Goal: Task Accomplishment & Management: Manage account settings

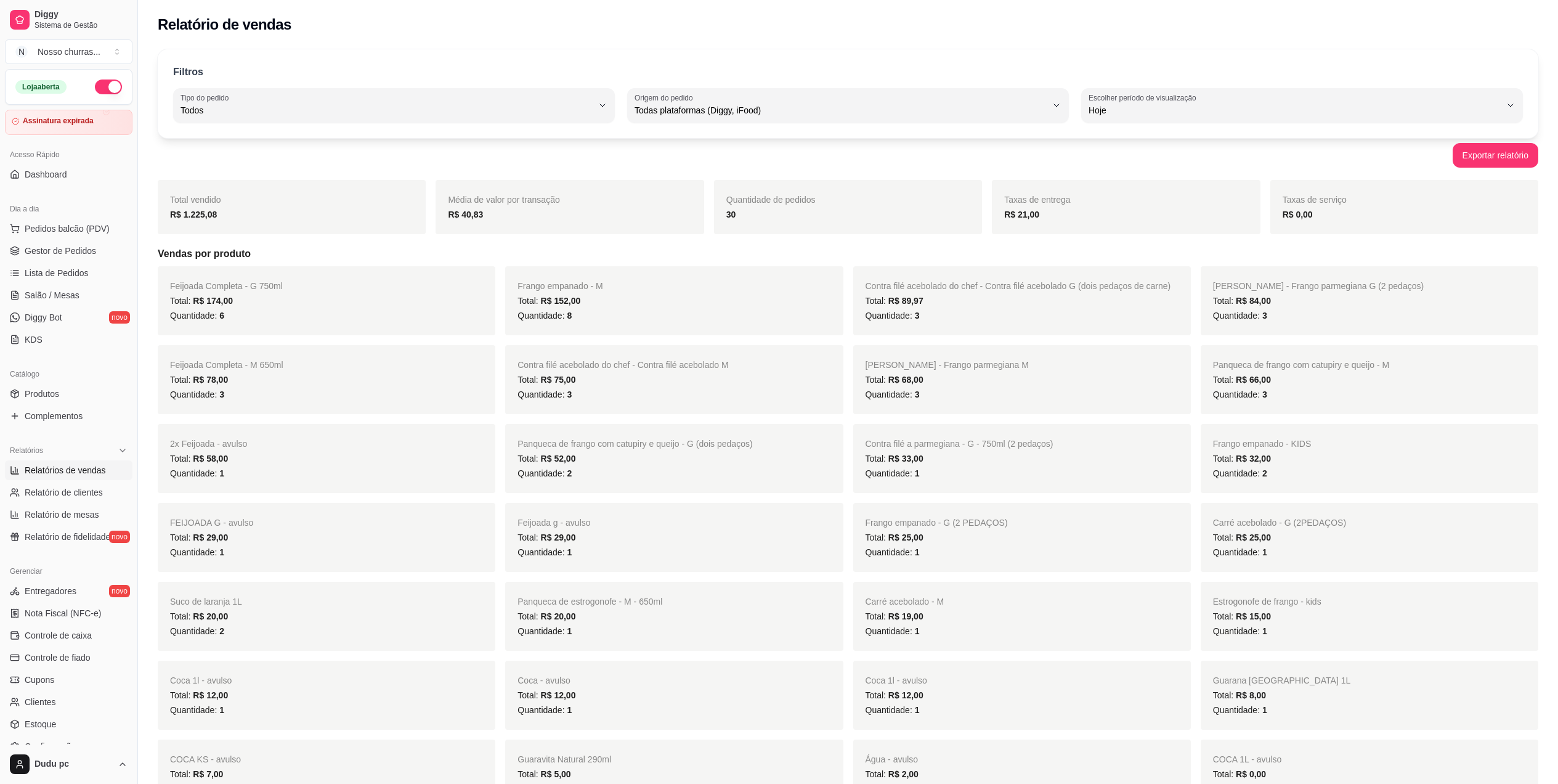
select select "ALL"
select select "0"
click at [63, 129] on div "Assinatura expirada" at bounding box center [69, 122] width 129 height 25
click at [31, 120] on article "Assinatura expirada" at bounding box center [57, 121] width 71 height 9
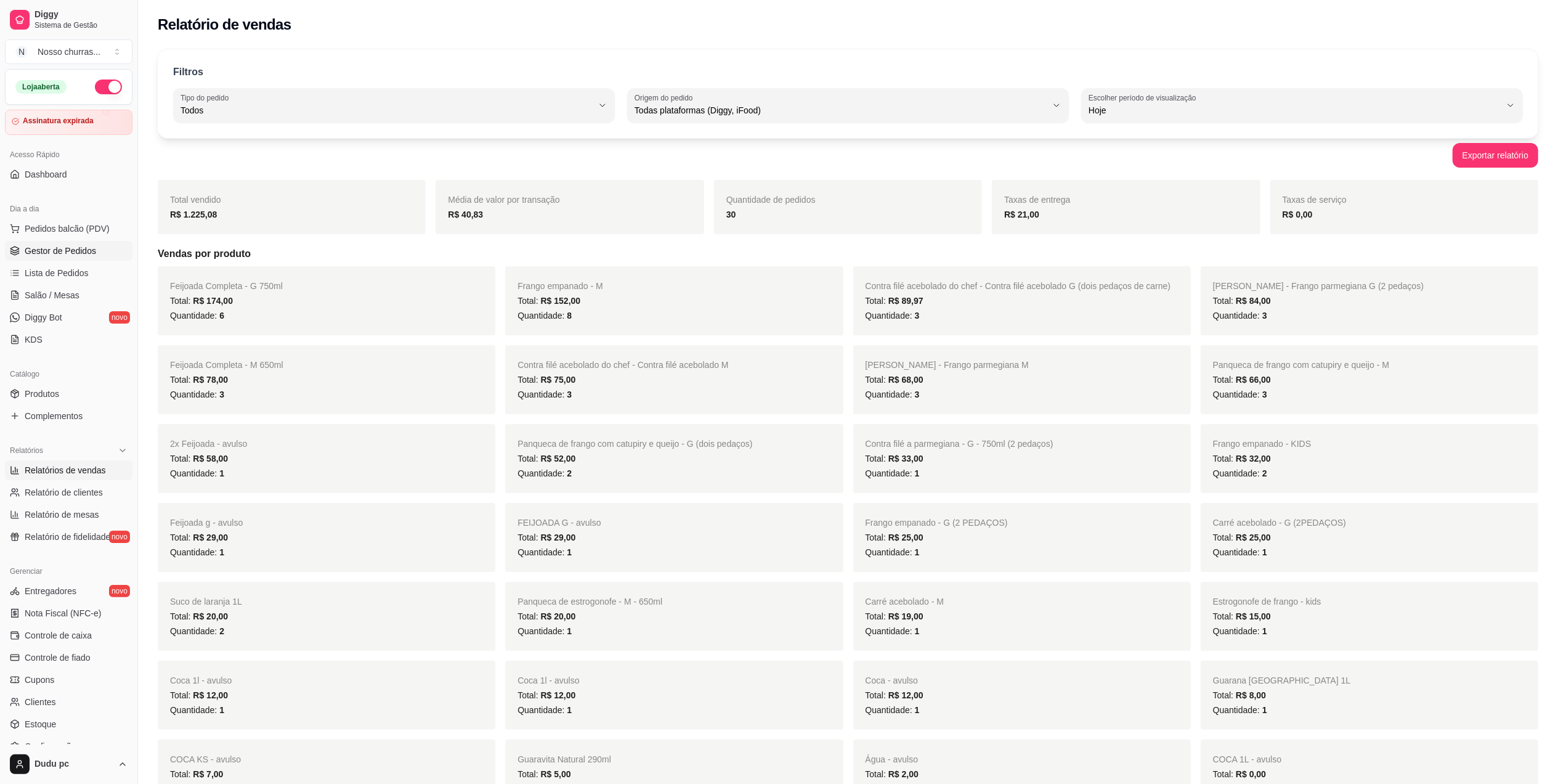
click at [70, 253] on span "Gestor de Pedidos" at bounding box center [59, 250] width 71 height 13
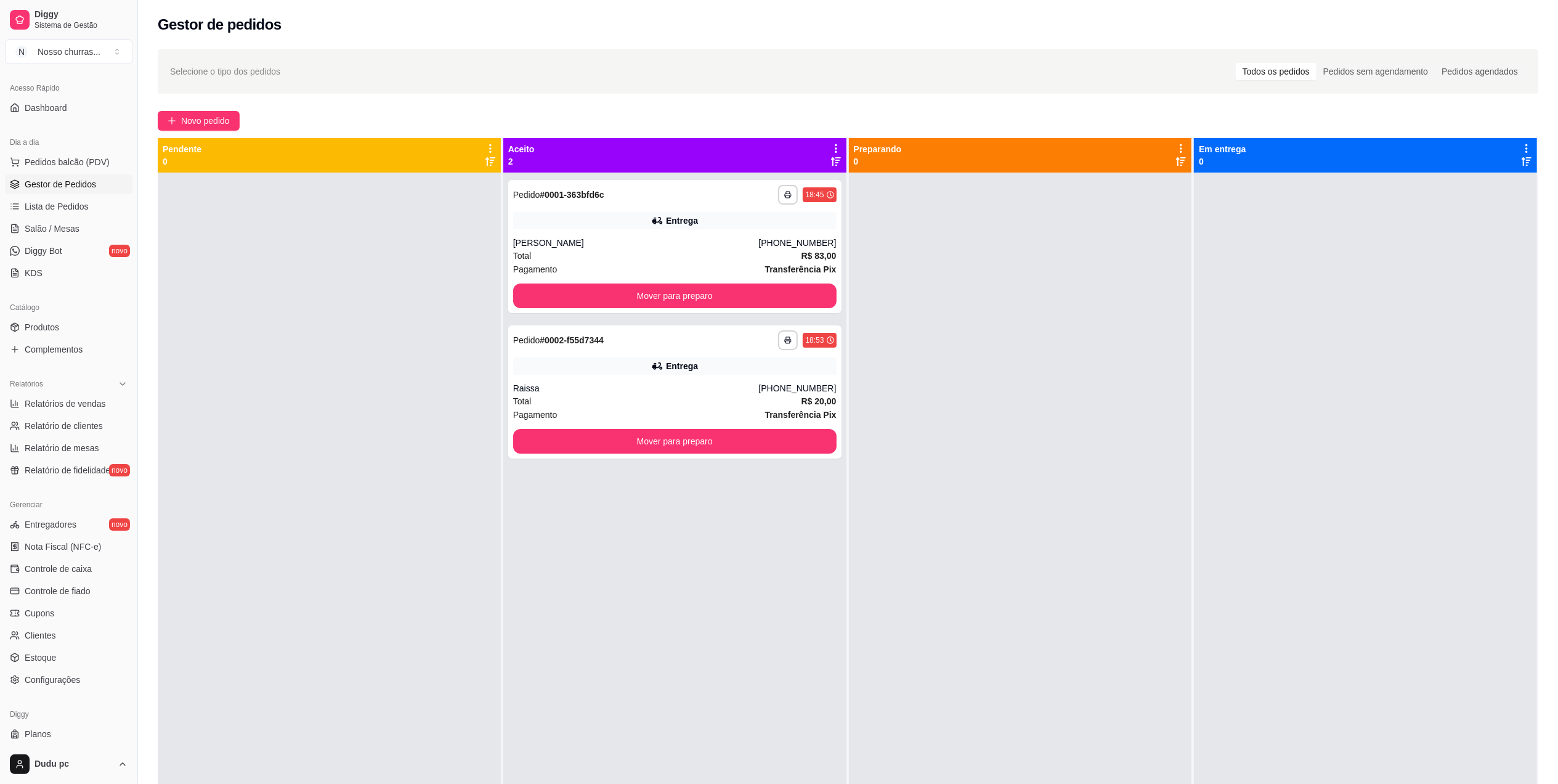
scroll to position [94, 0]
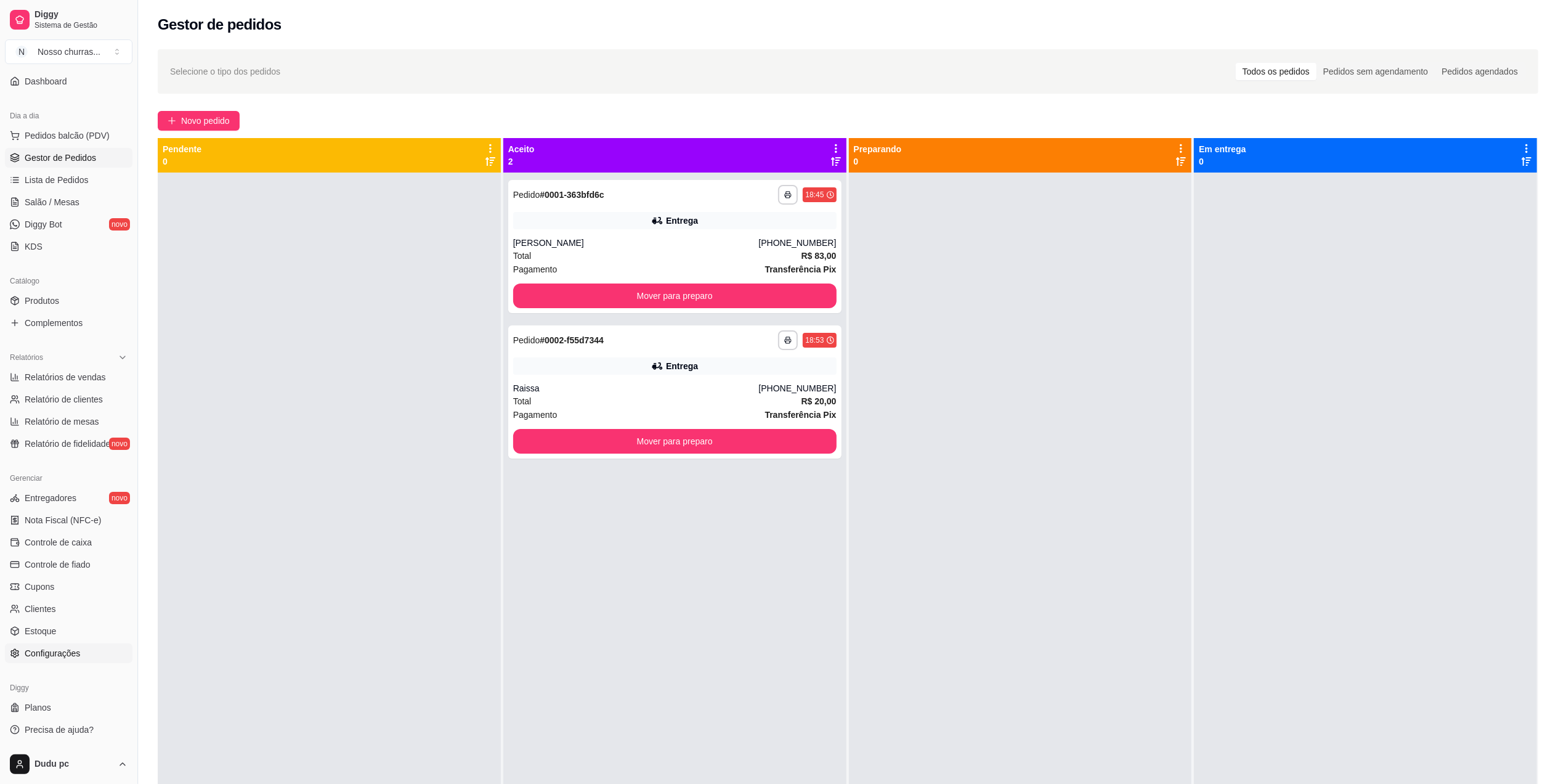
click at [77, 652] on span "Configurações" at bounding box center [52, 652] width 55 height 13
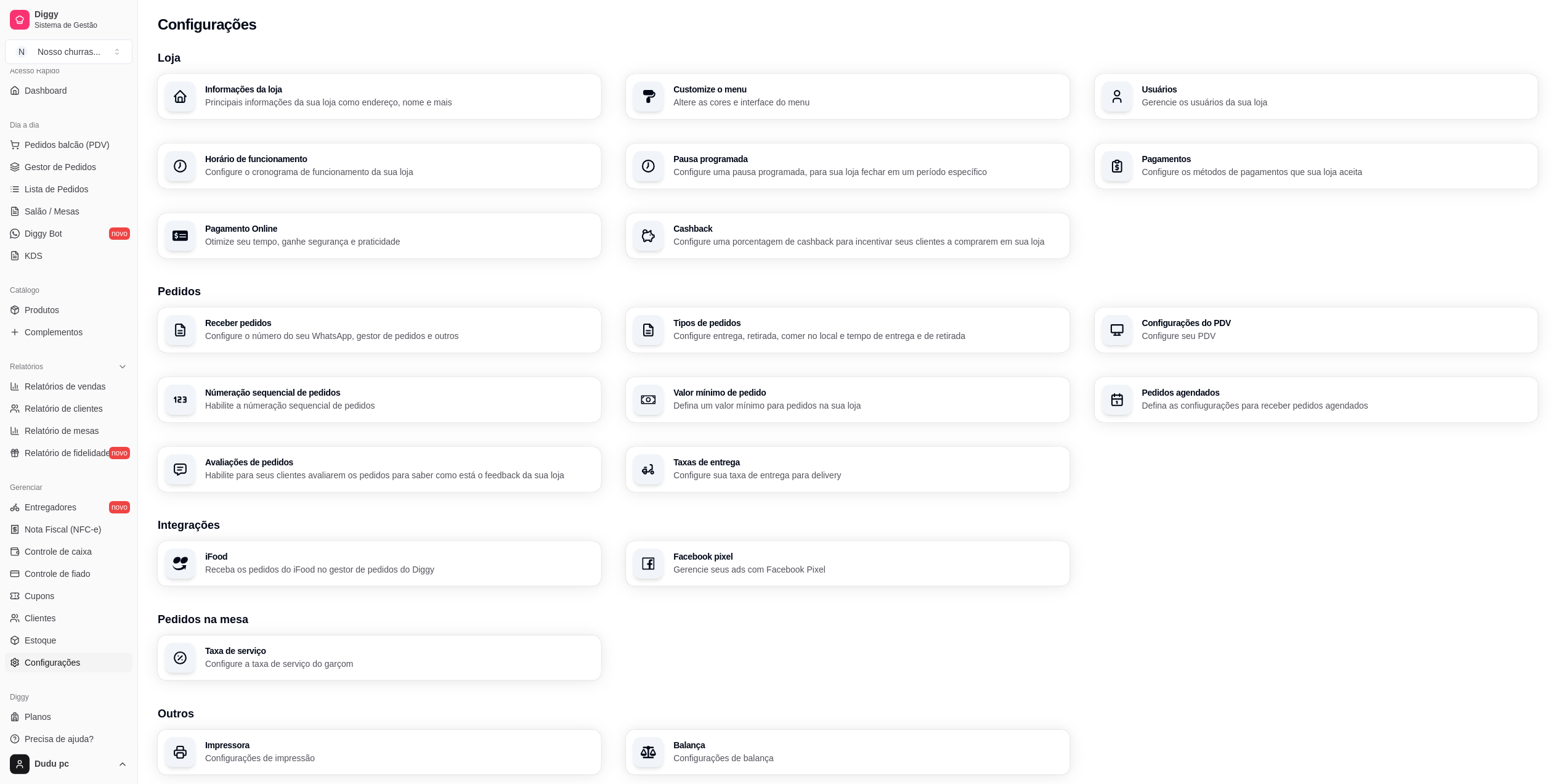
click at [77, 656] on span "Configurações" at bounding box center [52, 662] width 55 height 13
click at [782, 467] on div "Taxas de entrega Configure sua taxa de entrega para delivery" at bounding box center [868, 469] width 377 height 23
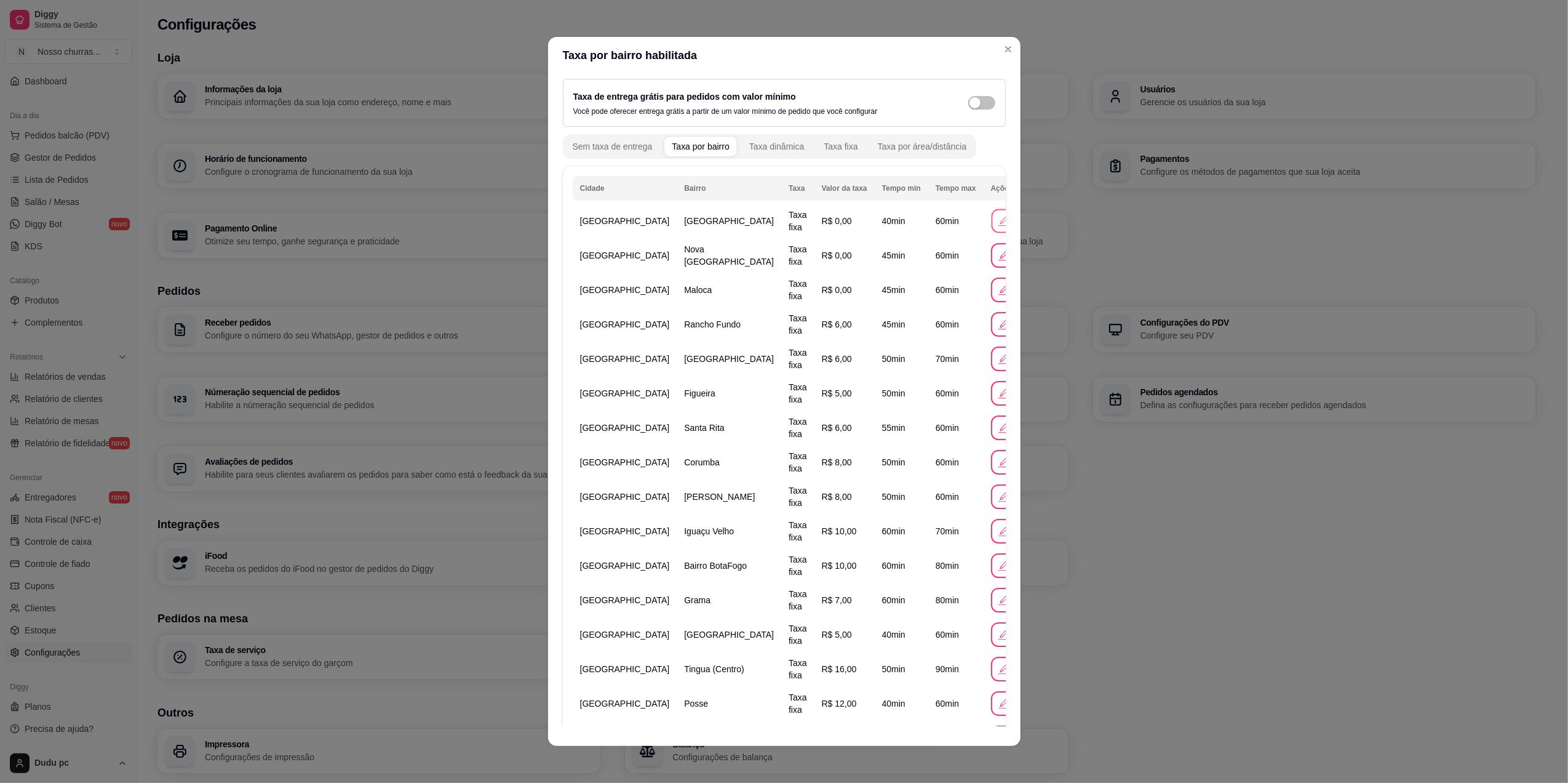
click at [997, 218] on icon "button" at bounding box center [1003, 220] width 13 height 13
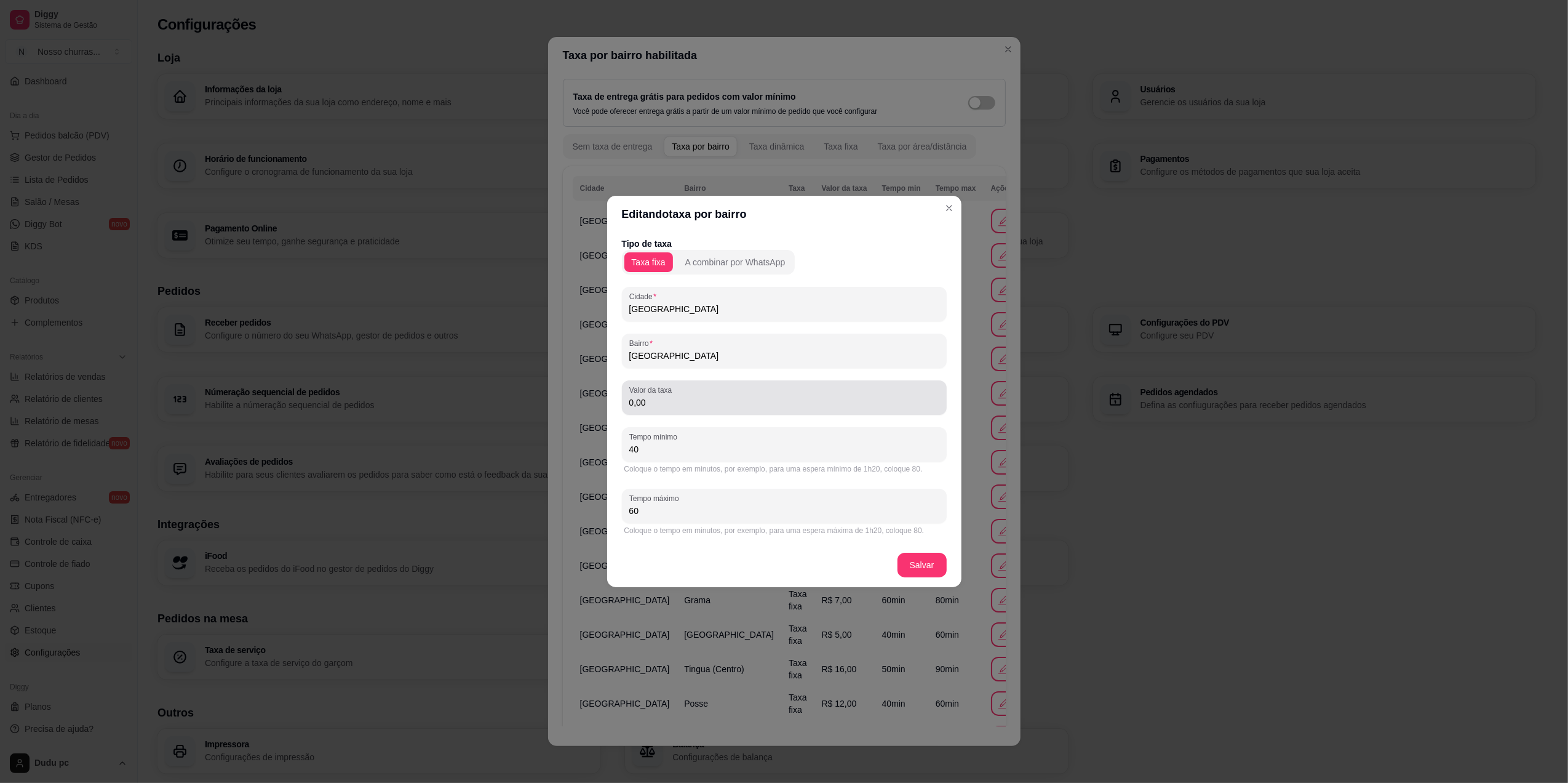
click at [660, 410] on div "Valor da taxa 0,00" at bounding box center [784, 397] width 324 height 34
type input "4,00"
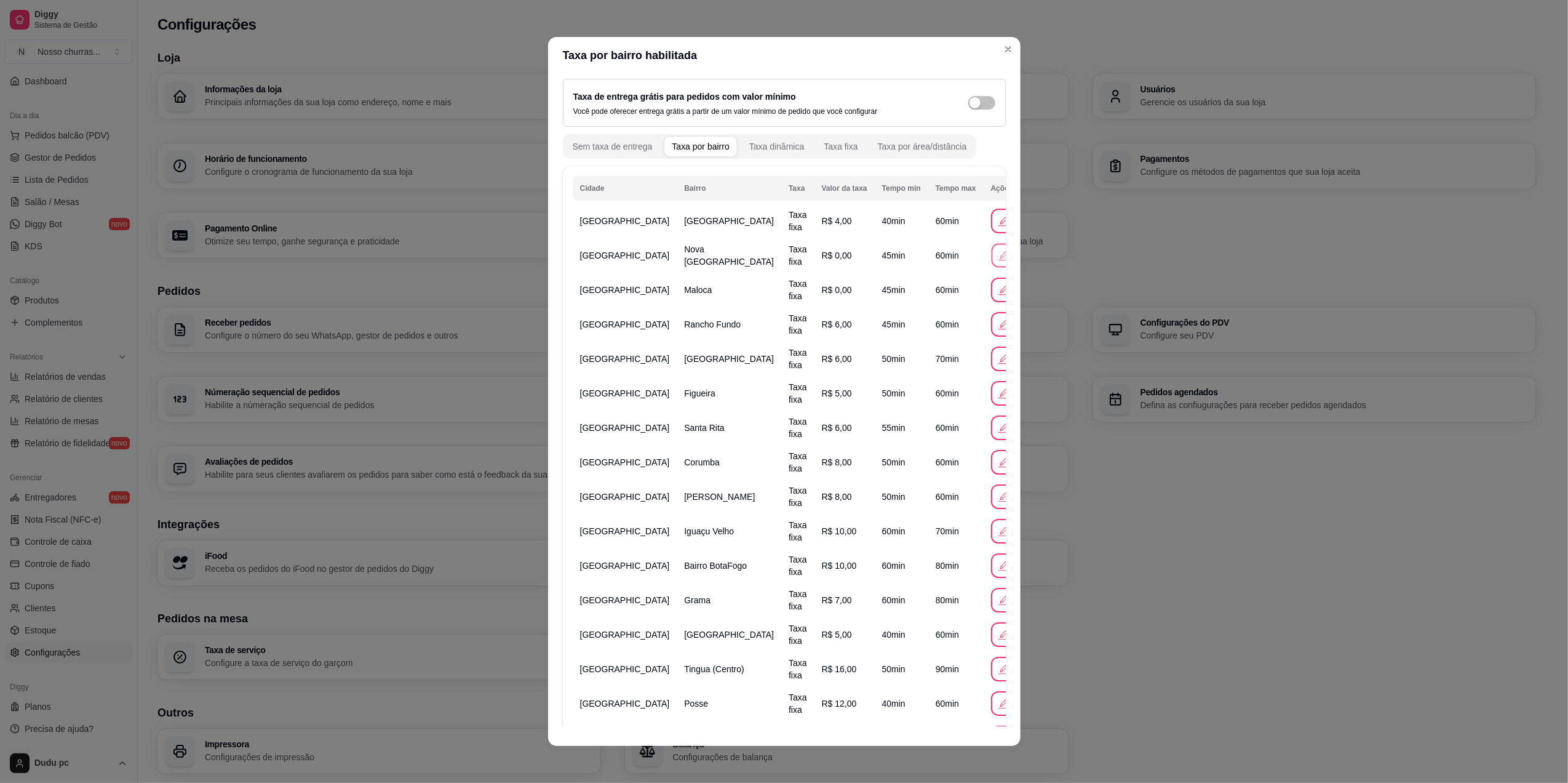
click at [997, 259] on icon "button" at bounding box center [1003, 254] width 13 height 13
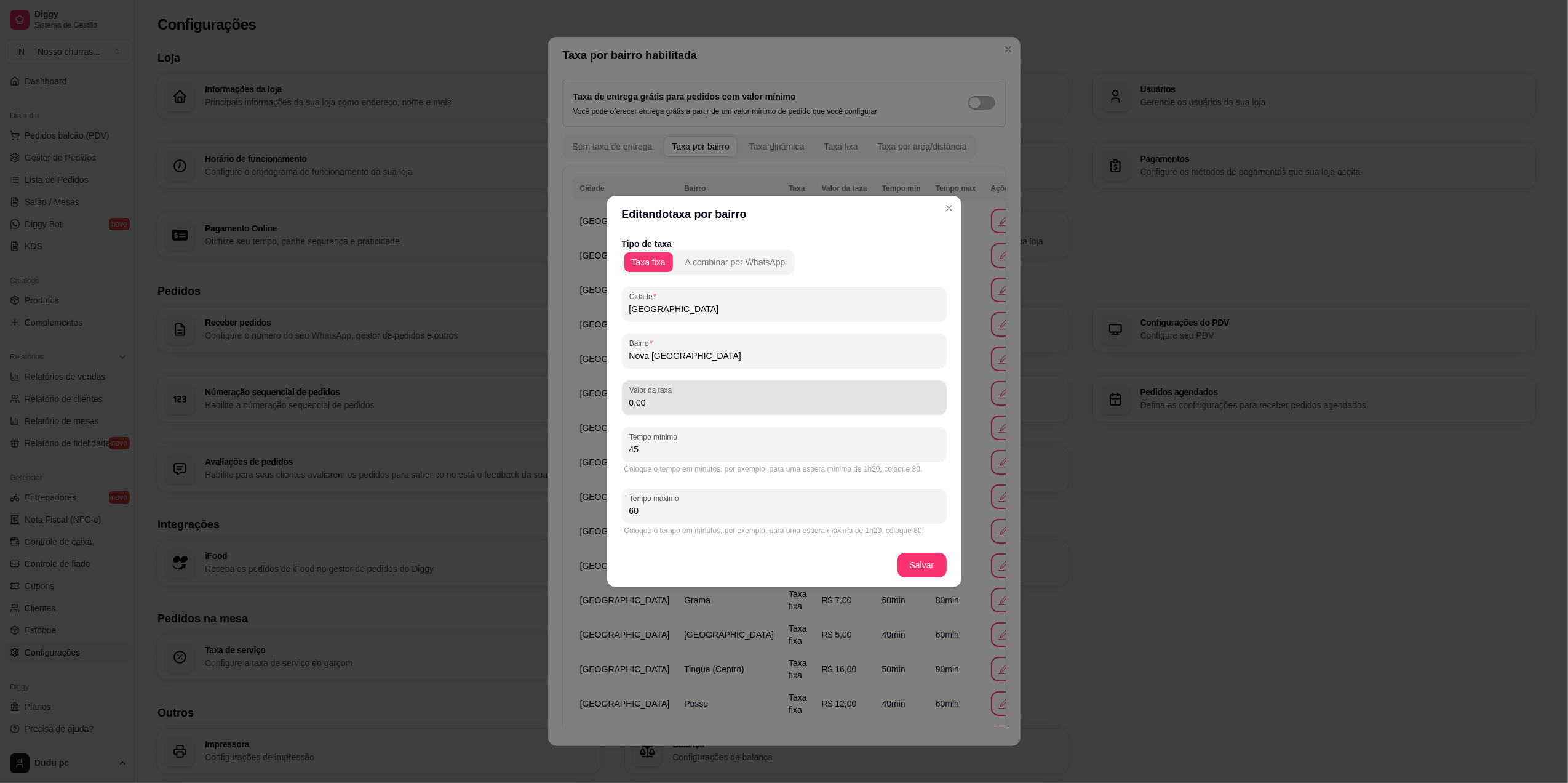
click at [641, 407] on input "0,00" at bounding box center [784, 402] width 310 height 13
type input "4,00"
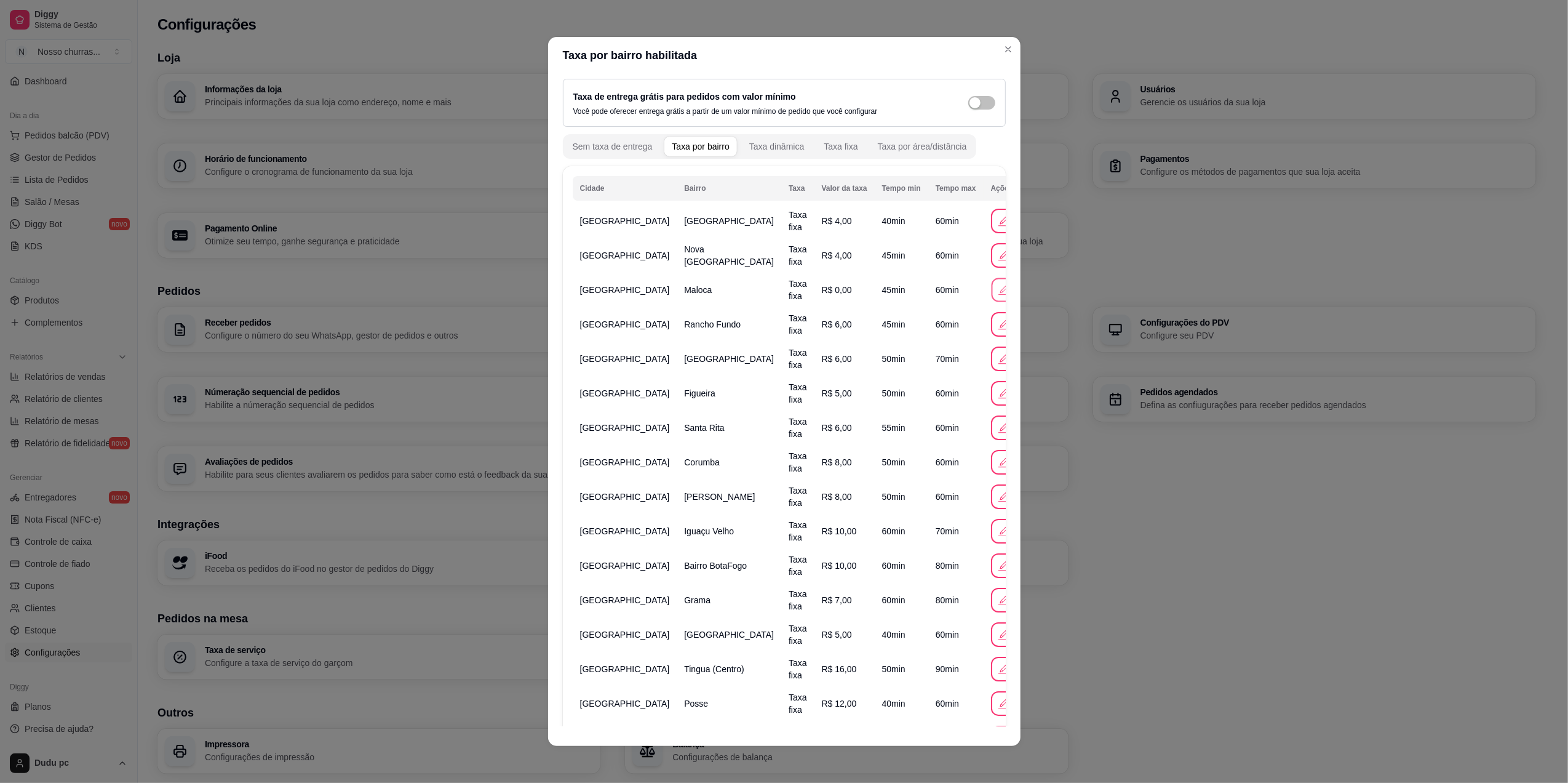
click at [991, 282] on button "button" at bounding box center [1003, 289] width 24 height 24
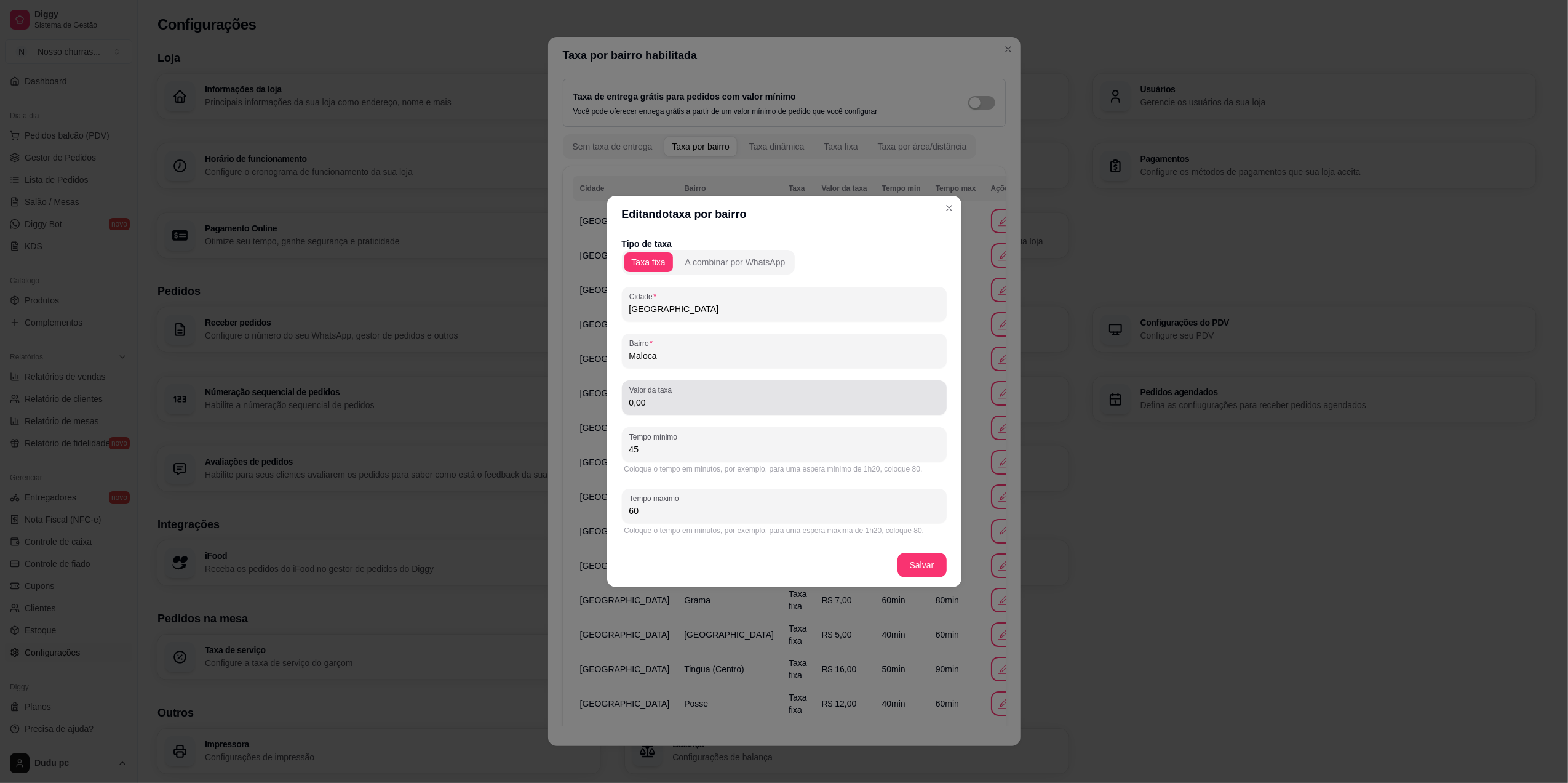
click at [742, 386] on div "0,00" at bounding box center [784, 397] width 310 height 24
type input "4,00"
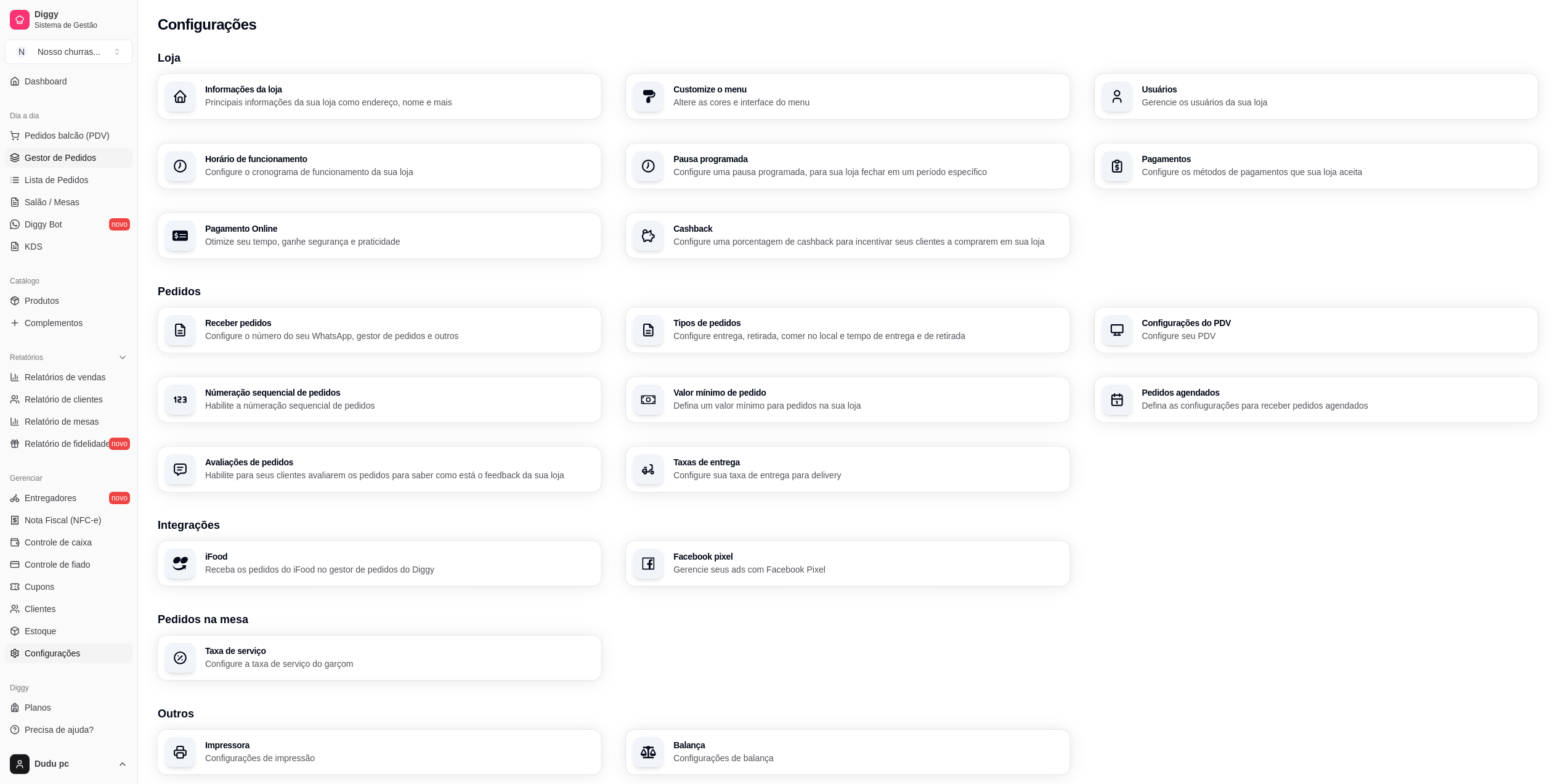
click at [68, 159] on span "Gestor de Pedidos" at bounding box center [59, 157] width 71 height 13
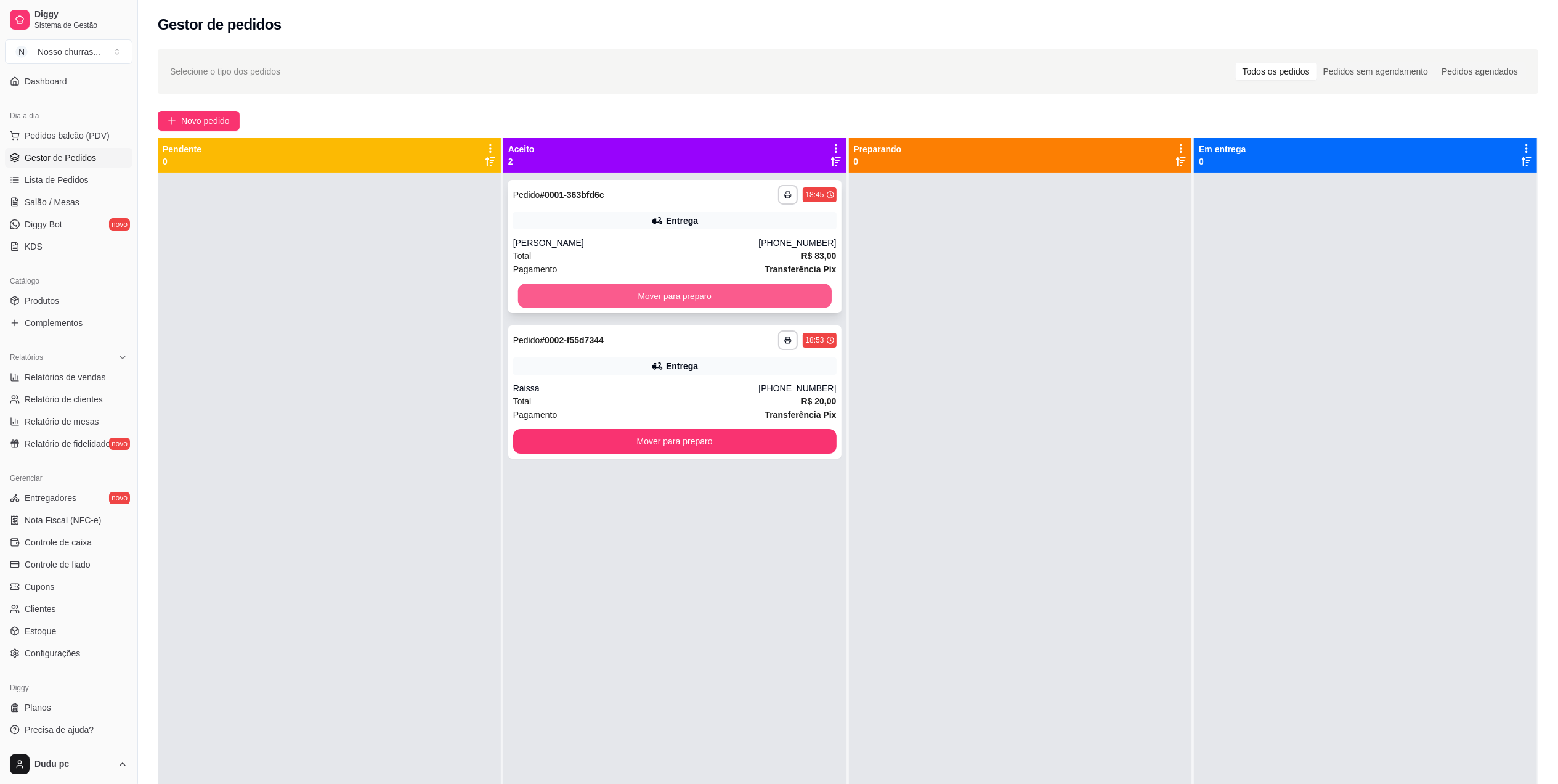
click at [563, 297] on button "Mover para preparo" at bounding box center [675, 296] width 313 height 24
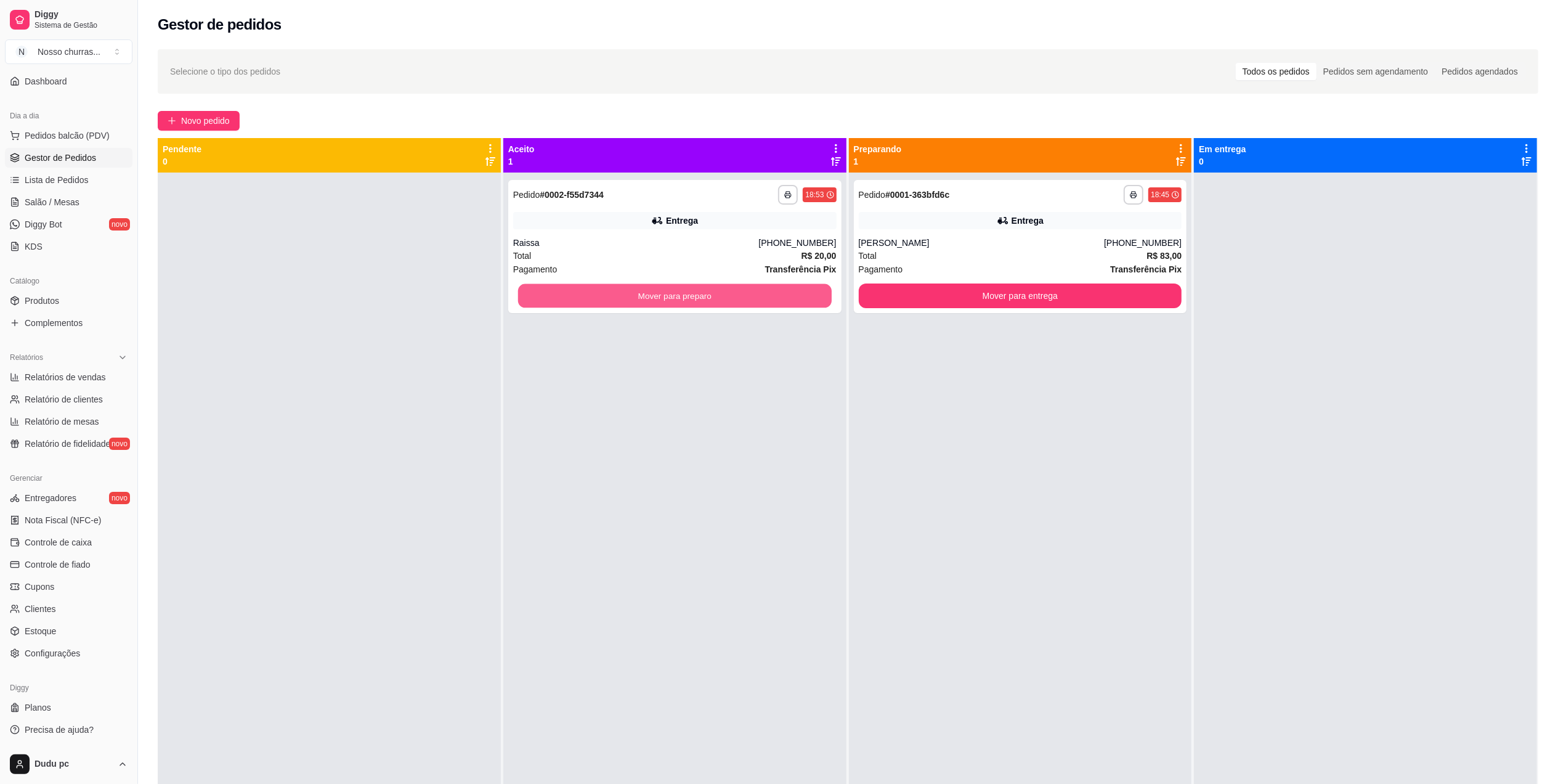
click at [563, 297] on button "Mover para preparo" at bounding box center [675, 296] width 313 height 24
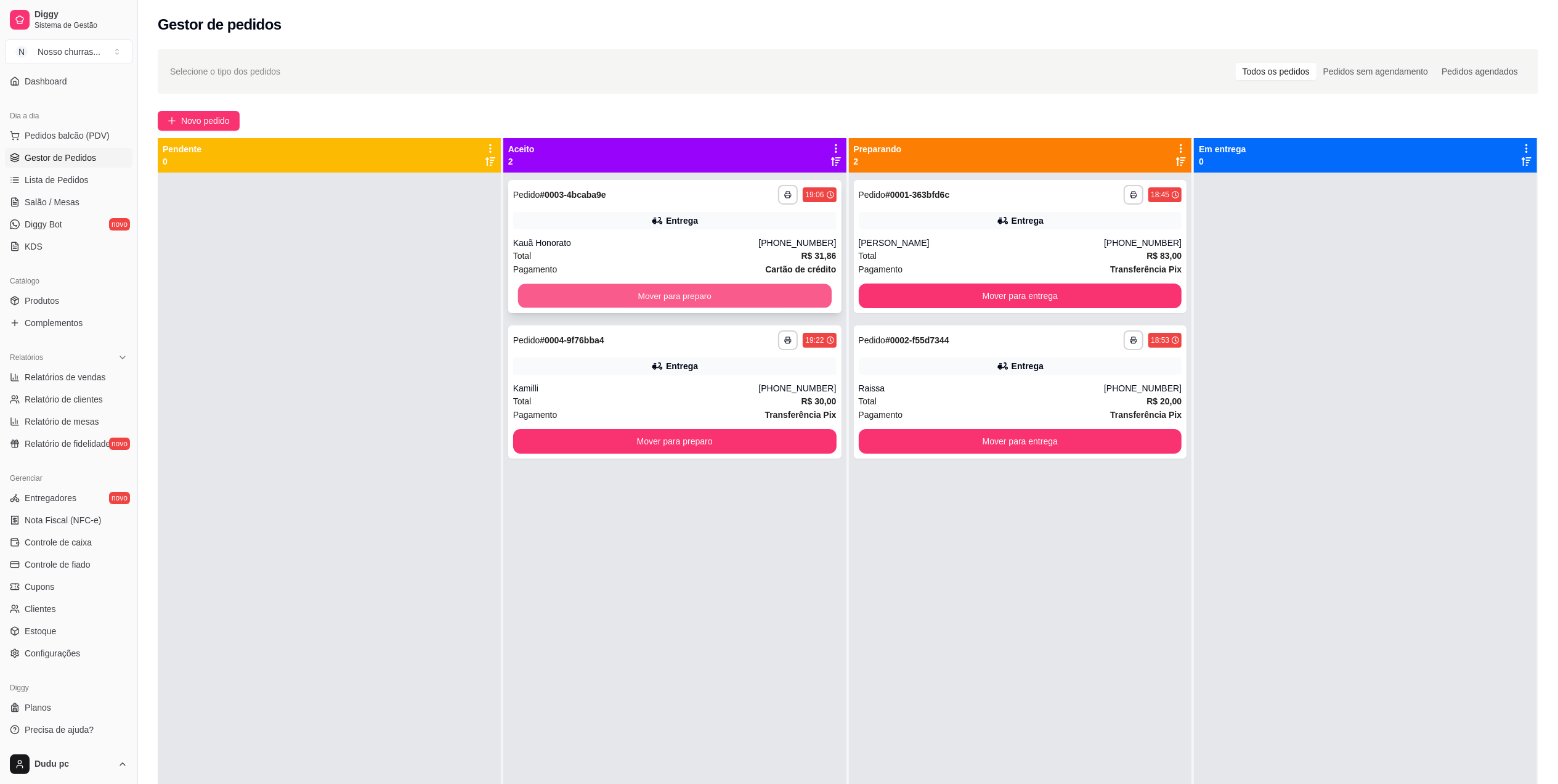
click at [614, 291] on button "Mover para preparo" at bounding box center [675, 296] width 313 height 24
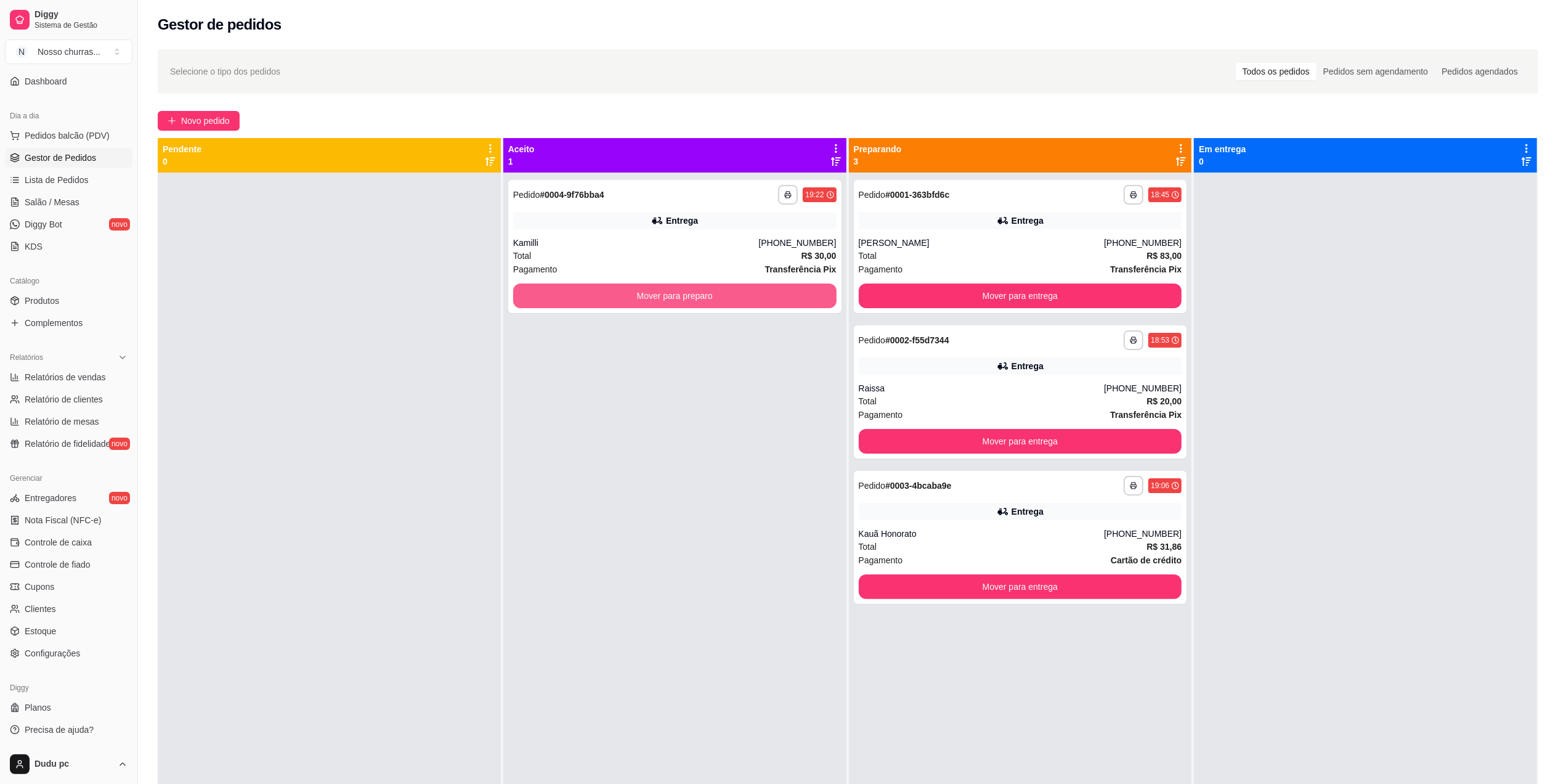
click at [614, 291] on button "Mover para preparo" at bounding box center [675, 295] width 323 height 24
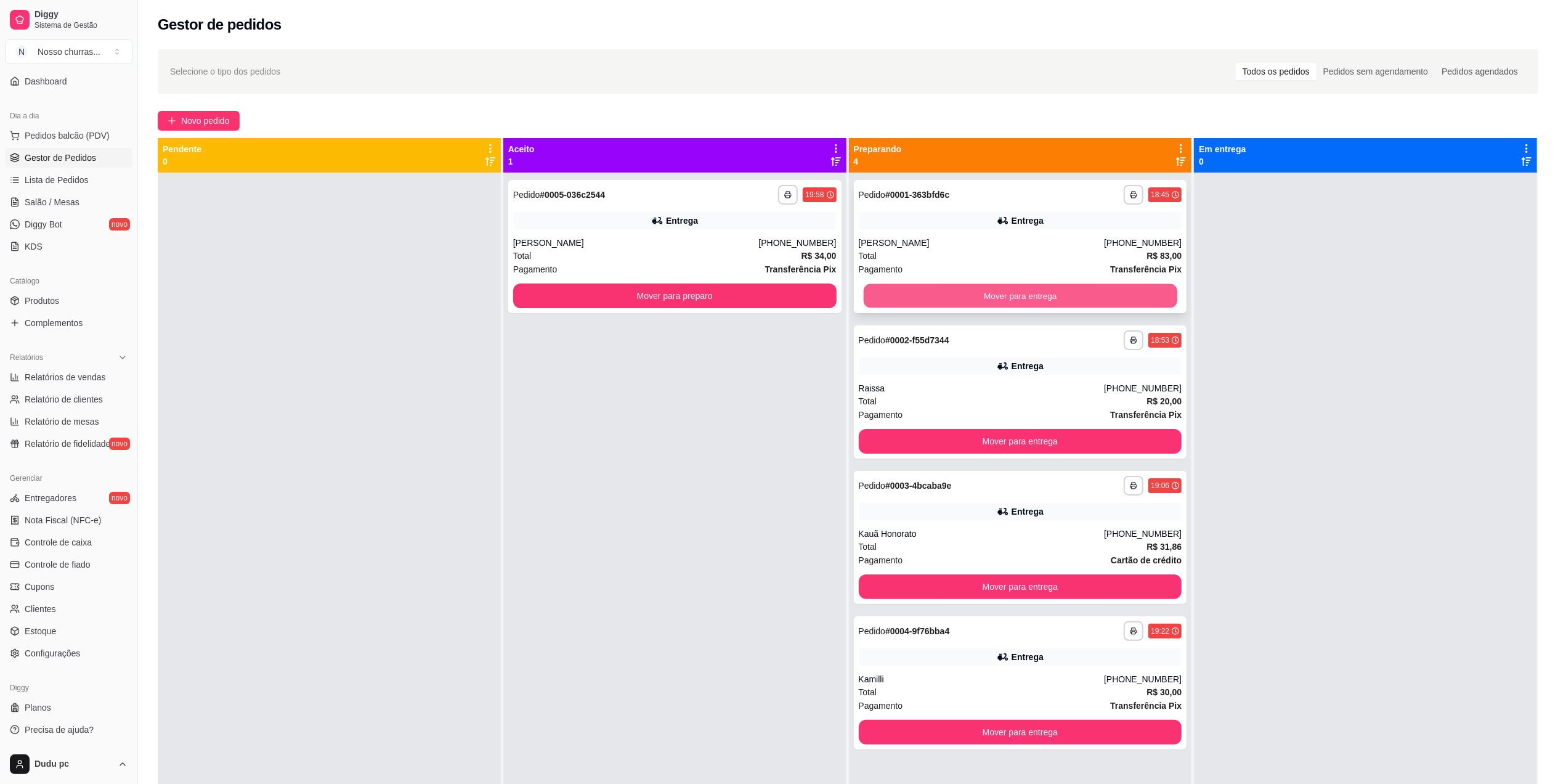
click at [1080, 291] on button "Mover para entrega" at bounding box center [1020, 296] width 313 height 24
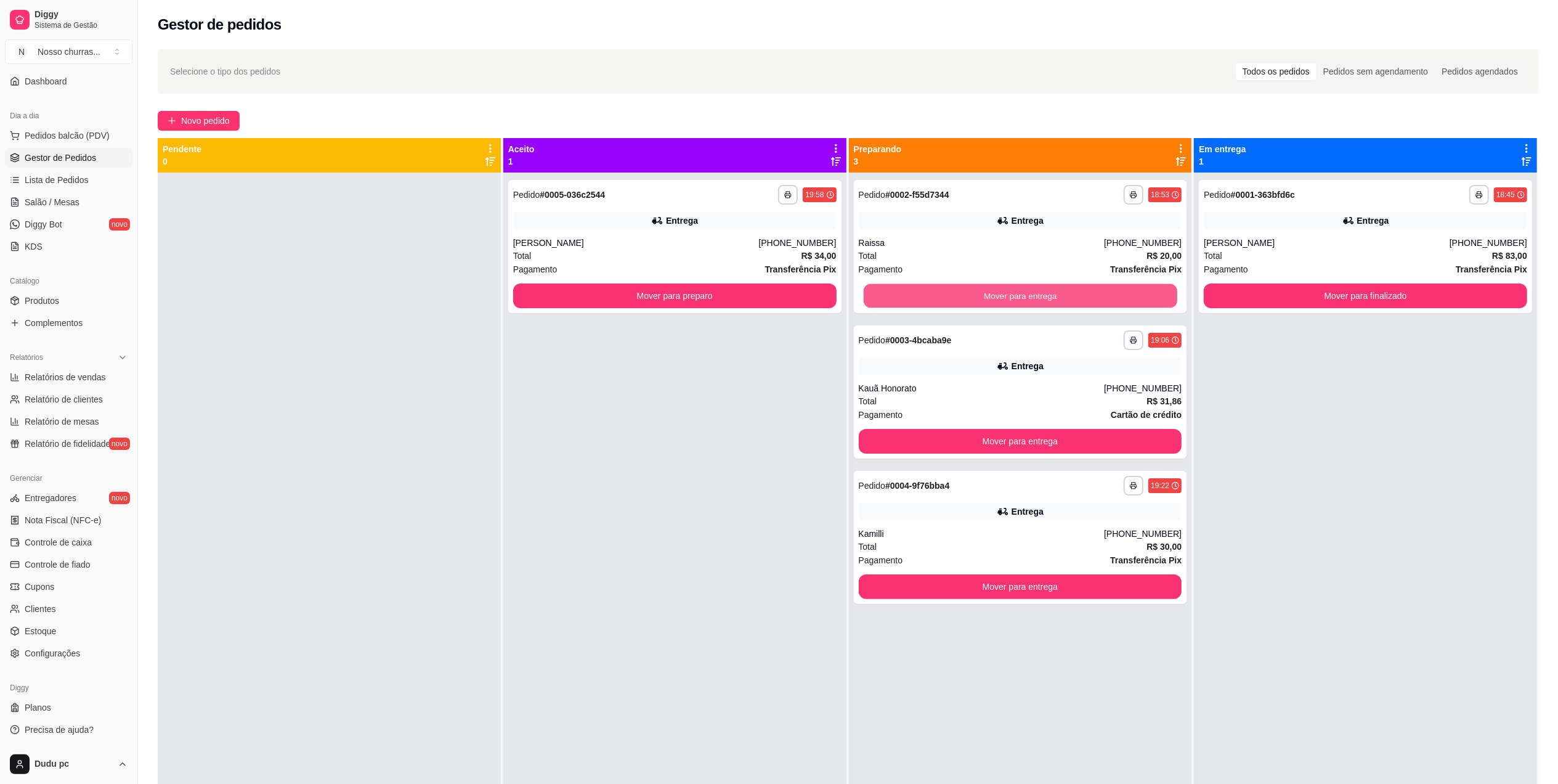
click at [1080, 291] on button "Mover para entrega" at bounding box center [1020, 296] width 313 height 24
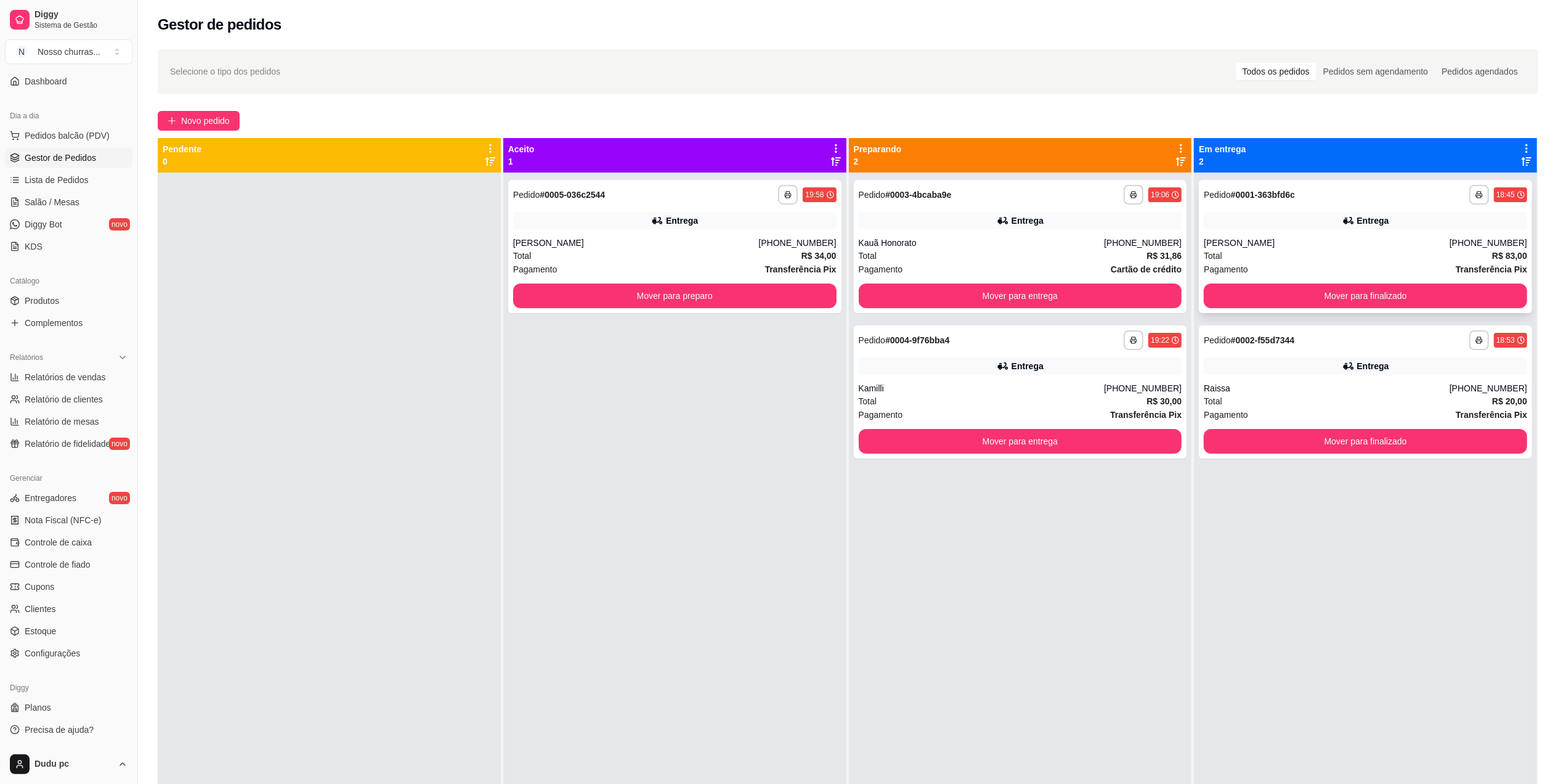
click at [1263, 255] on div "Total R$ 83,00" at bounding box center [1365, 255] width 323 height 13
click at [1015, 291] on button "Mover para entrega" at bounding box center [1020, 296] width 313 height 24
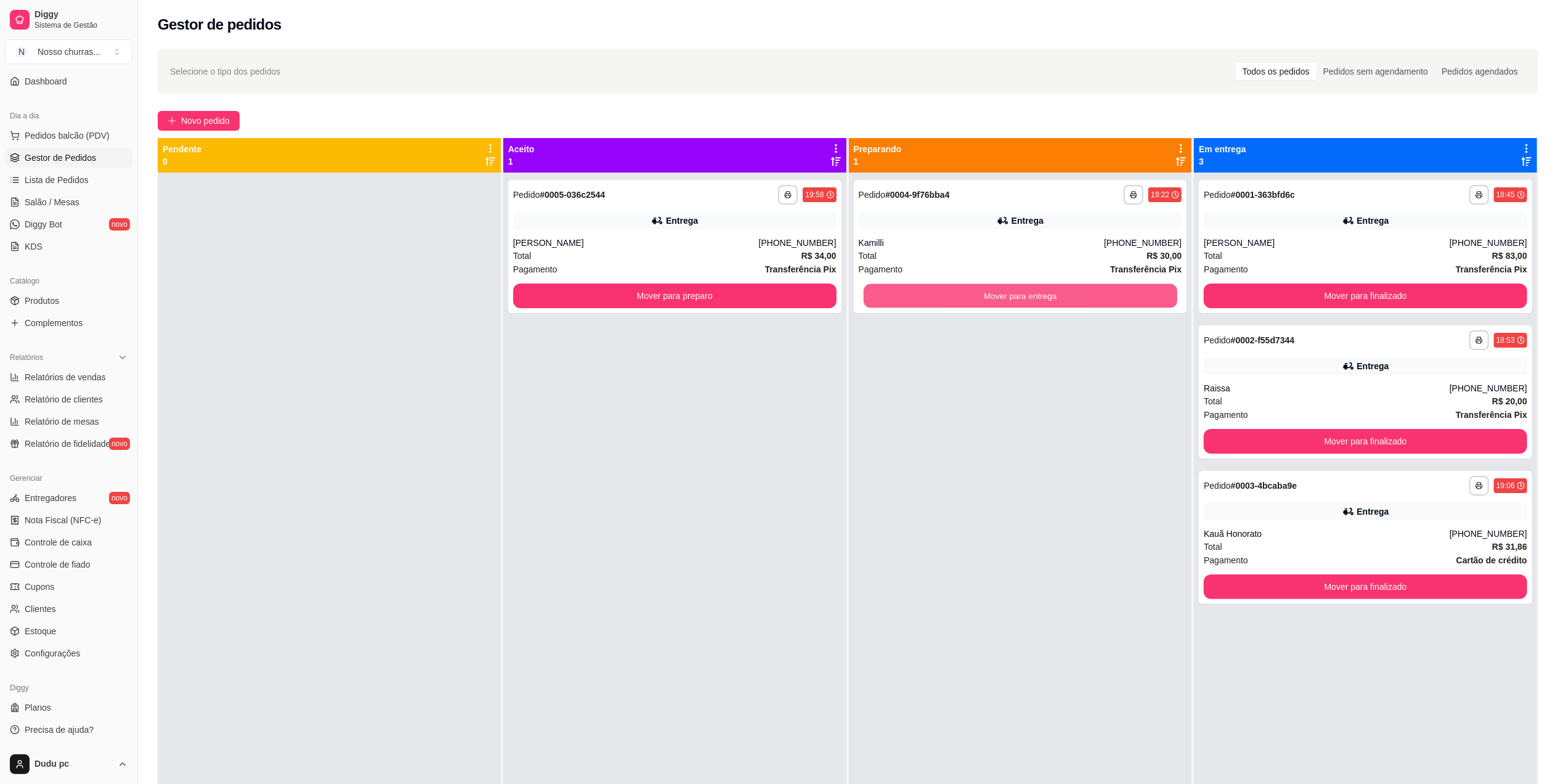
click at [1015, 291] on button "Mover para entrega" at bounding box center [1020, 296] width 313 height 24
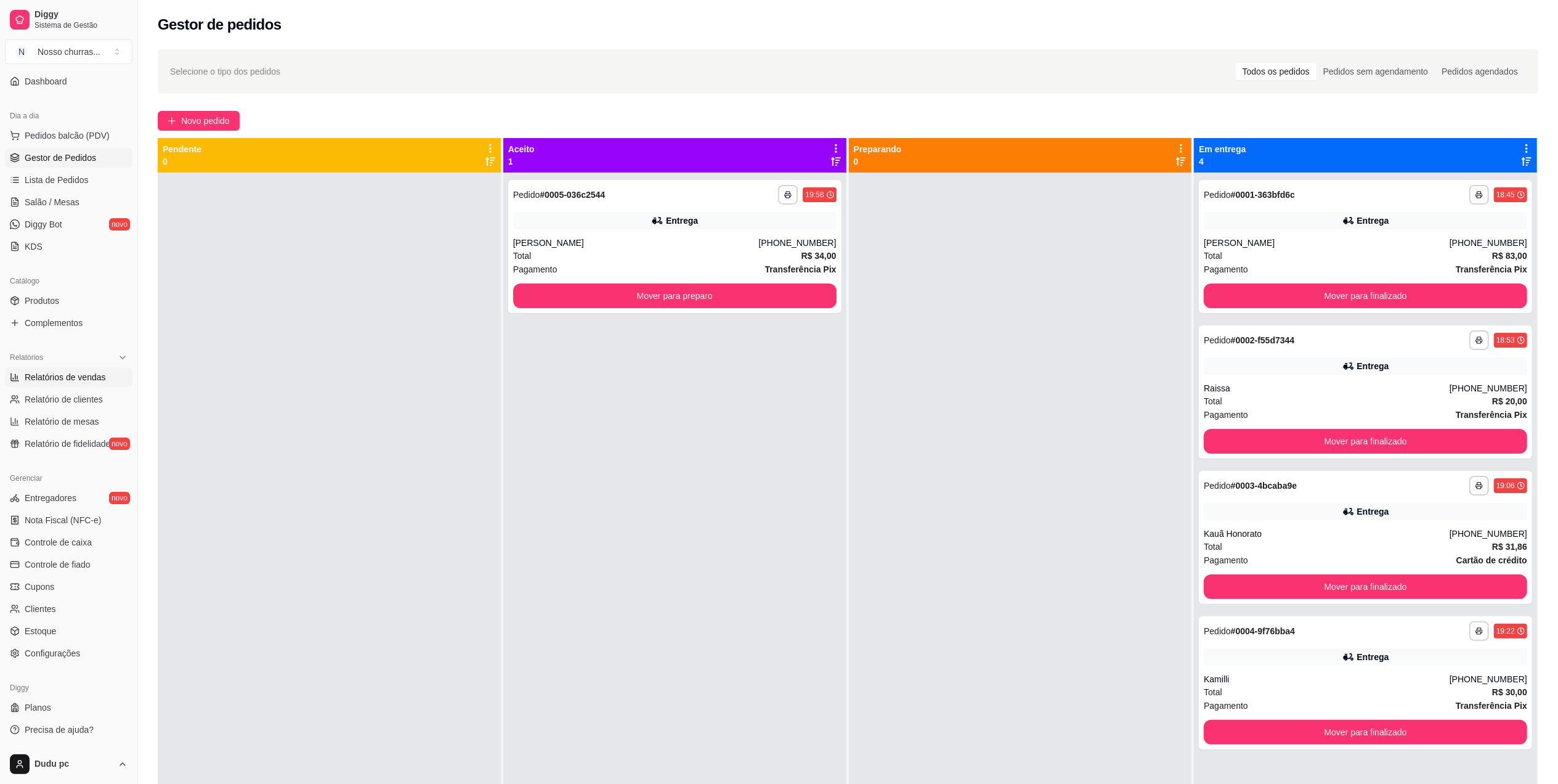
click at [57, 379] on span "Relatórios de vendas" at bounding box center [64, 377] width 81 height 13
select select "ALL"
select select "0"
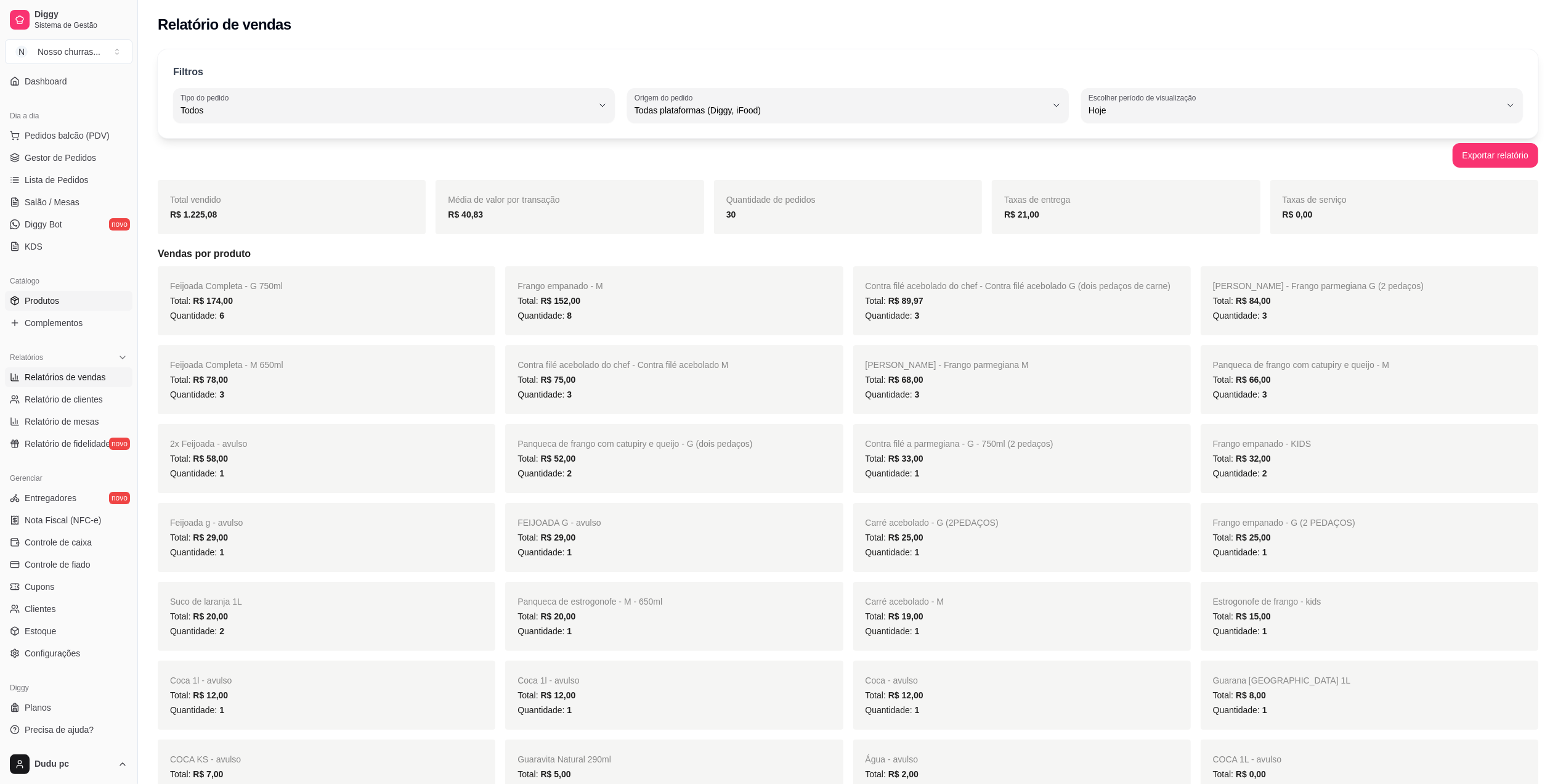
click at [53, 299] on span "Produtos" at bounding box center [41, 301] width 34 height 13
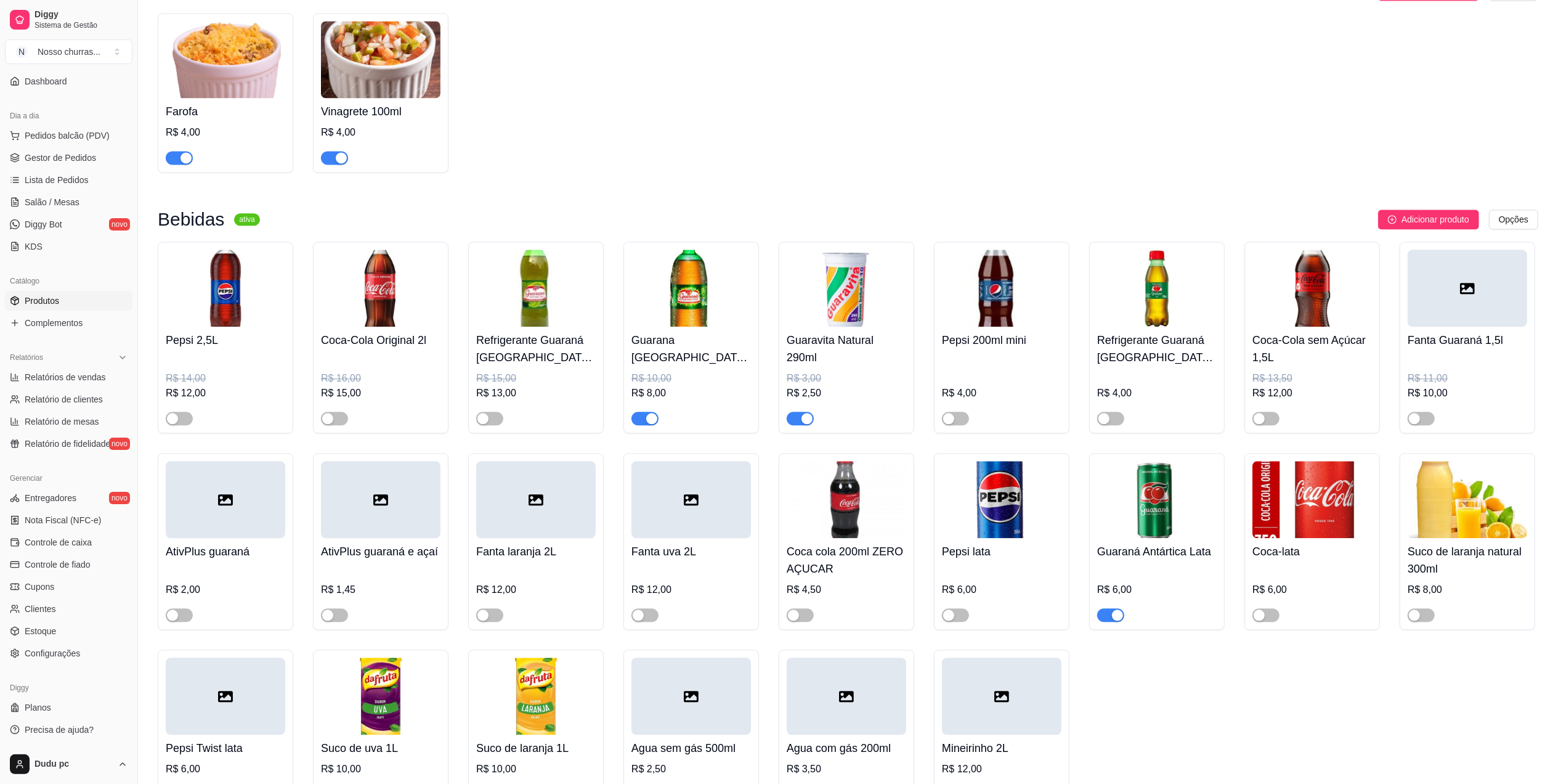
scroll to position [3387, 0]
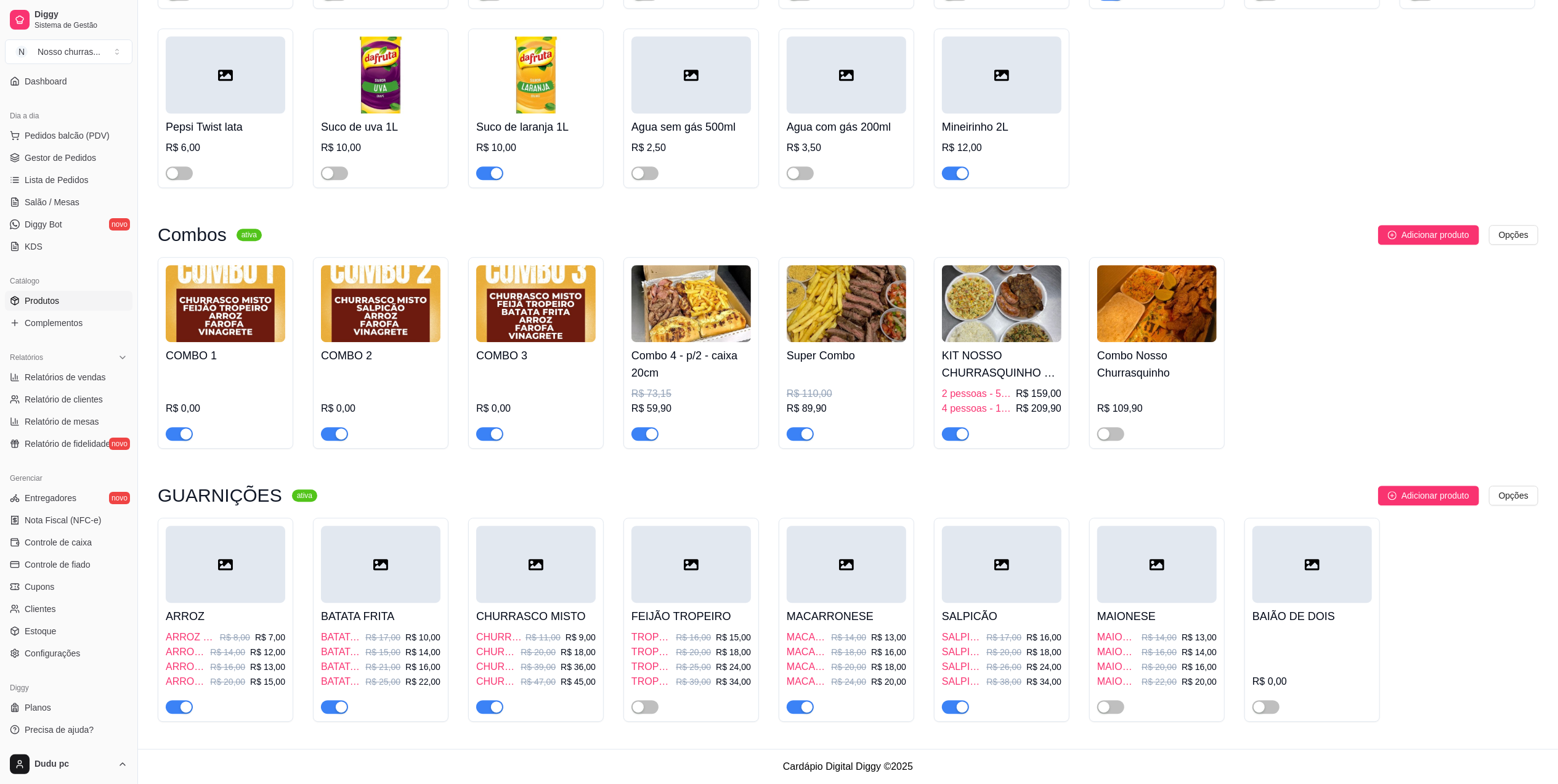
click at [520, 616] on h4 "CHURRASCO MISTO" at bounding box center [536, 616] width 120 height 18
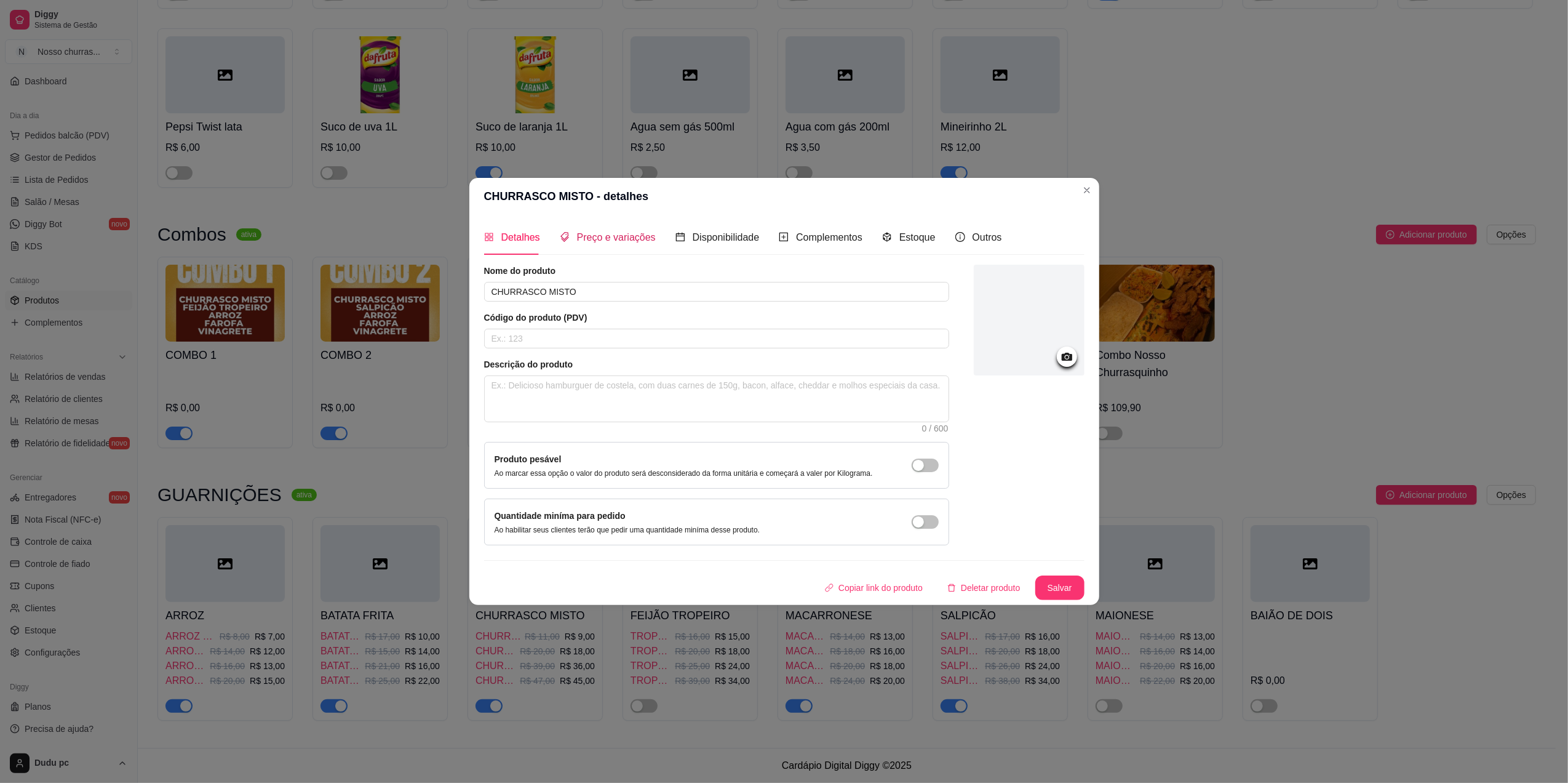
click at [594, 234] on span "Preço e variações" at bounding box center [616, 237] width 79 height 11
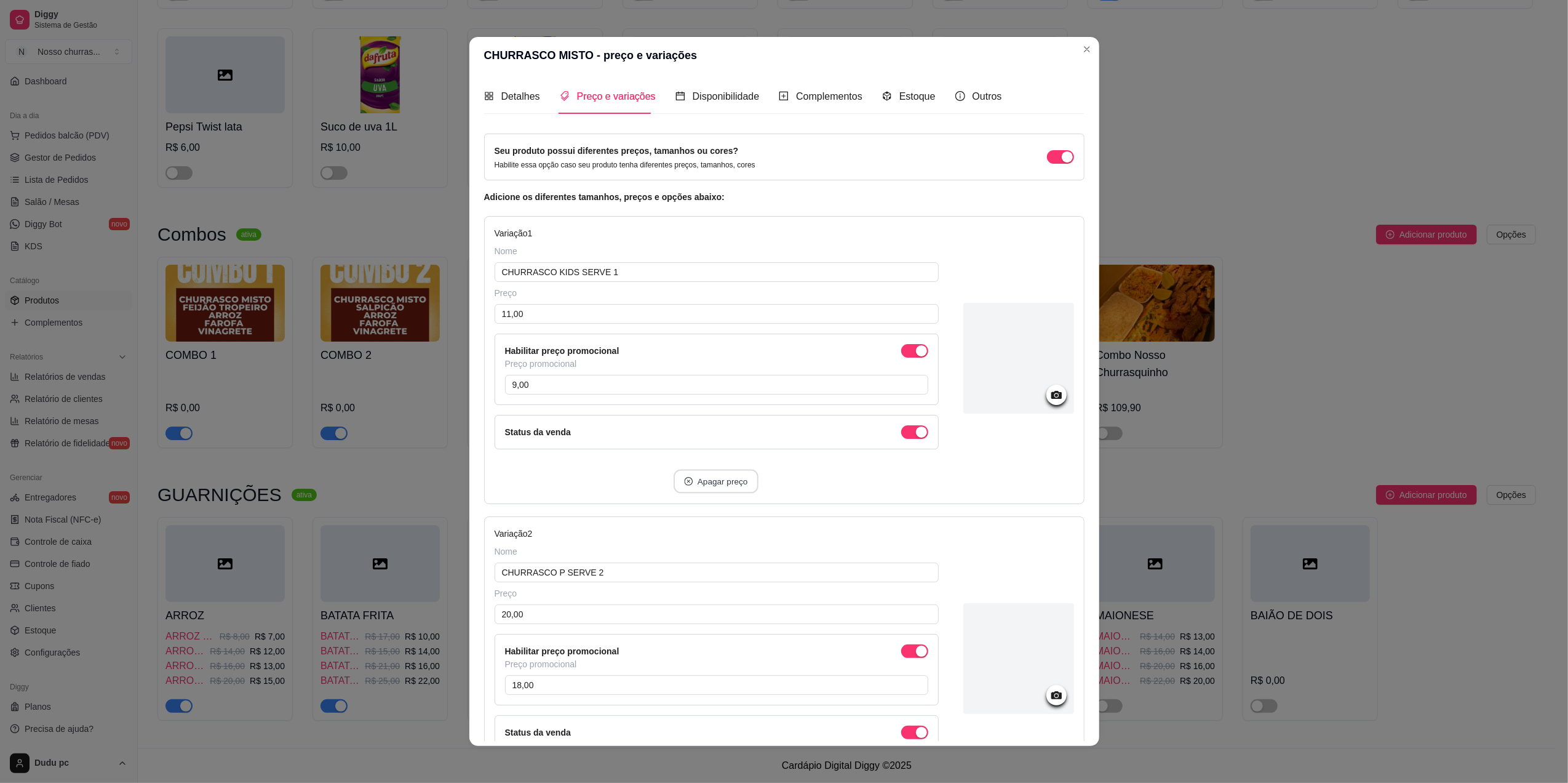
click at [695, 485] on button "Apagar preço" at bounding box center [717, 481] width 85 height 24
type input "CHURRASCO P SERVE 2"
type input "20,00"
type input "18,00"
type input "CHURRASCO M SERVE 3"
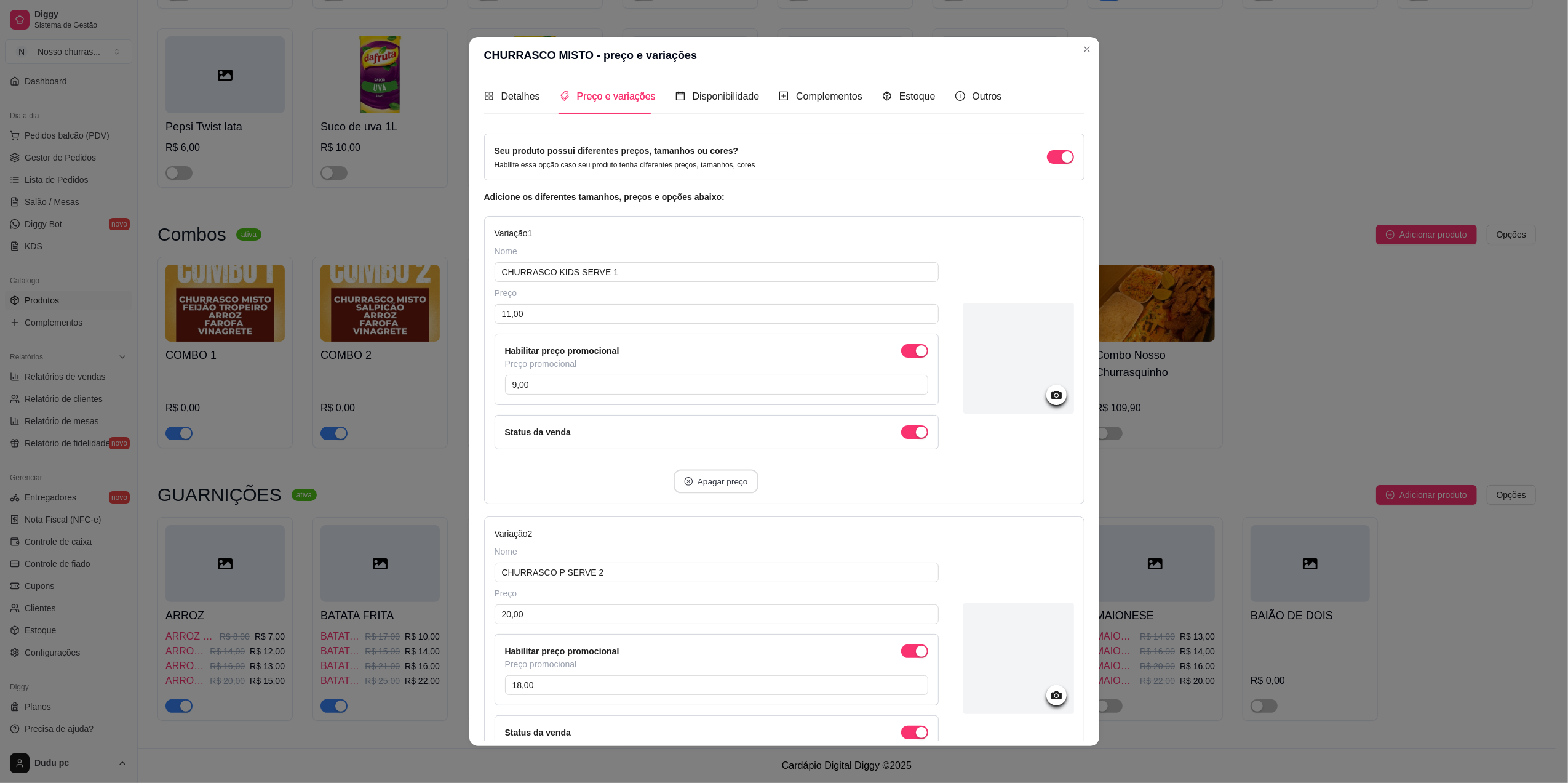
type input "39,00"
type input "36,00"
type input "CHURRASCO G SERVE 4 (500G)"
type input "47,00"
type input "45,00"
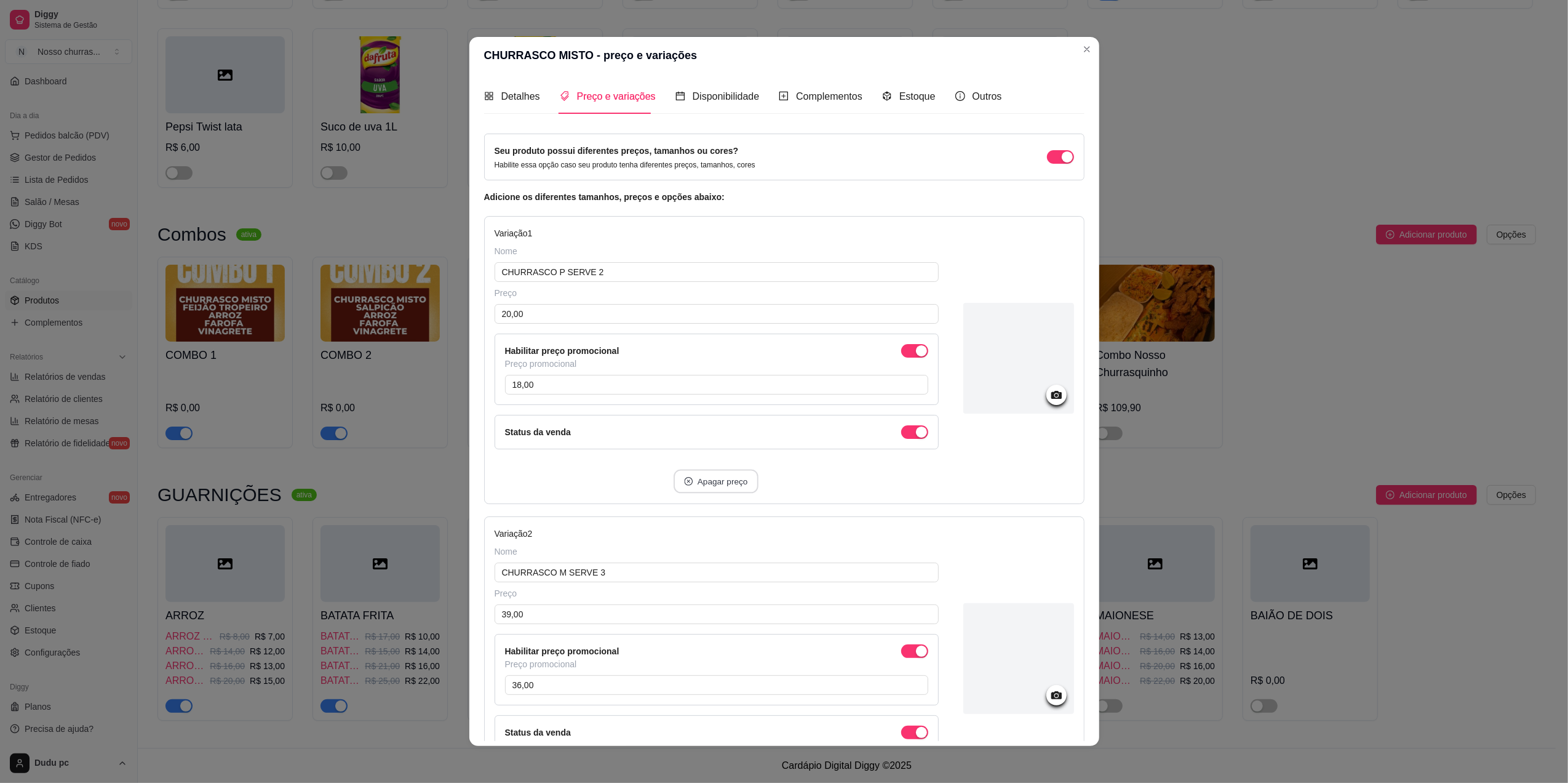
click at [695, 485] on button "Apagar preço" at bounding box center [717, 481] width 85 height 24
type input "CHURRASCO M SERVE 3"
type input "39,00"
type input "36,00"
type input "CHURRASCO G SERVE 4 (500G)"
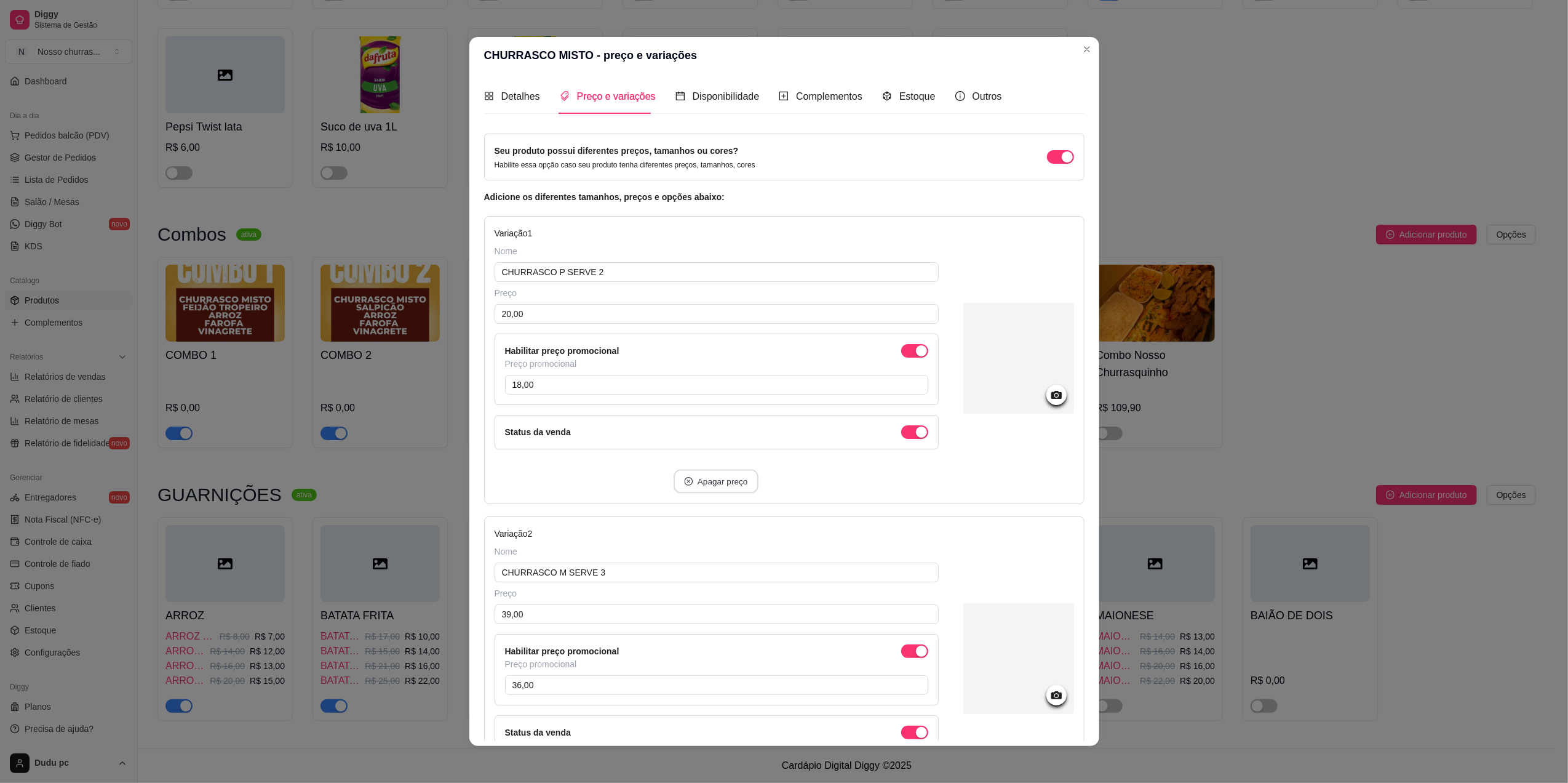
type input "47,00"
type input "45,00"
click at [695, 485] on button "Apagar preço" at bounding box center [717, 481] width 85 height 24
type input "CHURRASCO G SERVE 4 (500G)"
type input "47,00"
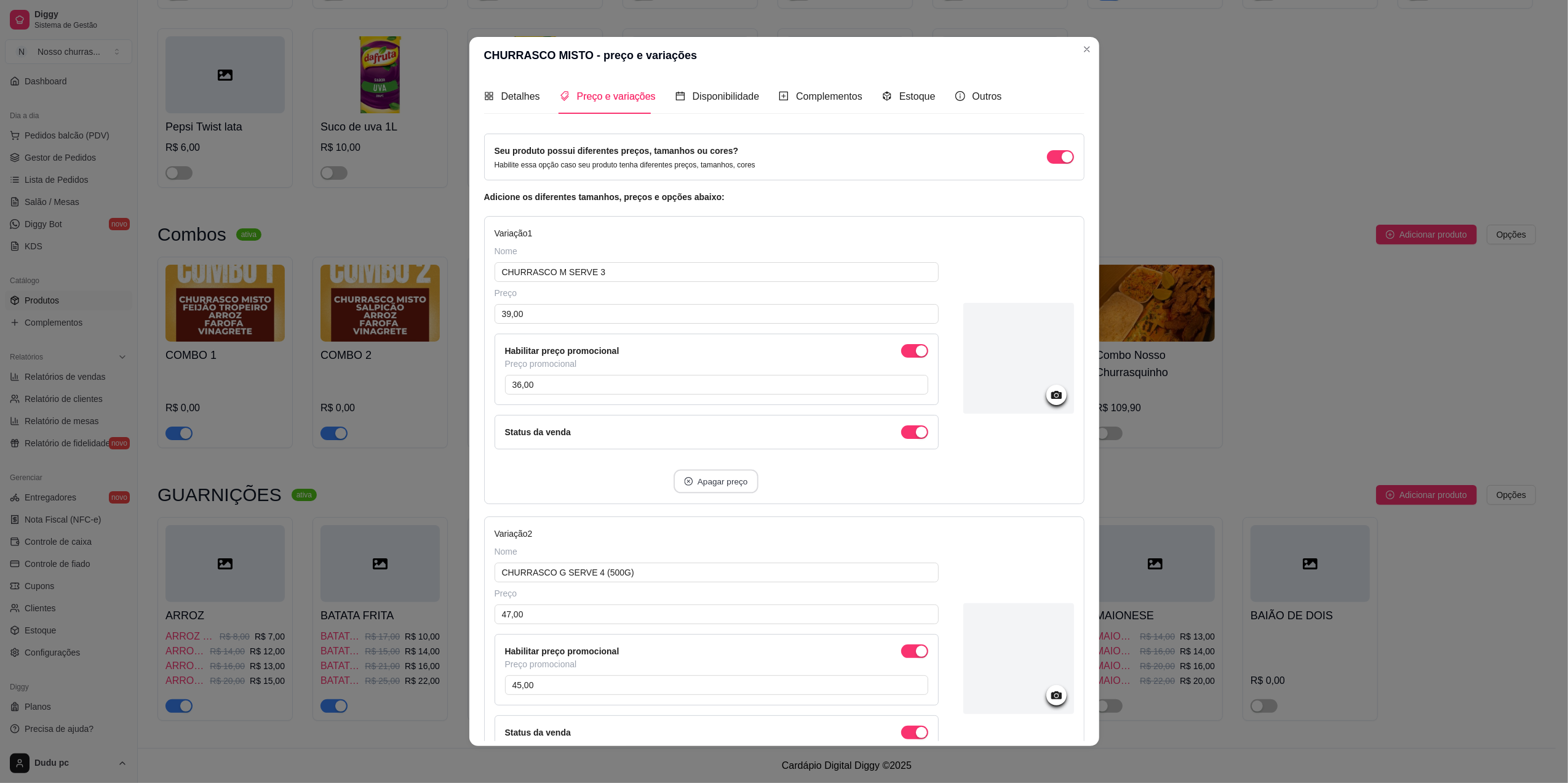
type input "45,00"
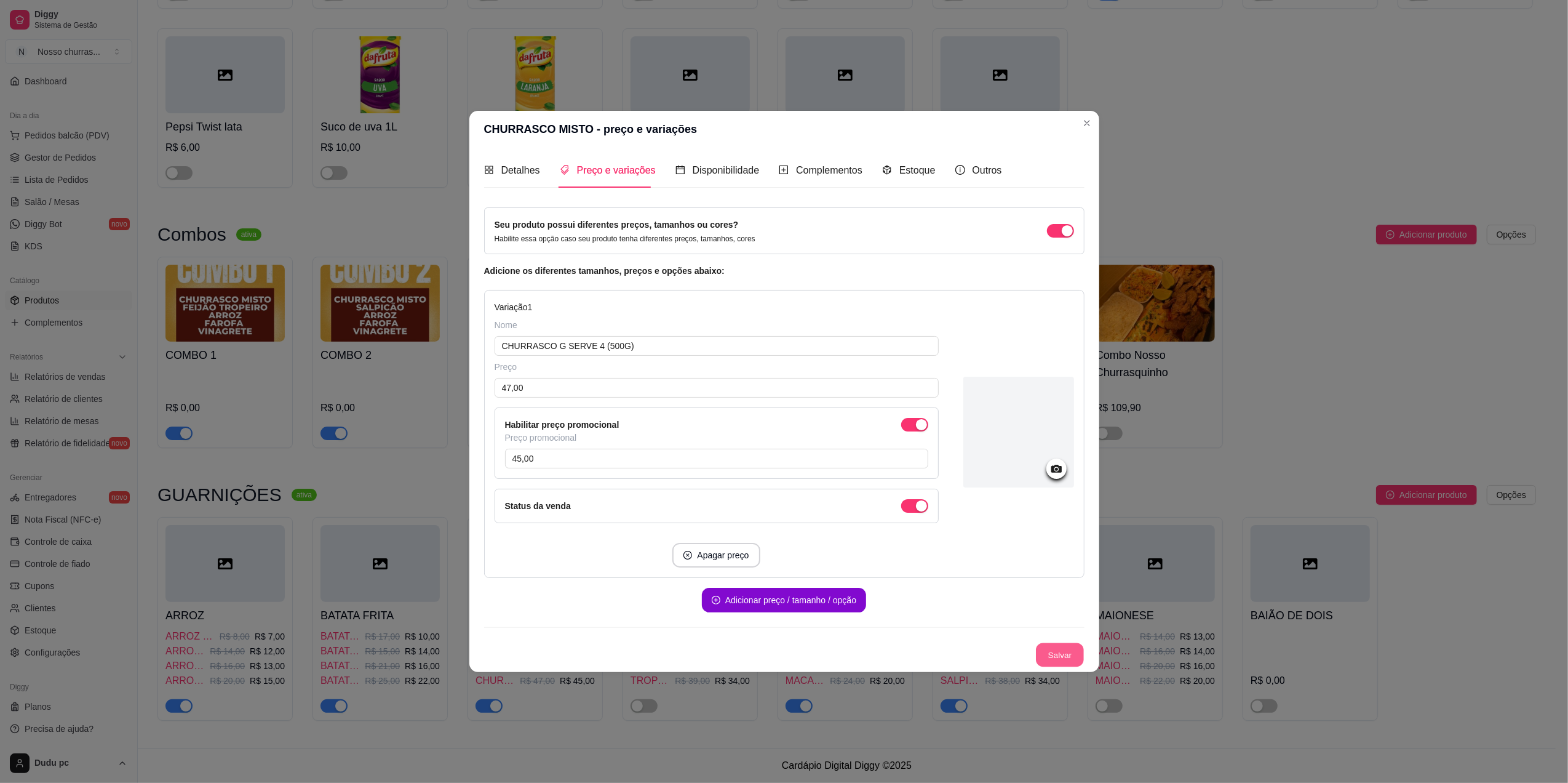
click at [1052, 650] on button "Salvar" at bounding box center [1060, 655] width 48 height 24
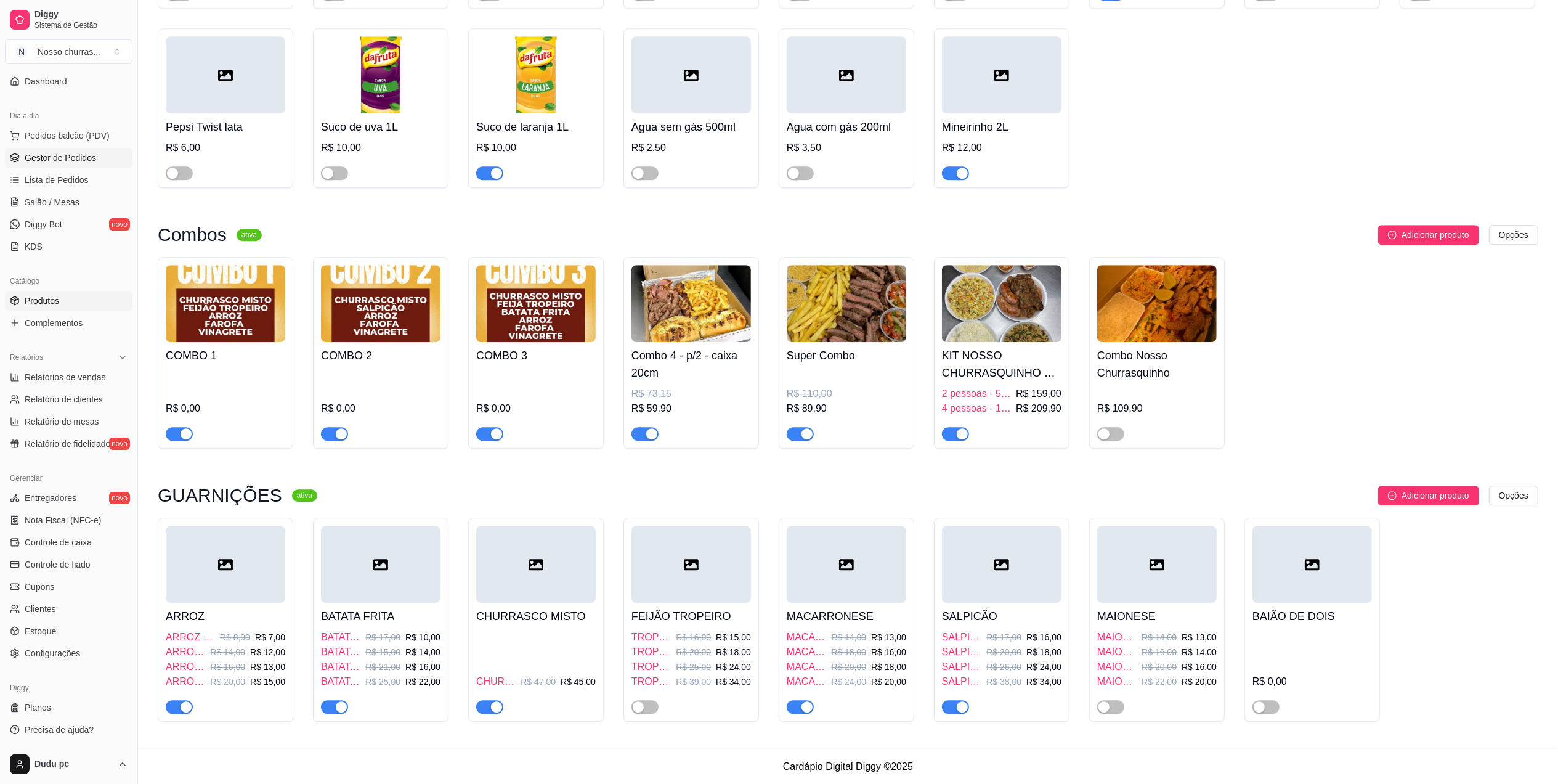
click at [53, 155] on span "Gestor de Pedidos" at bounding box center [59, 157] width 71 height 13
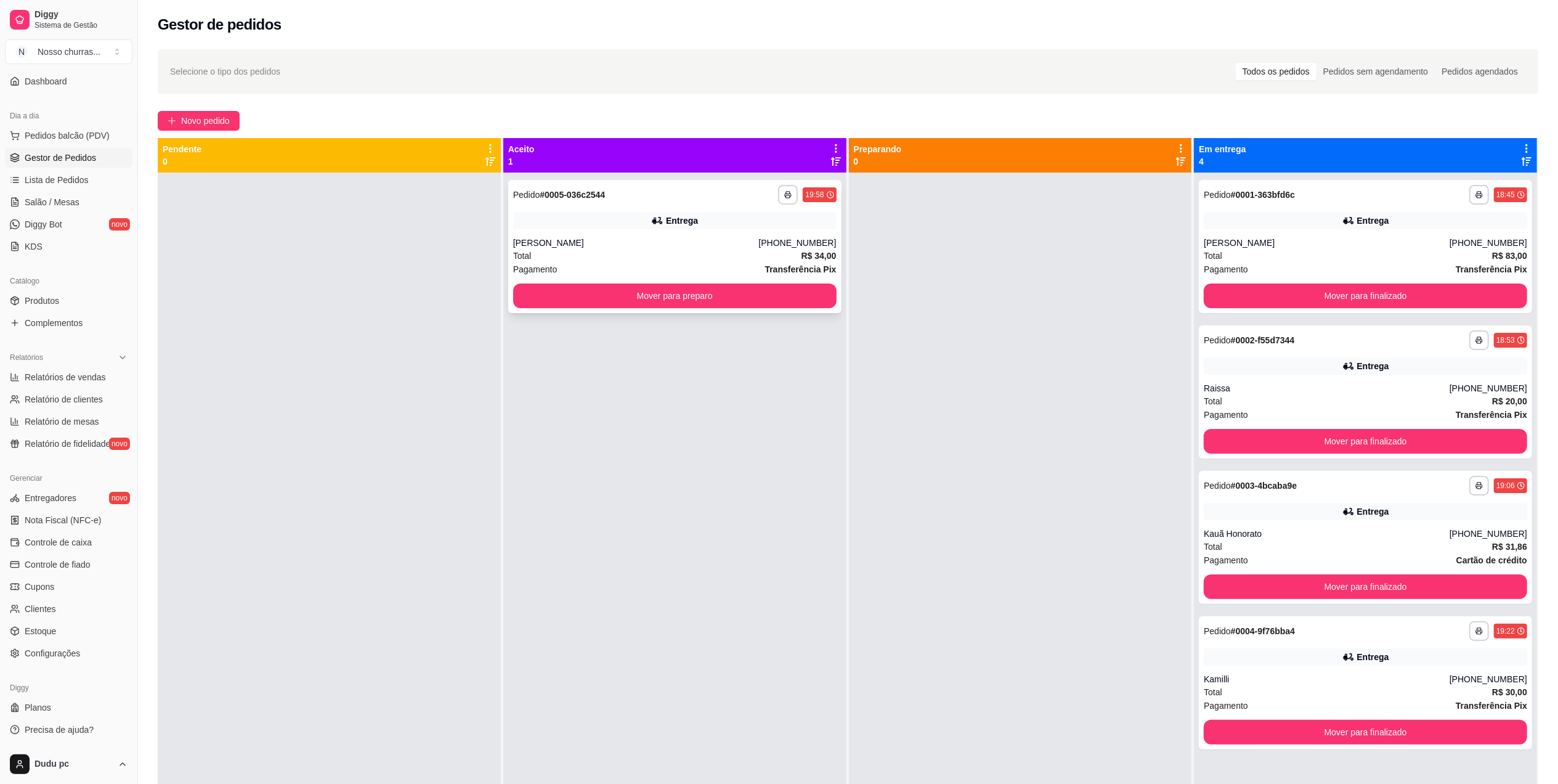
click at [622, 181] on div "**********" at bounding box center [675, 246] width 333 height 133
click at [218, 112] on button "Novo pedido" at bounding box center [199, 121] width 82 height 20
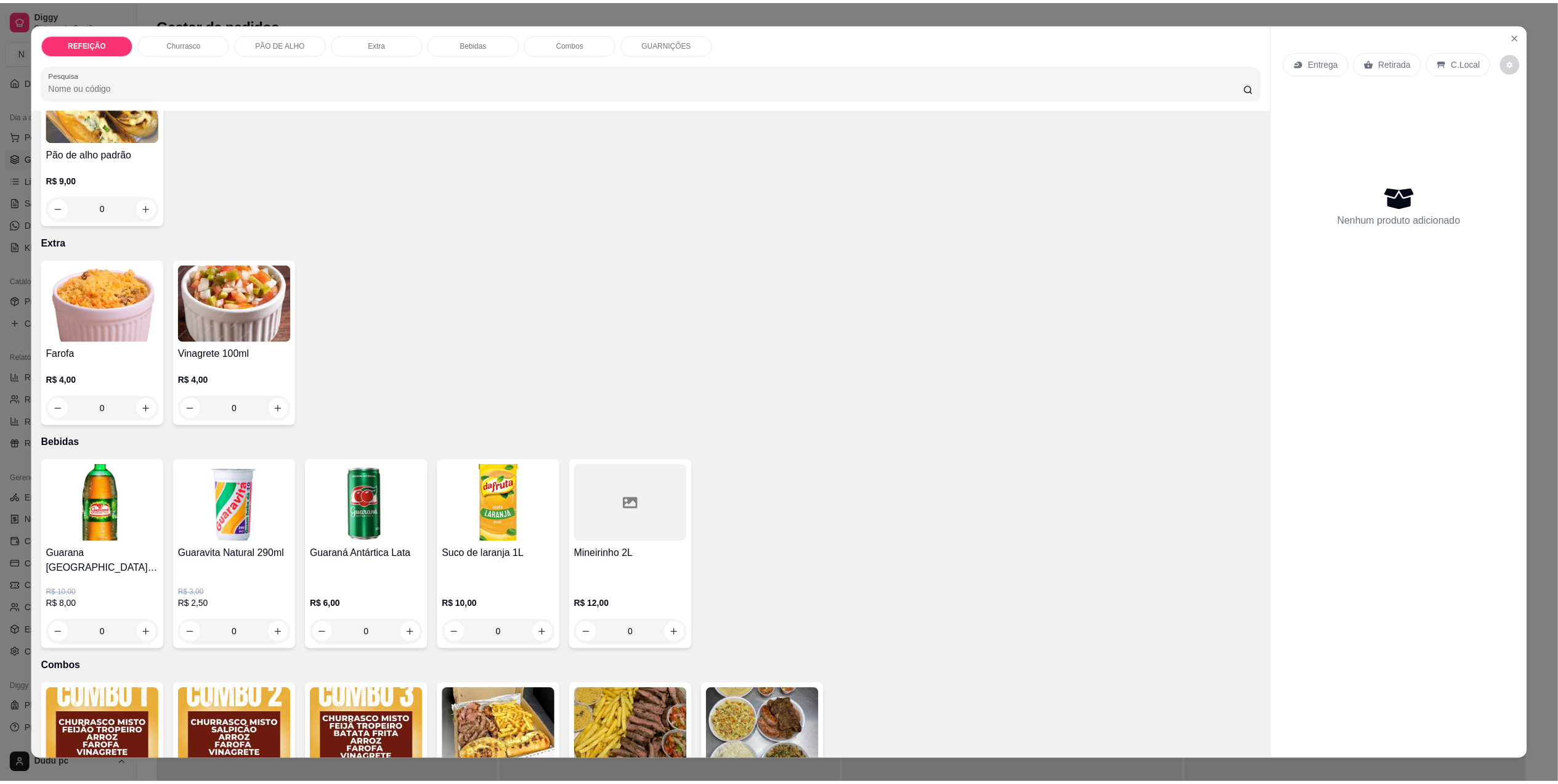
scroll to position [879, 0]
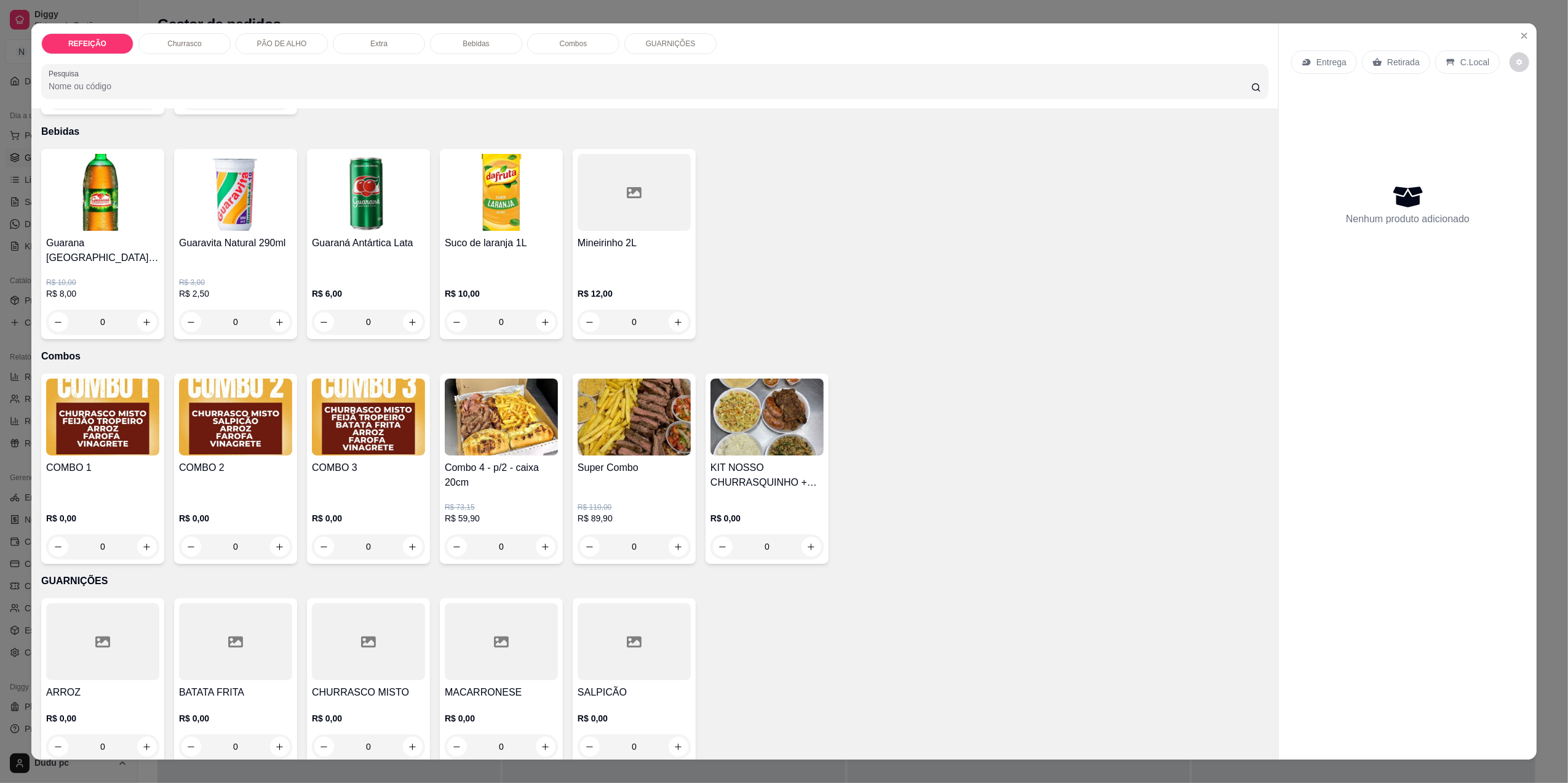
click at [362, 668] on div "CHURRASCO MISTO R$ 0,00 0" at bounding box center [368, 681] width 123 height 166
click at [11, 192] on div "REFEIÇÃO Churrasco PÃO DE ALHO Extra Bebidas Combos GUARNIÇÕES Pesquisa Item av…" at bounding box center [784, 392] width 1568 height 783
click at [11, 161] on div "REFEIÇÃO Churrasco PÃO DE ALHO Extra Bebidas Combos GUARNIÇÕES Pesquisa Item av…" at bounding box center [784, 392] width 1568 height 783
click at [1520, 36] on icon "Close" at bounding box center [1525, 36] width 10 height 10
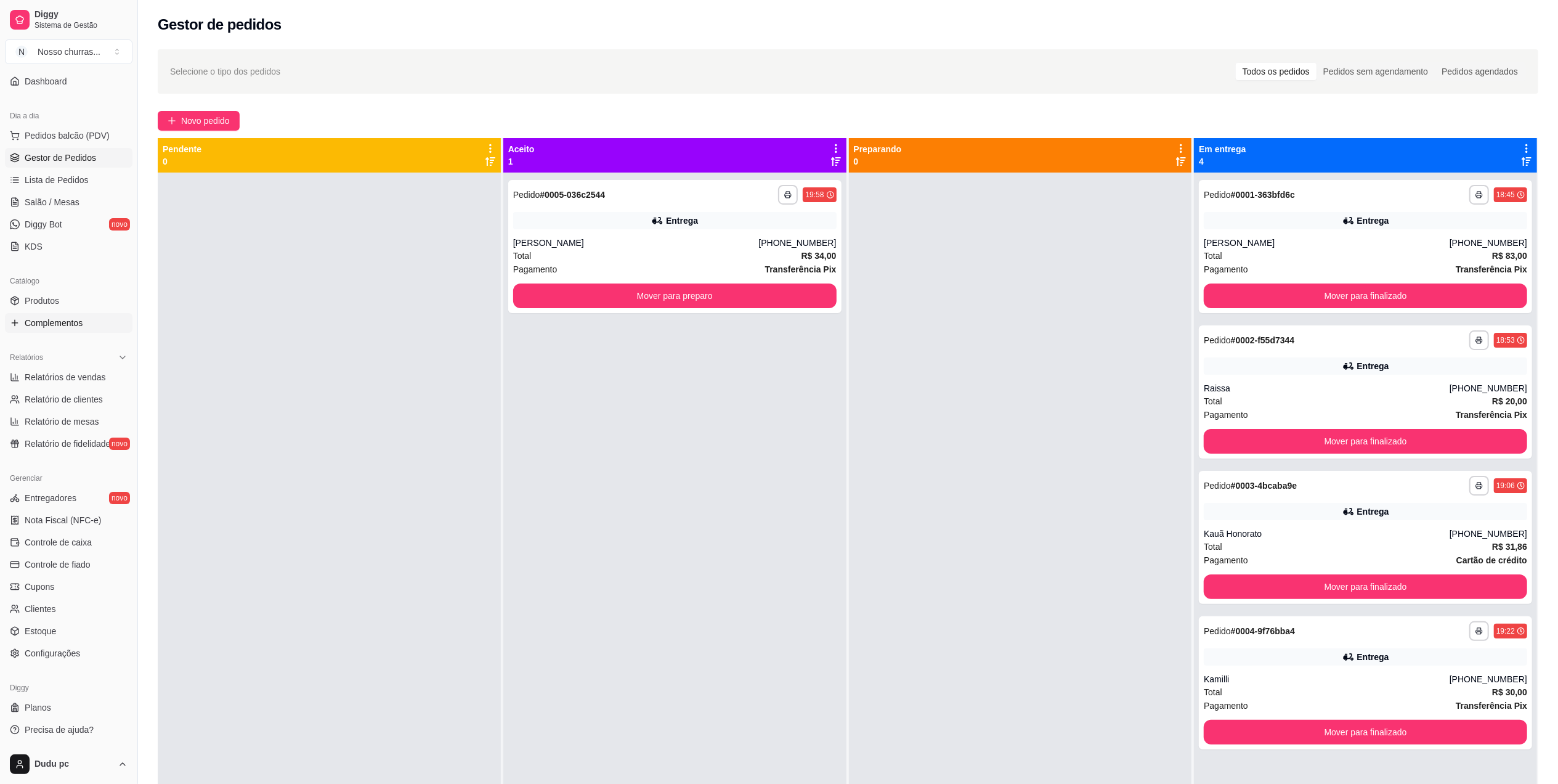
click at [57, 322] on span "Complementos" at bounding box center [53, 322] width 58 height 13
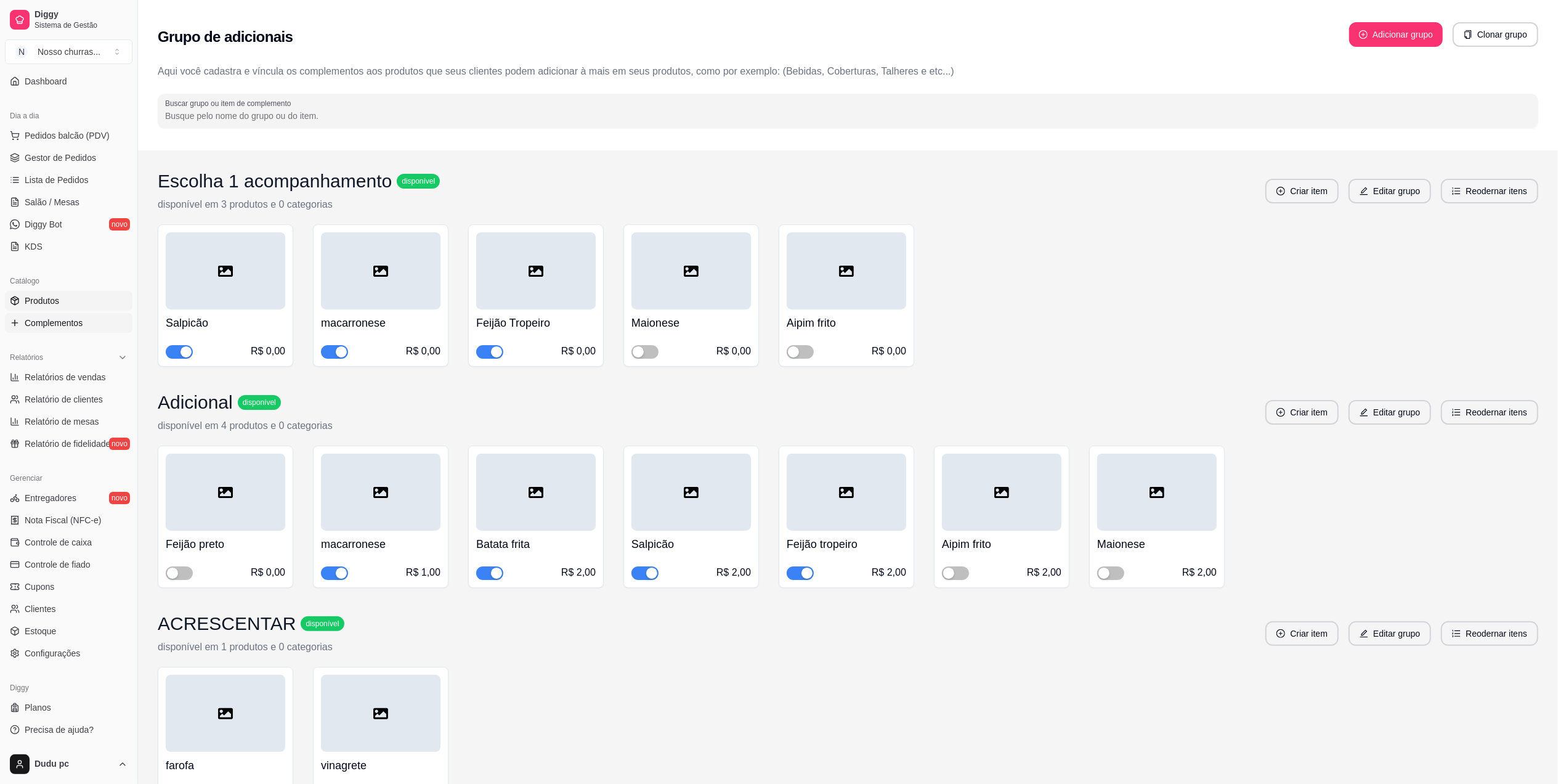
click at [44, 299] on span "Produtos" at bounding box center [41, 301] width 34 height 13
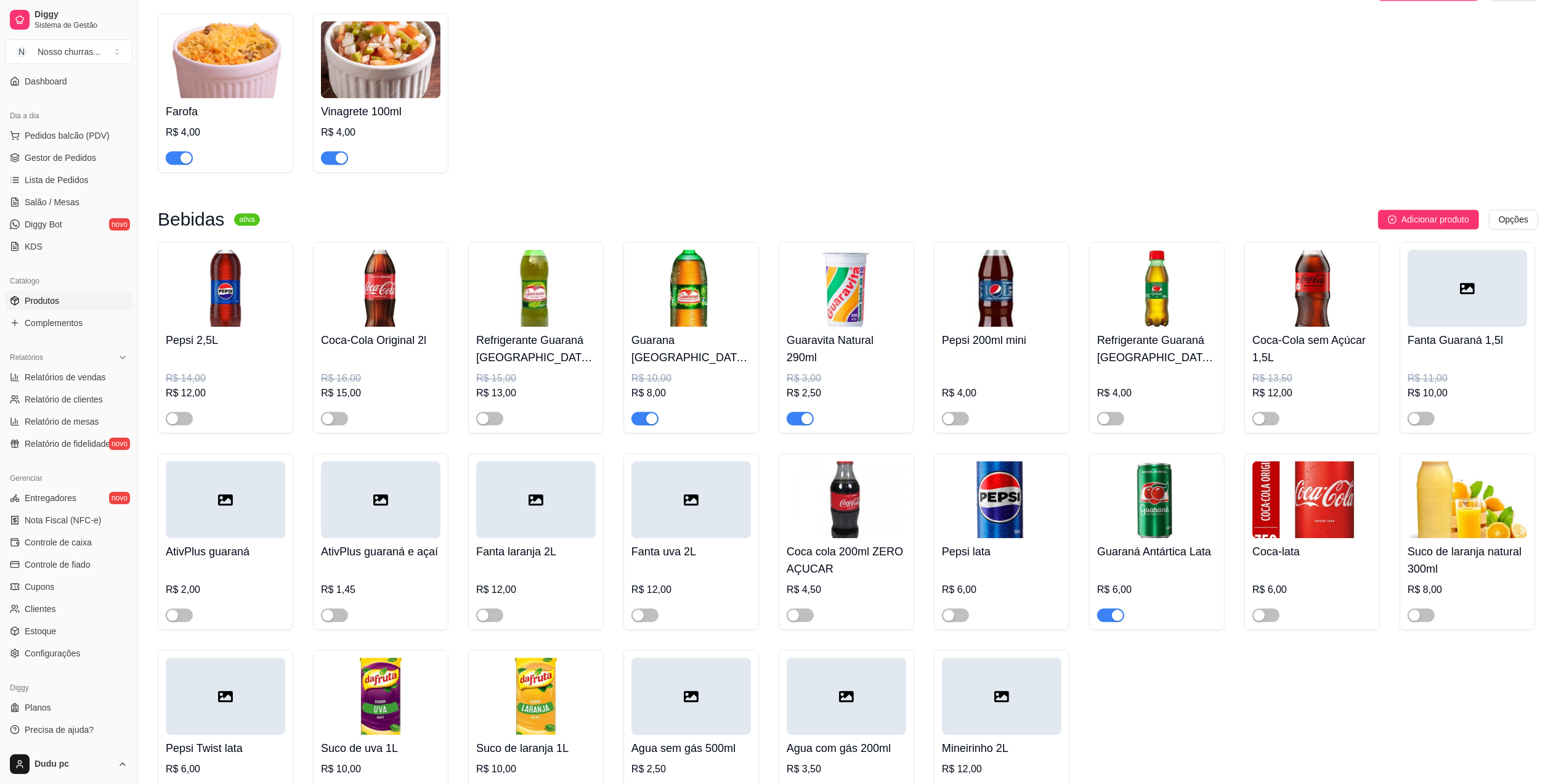
scroll to position [3387, 0]
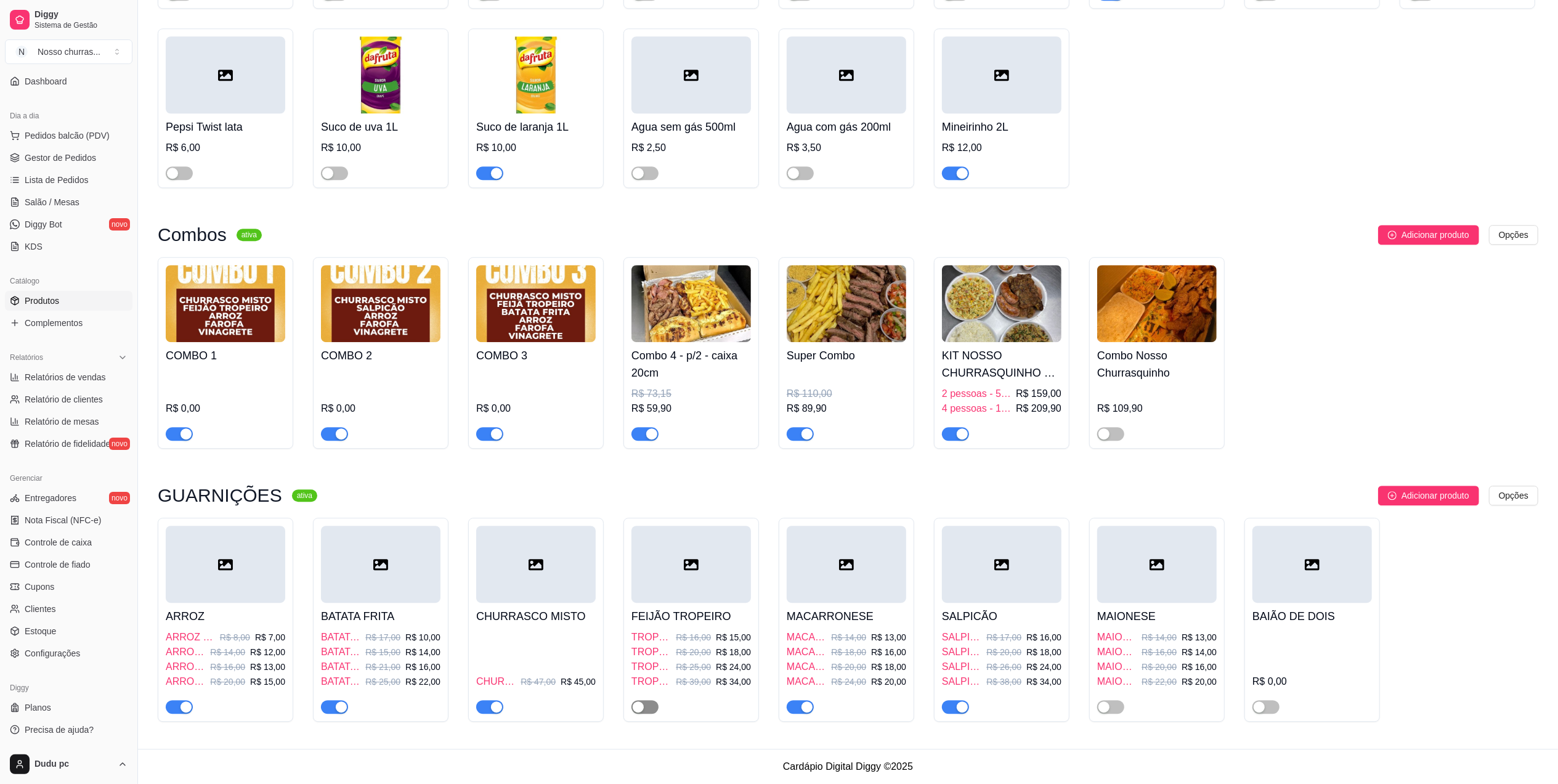
click at [651, 703] on span "button" at bounding box center [645, 707] width 27 height 13
click at [69, 148] on link "Gestor de Pedidos" at bounding box center [69, 158] width 127 height 20
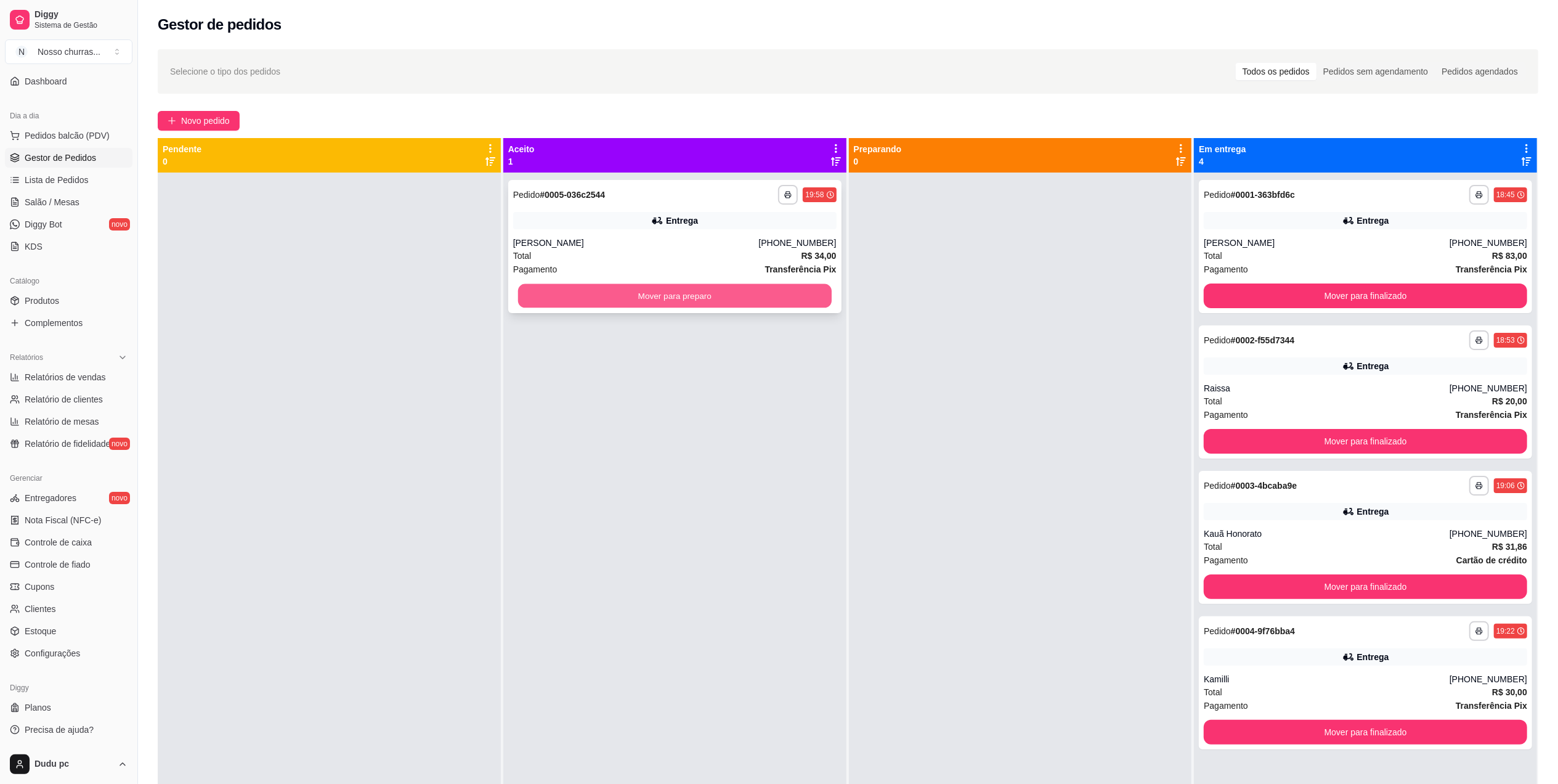
click at [584, 287] on button "Mover para preparo" at bounding box center [675, 296] width 313 height 24
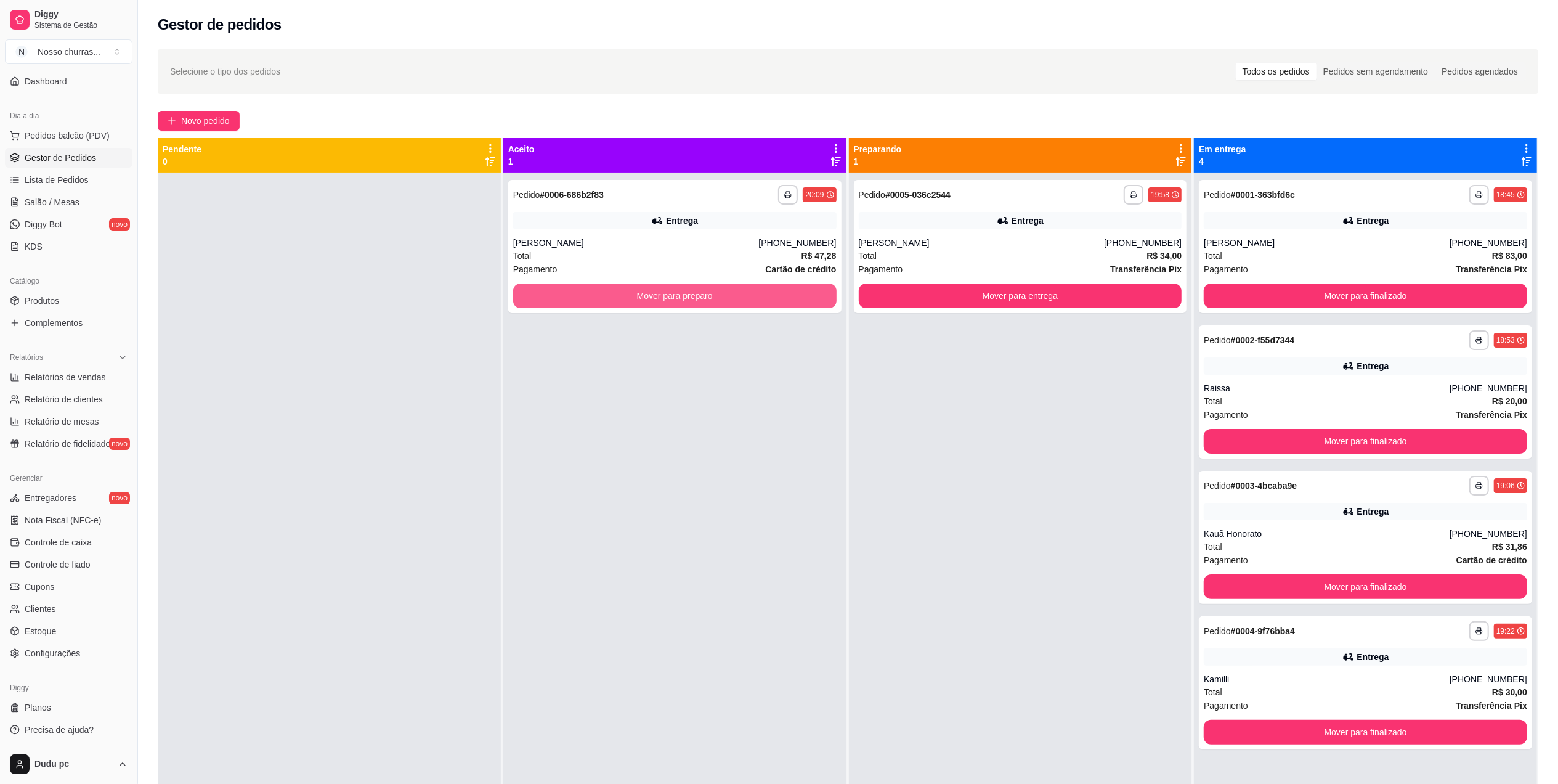
click at [584, 287] on button "Mover para preparo" at bounding box center [675, 295] width 323 height 24
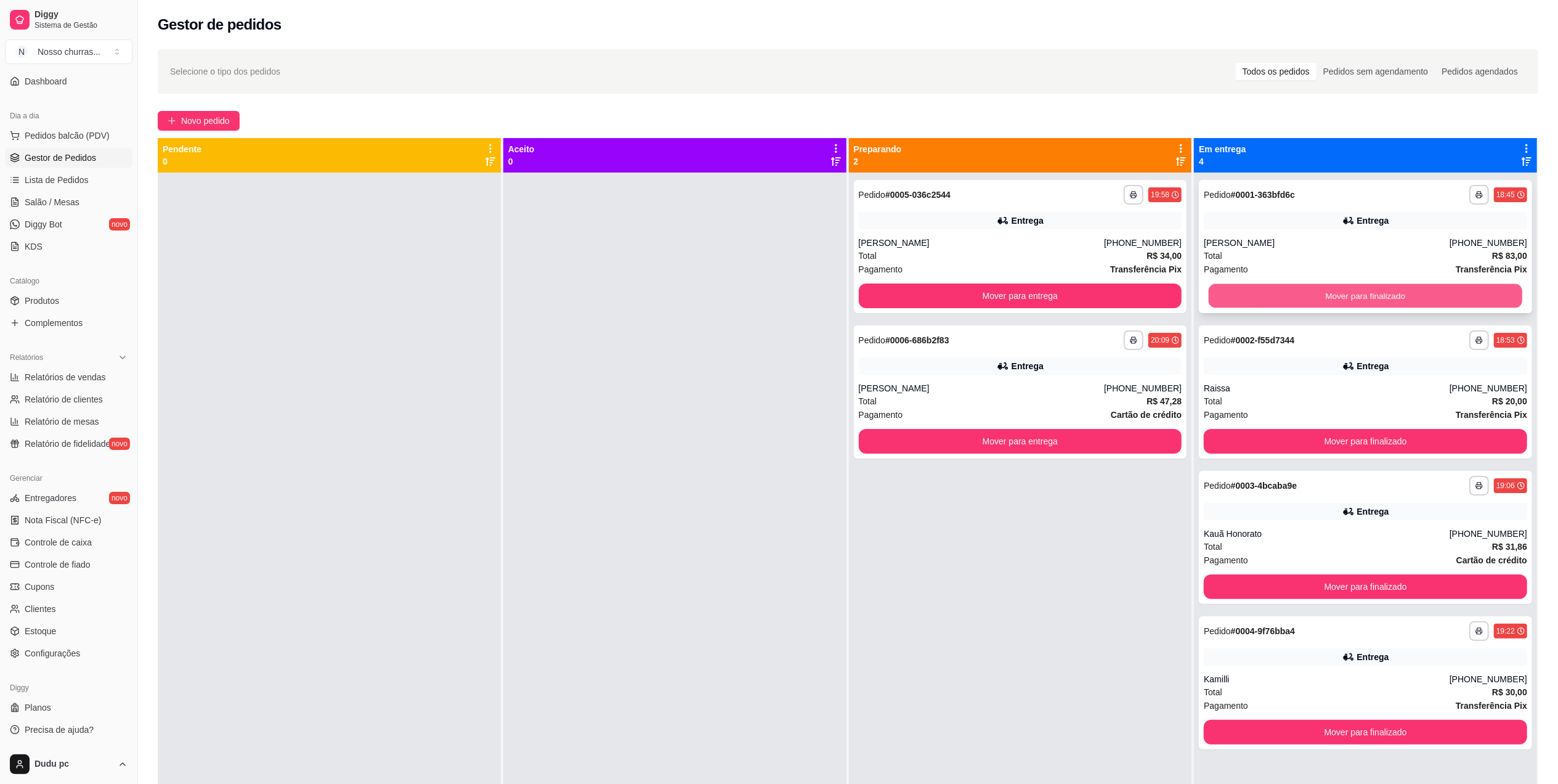
click at [1237, 298] on button "Mover para finalizado" at bounding box center [1365, 296] width 313 height 24
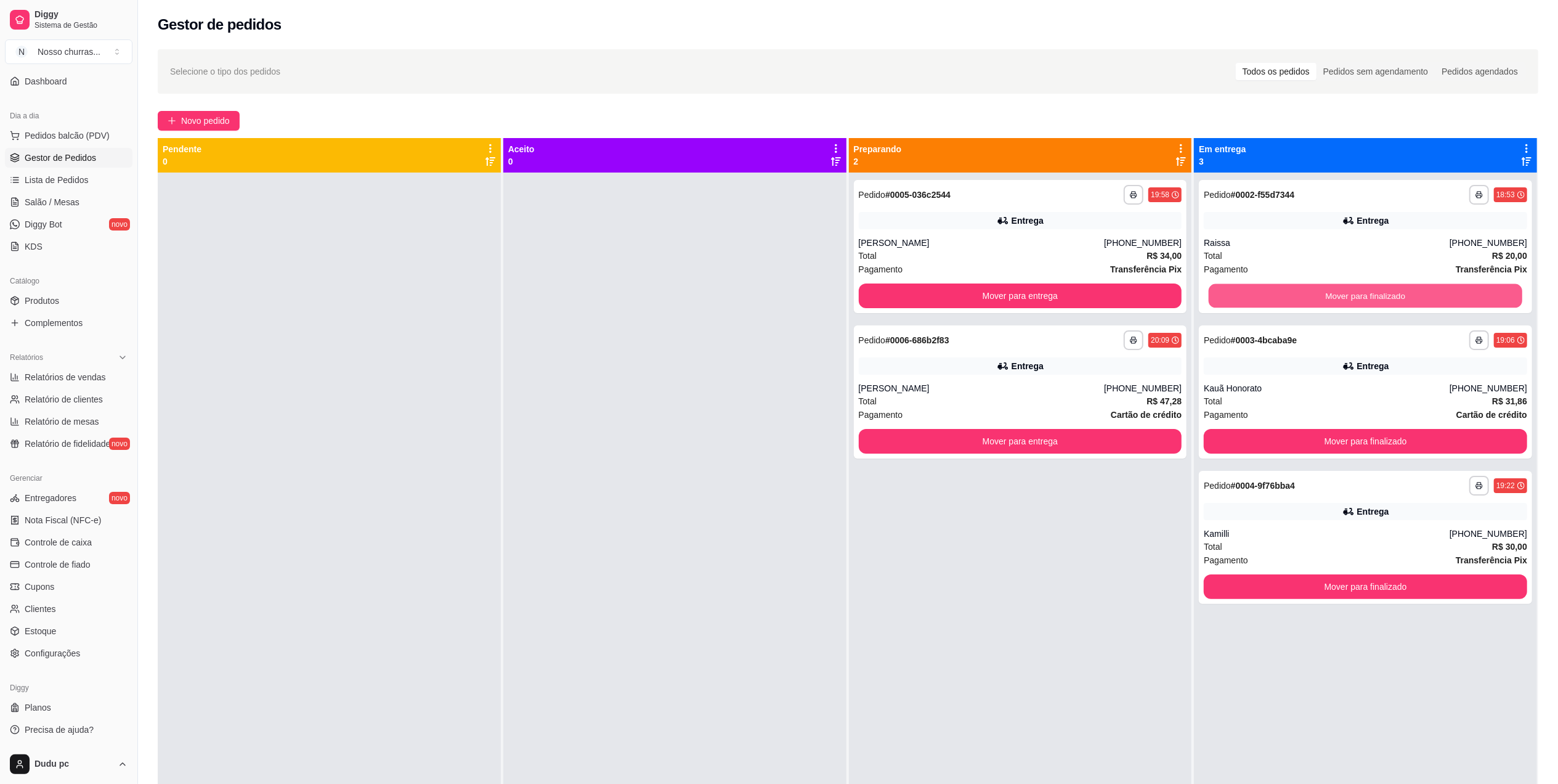
click at [1237, 298] on button "Mover para finalizado" at bounding box center [1365, 296] width 313 height 24
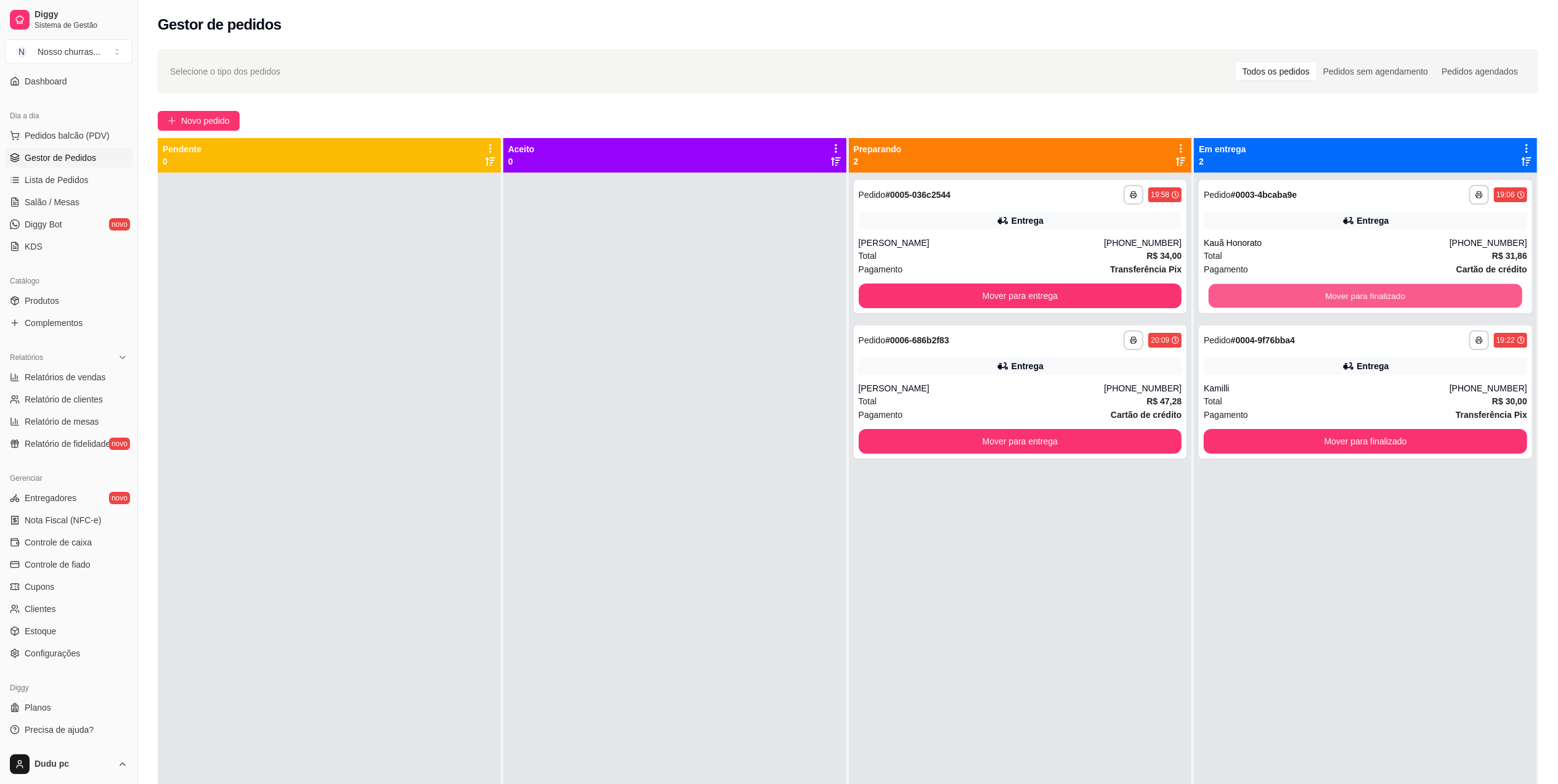
click at [1237, 298] on button "Mover para finalizado" at bounding box center [1365, 296] width 313 height 24
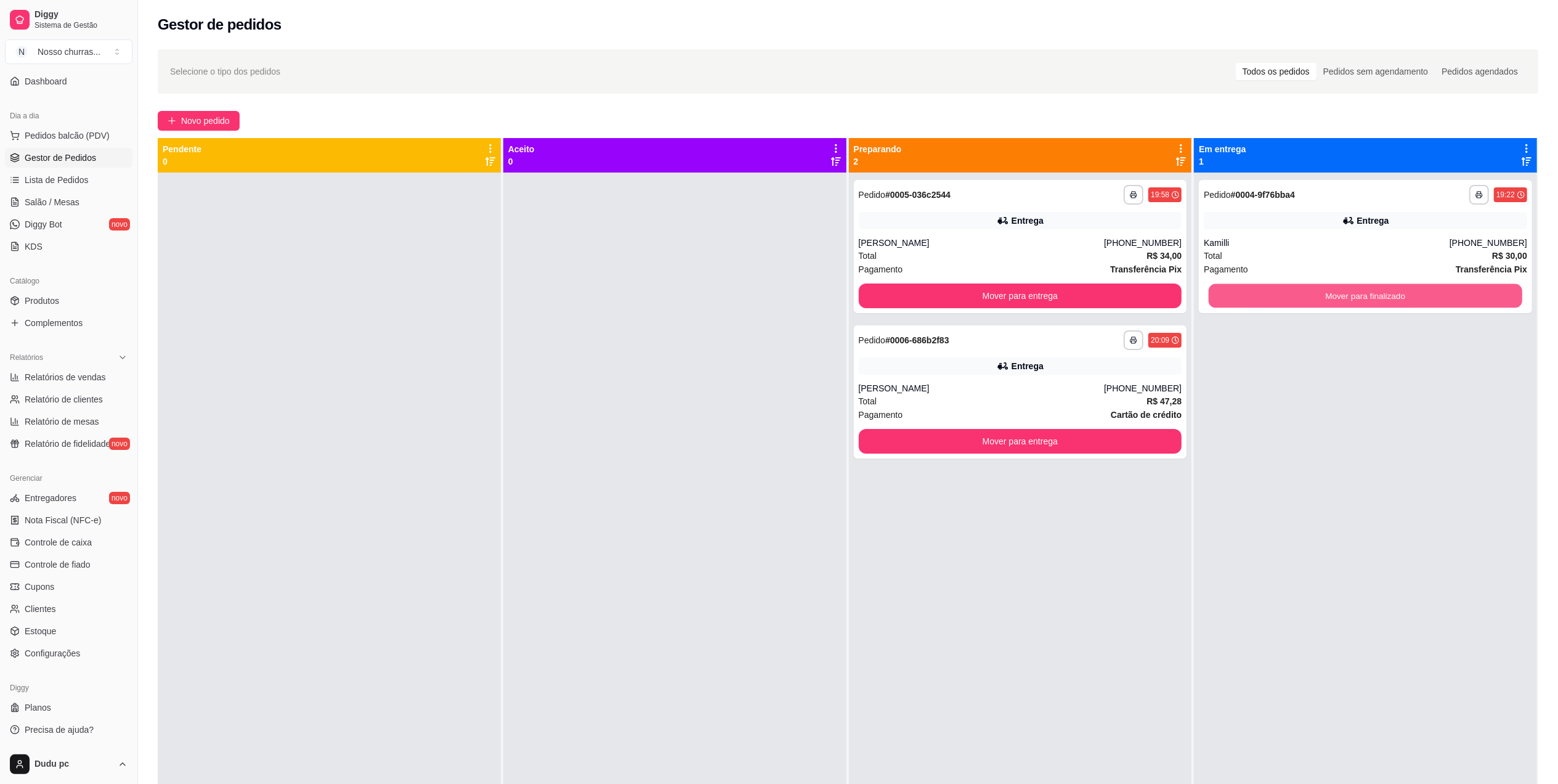
click at [1237, 298] on button "Mover para finalizado" at bounding box center [1365, 296] width 313 height 24
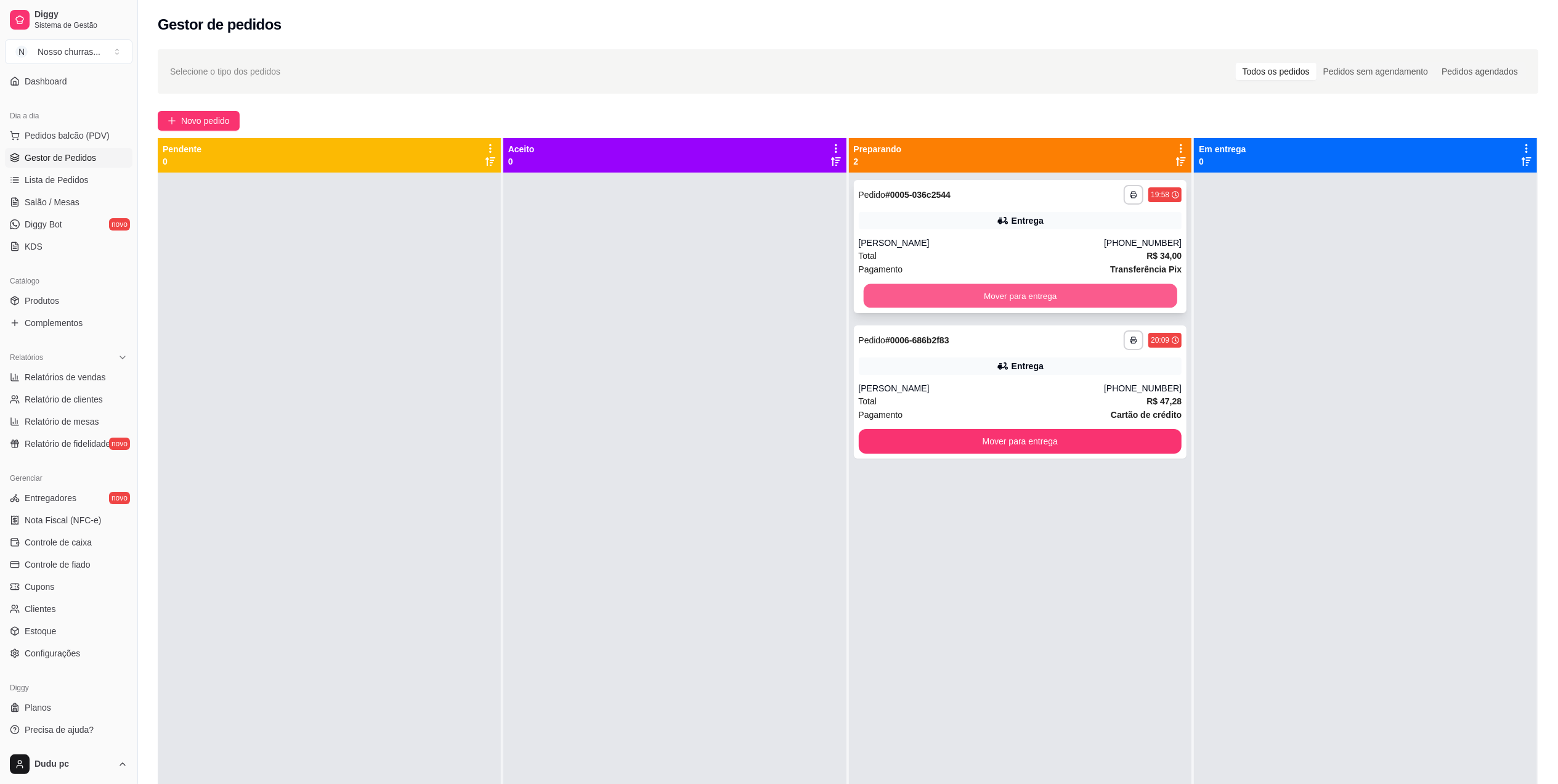
click at [1135, 295] on button "Mover para entrega" at bounding box center [1020, 296] width 313 height 24
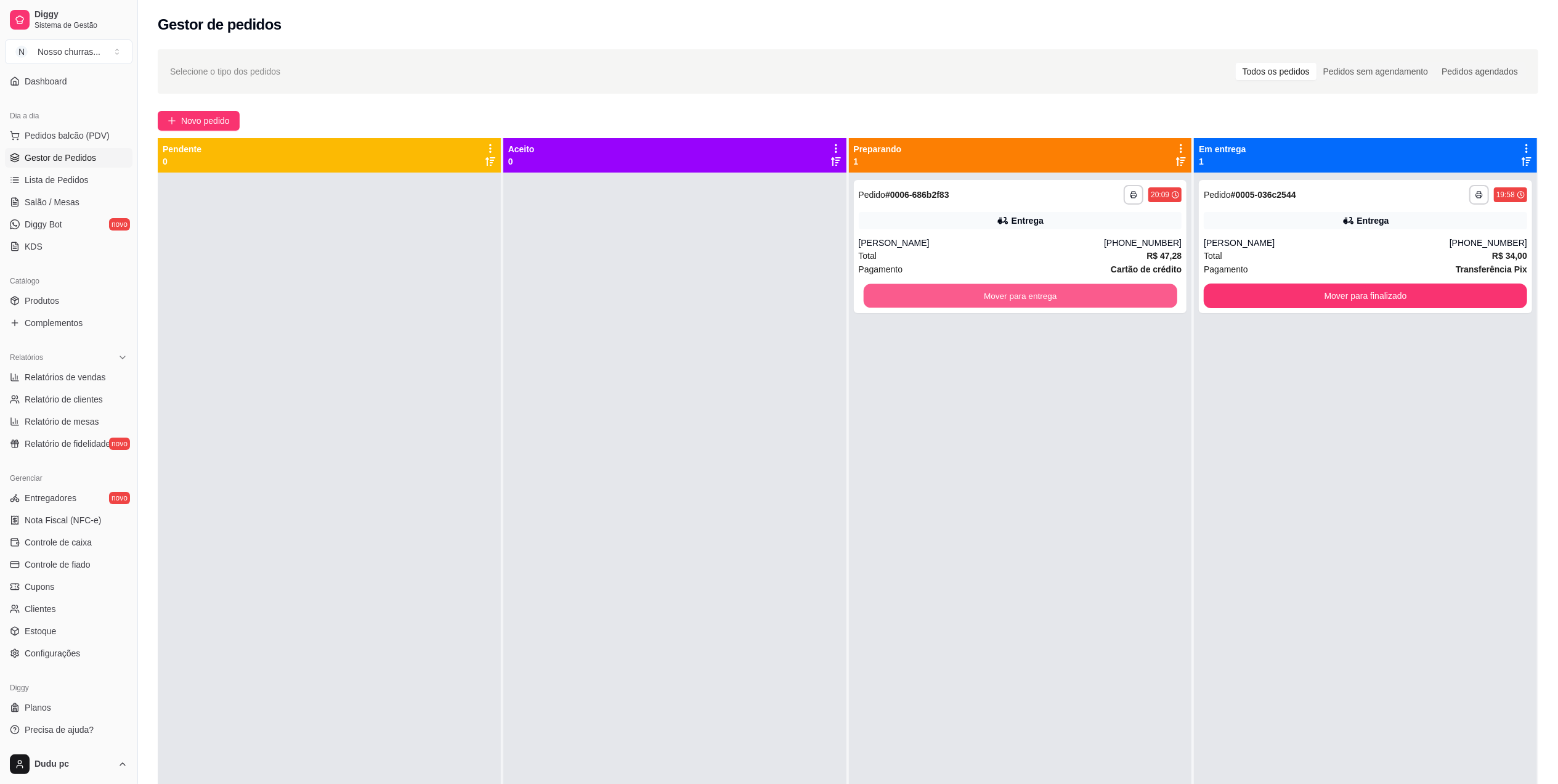
click at [1135, 295] on button "Mover para entrega" at bounding box center [1020, 296] width 313 height 24
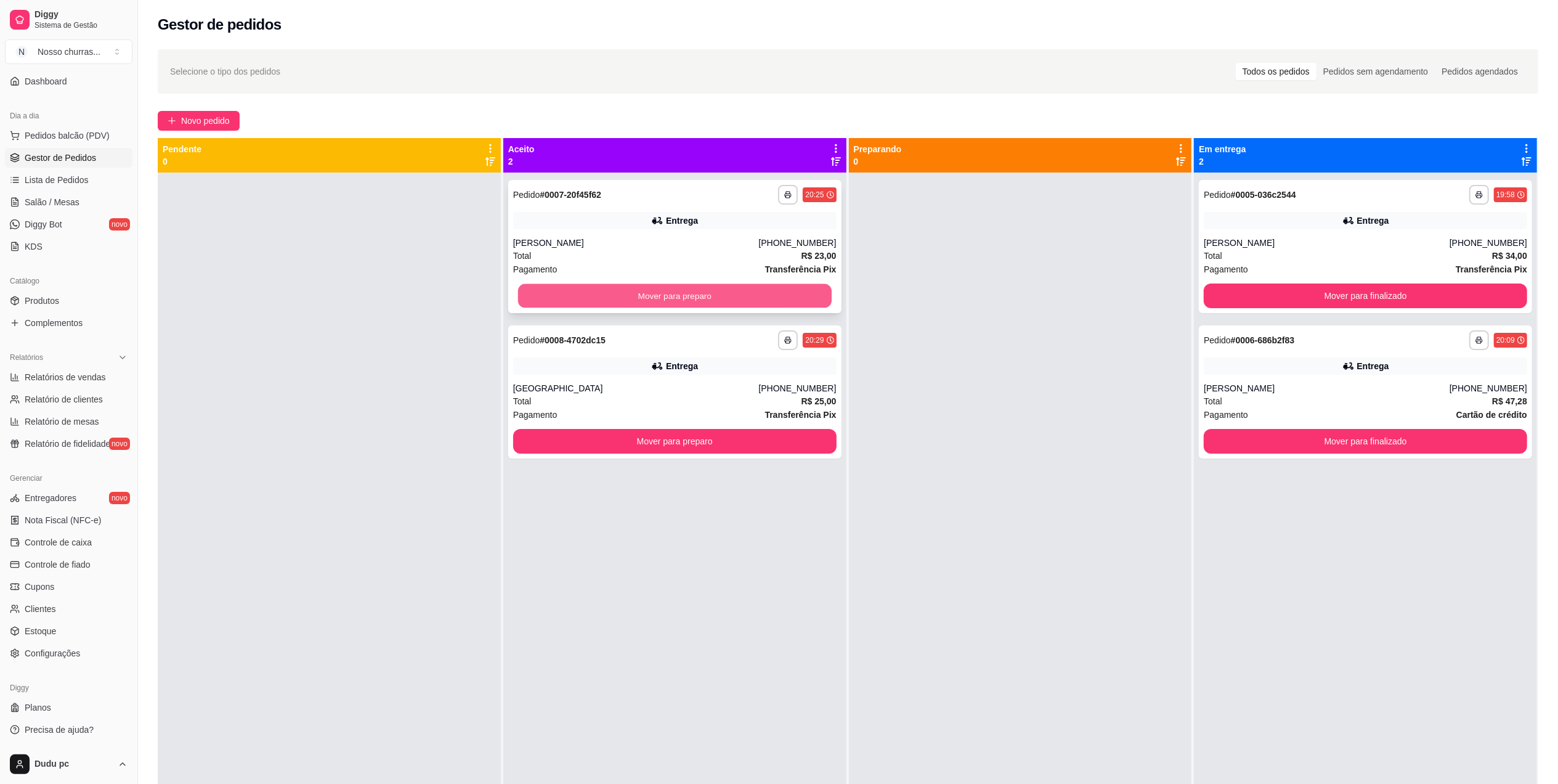
click at [745, 284] on button "Mover para preparo" at bounding box center [675, 296] width 313 height 24
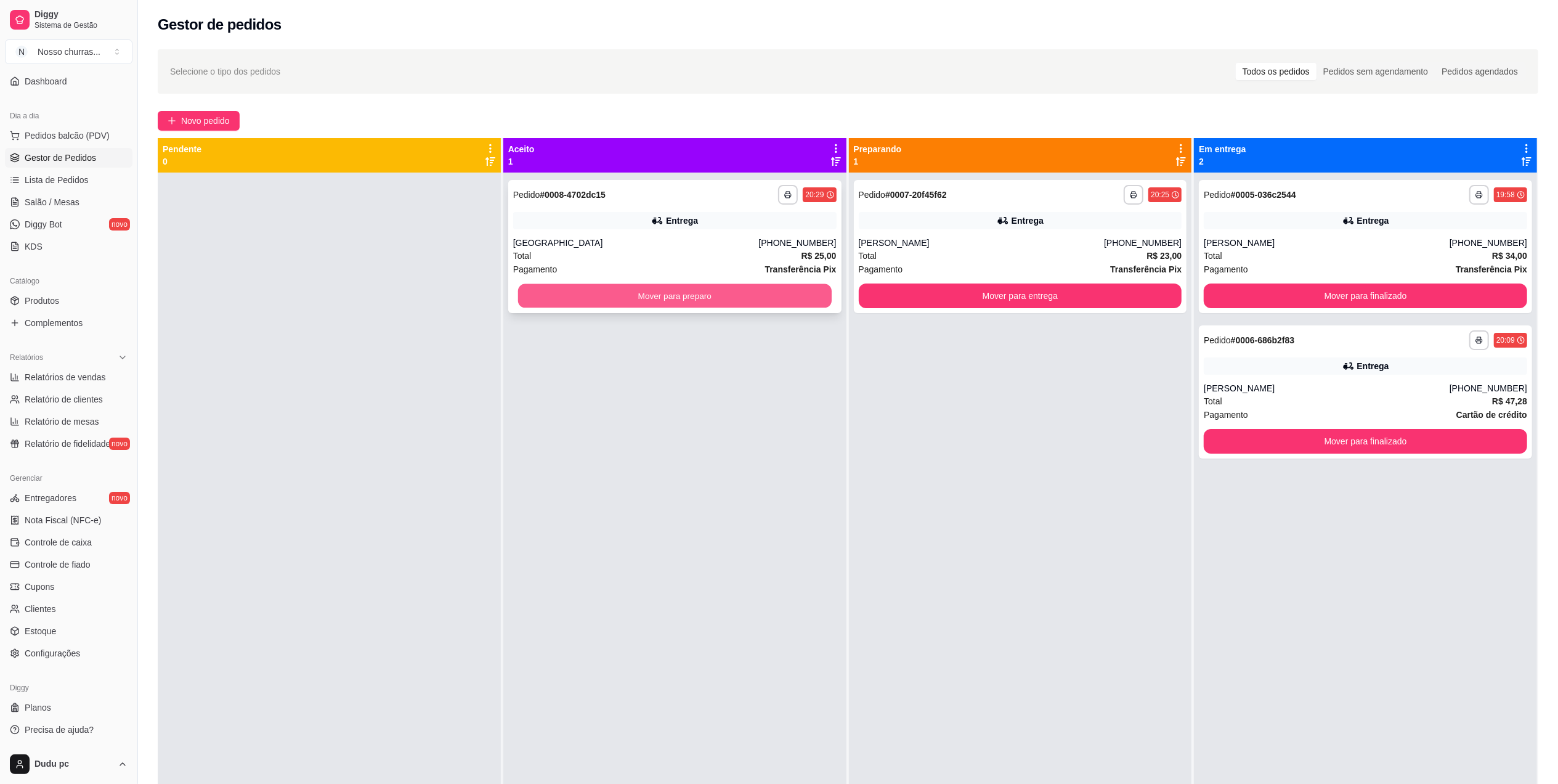
click at [745, 307] on button "Mover para preparo" at bounding box center [675, 296] width 313 height 24
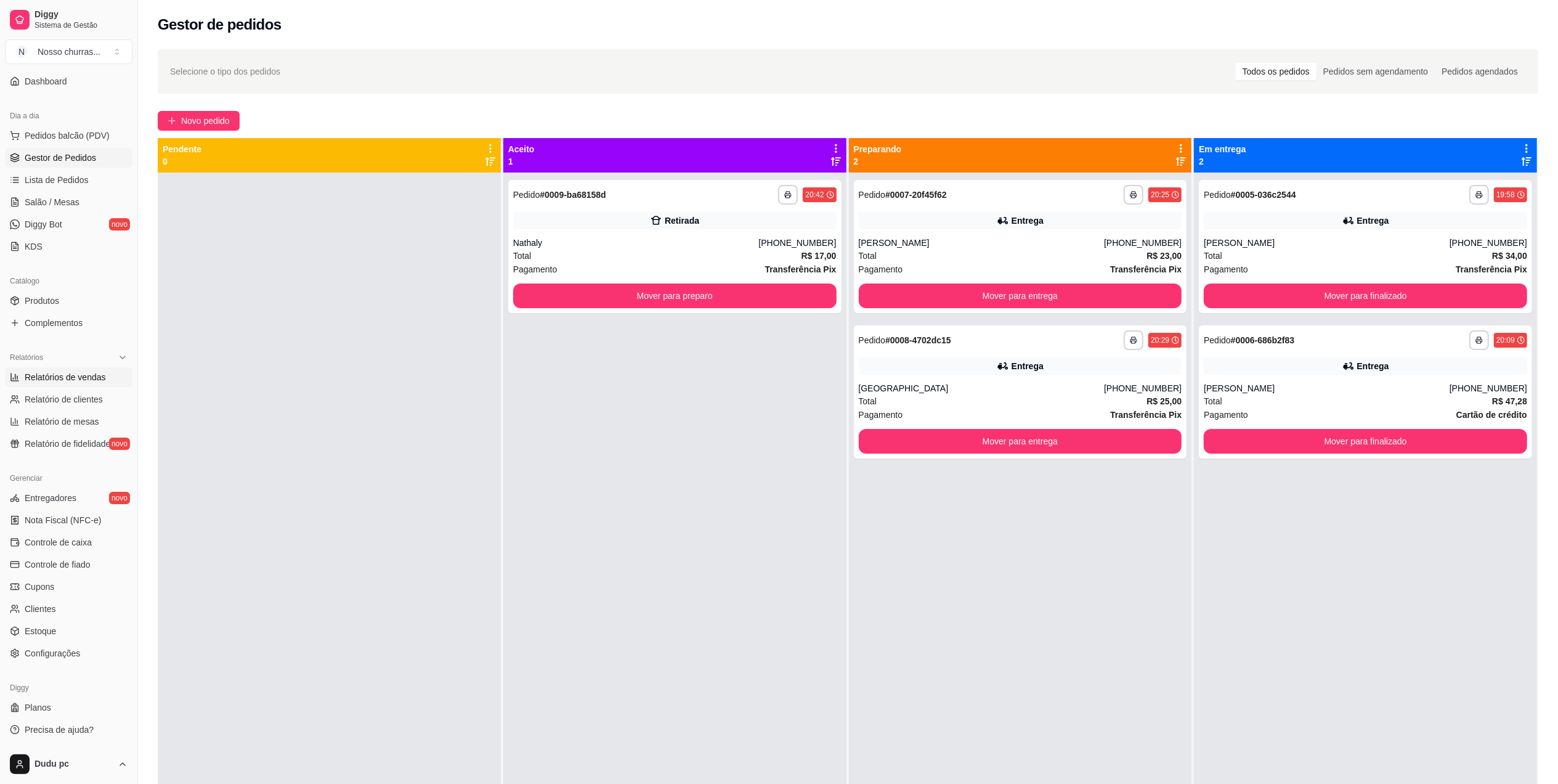
click at [74, 369] on link "Relatórios de vendas" at bounding box center [69, 377] width 127 height 20
select select "ALL"
select select "0"
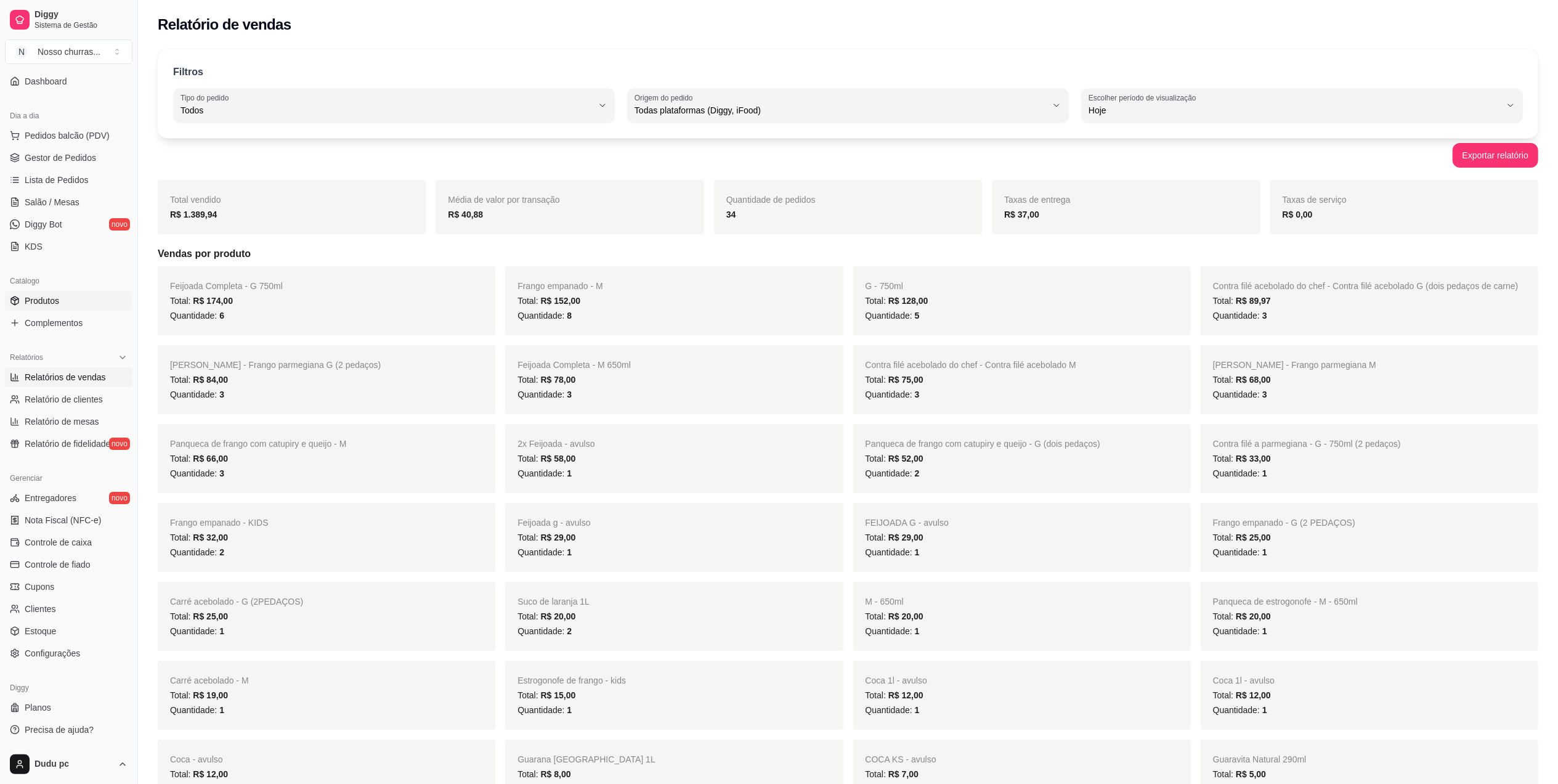
click at [11, 298] on icon at bounding box center [14, 301] width 8 height 8
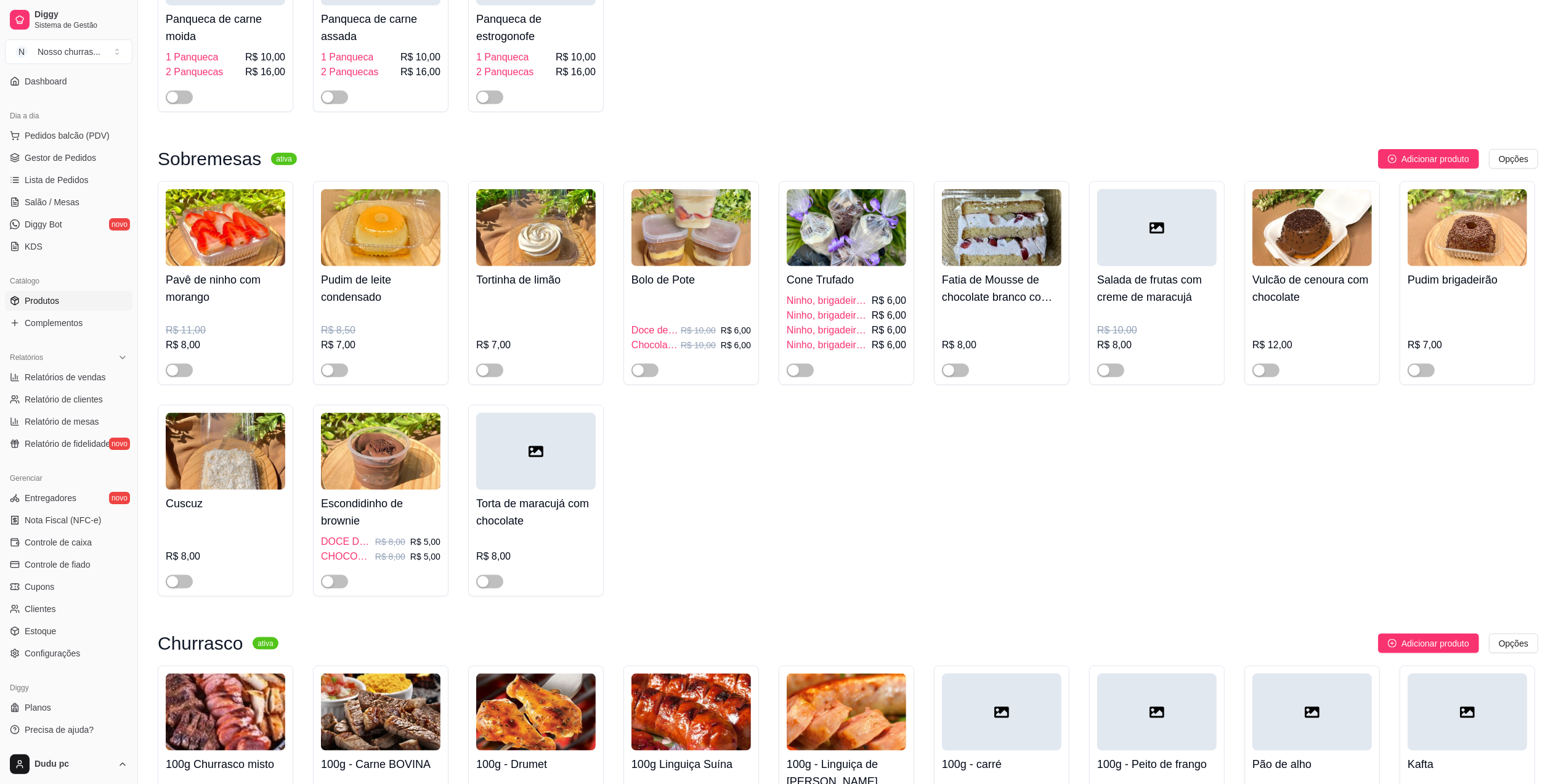
scroll to position [2055, 0]
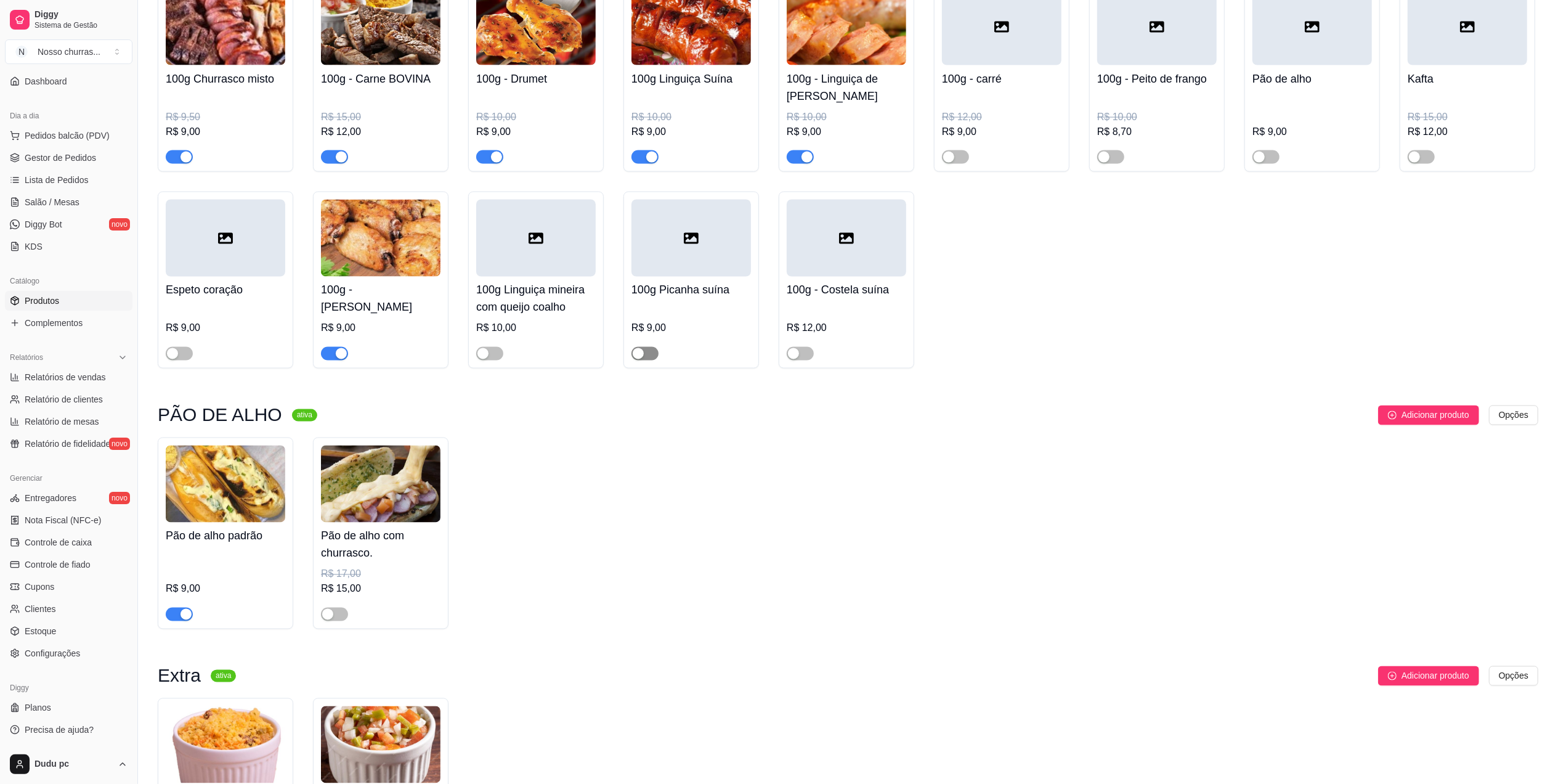
click at [652, 360] on span "button" at bounding box center [645, 353] width 27 height 13
click at [493, 360] on span "button" at bounding box center [490, 353] width 27 height 13
click at [560, 292] on div "100g Linguiça mineira com queijo coalho R$ 10,00" at bounding box center [536, 318] width 120 height 84
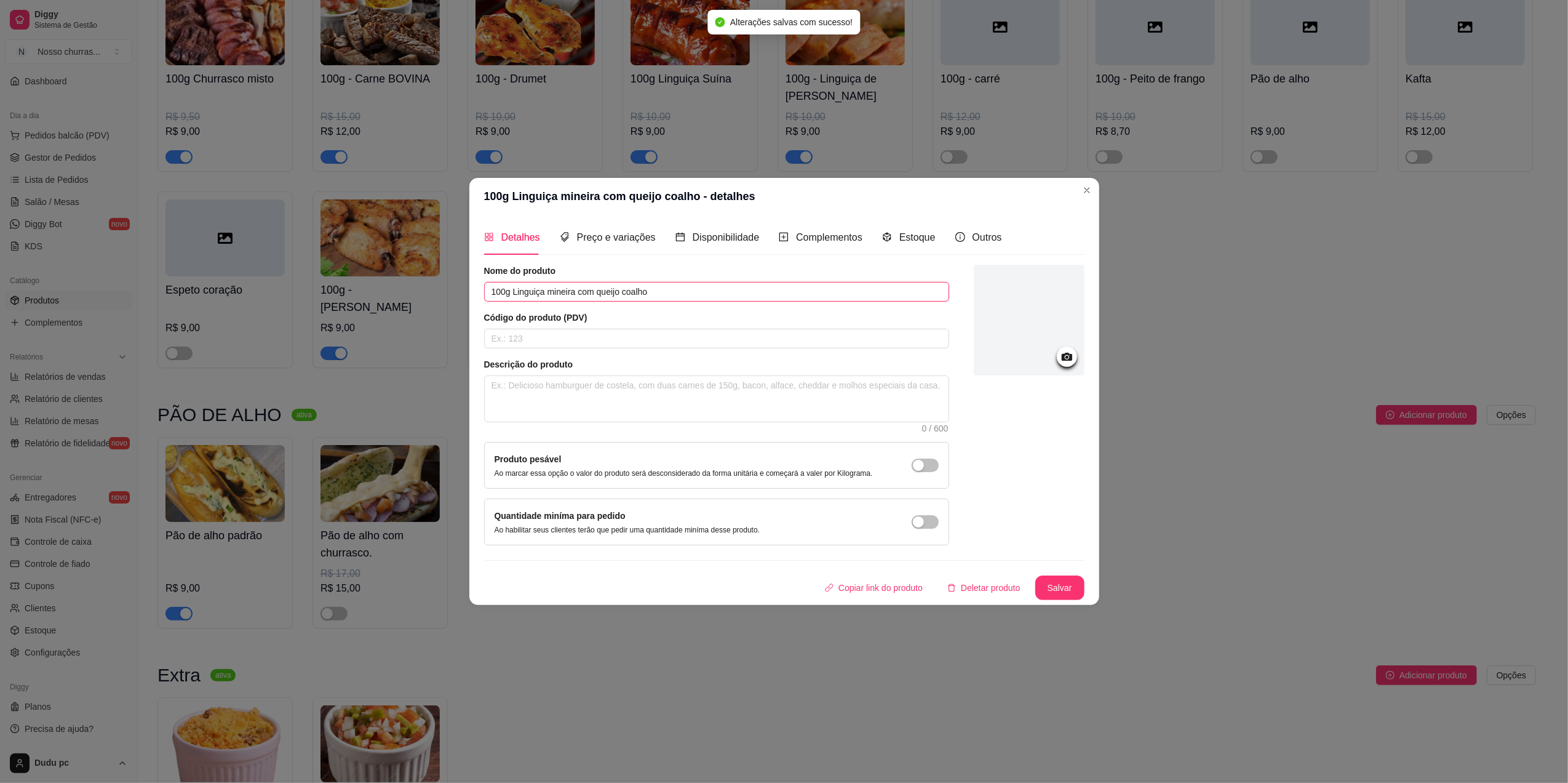
click at [643, 289] on input "100g Linguiça mineira com queijo coalho" at bounding box center [717, 292] width 465 height 20
type input "100g Linguiça mineira"
click at [1062, 592] on button "Salvar" at bounding box center [1060, 588] width 48 height 24
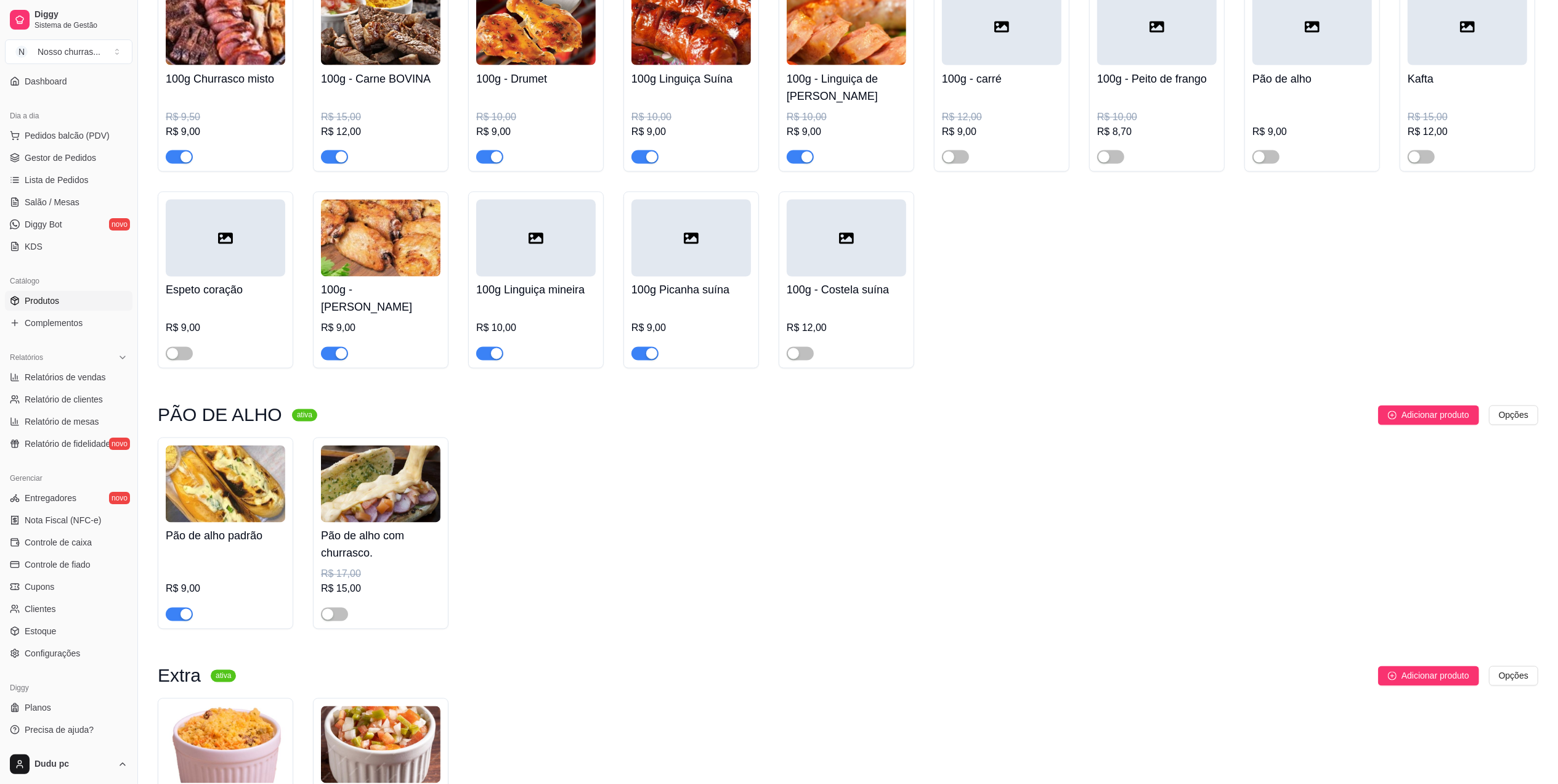
click at [1019, 65] on div at bounding box center [1002, 27] width 120 height 77
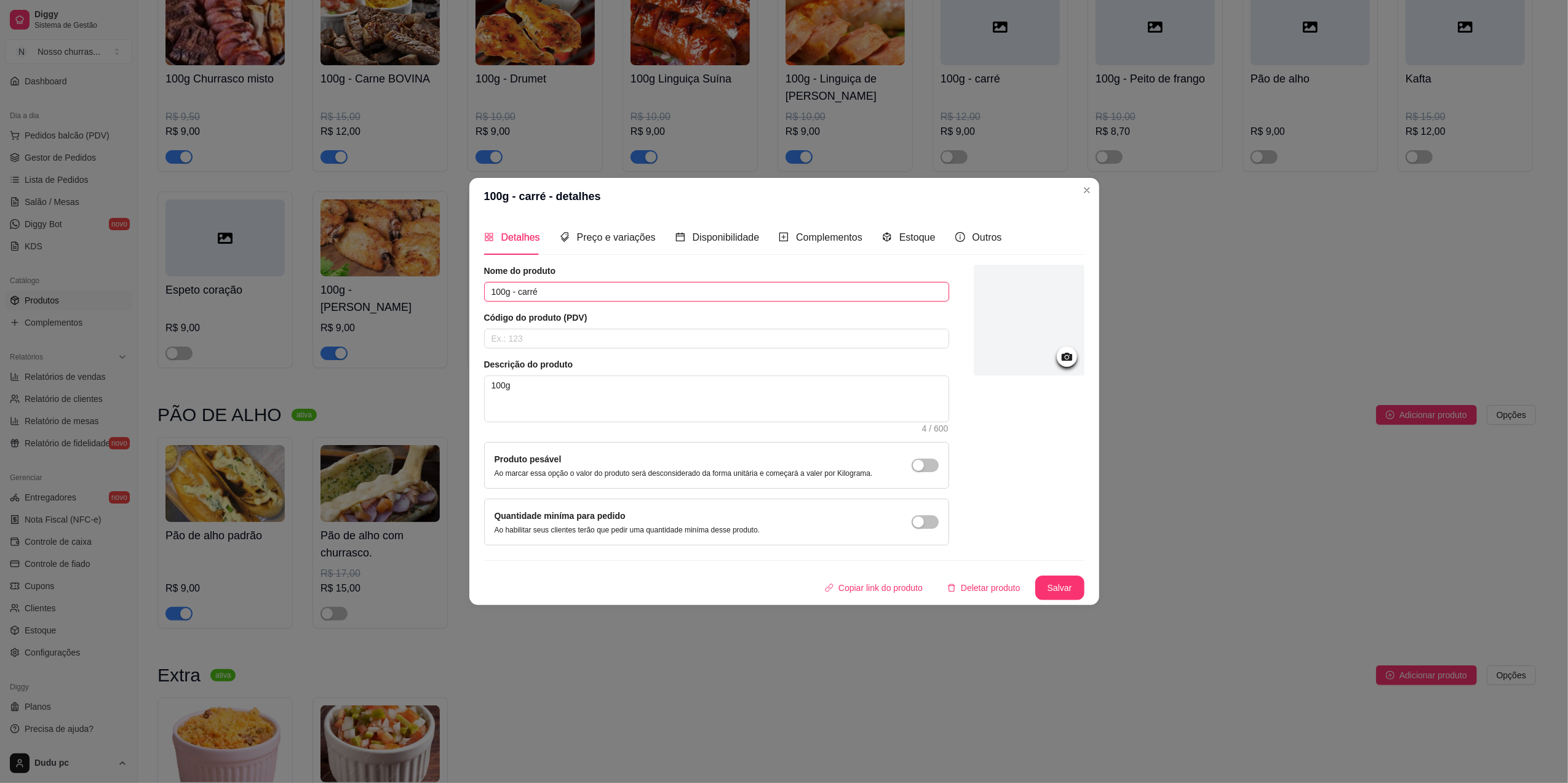
click at [564, 282] on input "100g - carré" at bounding box center [717, 292] width 465 height 20
type input "100g - Pernil"
click at [1067, 584] on button "Salvar" at bounding box center [1060, 588] width 48 height 24
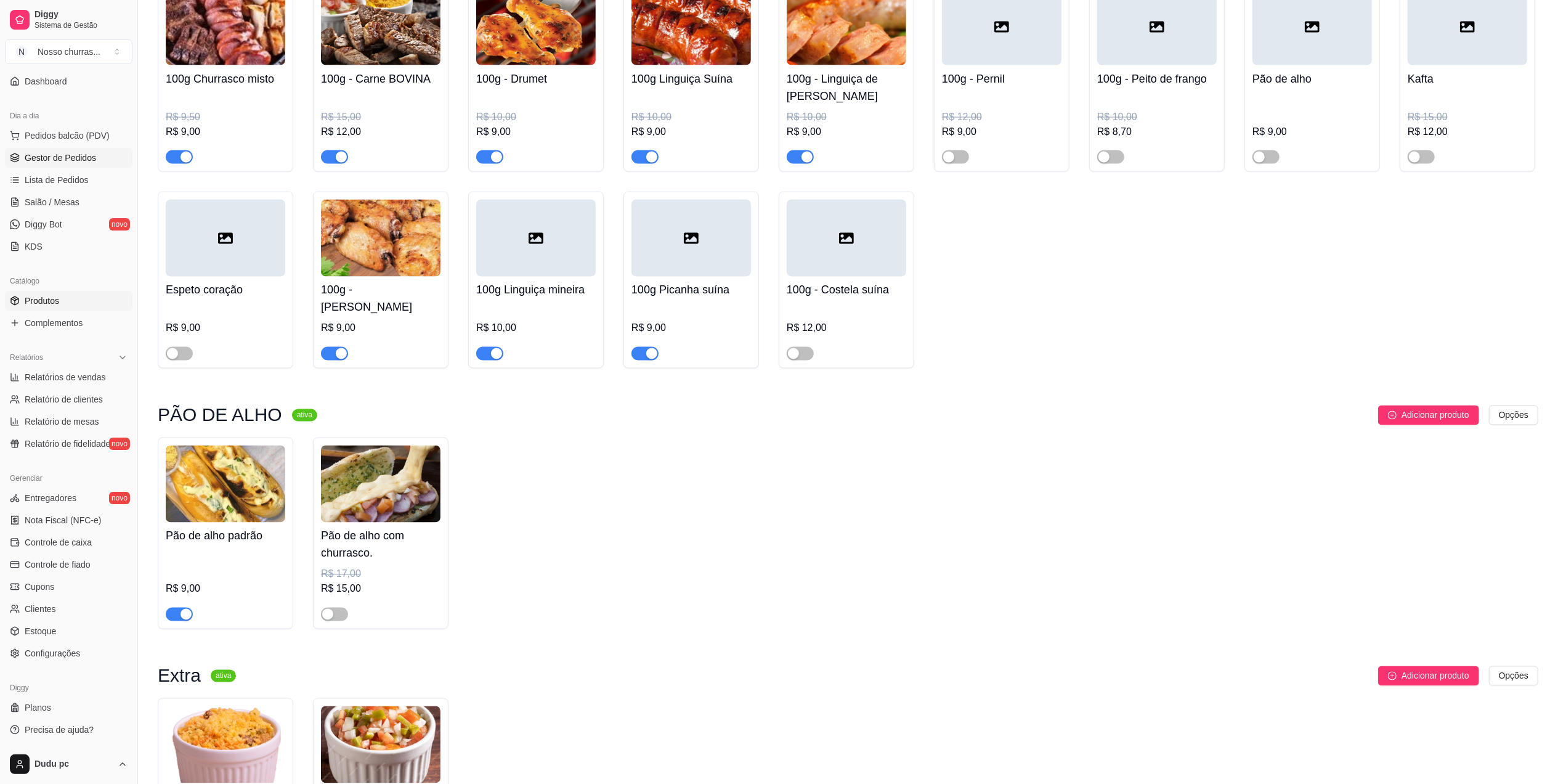
click at [87, 154] on span "Gestor de Pedidos" at bounding box center [59, 157] width 71 height 13
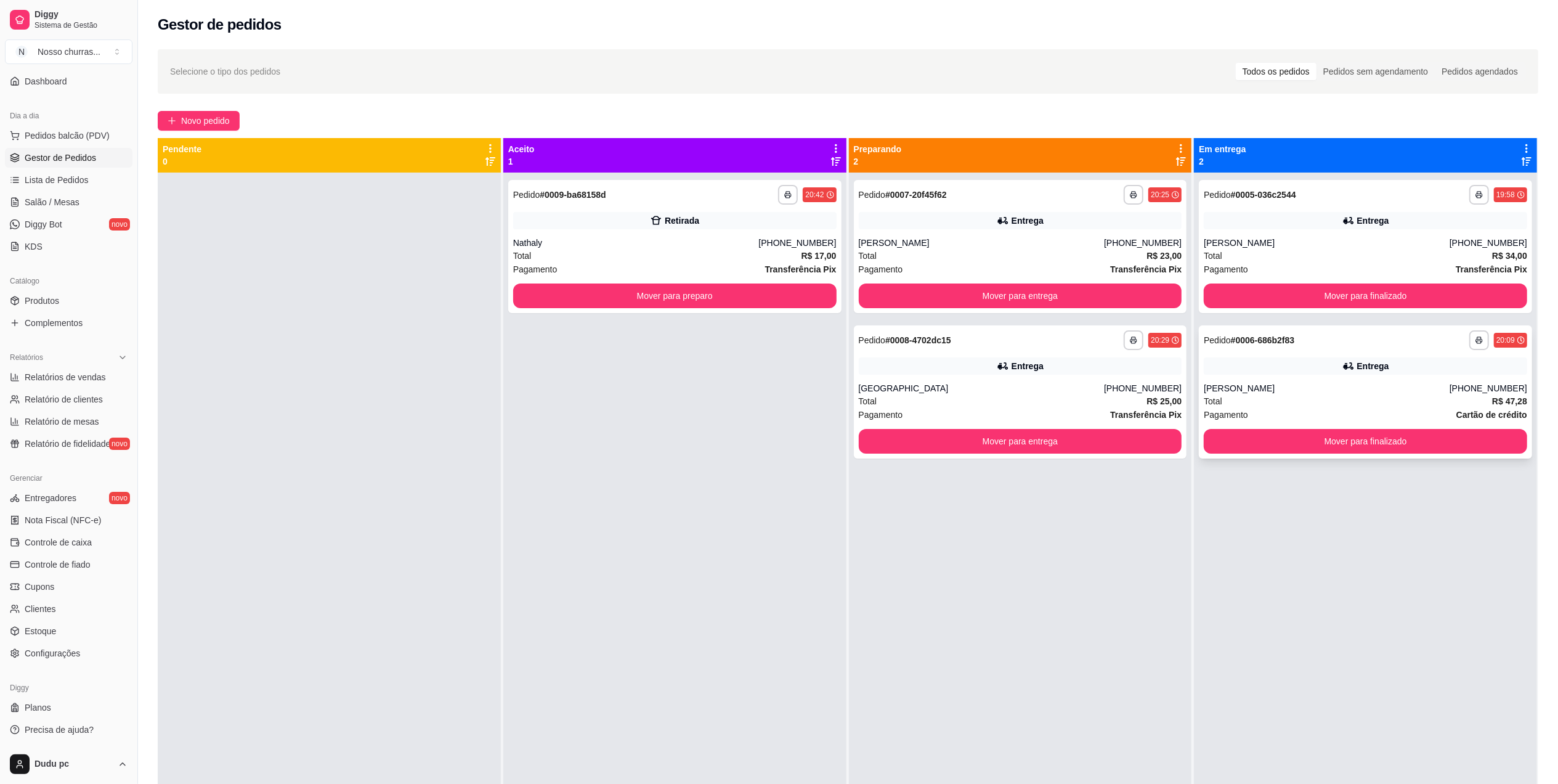
click at [1243, 335] on strong "# 0006-686b2f83" at bounding box center [1263, 340] width 64 height 10
click at [1075, 369] on div "Entrega" at bounding box center [1020, 366] width 323 height 18
click at [1120, 248] on div "[PHONE_NUMBER]" at bounding box center [1143, 242] width 78 height 13
click at [1230, 299] on button "Mover para finalizado" at bounding box center [1365, 296] width 313 height 24
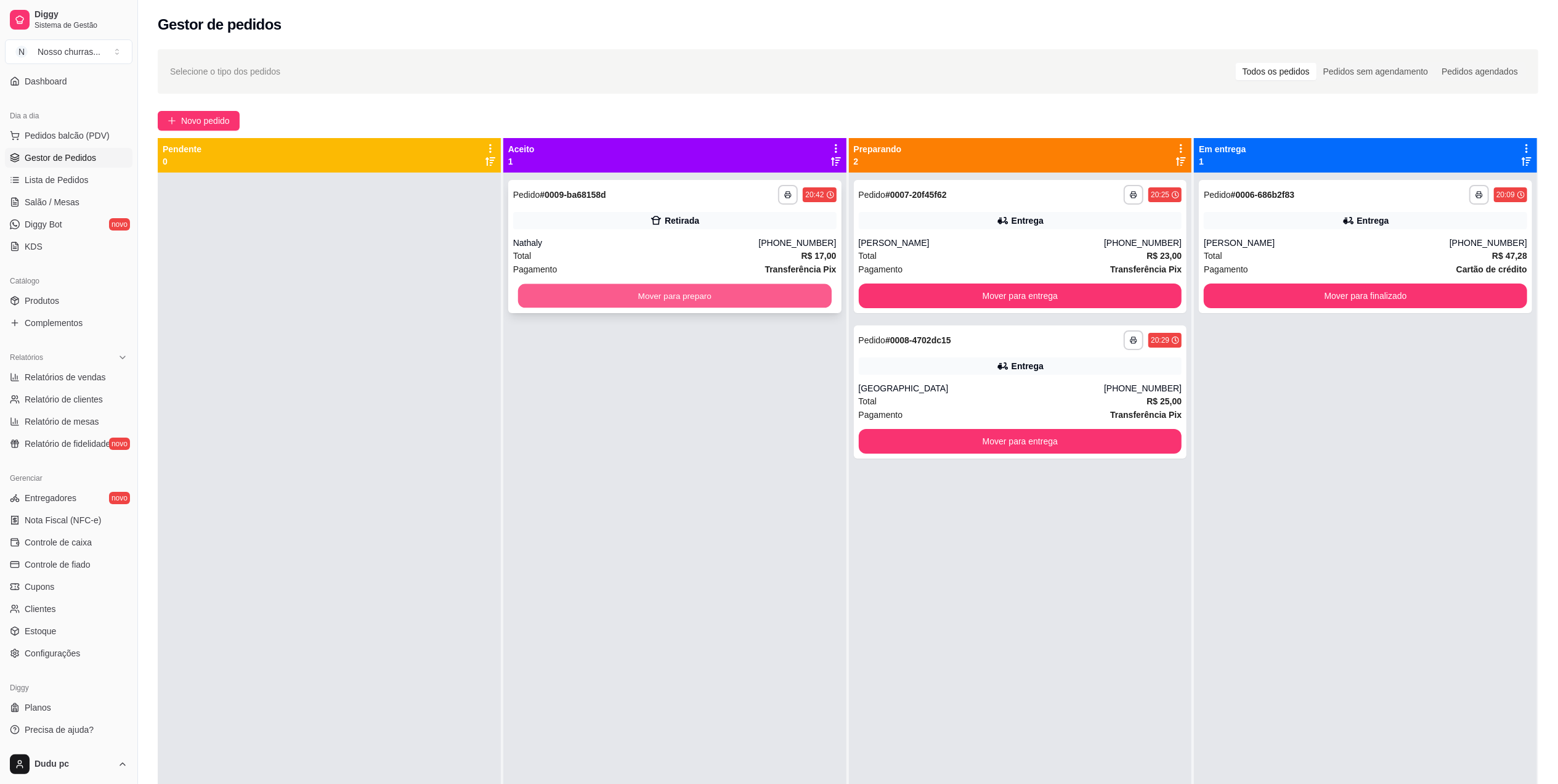
click at [750, 299] on button "Mover para preparo" at bounding box center [675, 296] width 313 height 24
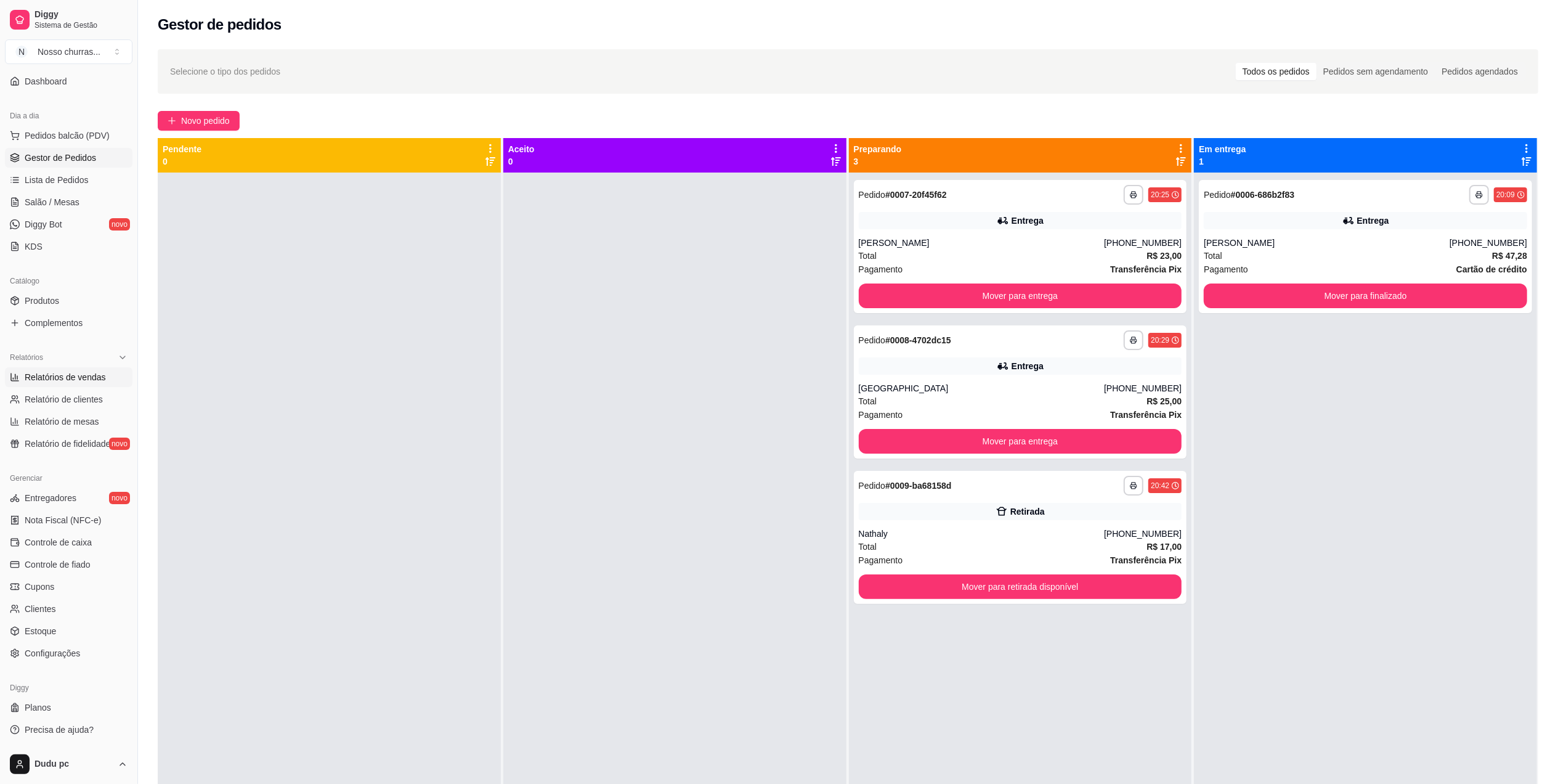
click at [77, 384] on link "Relatórios de vendas" at bounding box center [69, 377] width 127 height 20
select select "ALL"
select select "0"
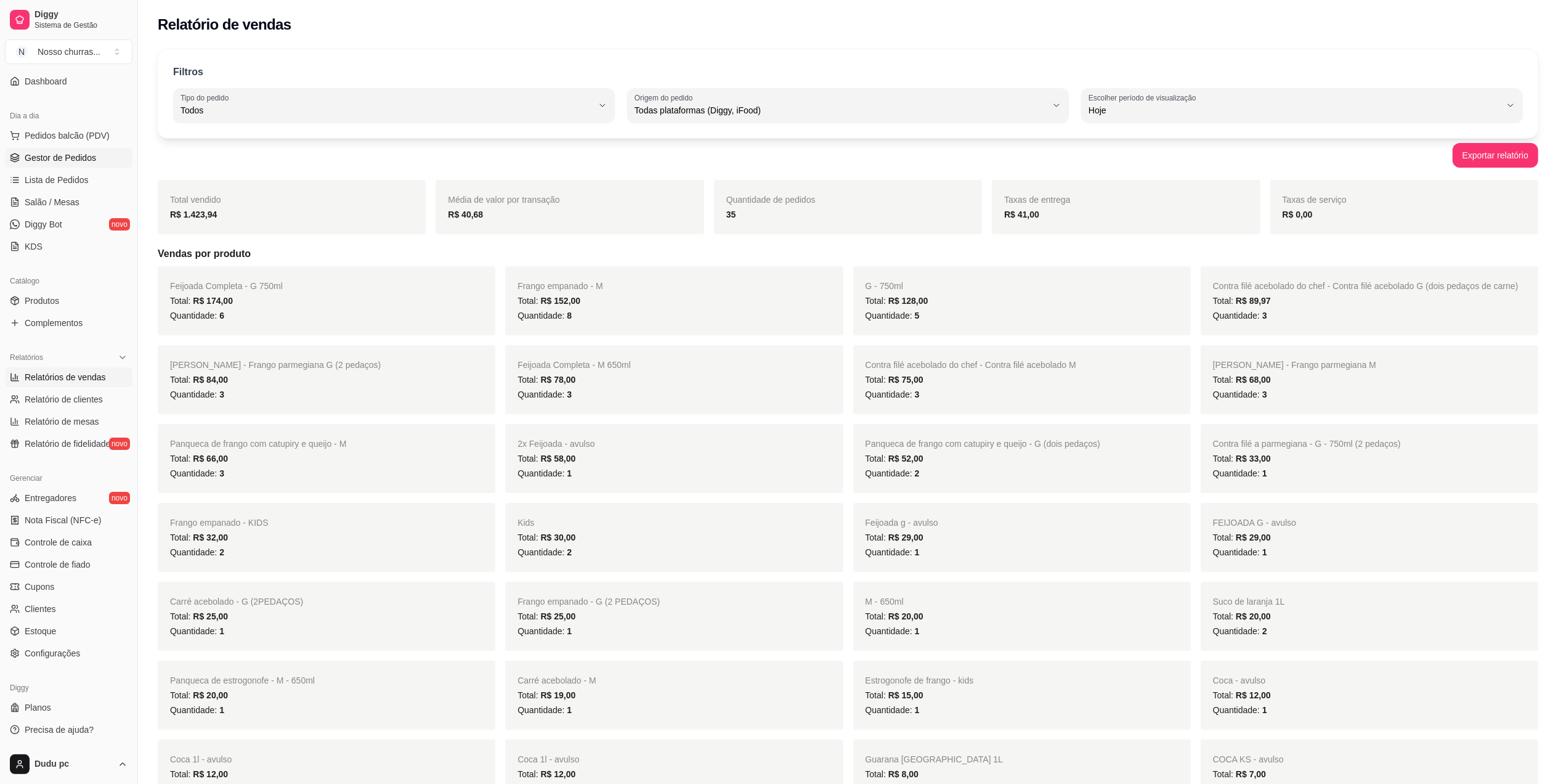
click at [54, 157] on span "Gestor de Pedidos" at bounding box center [59, 157] width 71 height 13
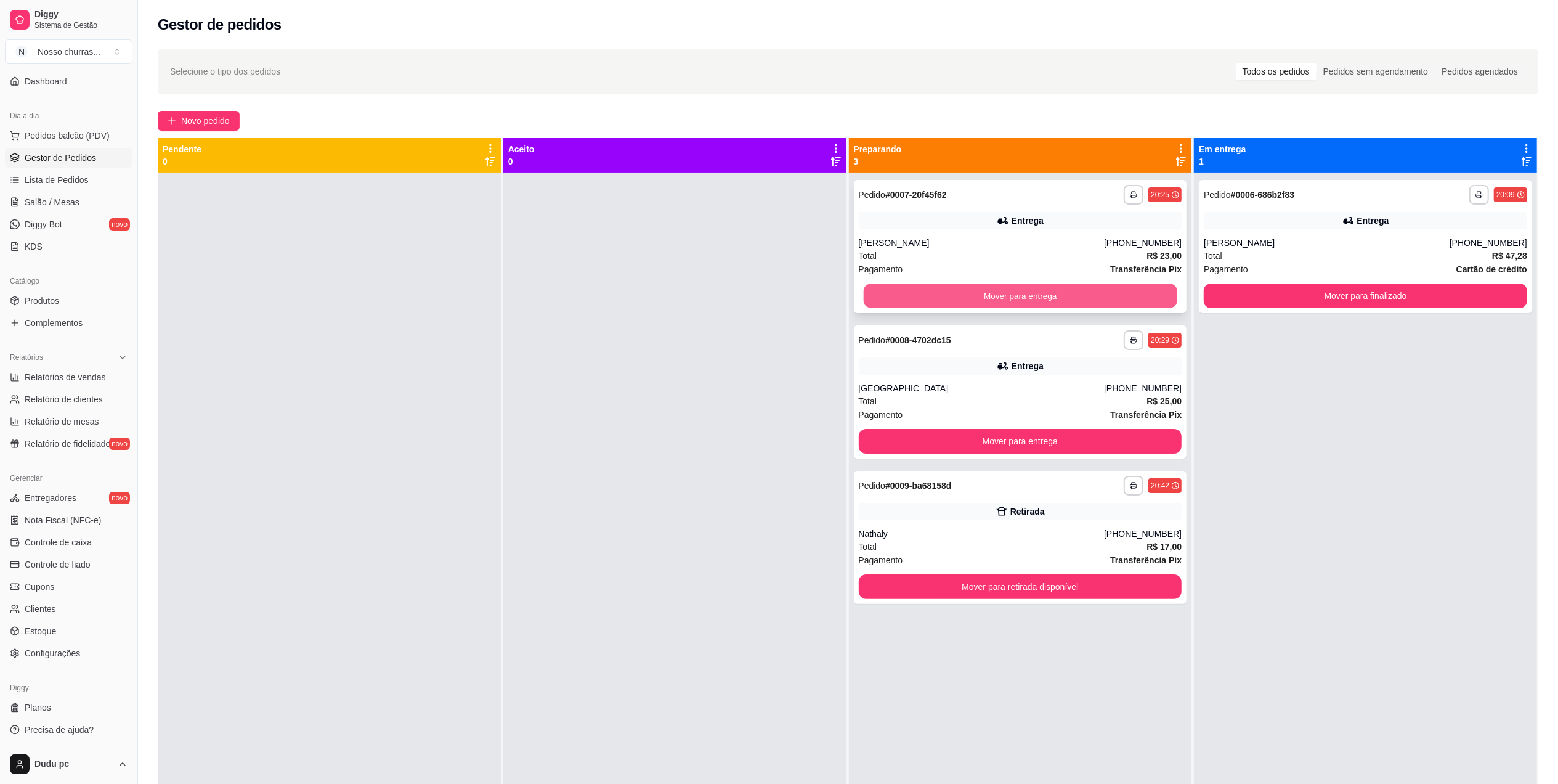
click at [911, 301] on button "Mover para entrega" at bounding box center [1020, 296] width 313 height 24
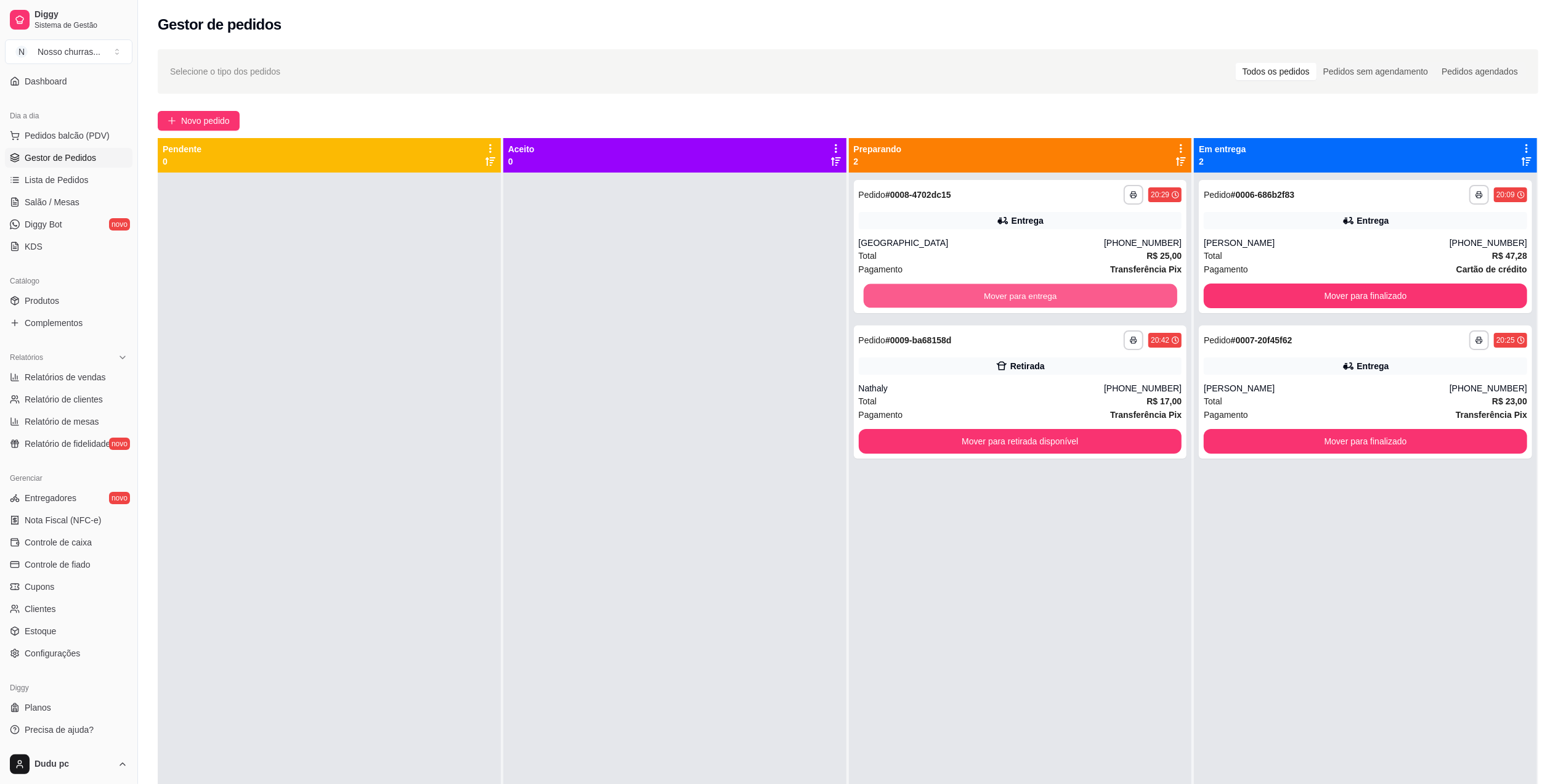
click at [911, 301] on button "Mover para entrega" at bounding box center [1020, 296] width 313 height 24
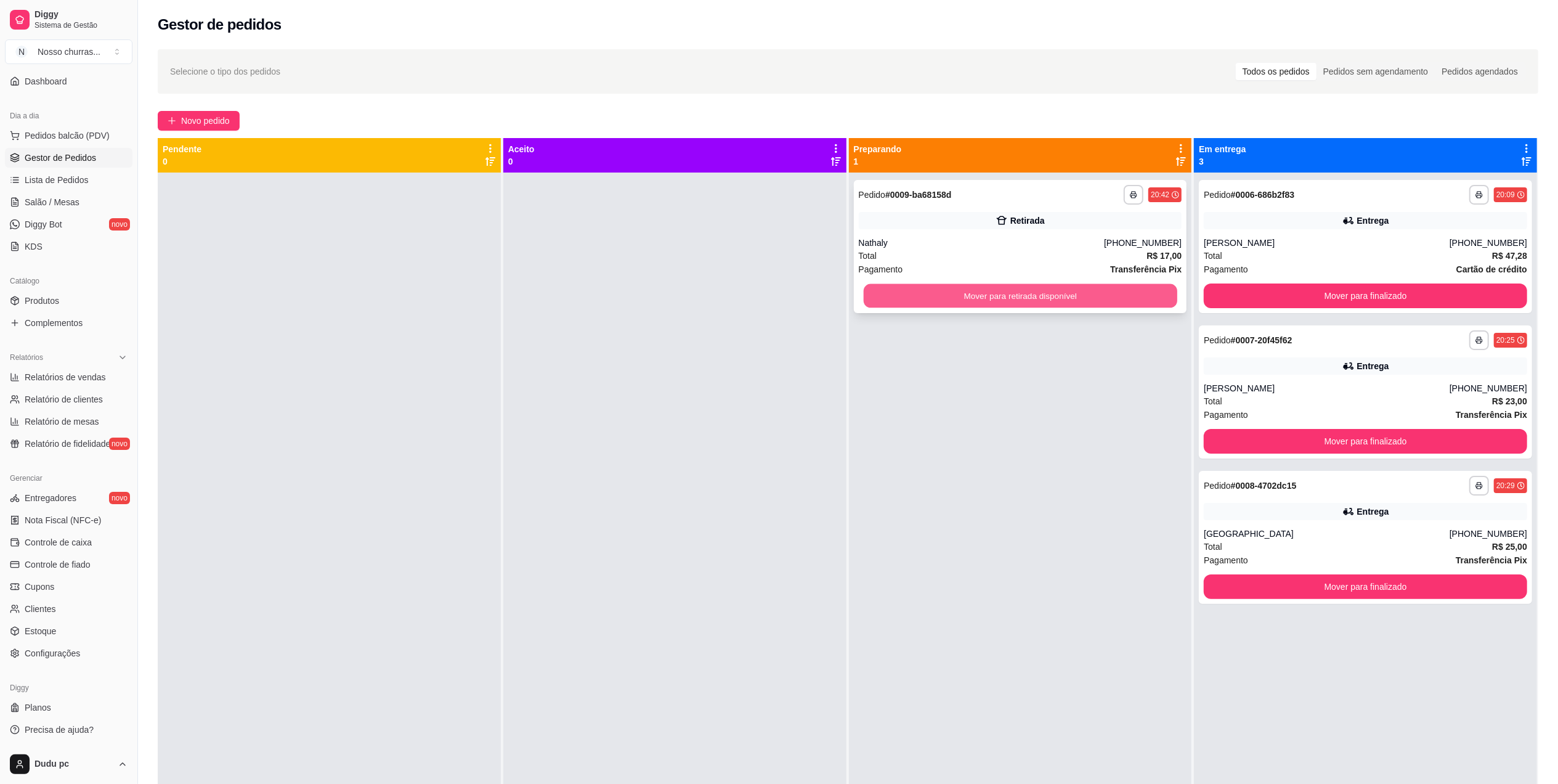
click at [1017, 295] on button "Mover para retirada disponível" at bounding box center [1020, 296] width 313 height 24
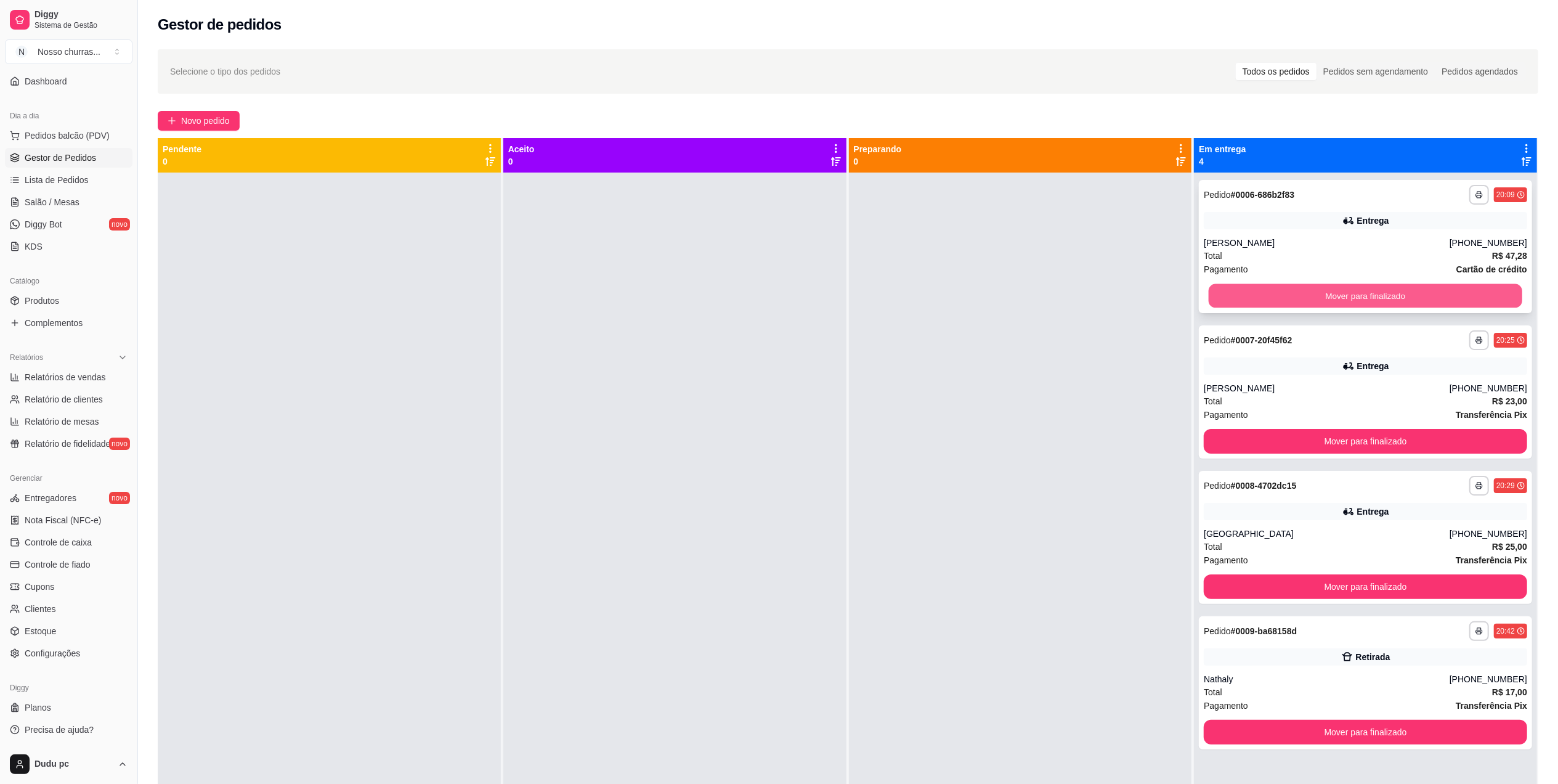
click at [1287, 302] on button "Mover para finalizado" at bounding box center [1365, 296] width 313 height 24
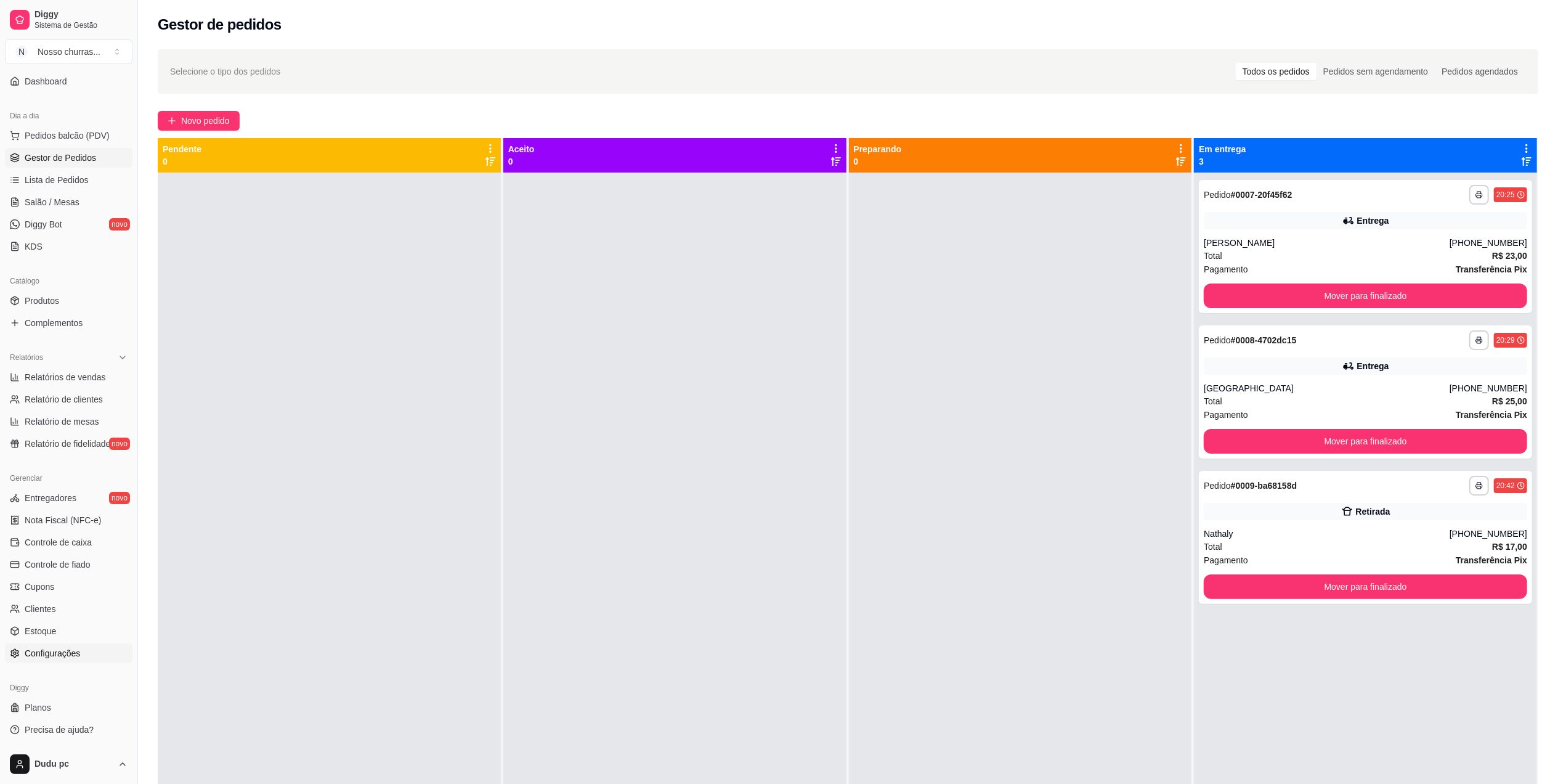
click at [72, 654] on span "Configurações" at bounding box center [52, 652] width 55 height 13
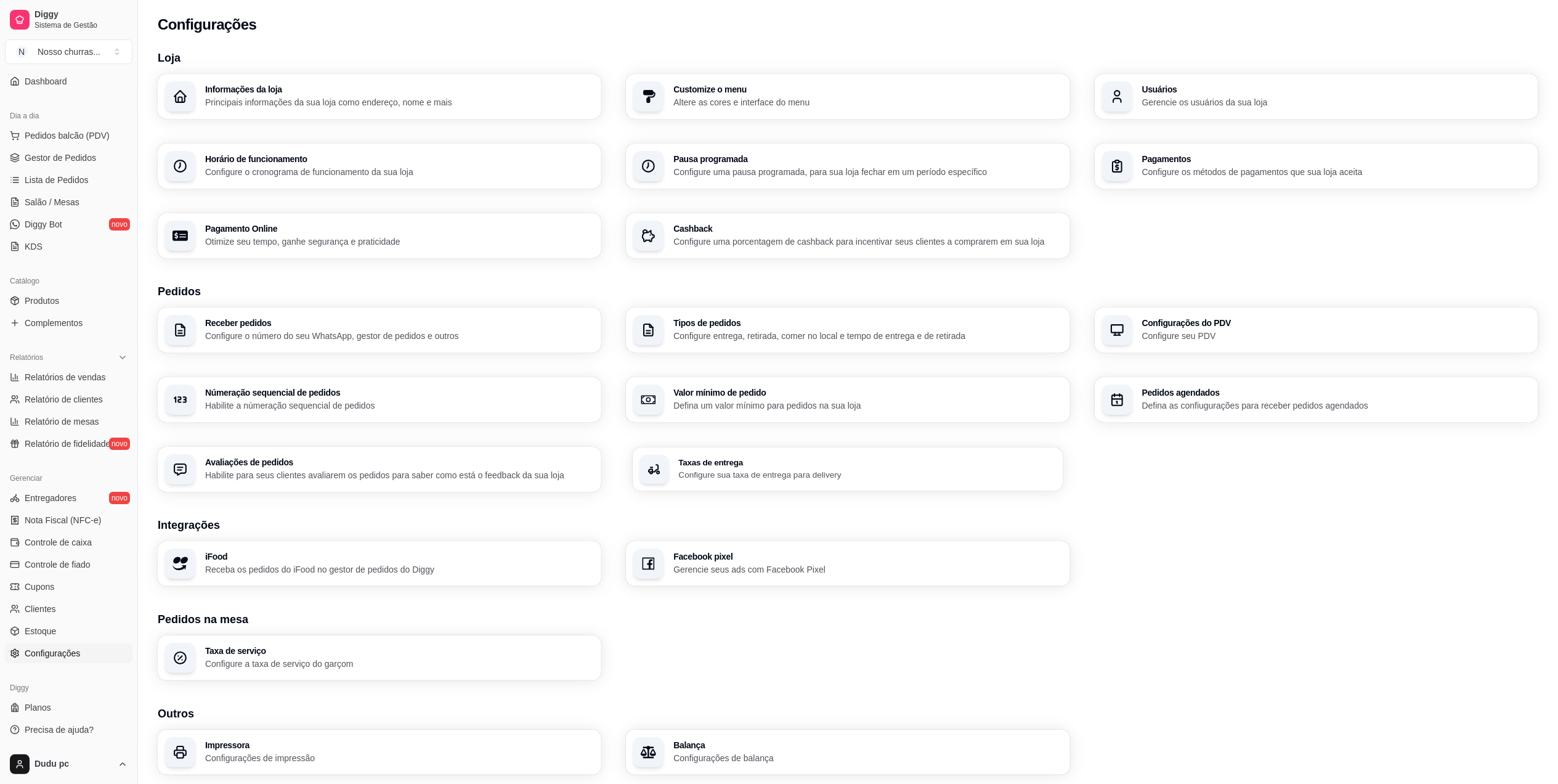
click at [728, 453] on div "Taxas de entrega Configure sua taxa de entrega para delivery" at bounding box center [848, 469] width 431 height 44
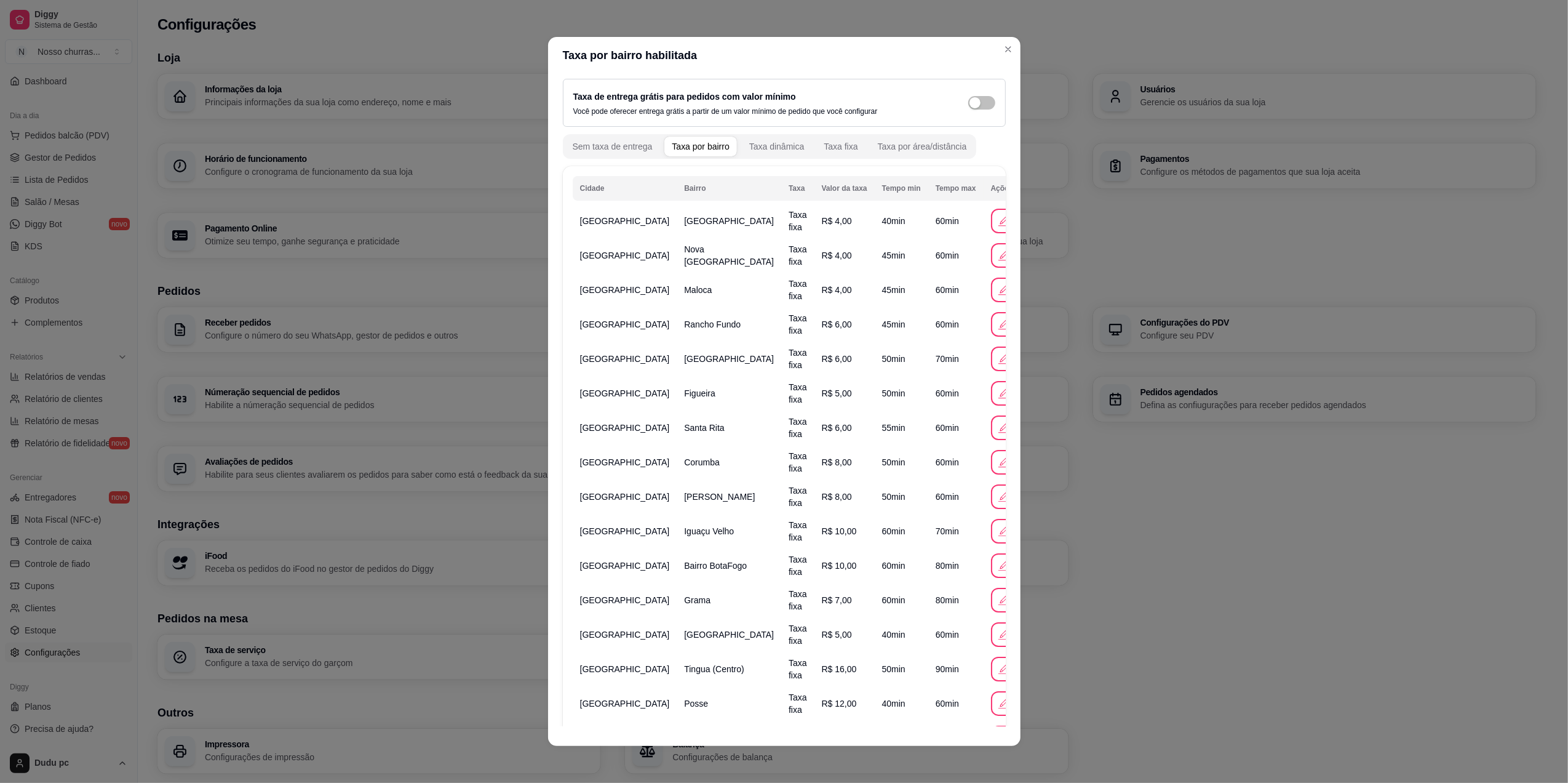
click at [1000, 528] on div "Taxa de entrega grátis para pedidos com valor mínimo Você pode oferecer entrega…" at bounding box center [784, 400] width 472 height 652
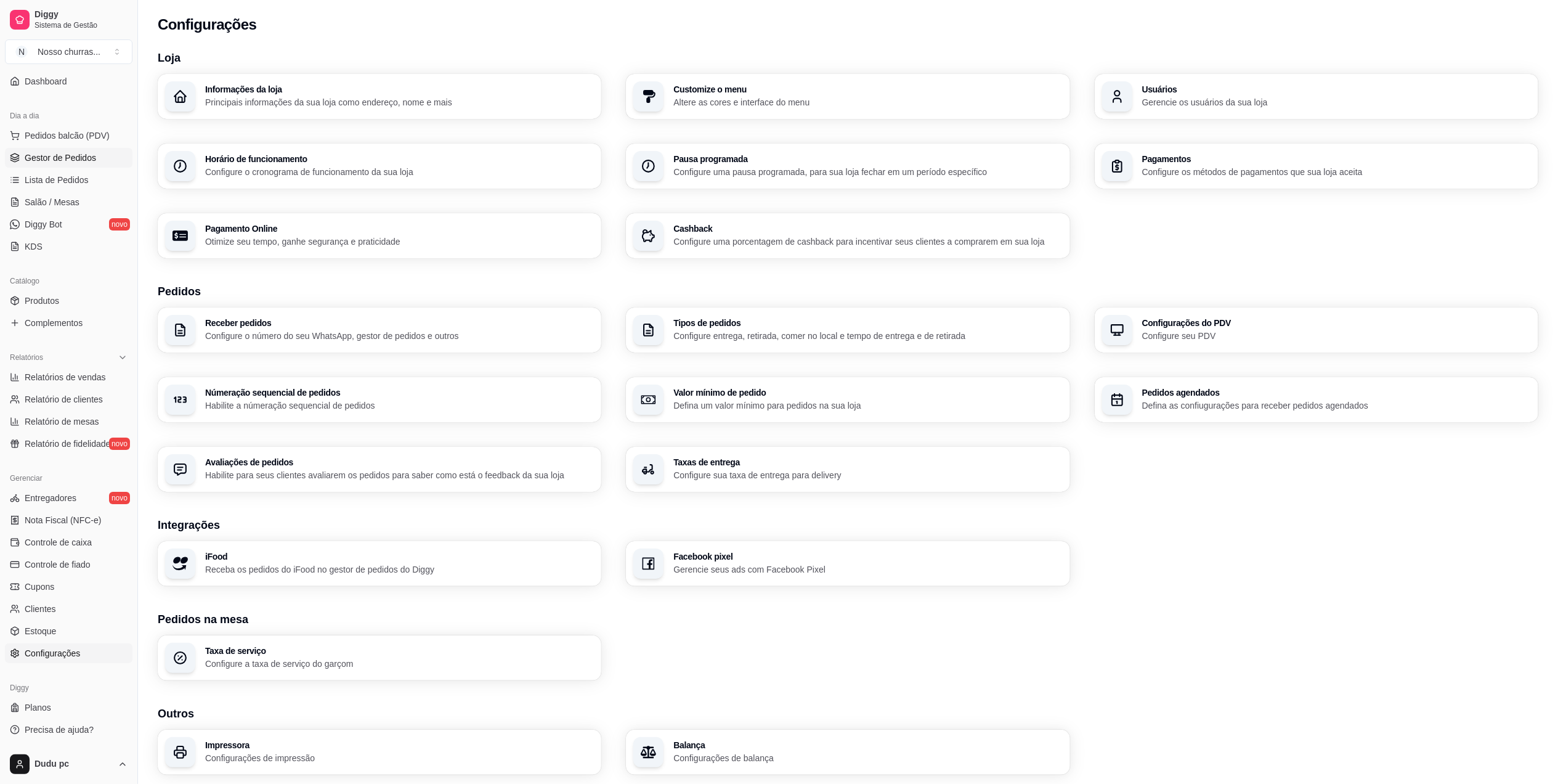
click at [62, 158] on span "Gestor de Pedidos" at bounding box center [59, 157] width 71 height 13
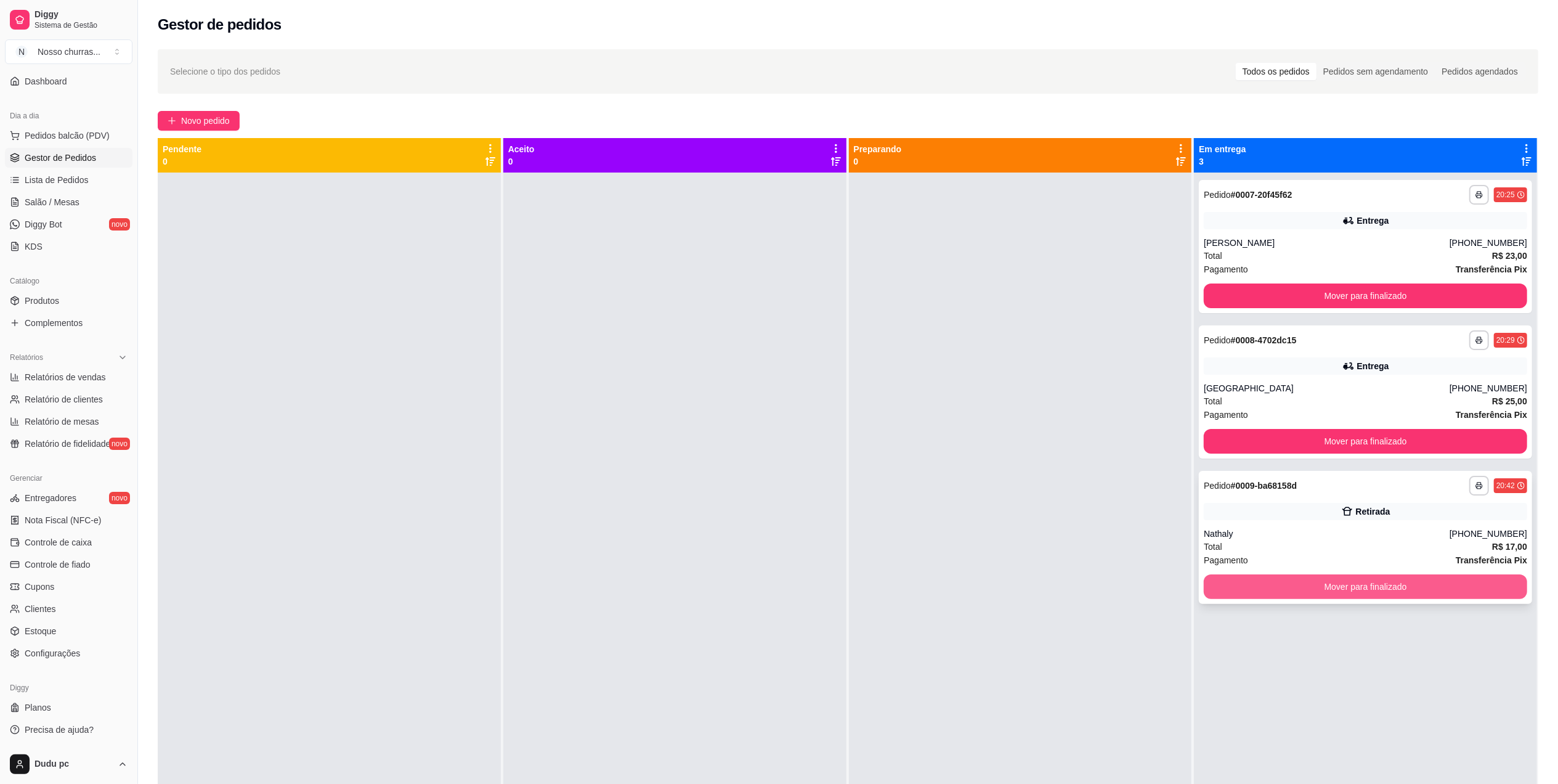
click at [1233, 593] on button "Mover para finalizado" at bounding box center [1365, 586] width 323 height 24
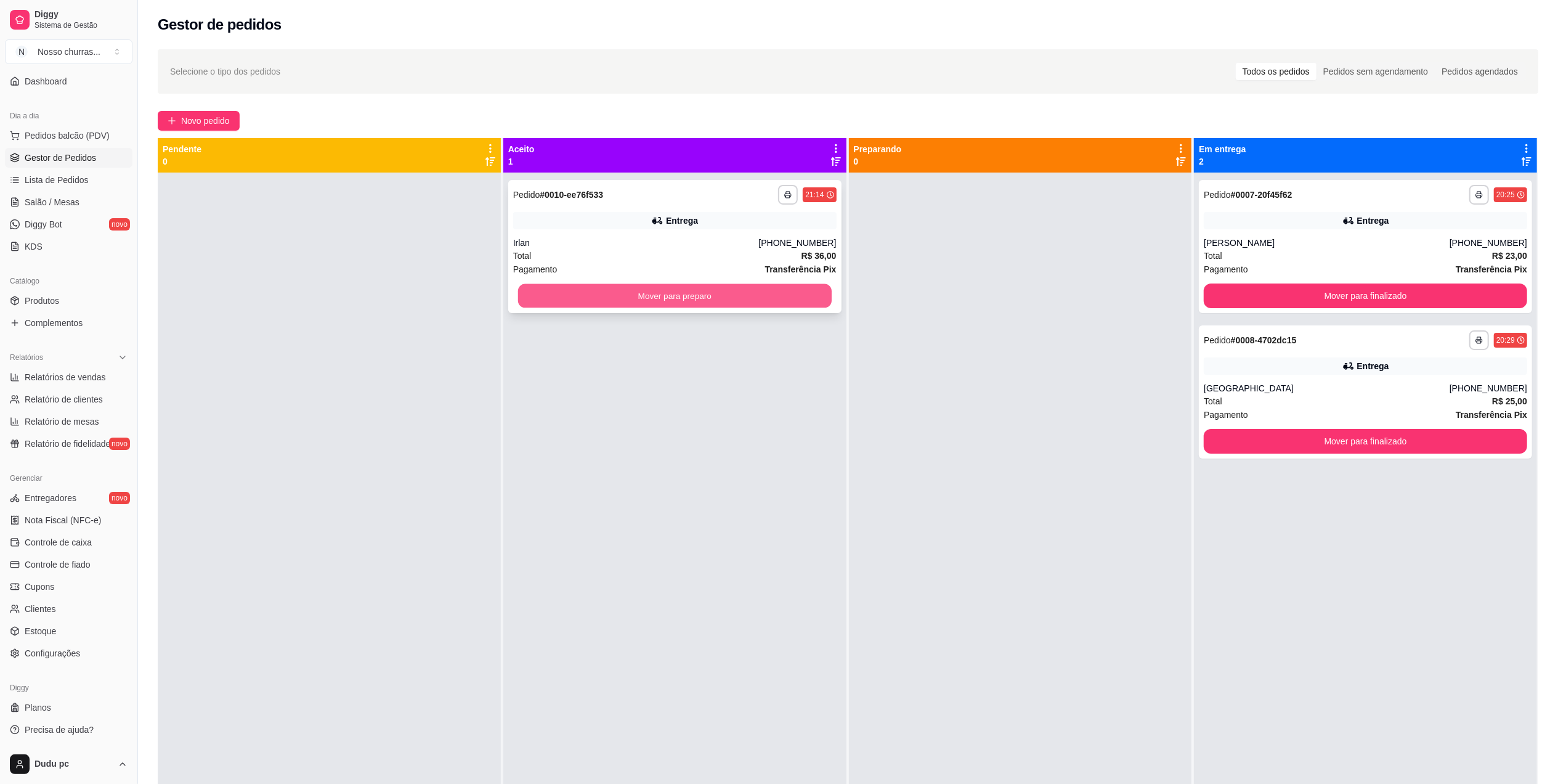
click at [605, 293] on button "Mover para preparo" at bounding box center [675, 296] width 313 height 24
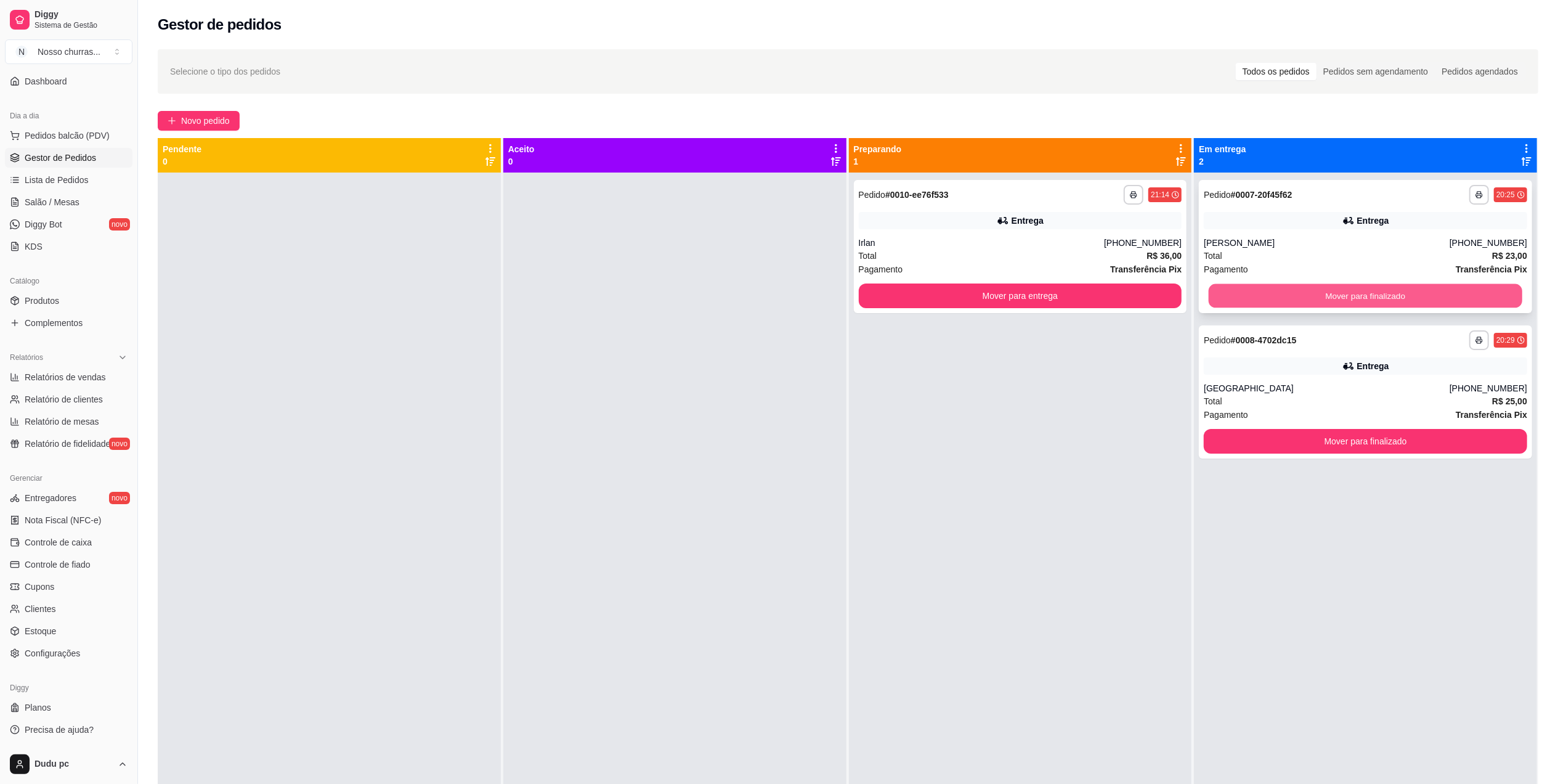
click at [1290, 287] on button "Mover para finalizado" at bounding box center [1365, 296] width 313 height 24
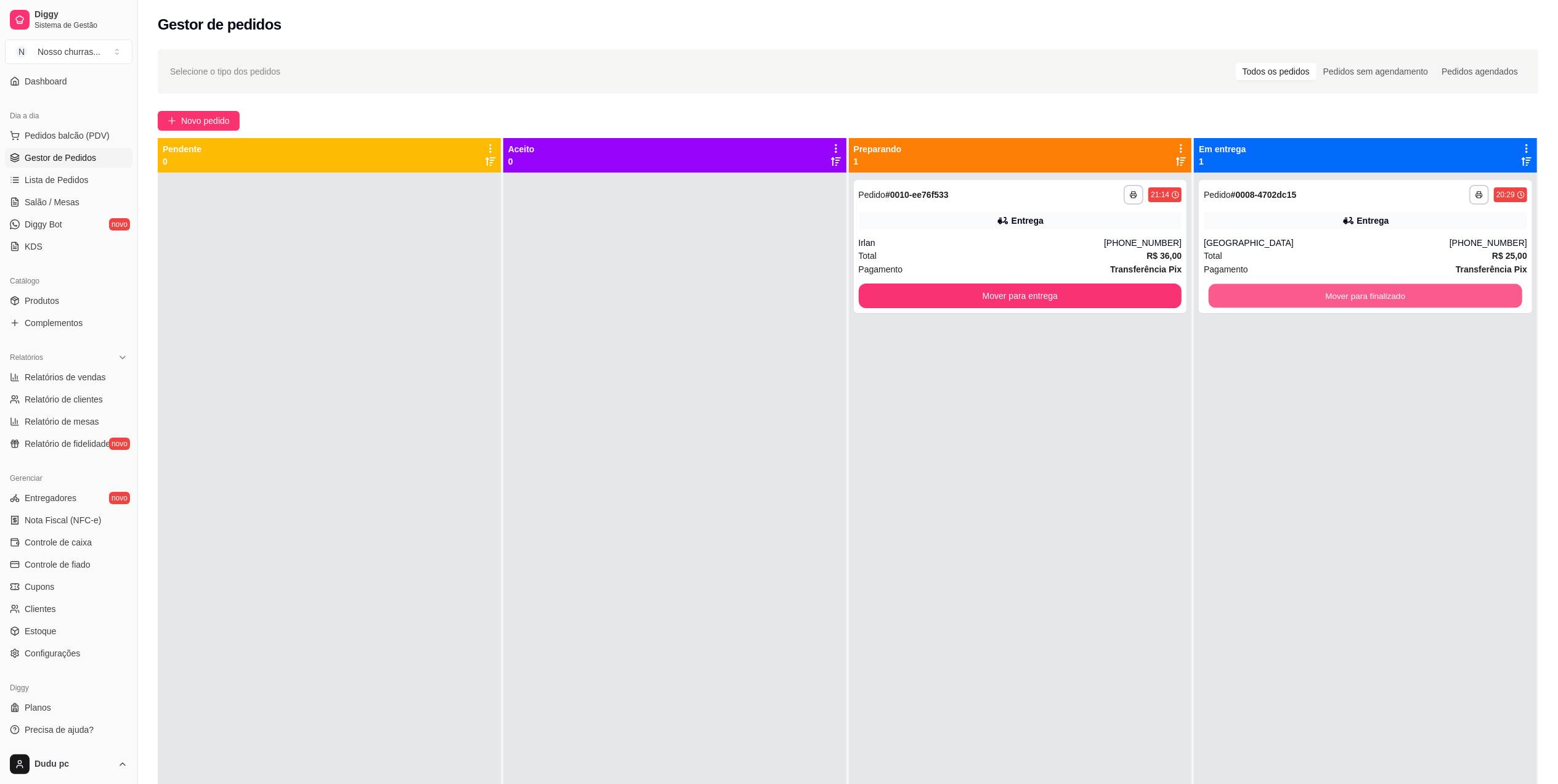
click at [1290, 287] on button "Mover para finalizado" at bounding box center [1365, 296] width 313 height 24
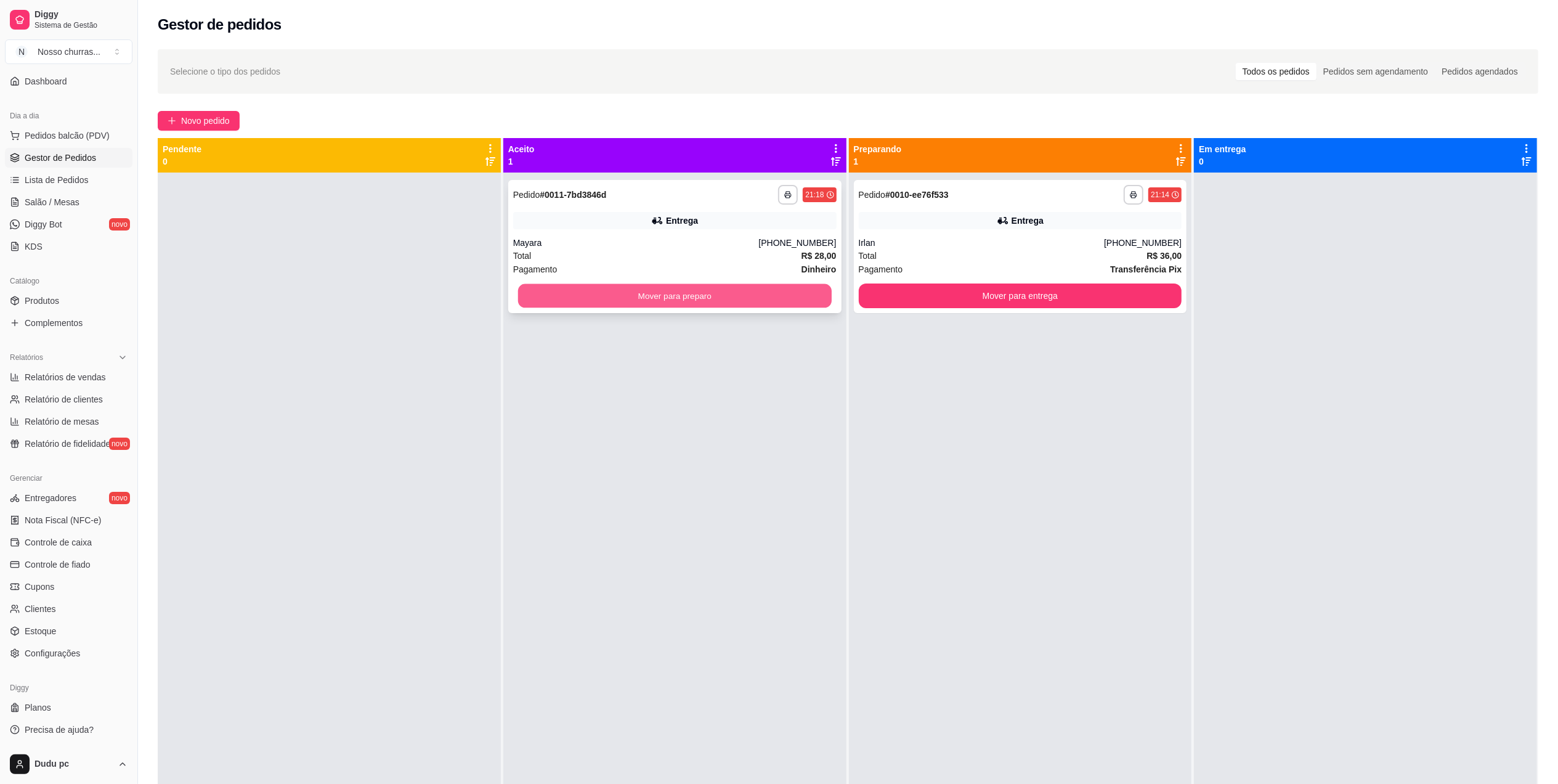
click at [671, 302] on button "Mover para preparo" at bounding box center [675, 296] width 313 height 24
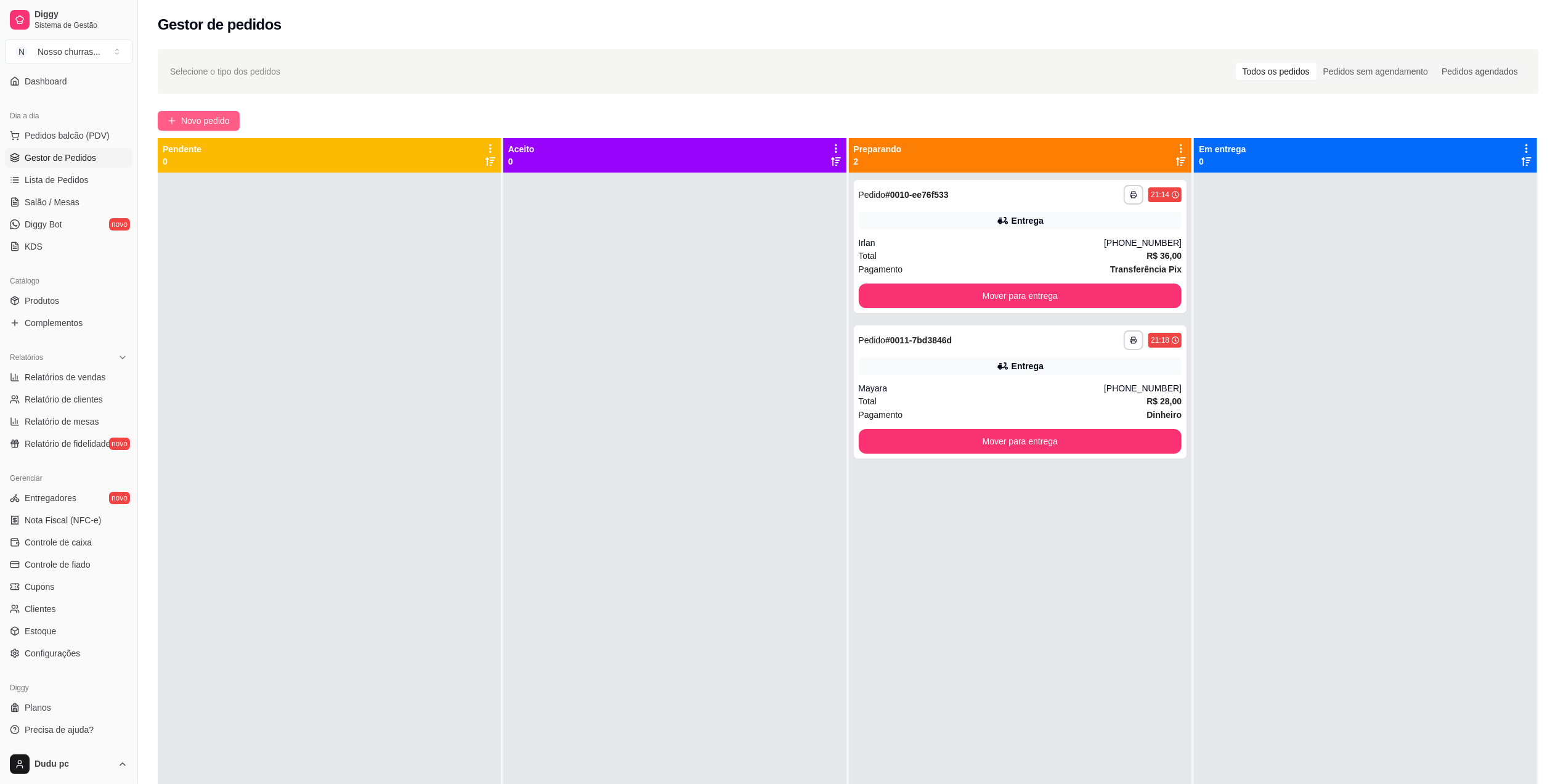
click at [183, 120] on span "Novo pedido" at bounding box center [205, 121] width 49 height 13
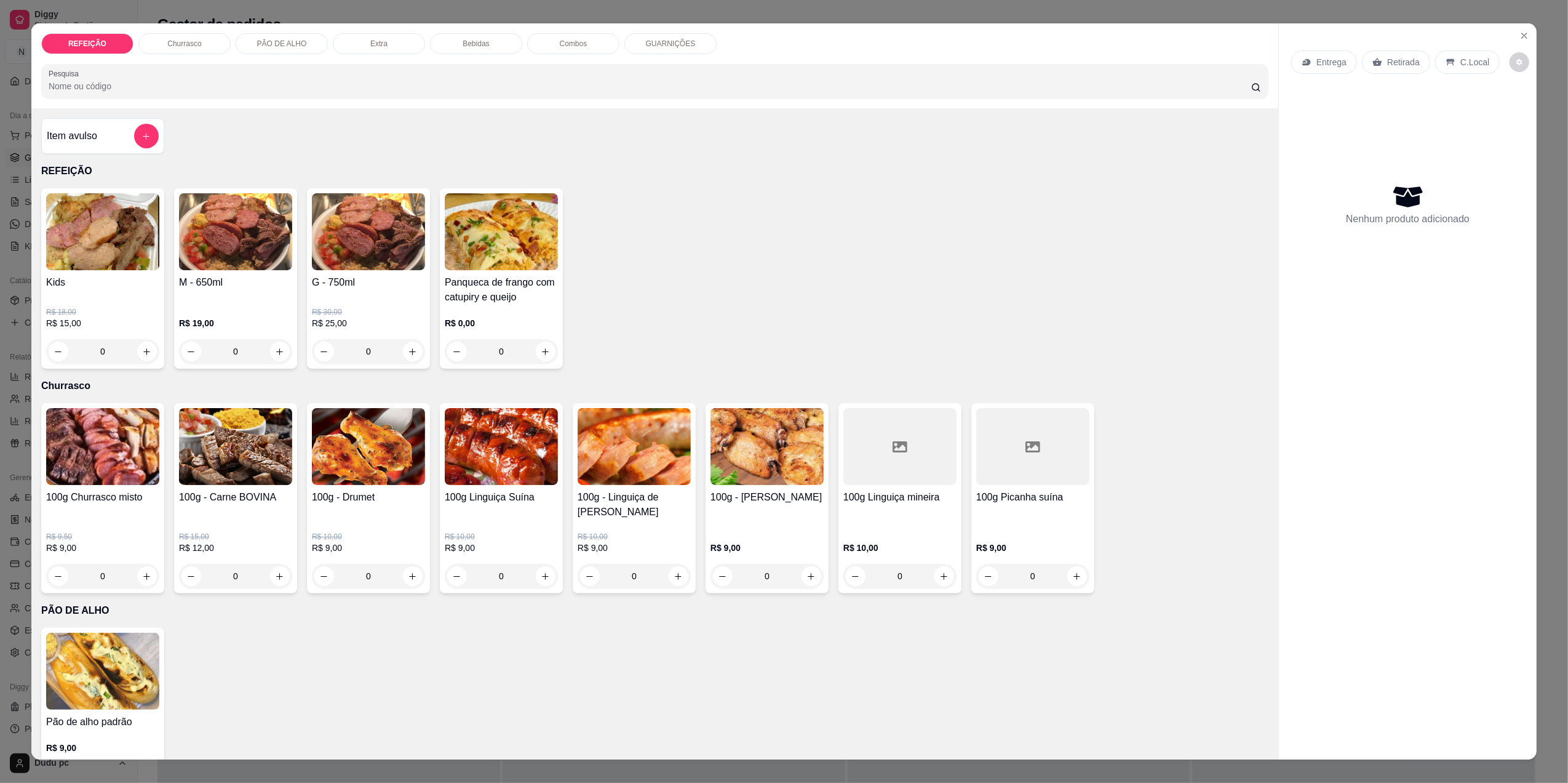
drag, startPoint x: 303, startPoint y: 448, endPoint x: 310, endPoint y: 483, distance: 35.7
click at [310, 483] on div "100g - Drumet R$ 10,00 R$ 9,00 0" at bounding box center [368, 498] width 123 height 190
click at [143, 356] on div "0" at bounding box center [102, 351] width 113 height 24
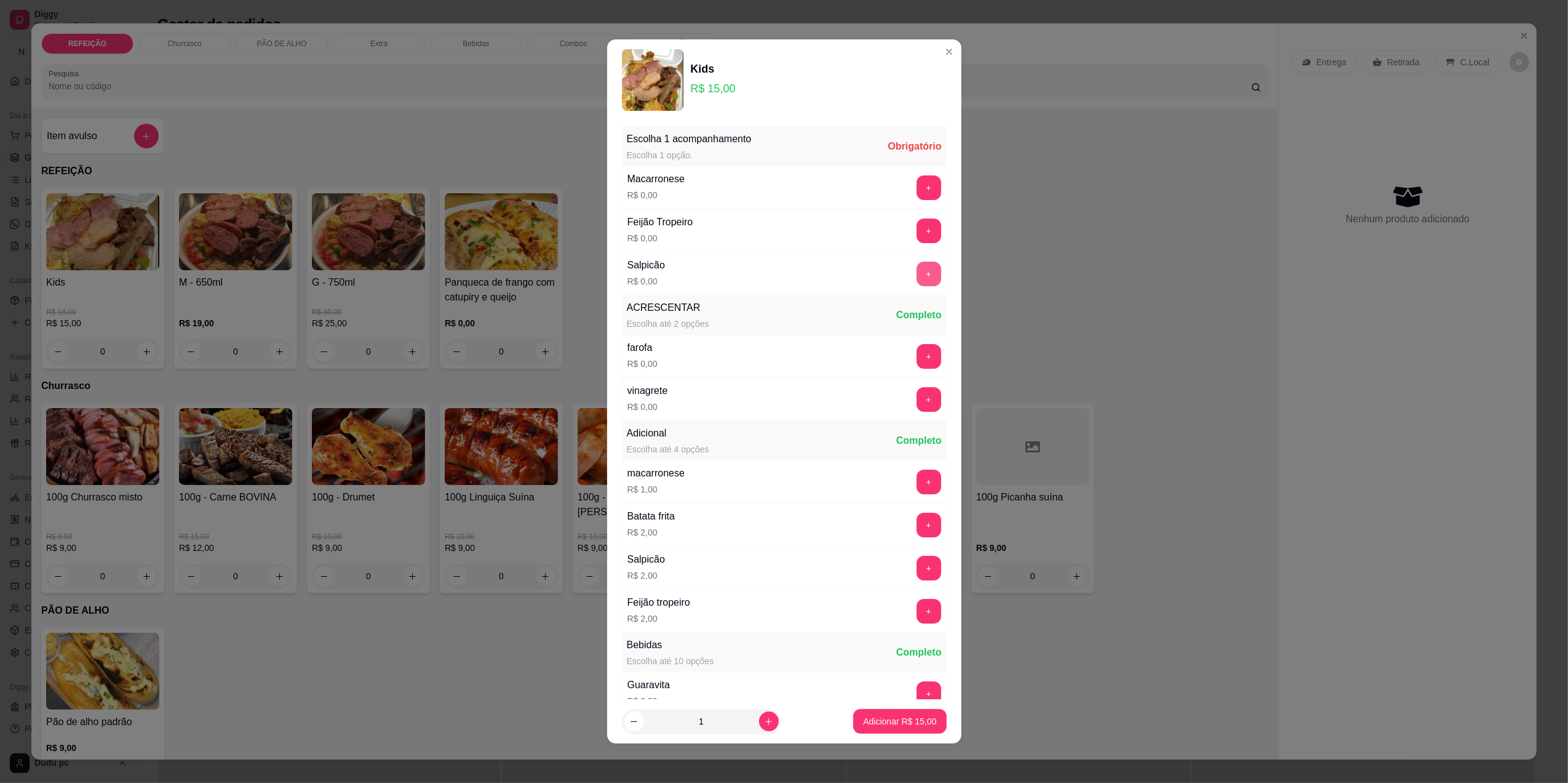
click at [917, 278] on button "+" at bounding box center [928, 274] width 24 height 24
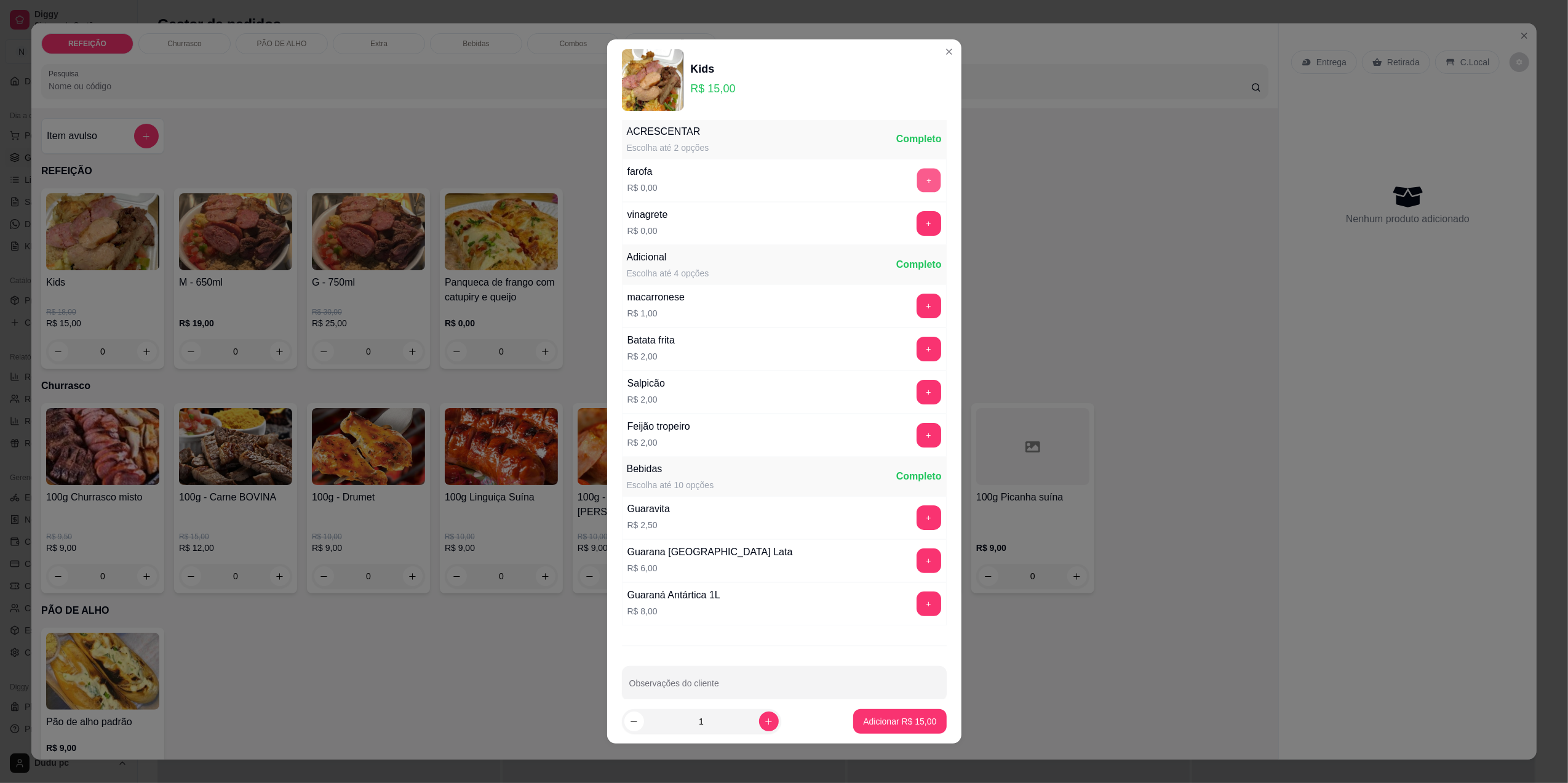
click at [917, 182] on button "+" at bounding box center [928, 180] width 24 height 24
click at [917, 220] on button "+" at bounding box center [928, 223] width 24 height 24
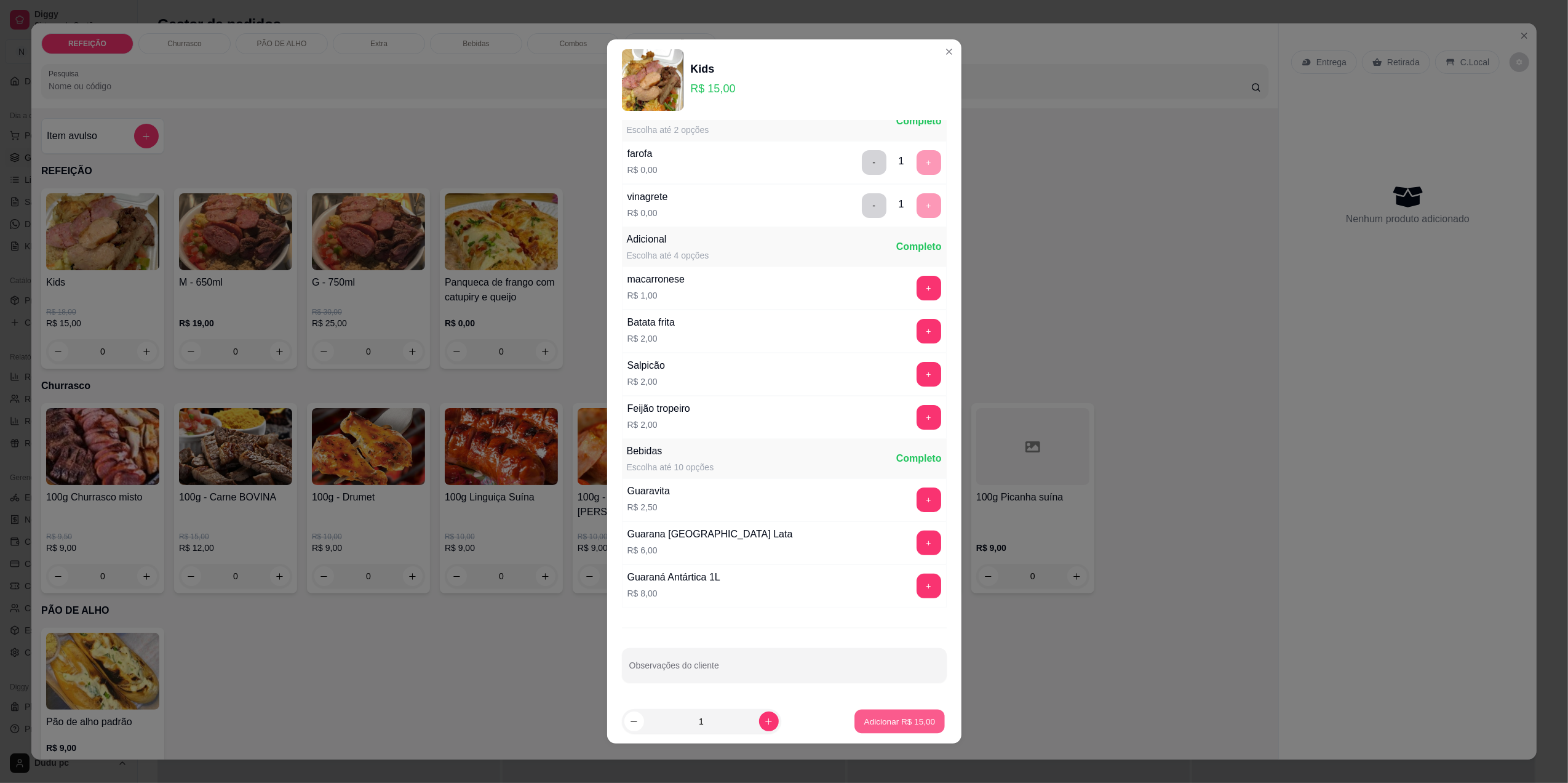
click at [890, 714] on button "Adicionar R$ 15,00" at bounding box center [900, 721] width 90 height 24
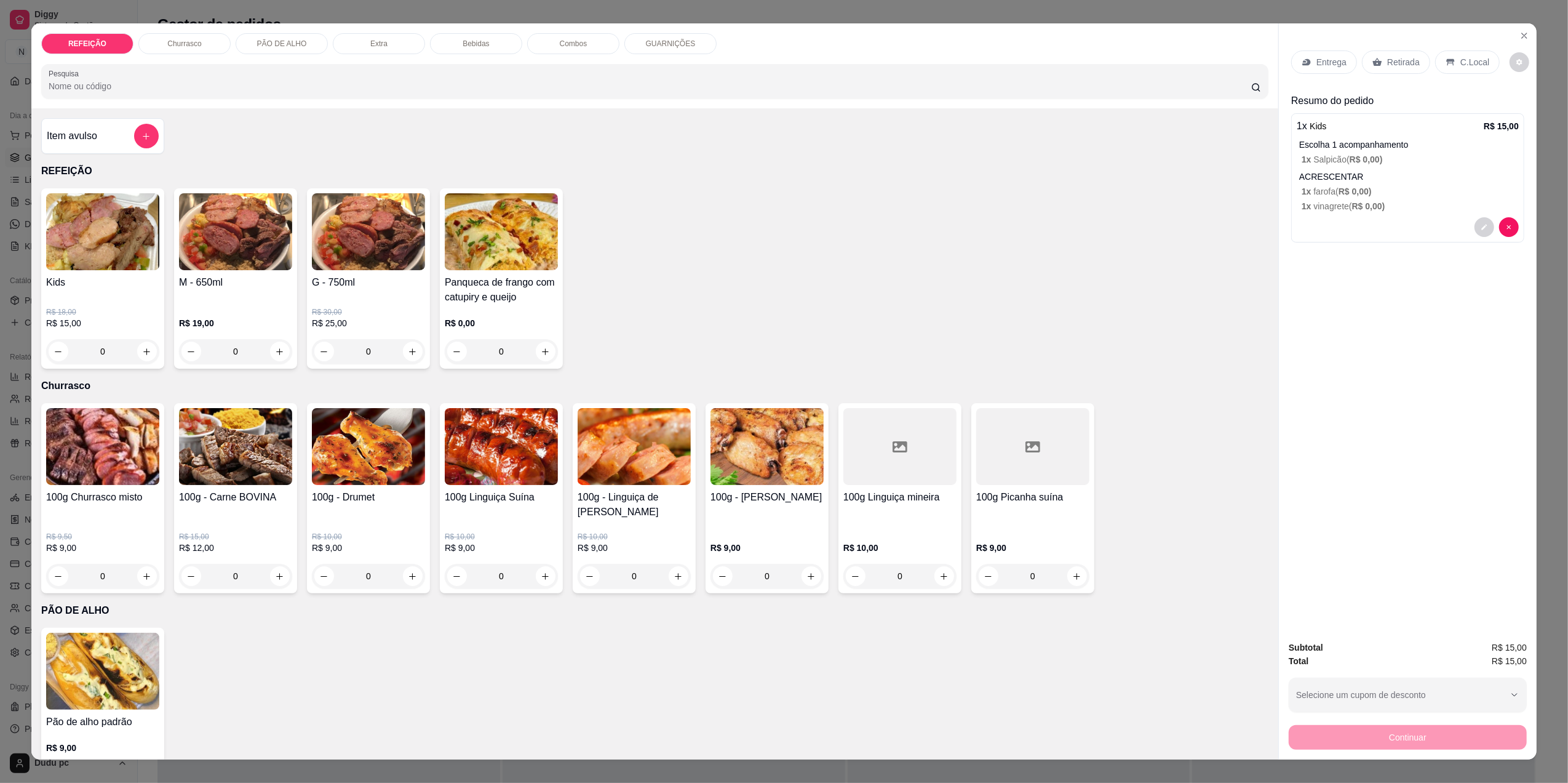
click at [467, 45] on p "Bebidas" at bounding box center [476, 44] width 27 height 10
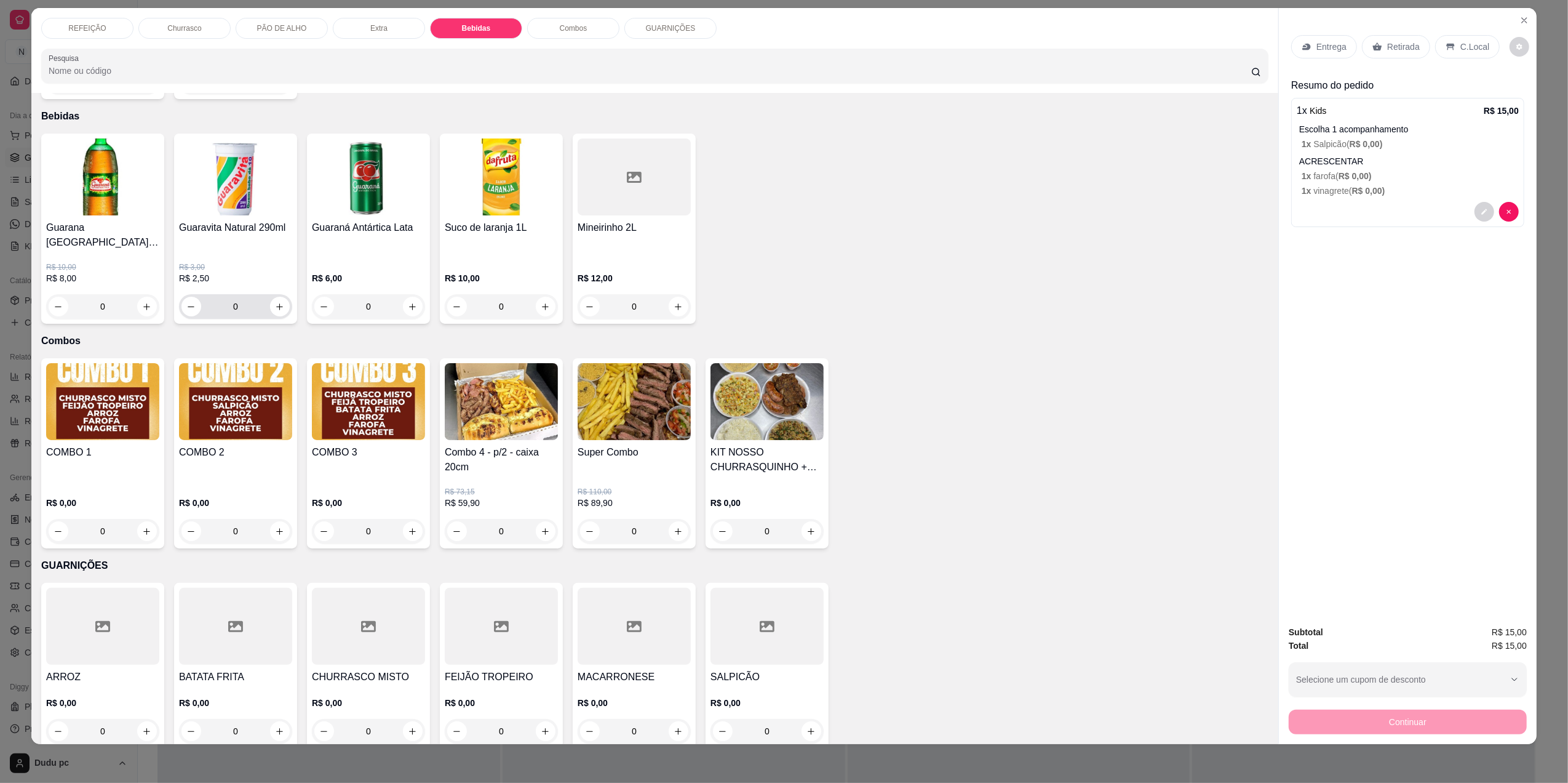
click at [283, 294] on div "0" at bounding box center [235, 306] width 113 height 24
click at [279, 297] on button "increase-product-quantity" at bounding box center [279, 306] width 19 height 19
type input "1"
click at [1305, 45] on icon at bounding box center [1306, 47] width 8 height 7
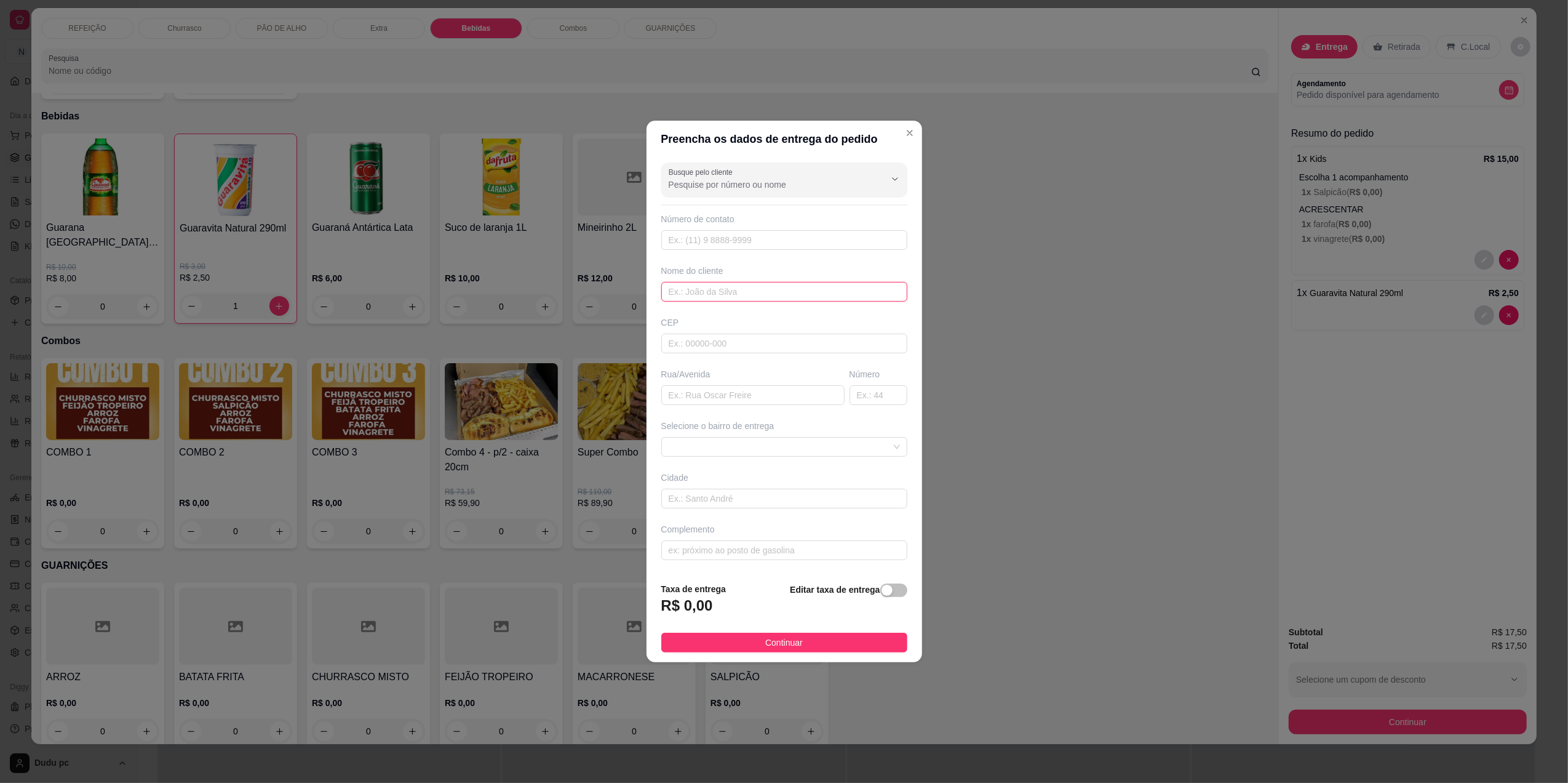
click at [825, 289] on input "text" at bounding box center [784, 292] width 246 height 20
type input "21979264577"
click at [818, 243] on input "text" at bounding box center [784, 240] width 246 height 20
click at [750, 297] on input "21979264577" at bounding box center [784, 292] width 246 height 20
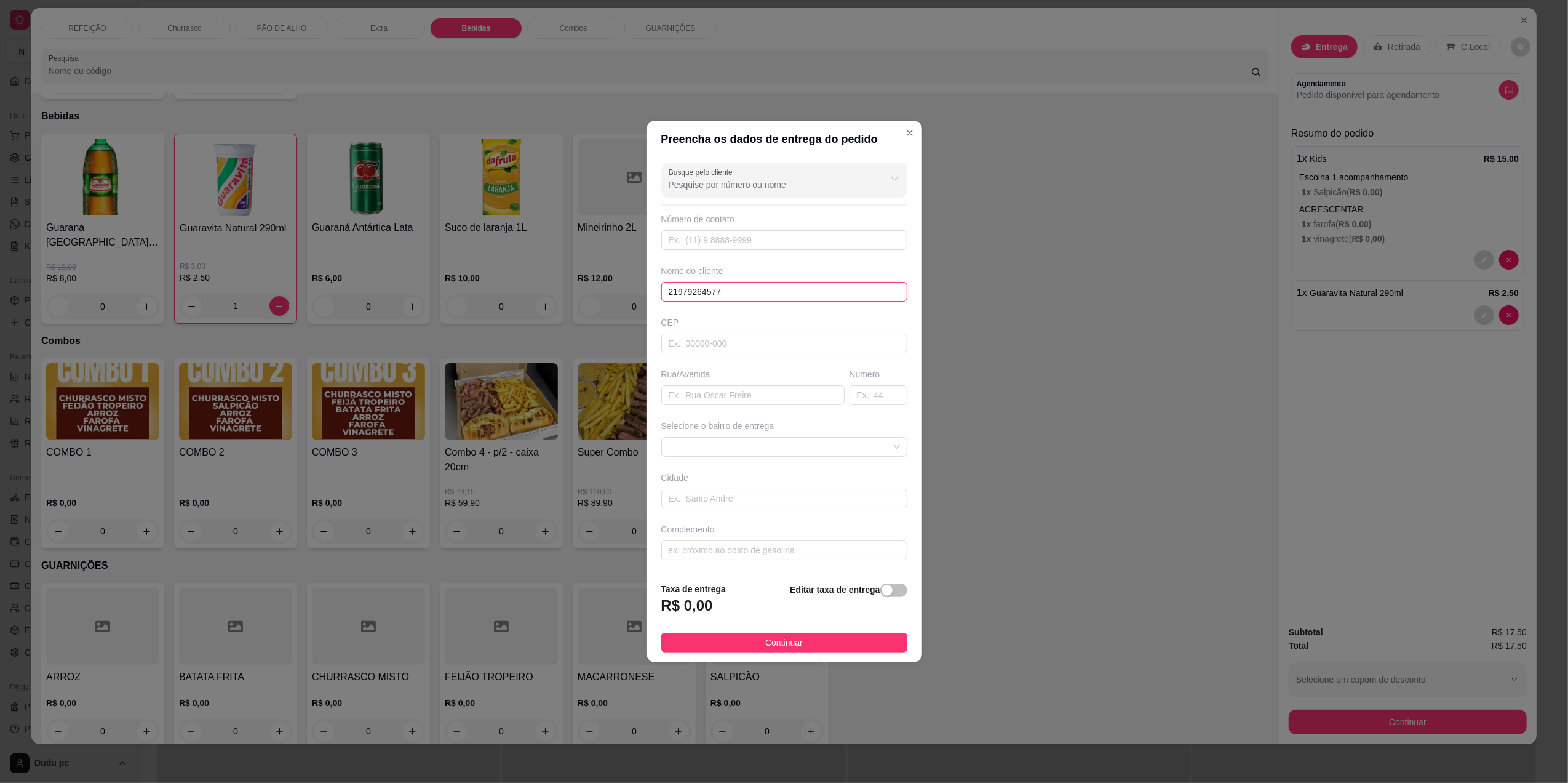
click at [750, 297] on input "21979264577" at bounding box center [784, 292] width 246 height 20
click at [743, 230] on input "text" at bounding box center [784, 240] width 246 height 20
type input "[PHONE_NUMBER]"
click at [751, 292] on input "text" at bounding box center [784, 292] width 246 height 20
type input "tuninho"
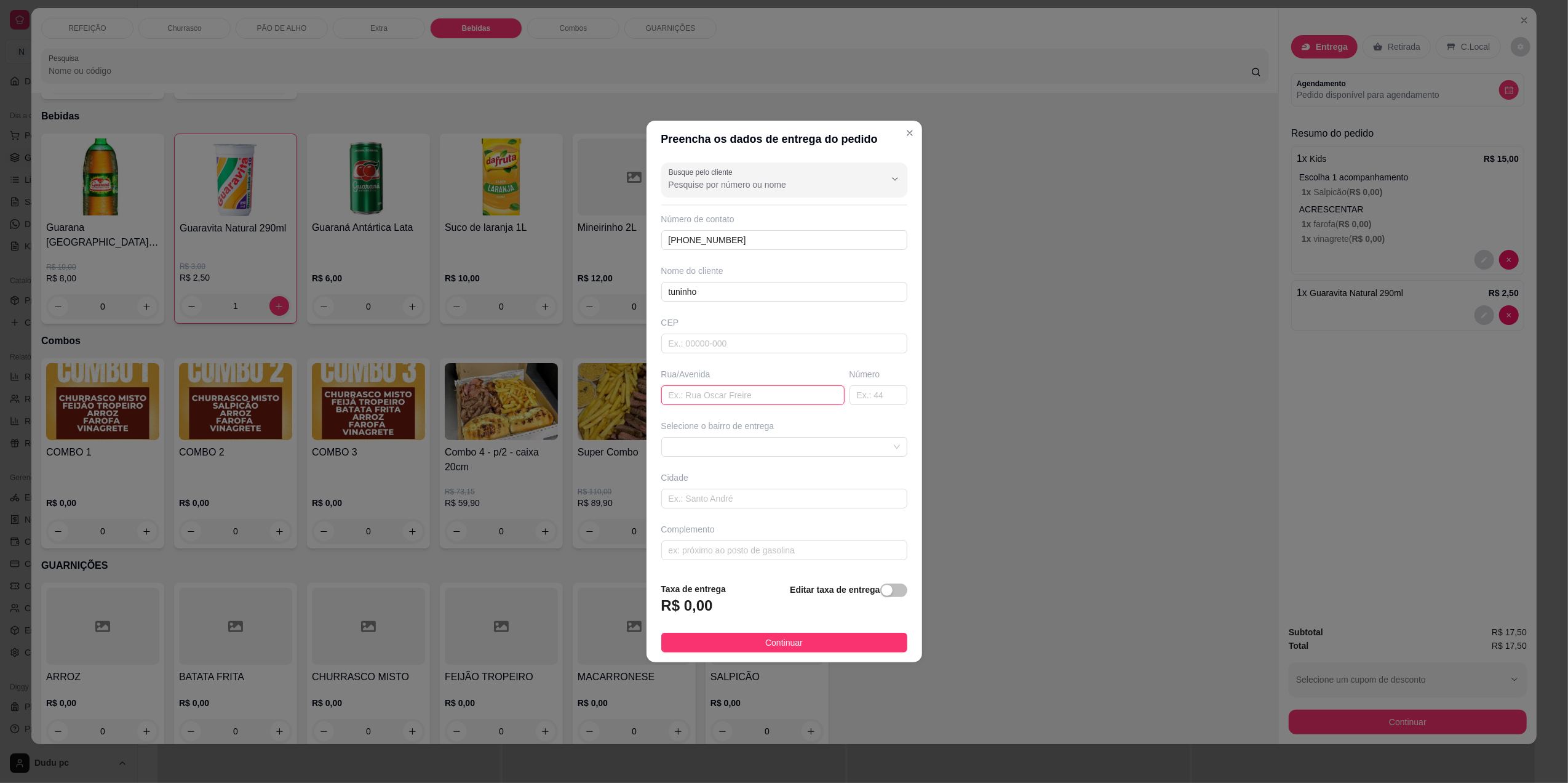
click at [736, 390] on input "text" at bounding box center [753, 395] width 183 height 20
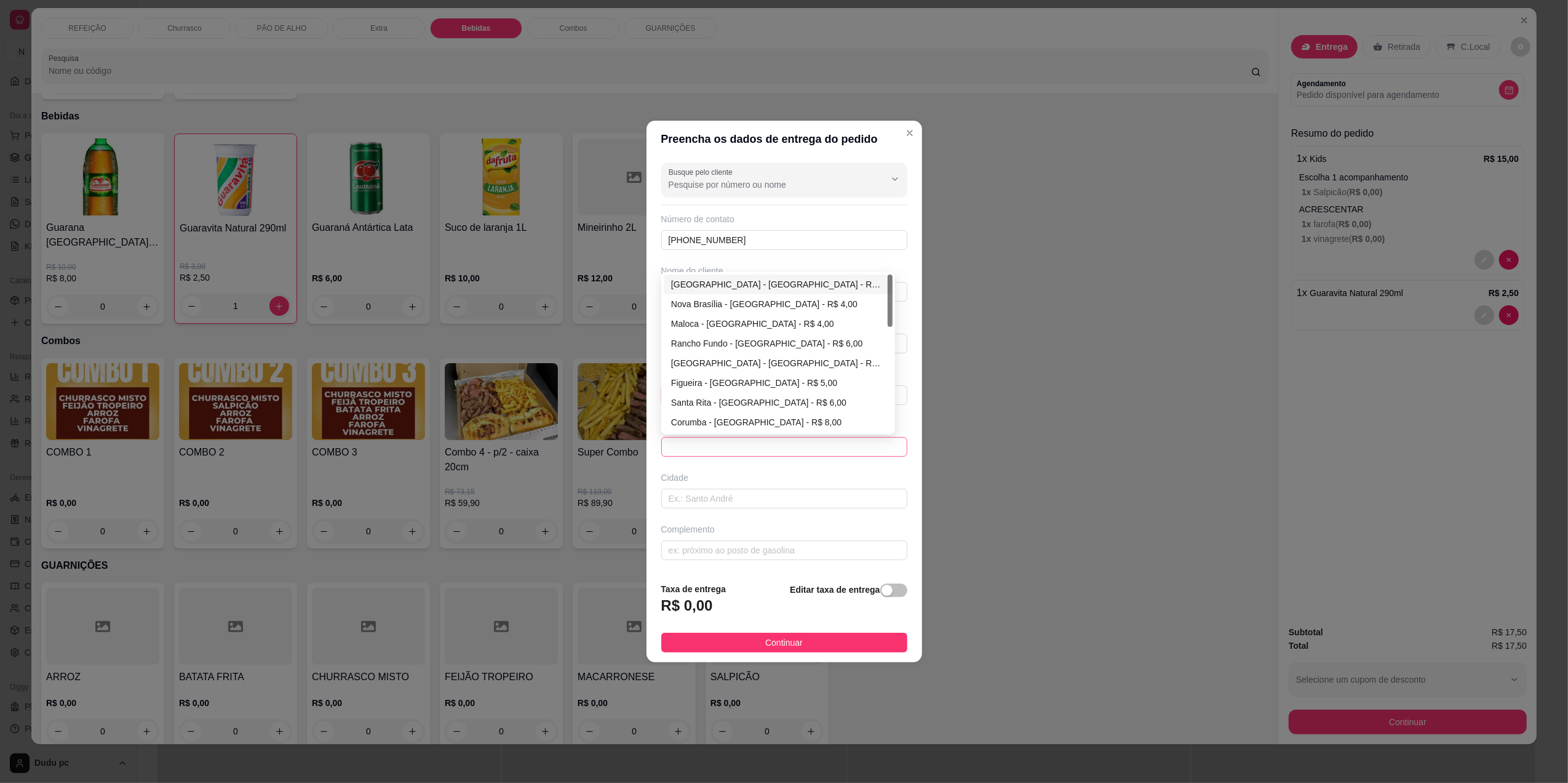
click at [725, 446] on span at bounding box center [784, 447] width 232 height 18
type input "[GEOGRAPHIC_DATA]"
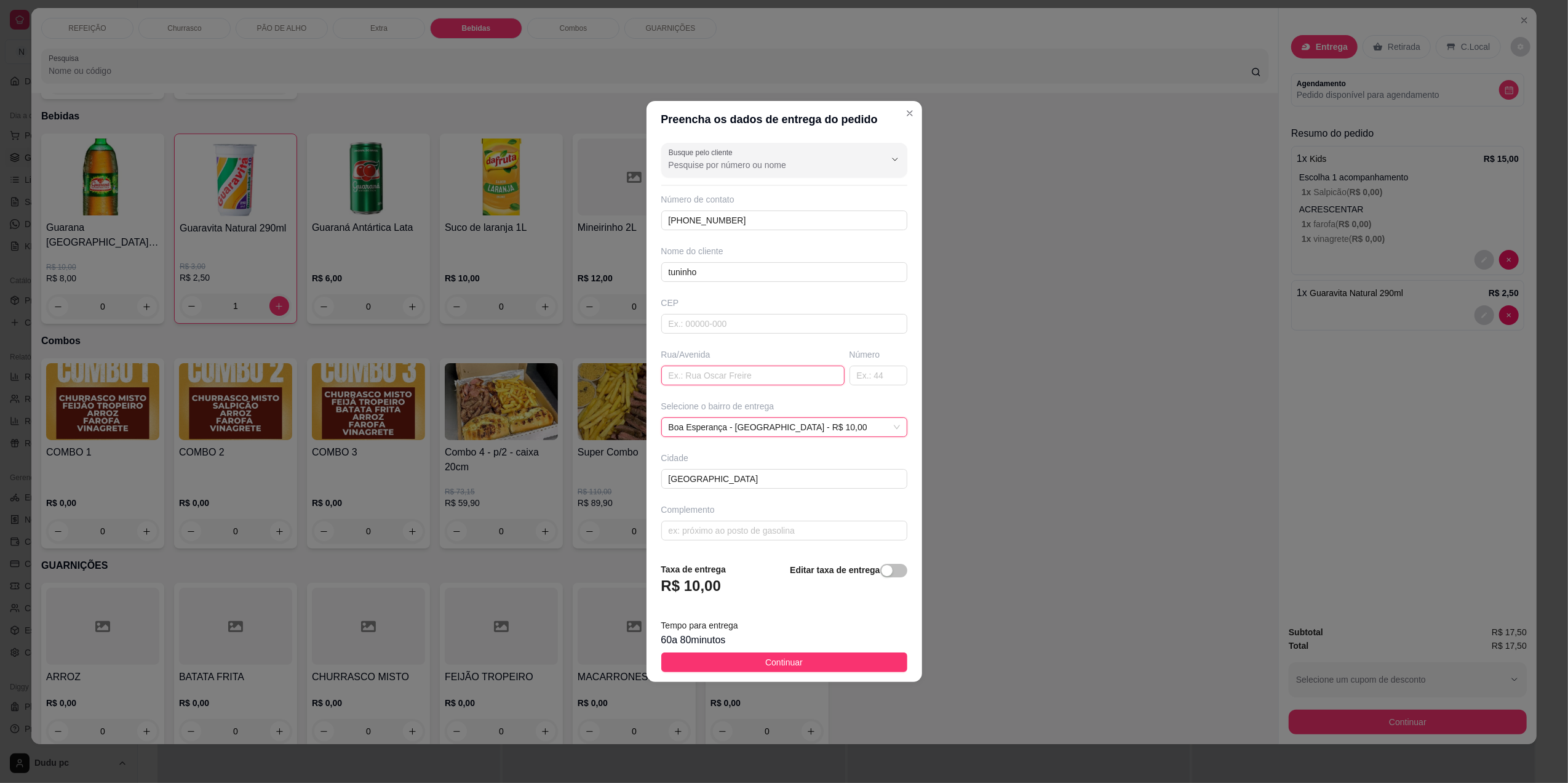
click at [692, 373] on input "text" at bounding box center [753, 376] width 183 height 20
type input "r"
click at [681, 532] on input "text" at bounding box center [784, 530] width 246 height 20
type input "ITAIPU"
click at [690, 377] on input "text" at bounding box center [753, 376] width 183 height 20
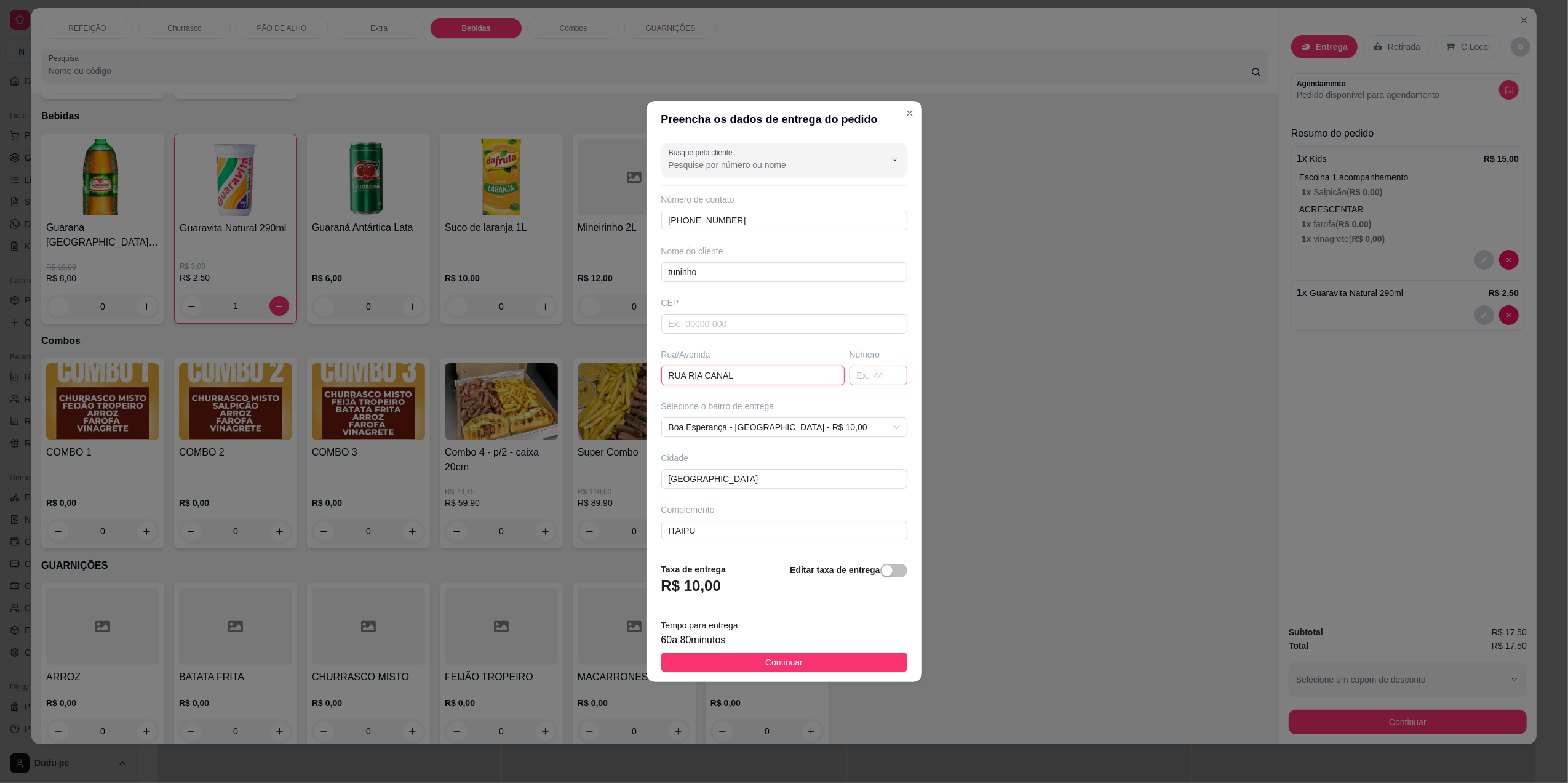
type input "RUA RIA CANAL"
click at [850, 371] on input "text" at bounding box center [878, 376] width 58 height 20
type input "124"
click at [820, 525] on input "ITAIPU" at bounding box center [784, 530] width 246 height 20
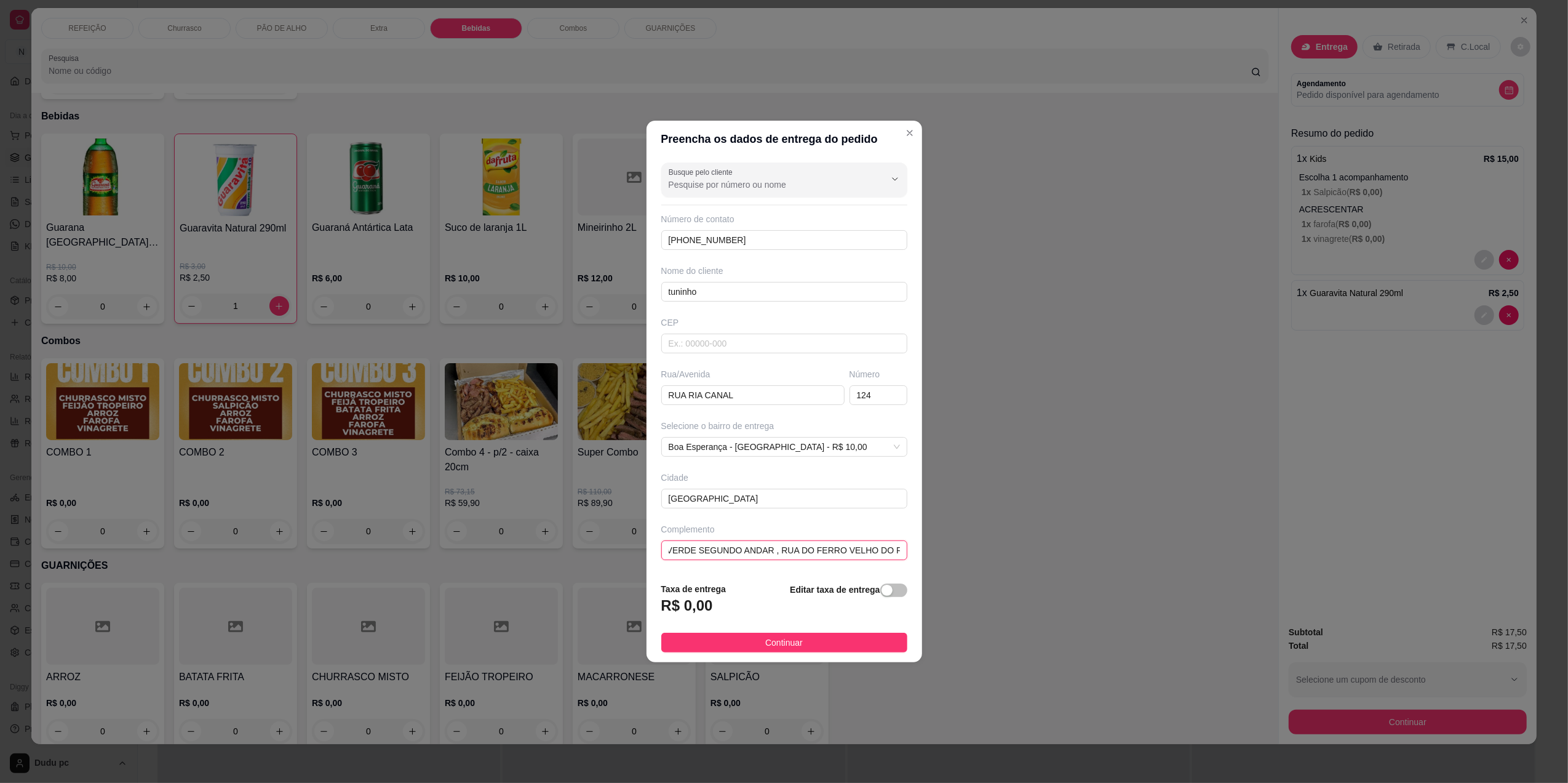
scroll to position [0, 68]
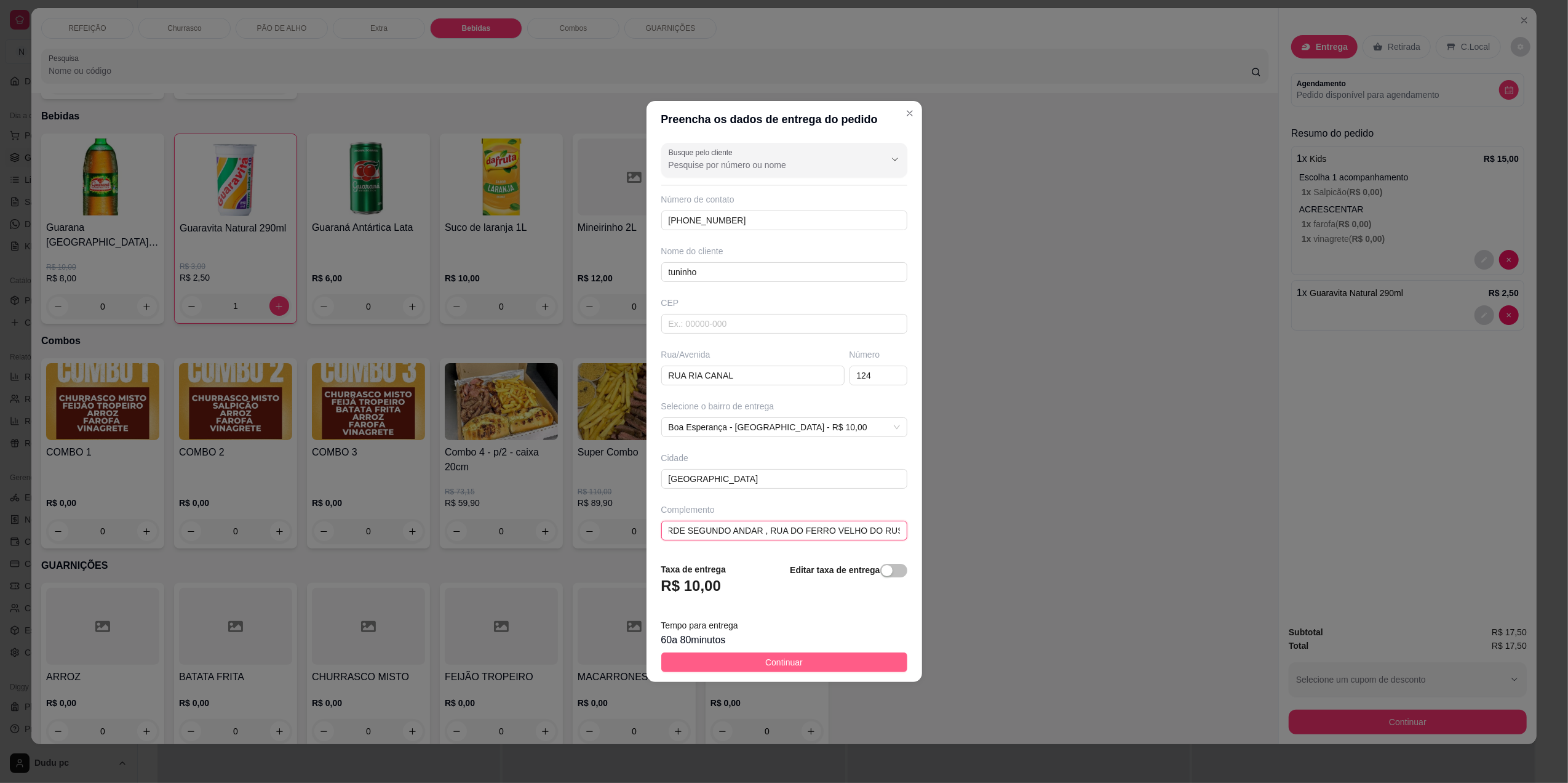
type input "ITAIPU CASA VERDE SEGUNDO ANDAR , RUA DO FERRO VELHO DO RUSSO"
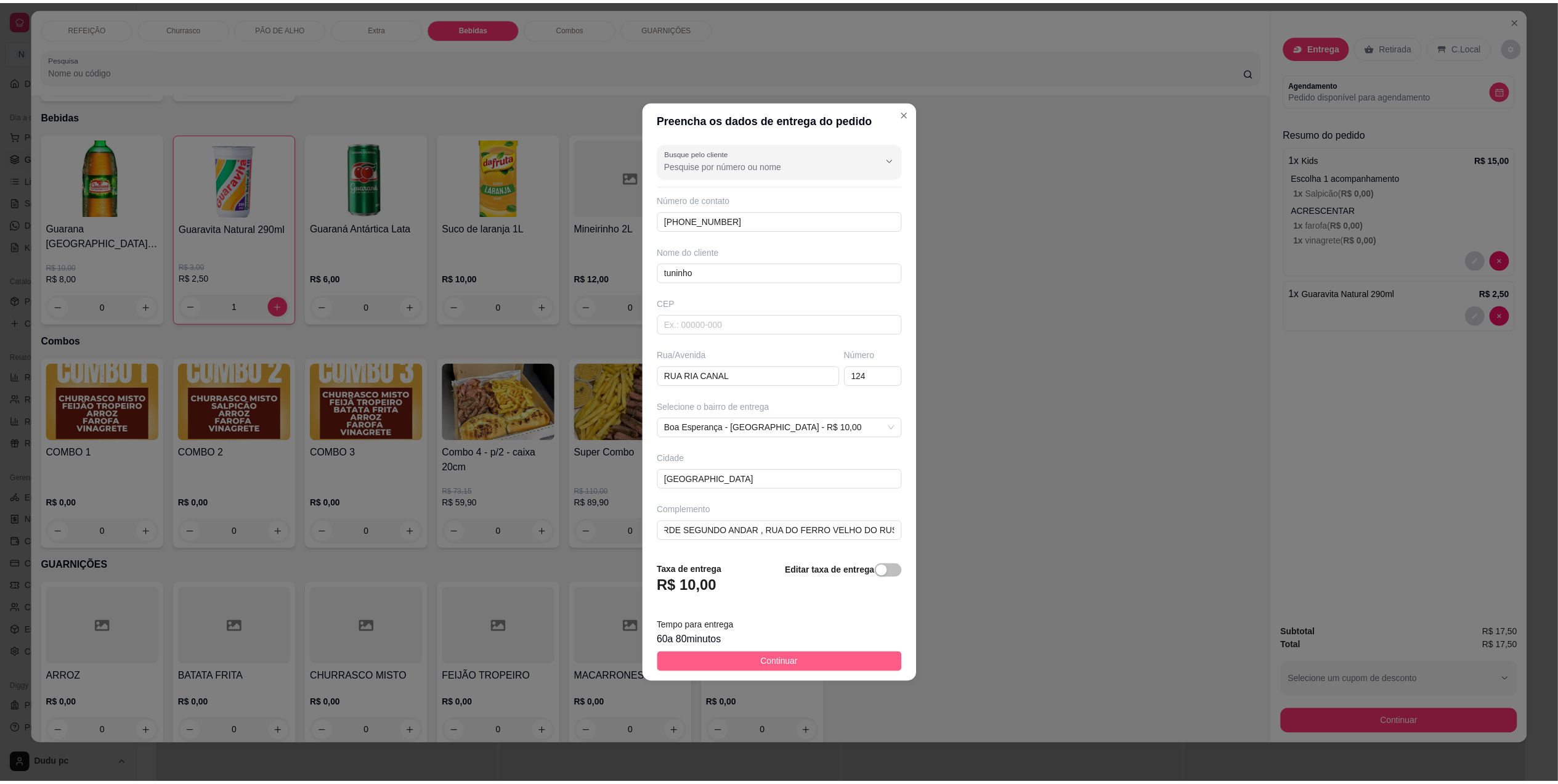
scroll to position [0, 0]
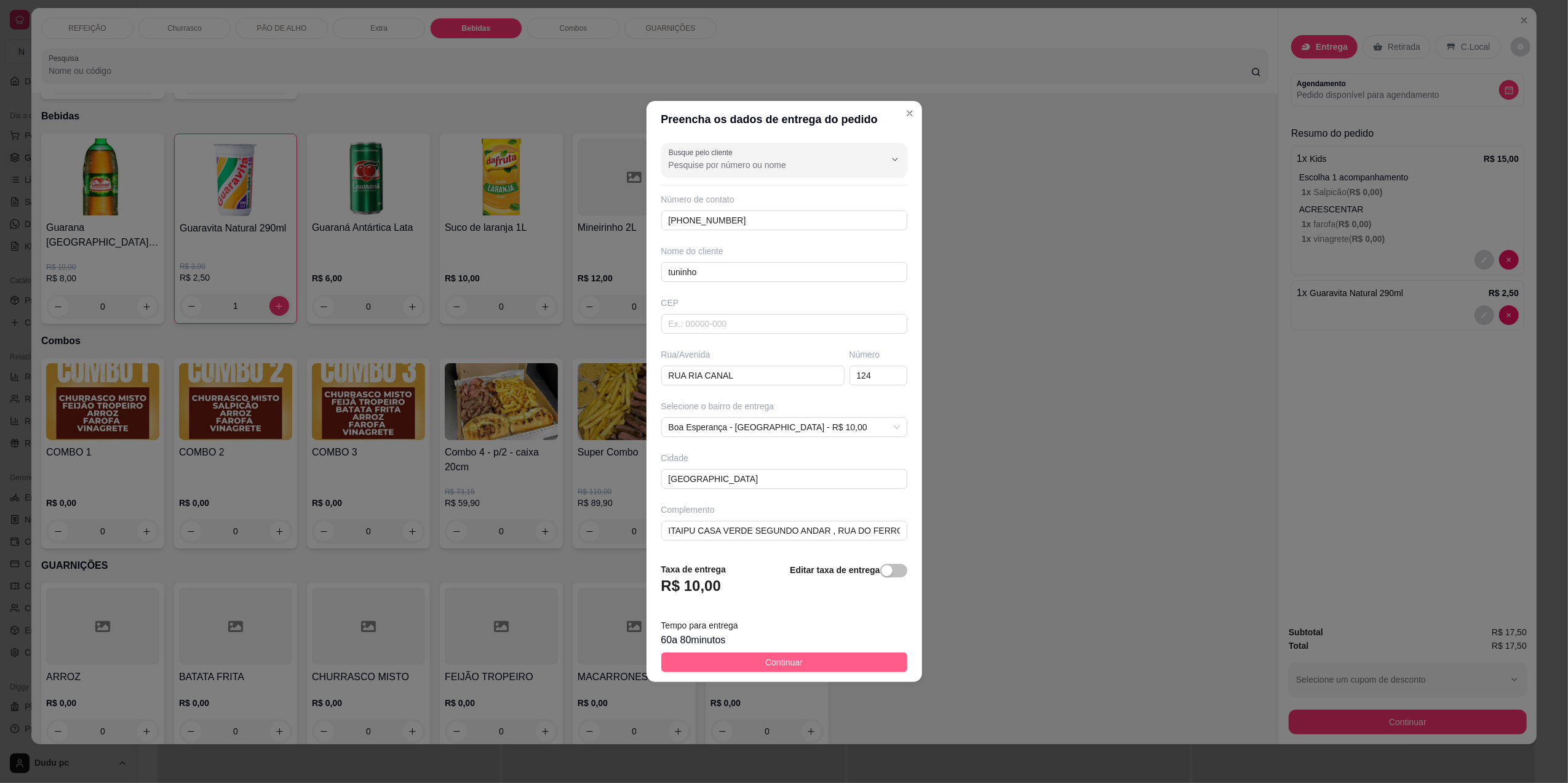
click at [791, 658] on span "Continuar" at bounding box center [784, 662] width 38 height 13
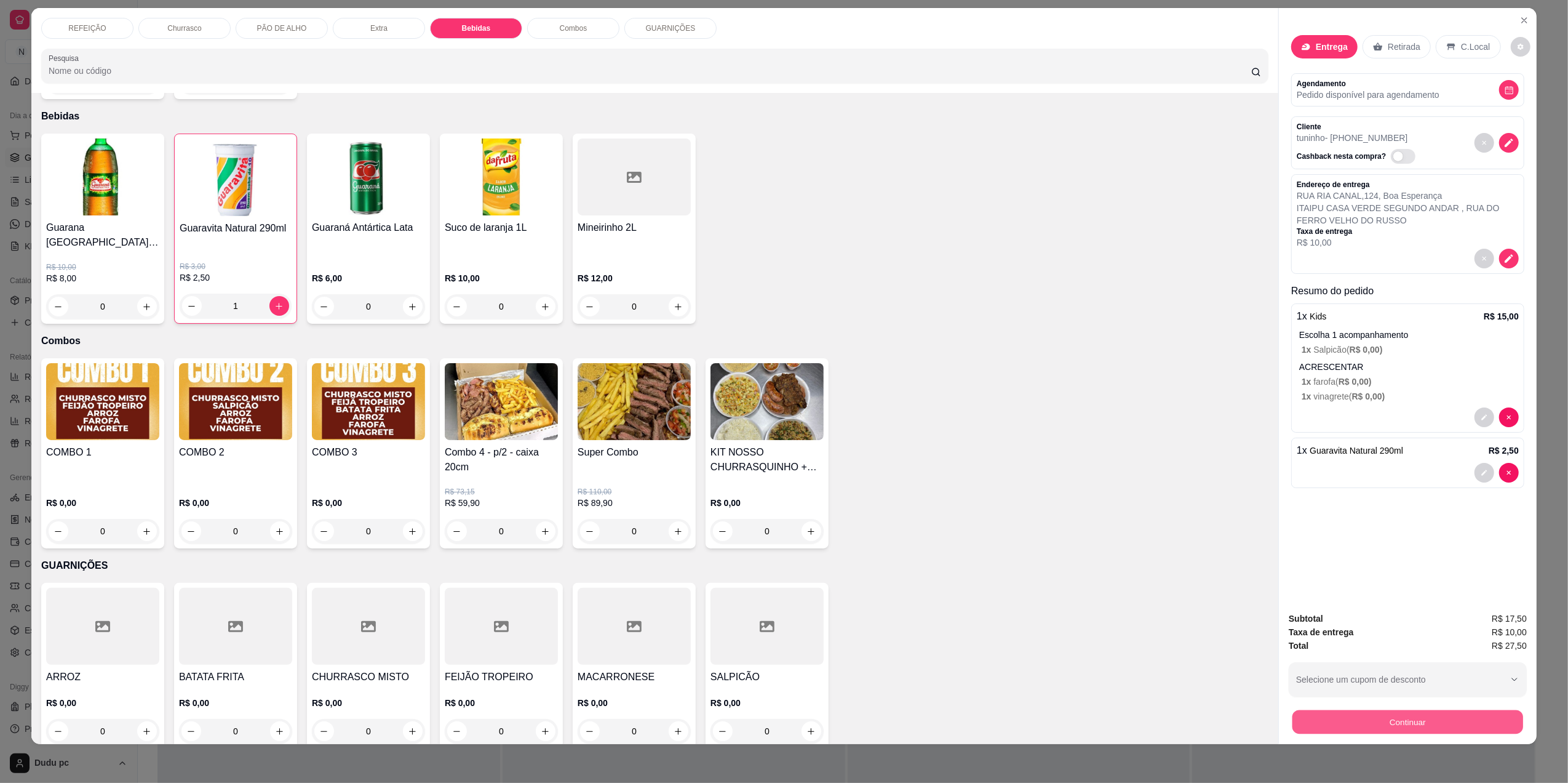
click at [1332, 723] on button "Continuar" at bounding box center [1407, 721] width 231 height 24
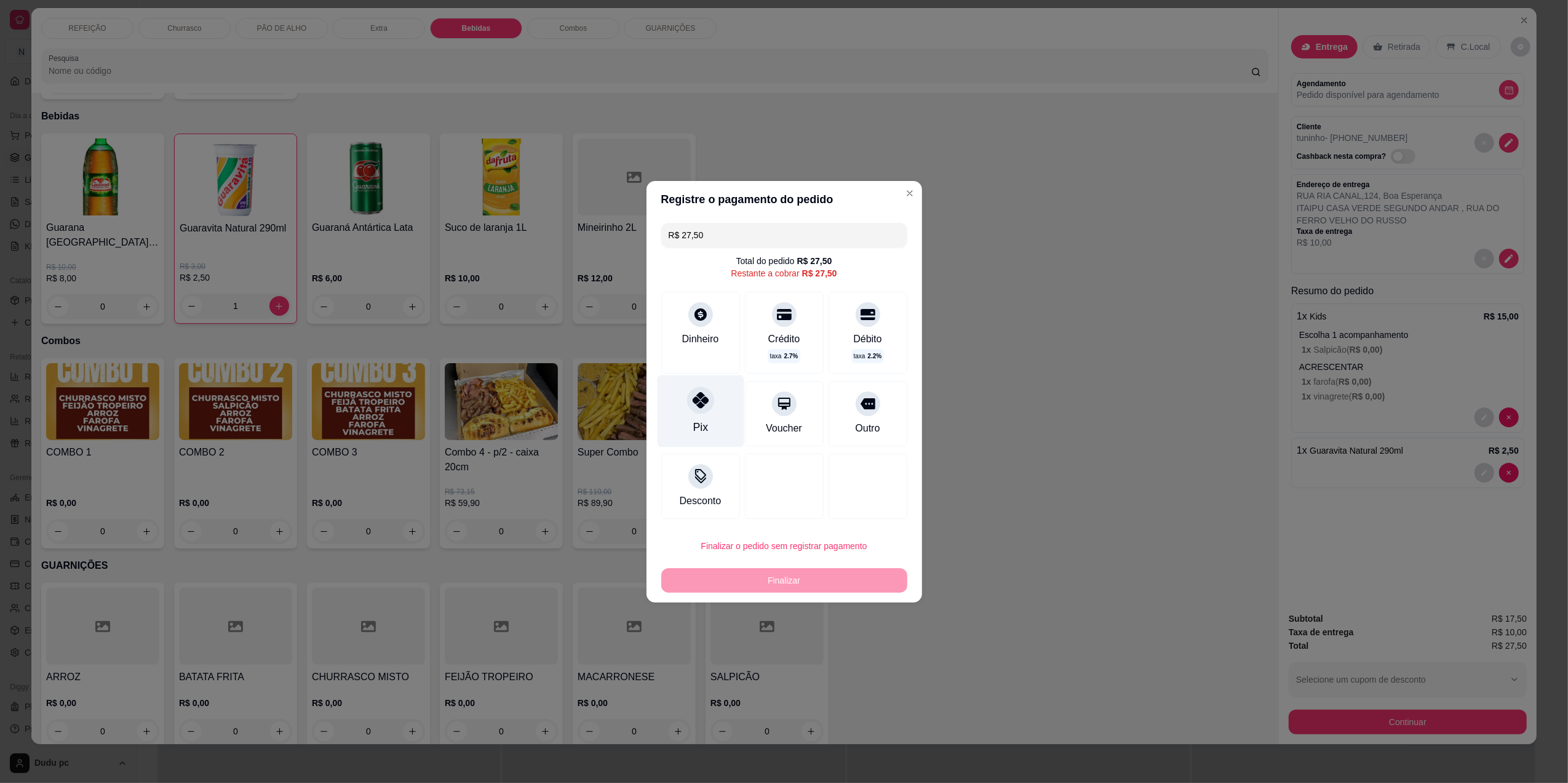
click at [695, 412] on div at bounding box center [701, 400] width 27 height 27
type input "R$ 0,00"
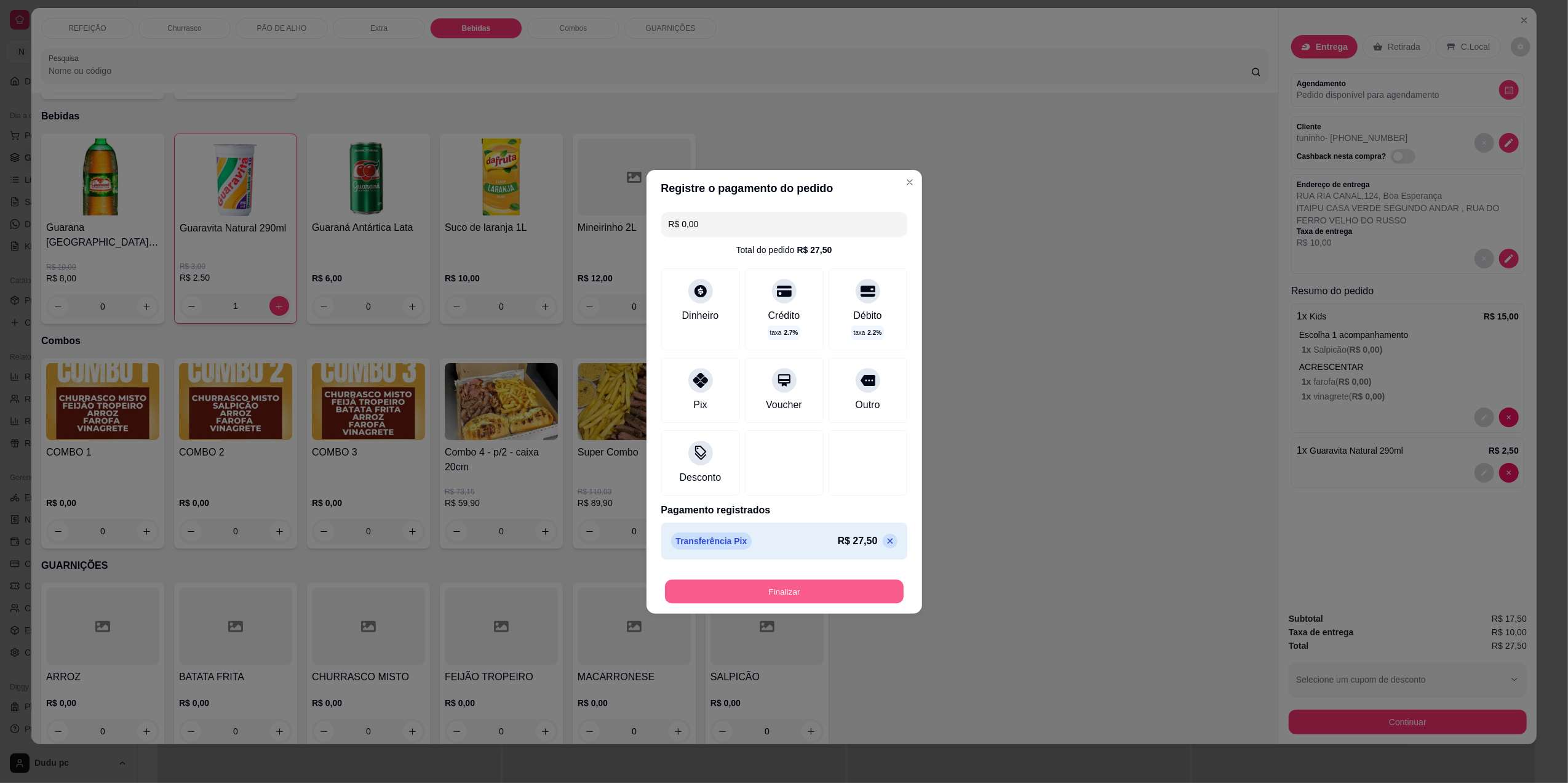
click at [748, 586] on button "Finalizar" at bounding box center [784, 591] width 238 height 24
type input "0"
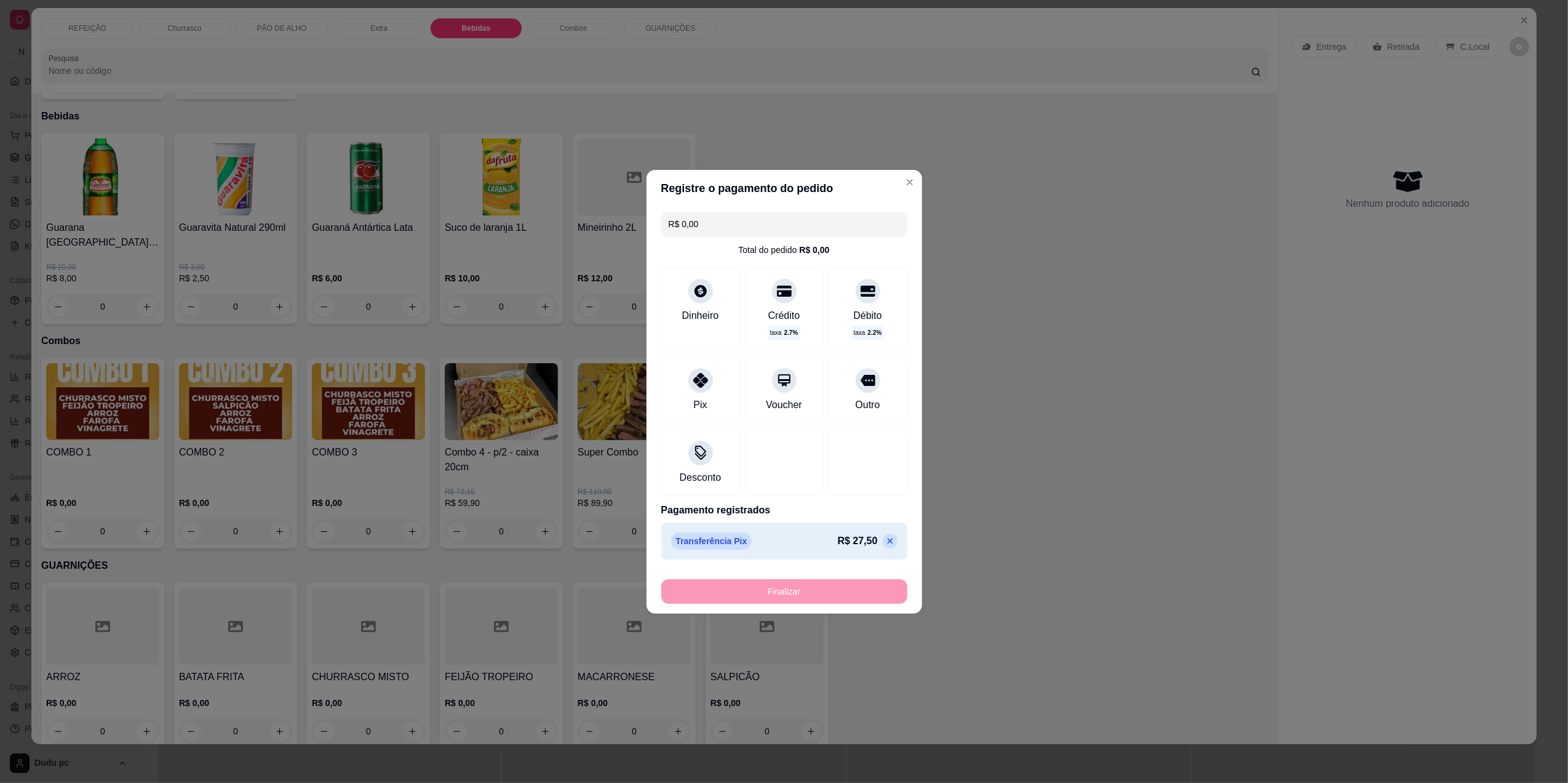
type input "-R$ 27,50"
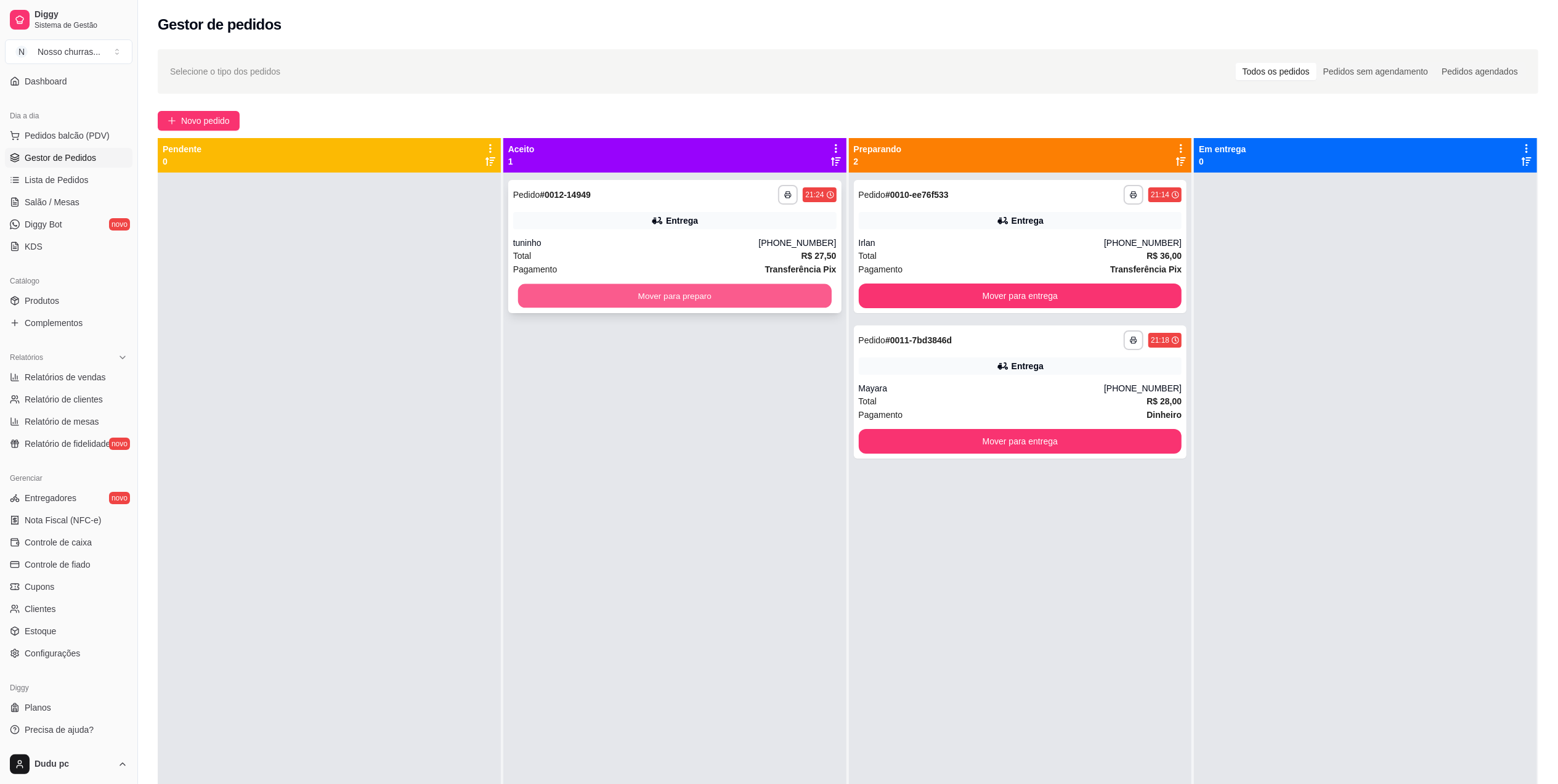
click at [792, 291] on button "Mover para preparo" at bounding box center [675, 296] width 313 height 24
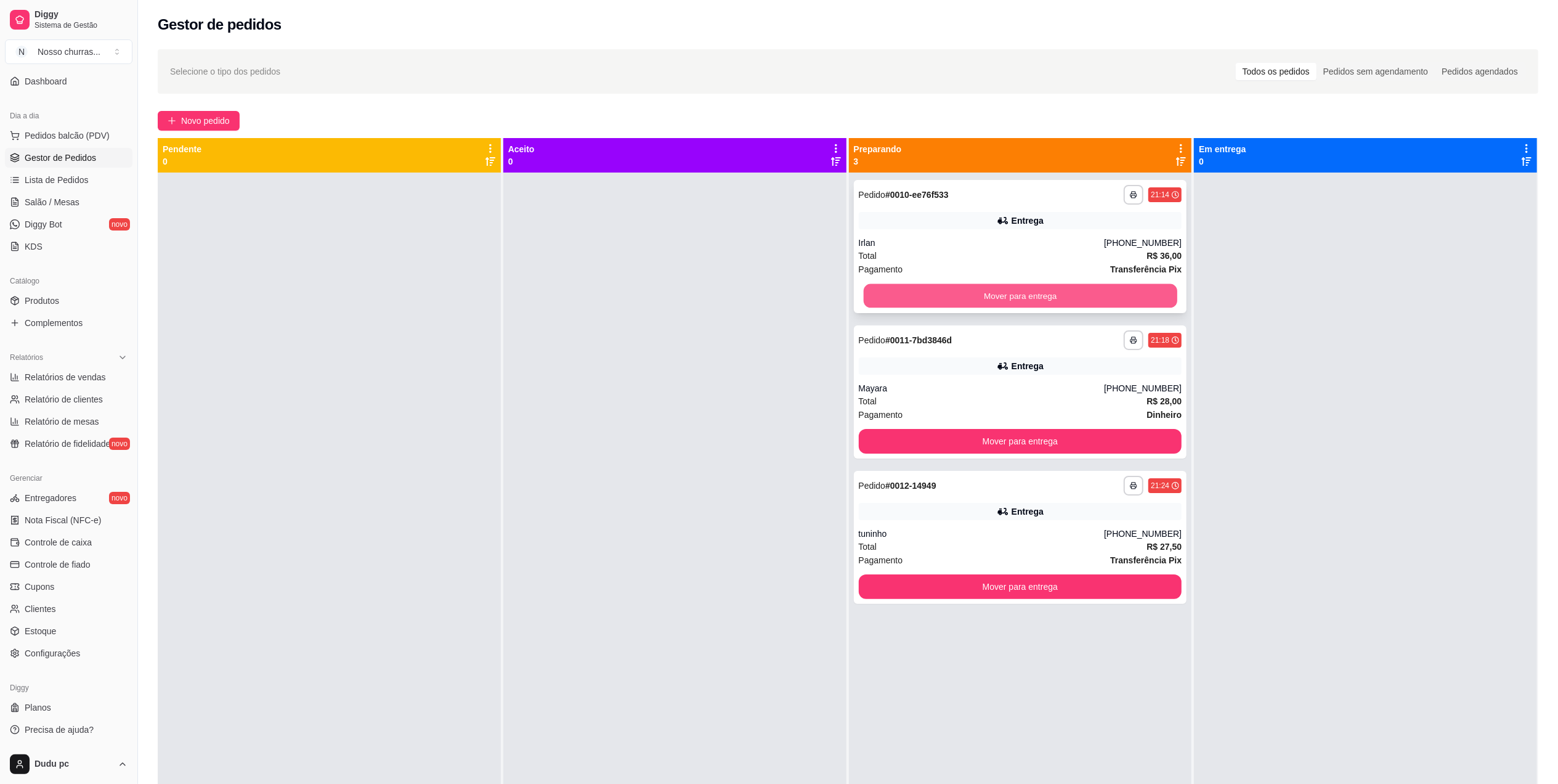
click at [883, 303] on button "Mover para entrega" at bounding box center [1020, 296] width 313 height 24
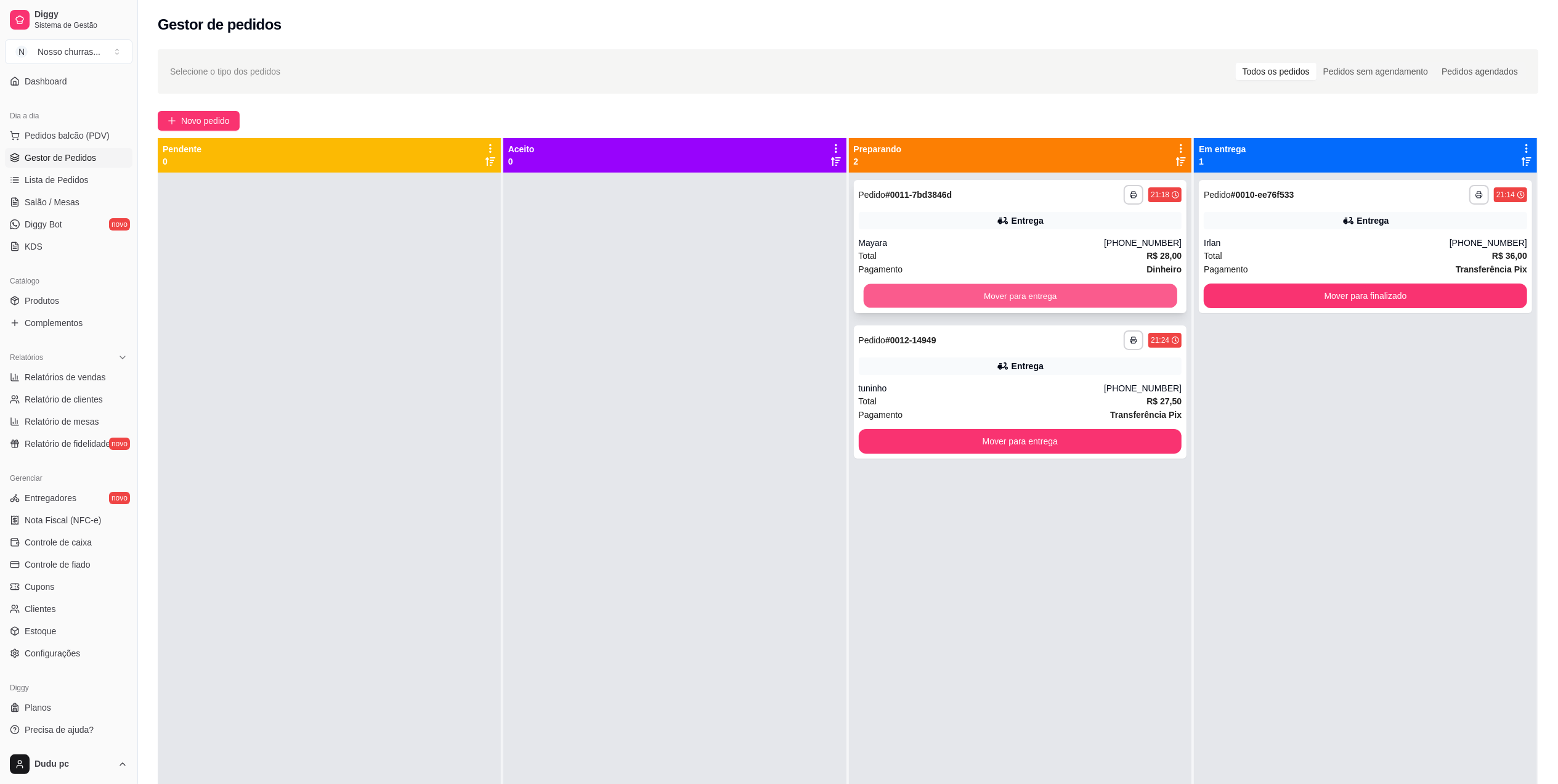
click at [900, 303] on button "Mover para entrega" at bounding box center [1020, 296] width 313 height 24
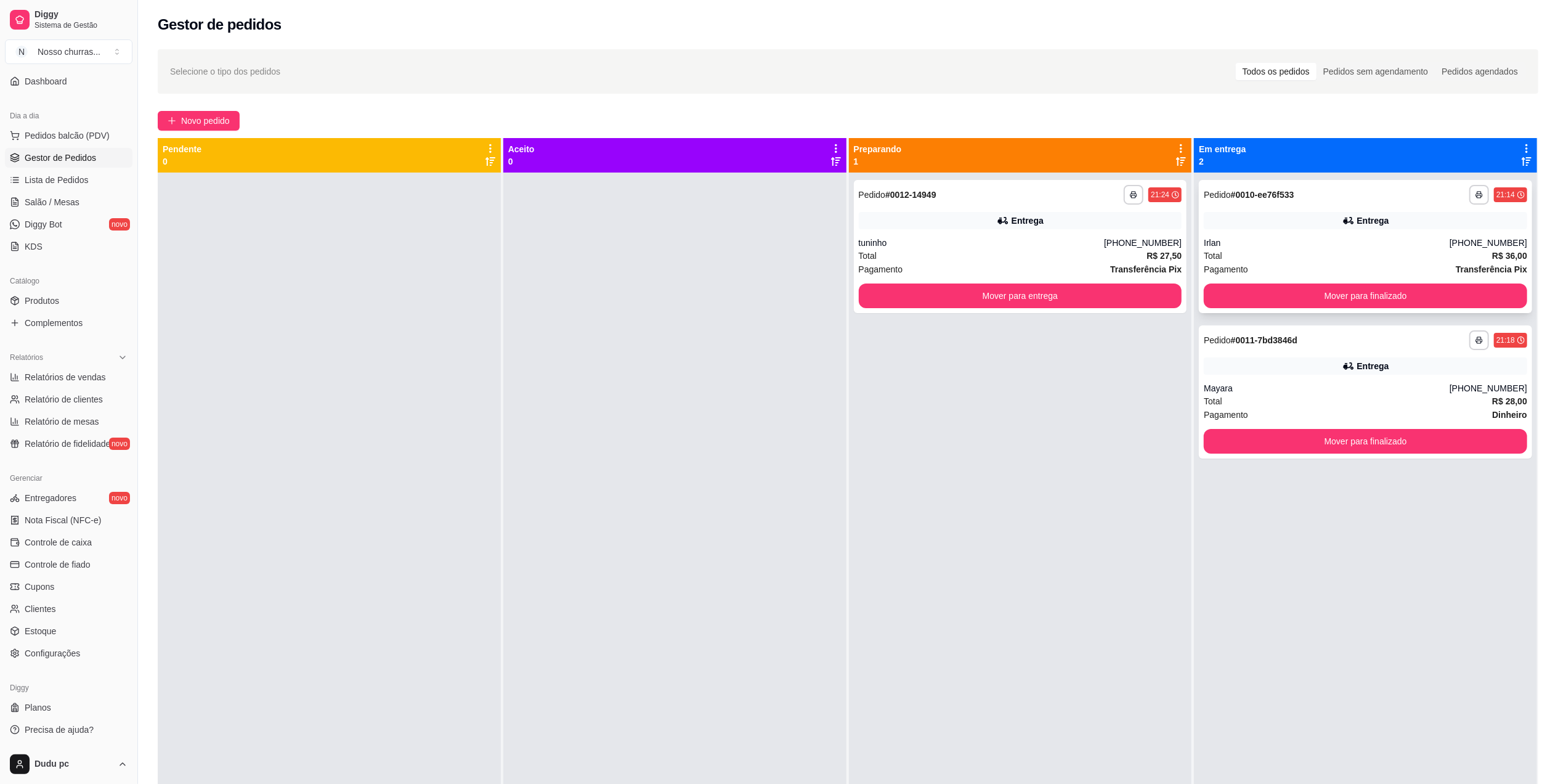
click at [1239, 237] on div "Irlan" at bounding box center [1327, 242] width 246 height 13
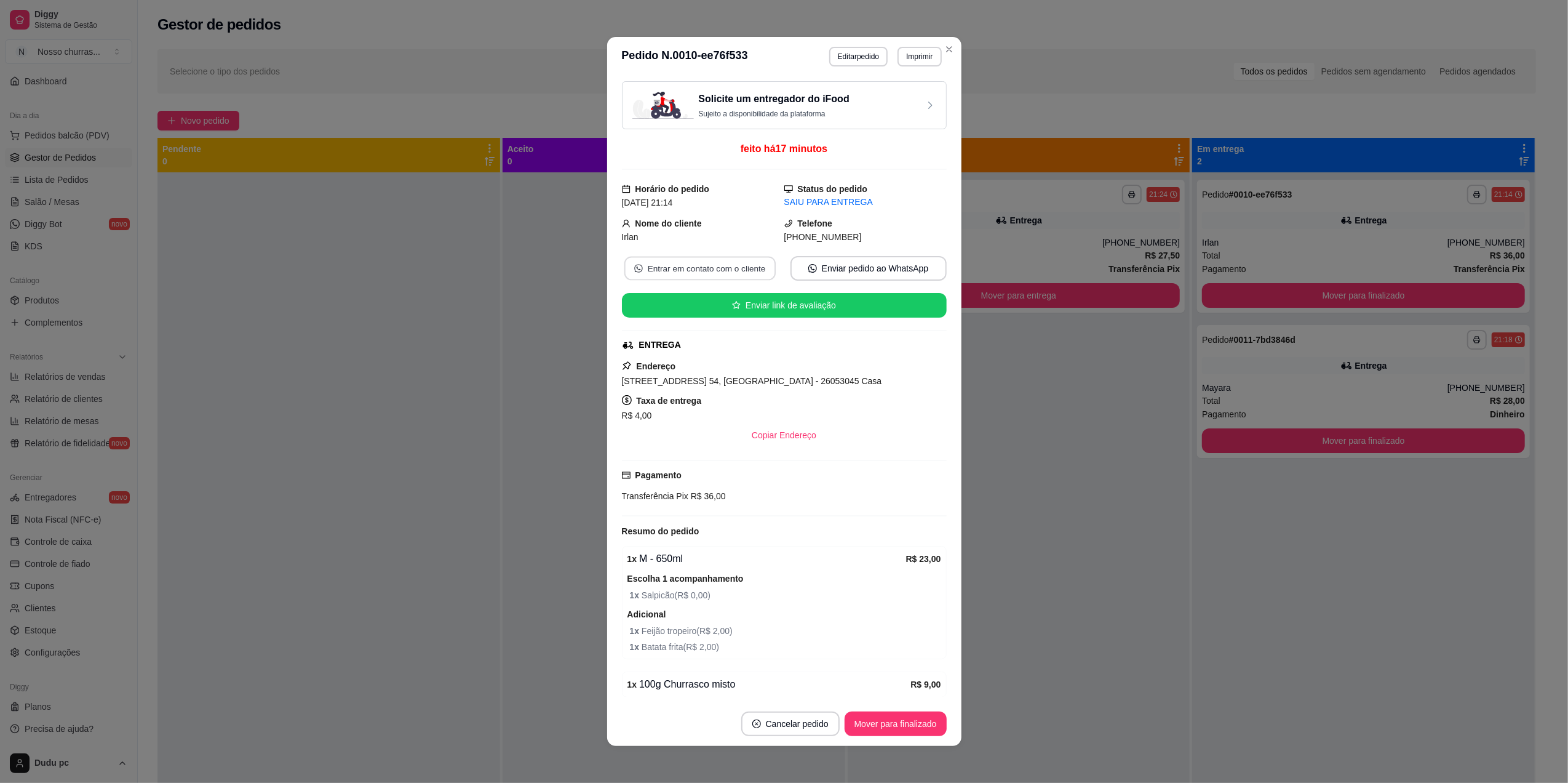
click at [712, 271] on button "Entrar em contato com o cliente" at bounding box center [699, 269] width 151 height 24
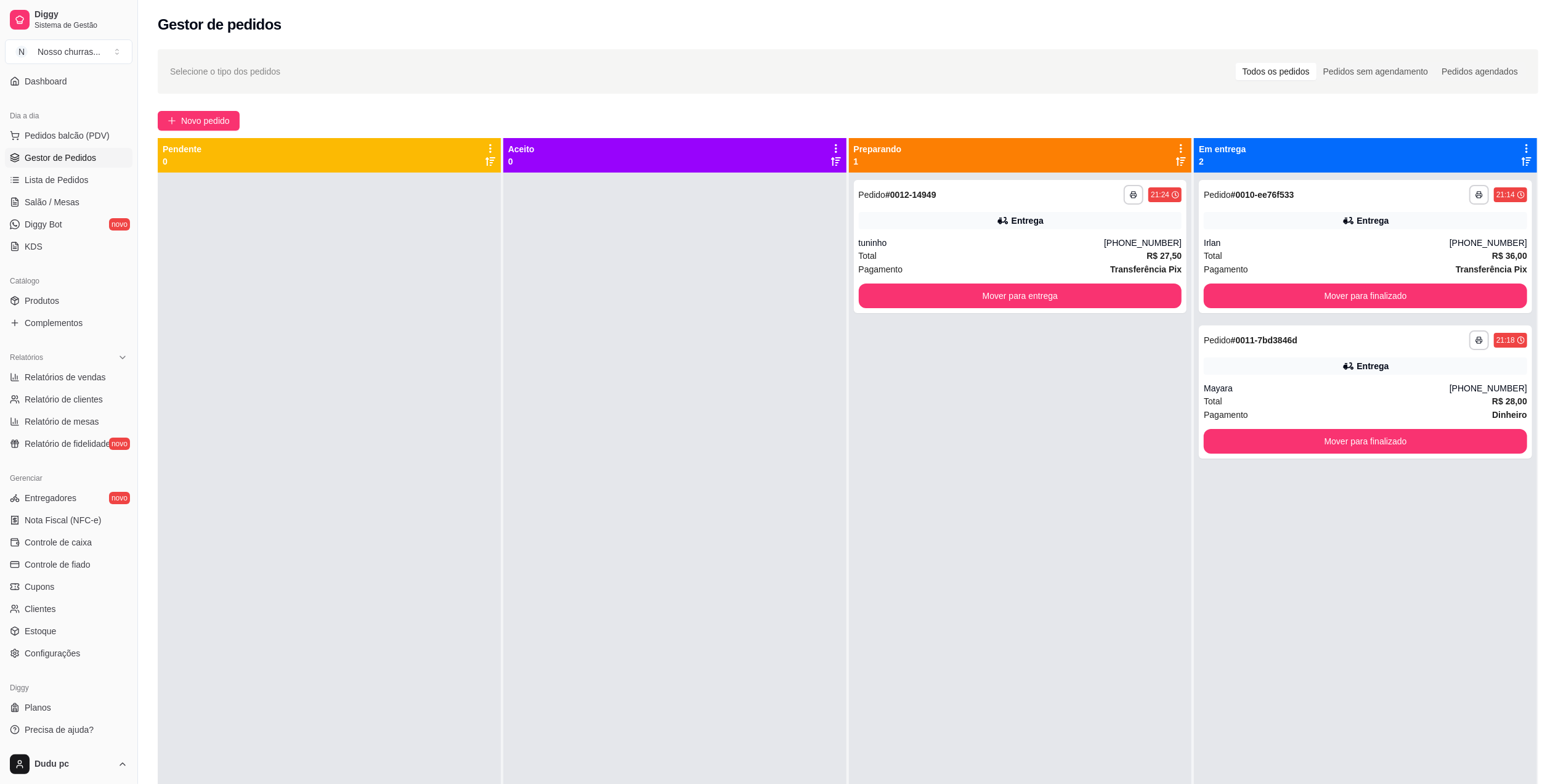
click at [1226, 360] on div "Entrega" at bounding box center [1365, 366] width 323 height 18
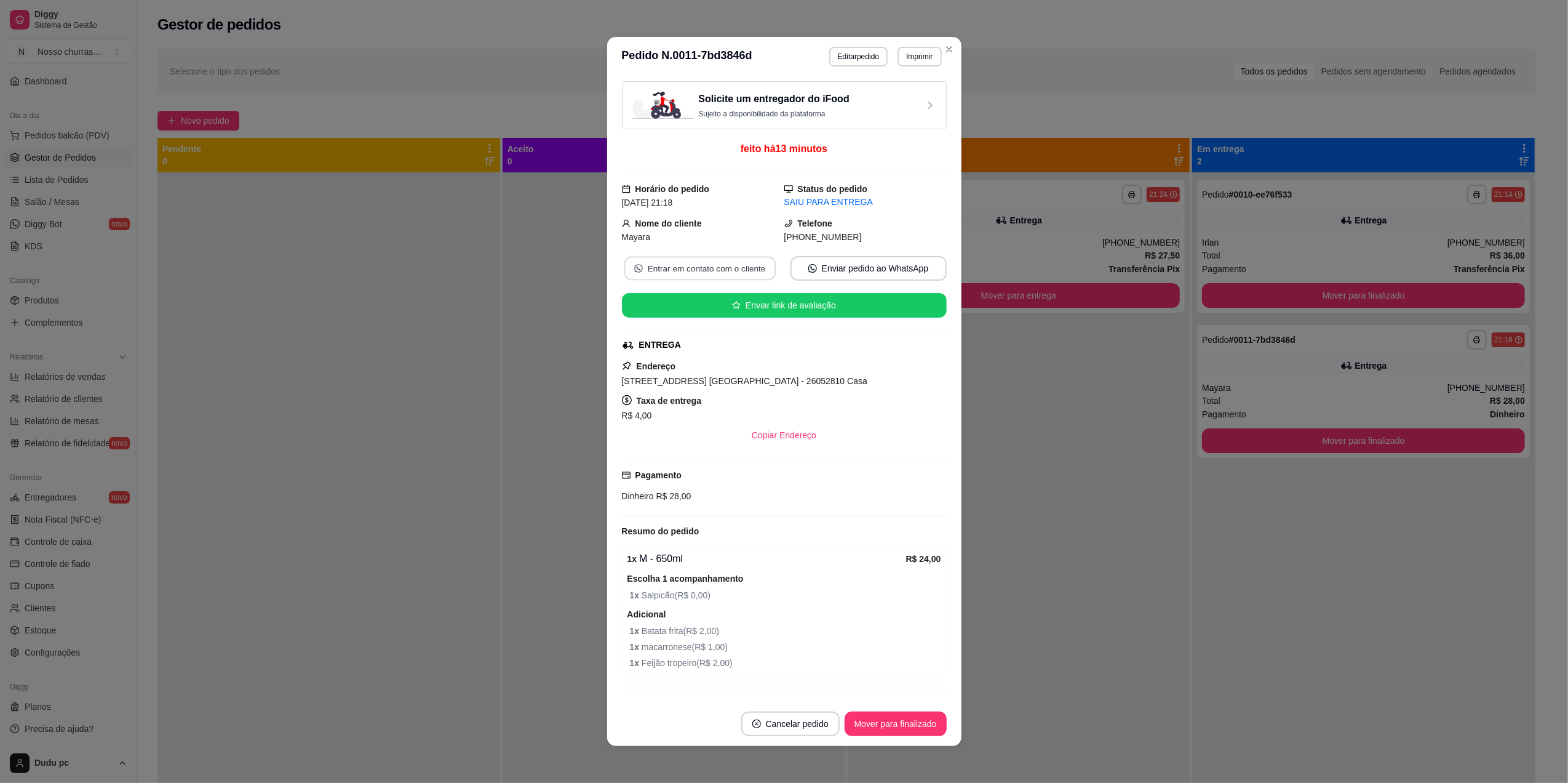
click at [694, 269] on button "Entrar em contato com o cliente" at bounding box center [699, 269] width 151 height 24
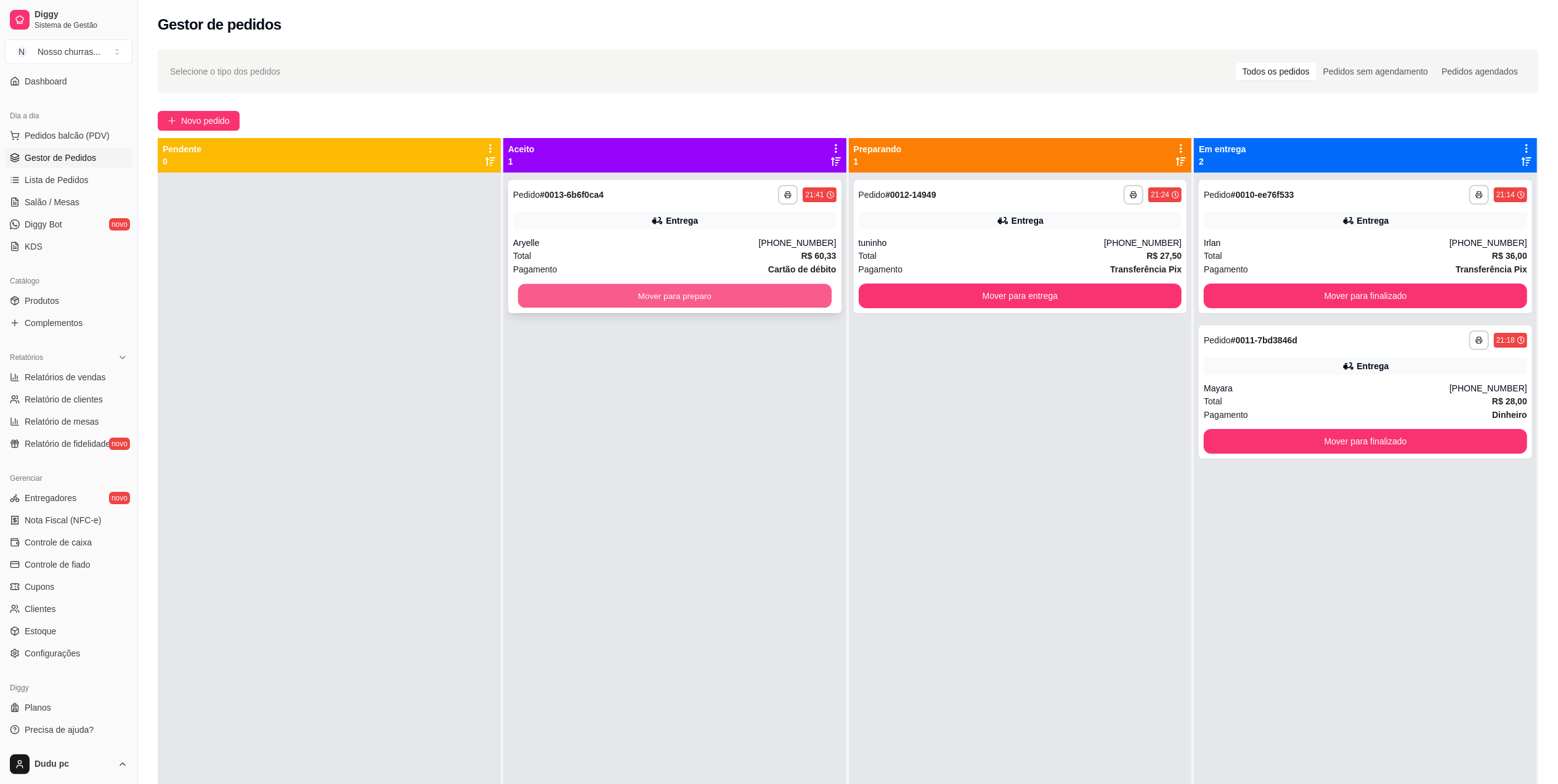
click at [795, 290] on button "Mover para preparo" at bounding box center [675, 296] width 313 height 24
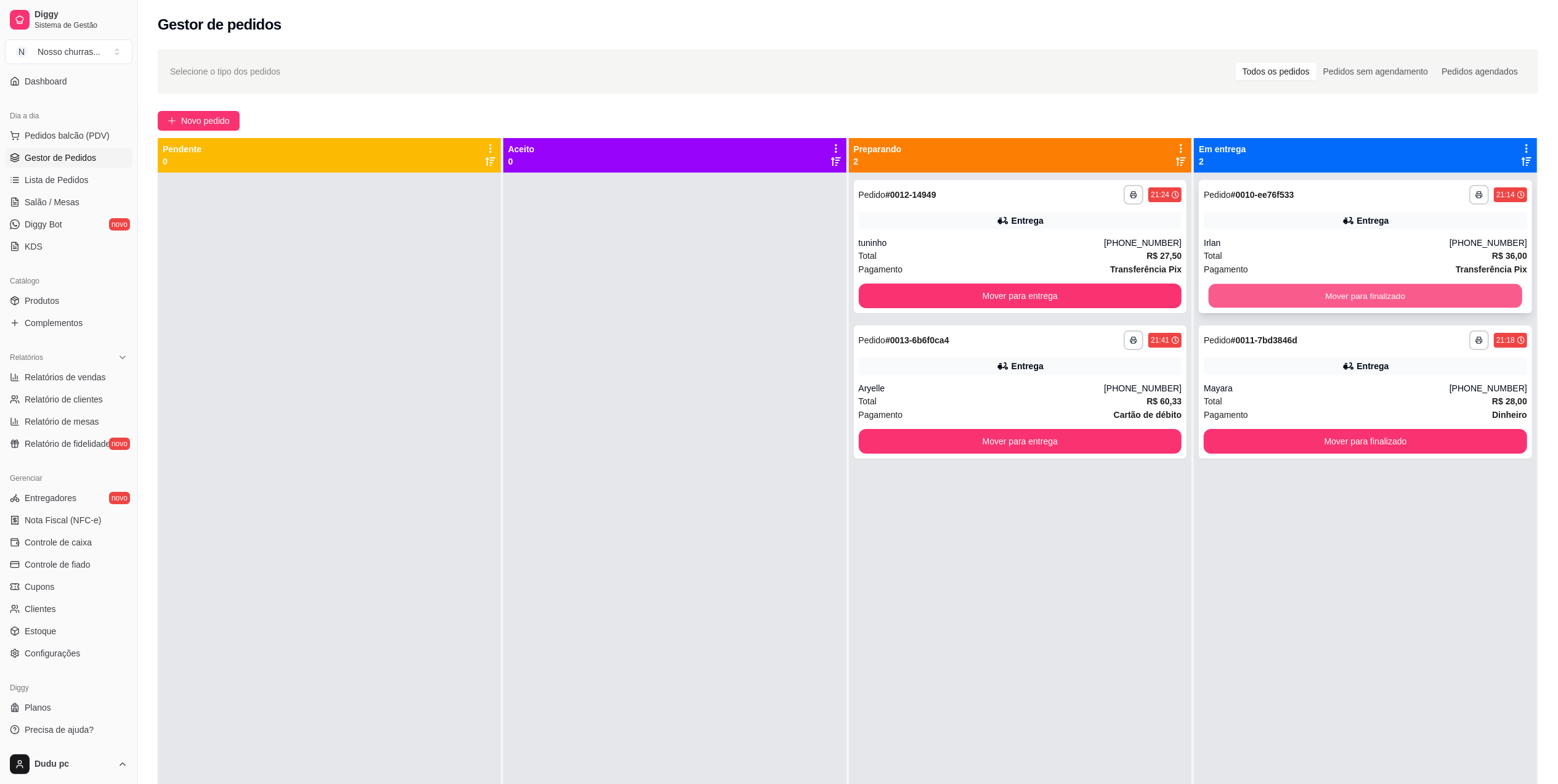
click at [1334, 299] on button "Mover para finalizado" at bounding box center [1365, 296] width 313 height 24
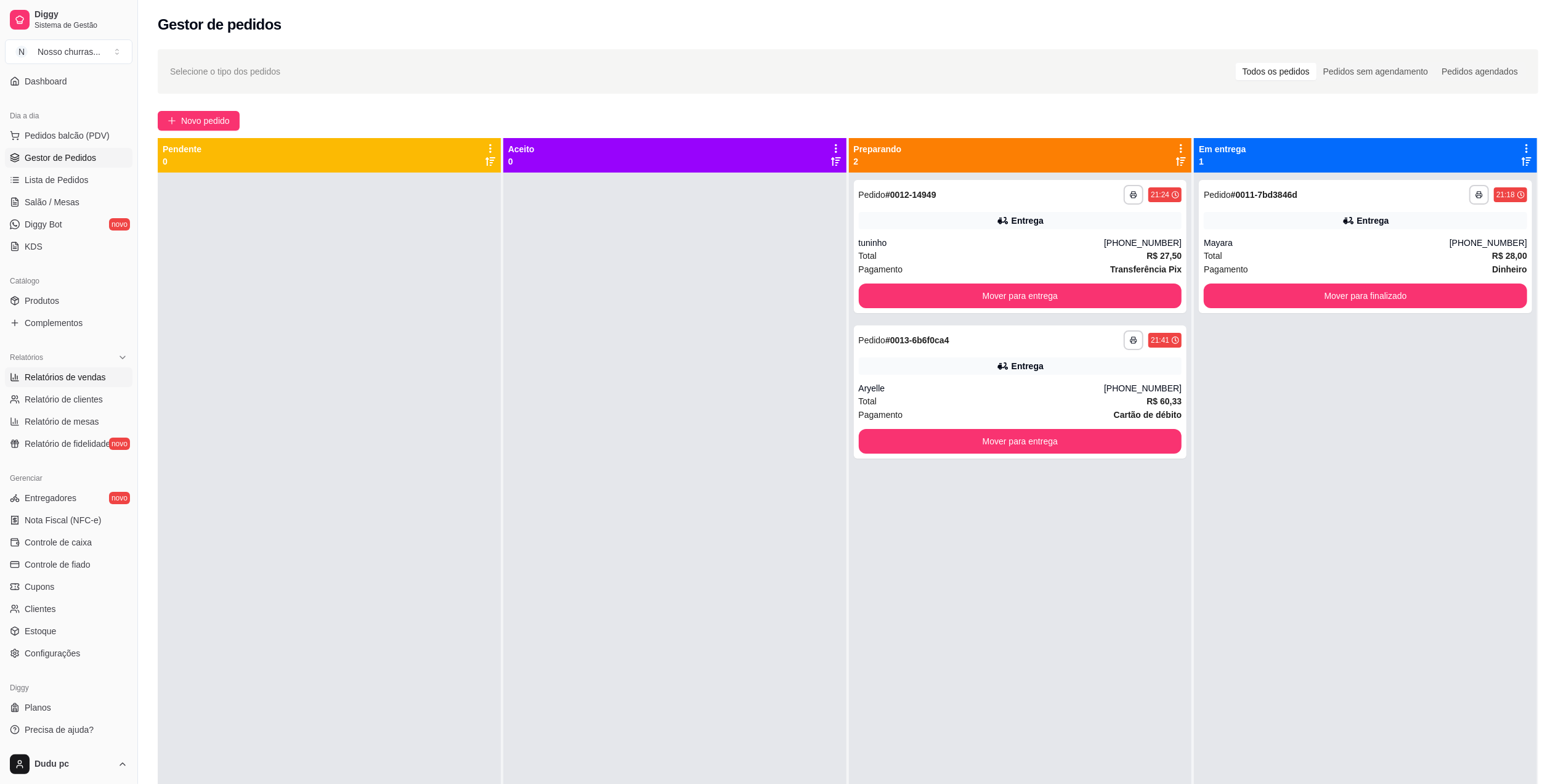
click at [65, 379] on span "Relatórios de vendas" at bounding box center [64, 377] width 81 height 13
select select "ALL"
select select "0"
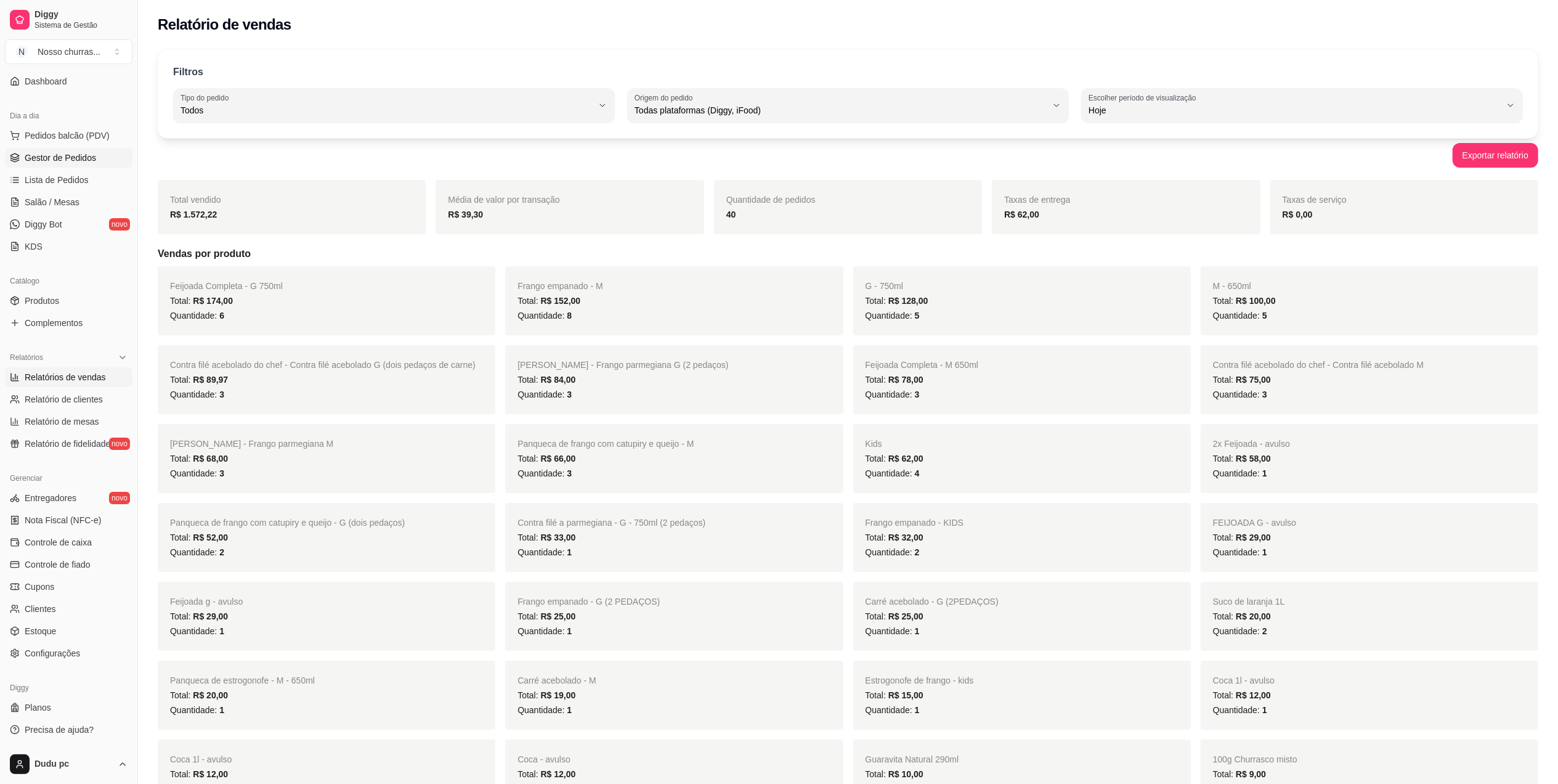
click at [73, 157] on span "Gestor de Pedidos" at bounding box center [59, 157] width 71 height 13
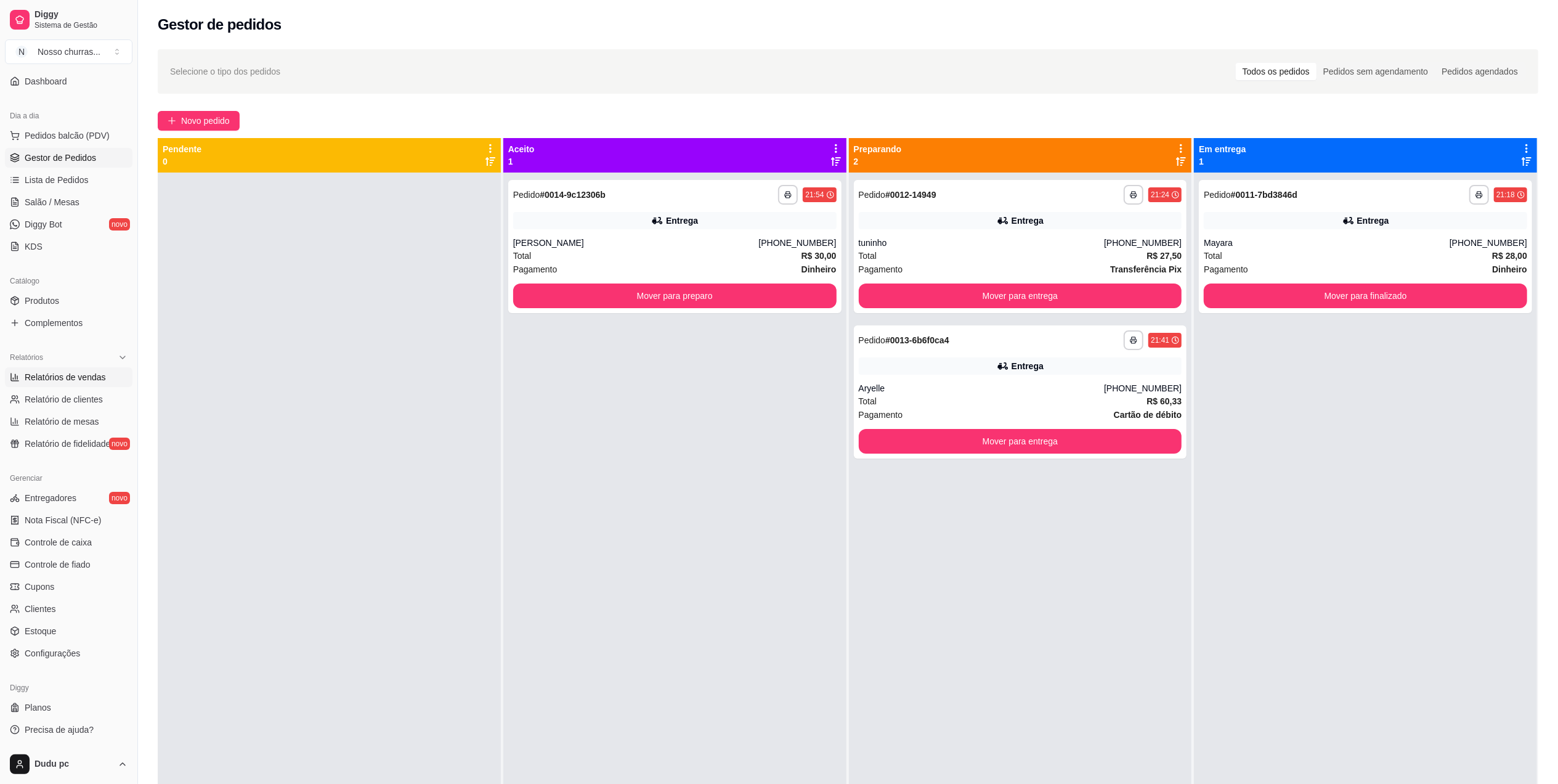
click at [57, 377] on span "Relatórios de vendas" at bounding box center [64, 377] width 81 height 13
select select "ALL"
select select "0"
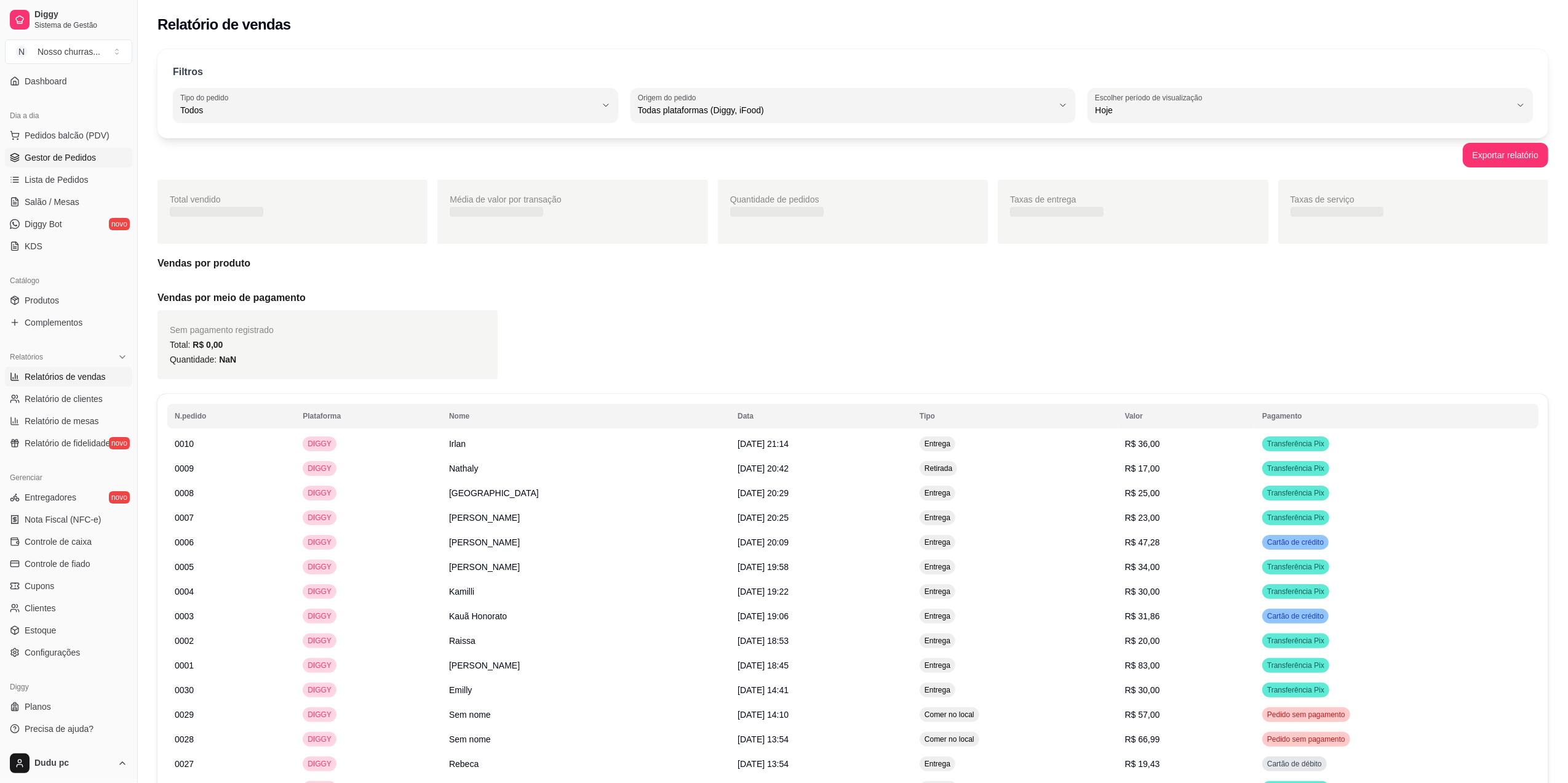
click at [63, 164] on link "Gestor de Pedidos" at bounding box center [69, 158] width 127 height 20
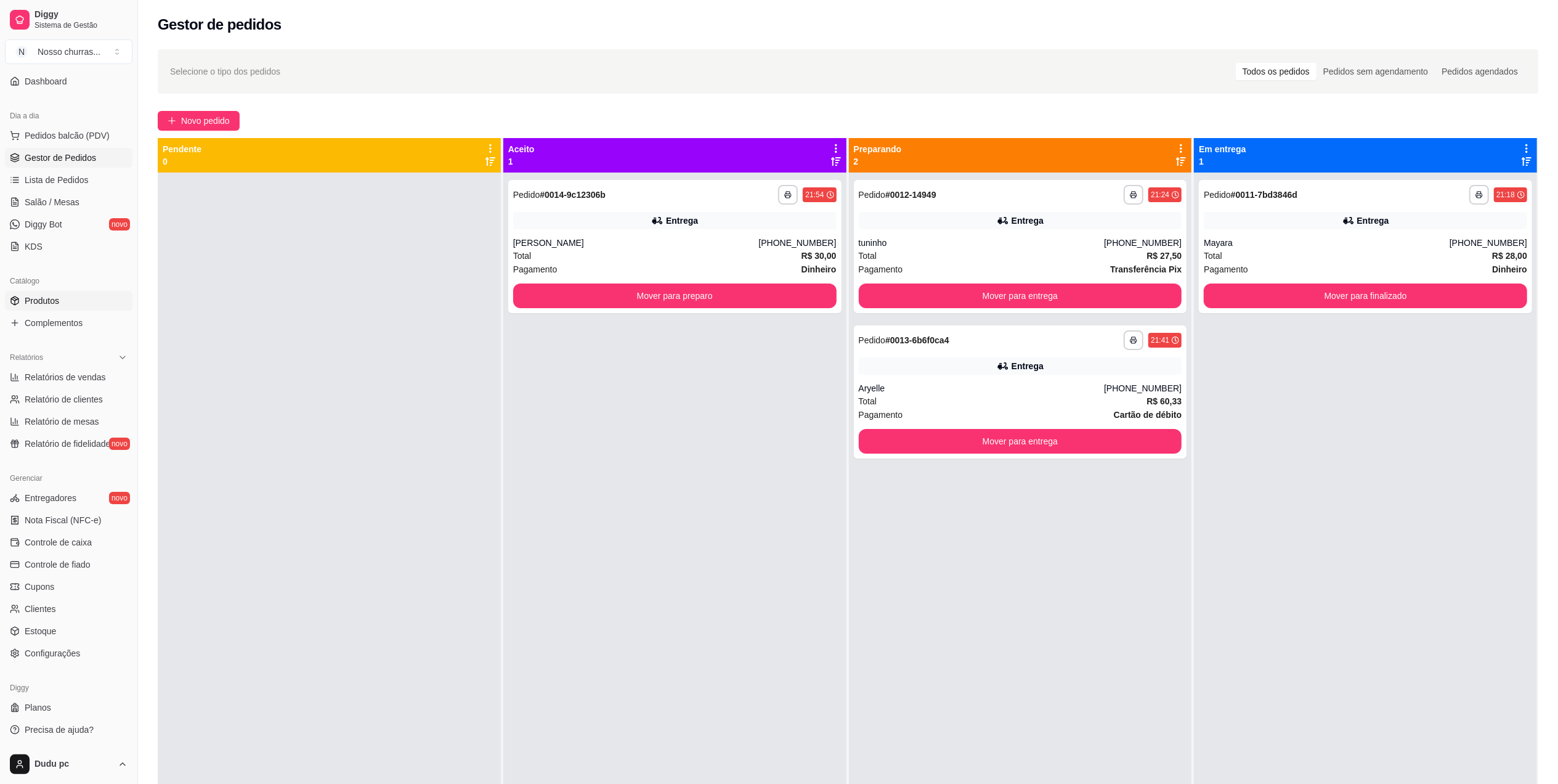
click at [39, 297] on span "Produtos" at bounding box center [41, 301] width 34 height 13
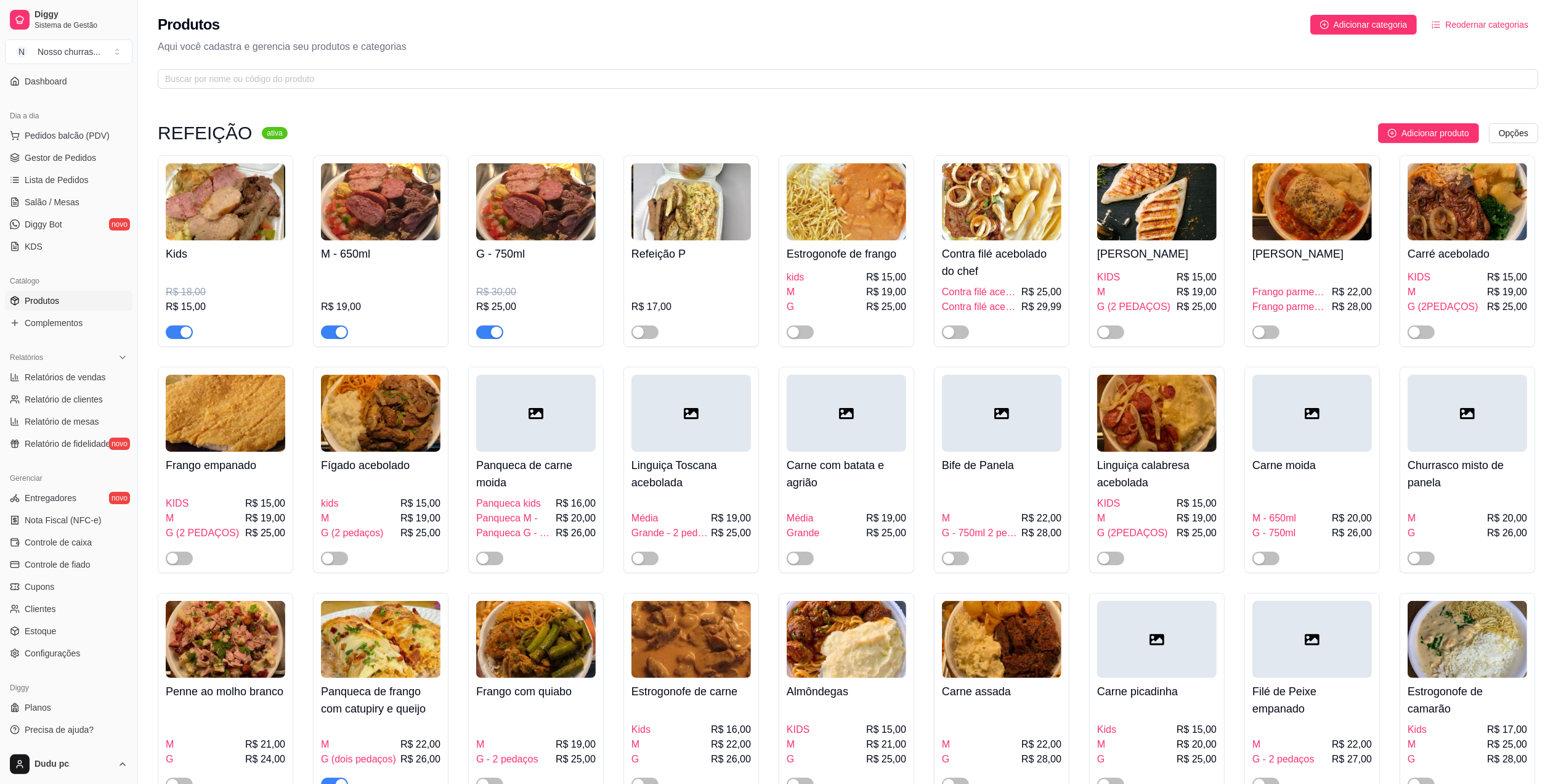
scroll to position [65, 0]
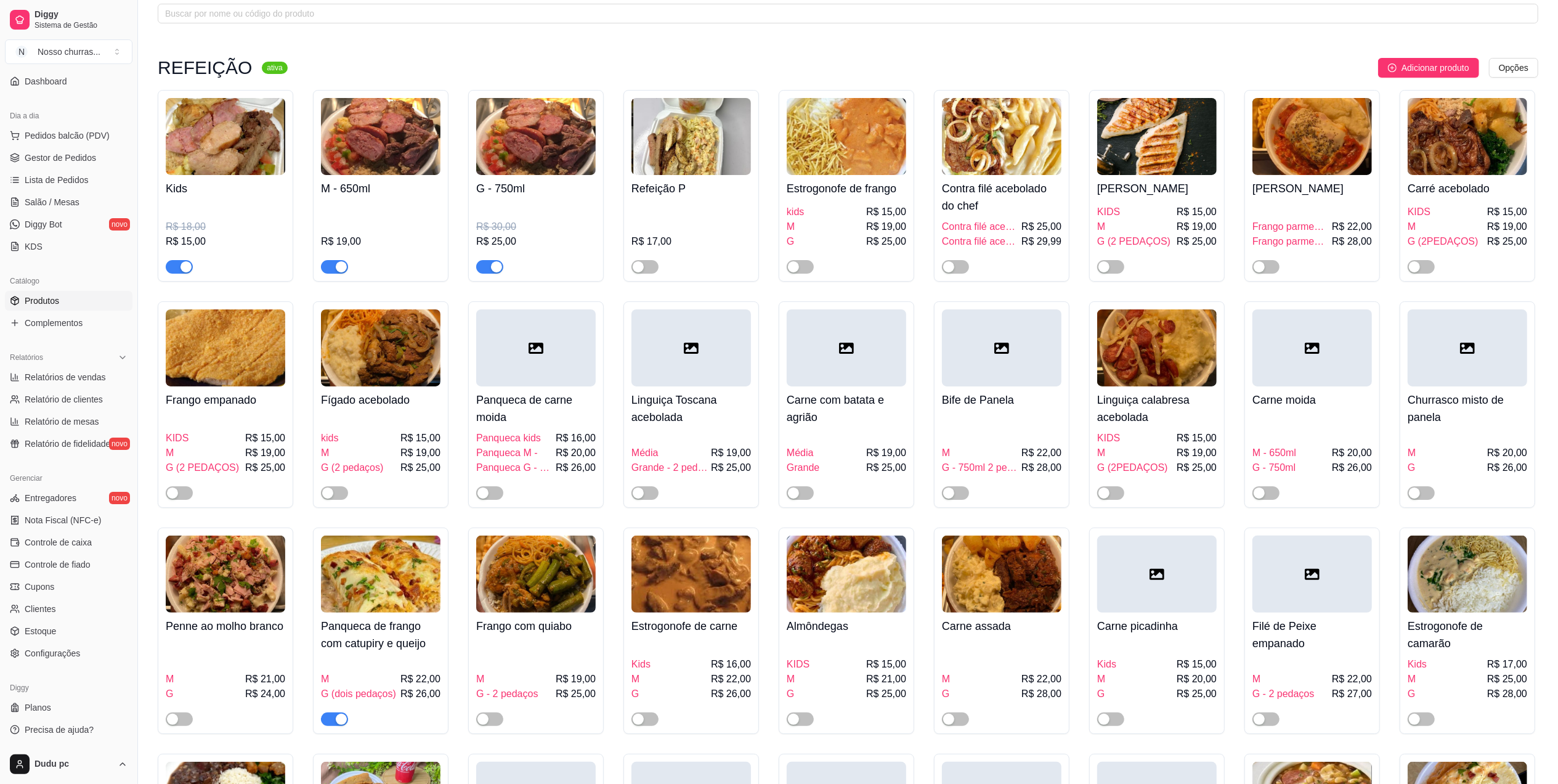
click at [334, 722] on button "button" at bounding box center [334, 719] width 27 height 13
click at [59, 160] on span "Gestor de Pedidos" at bounding box center [59, 157] width 71 height 13
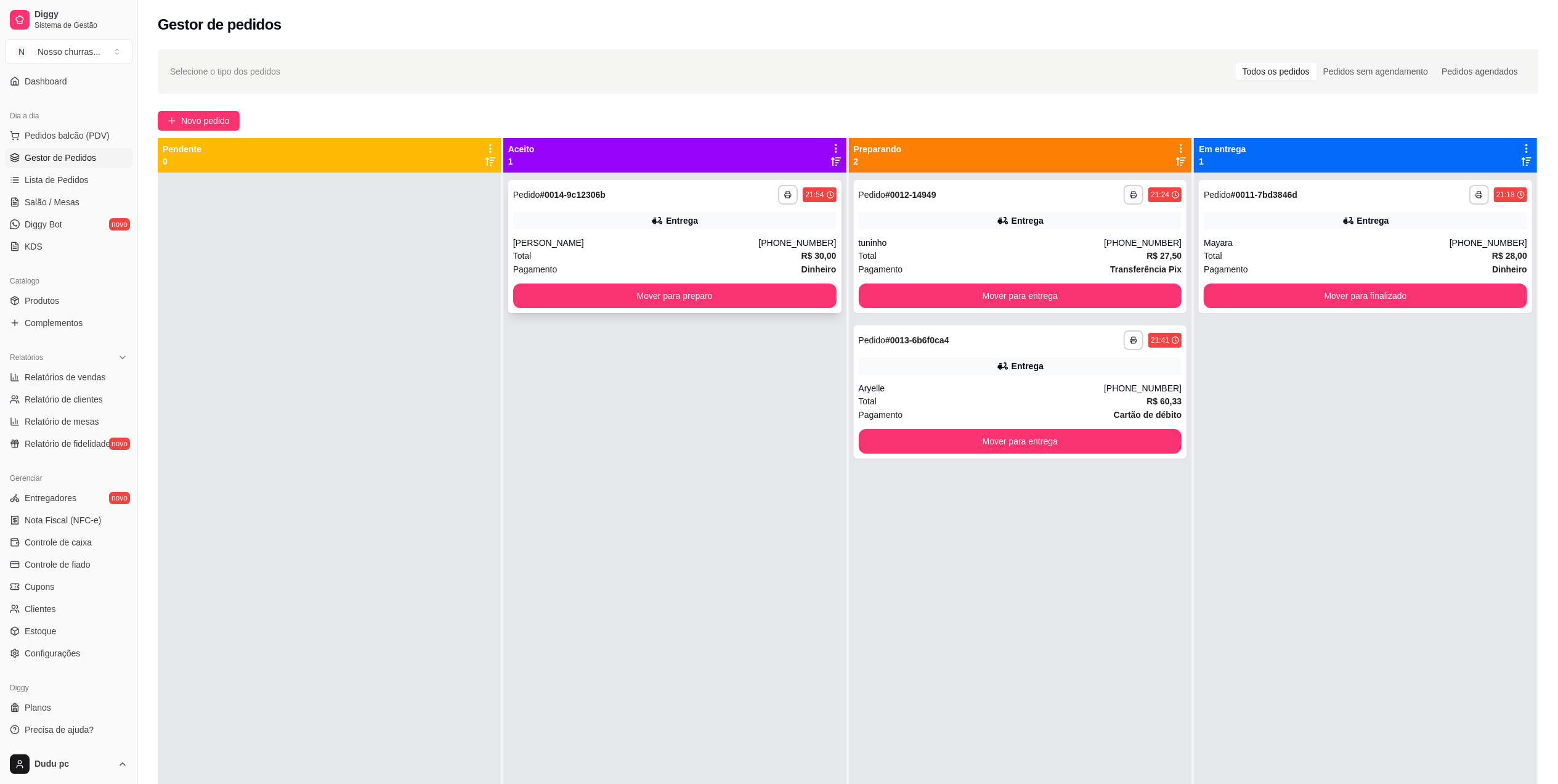
click at [580, 255] on div "Total R$ 30,00" at bounding box center [675, 255] width 323 height 13
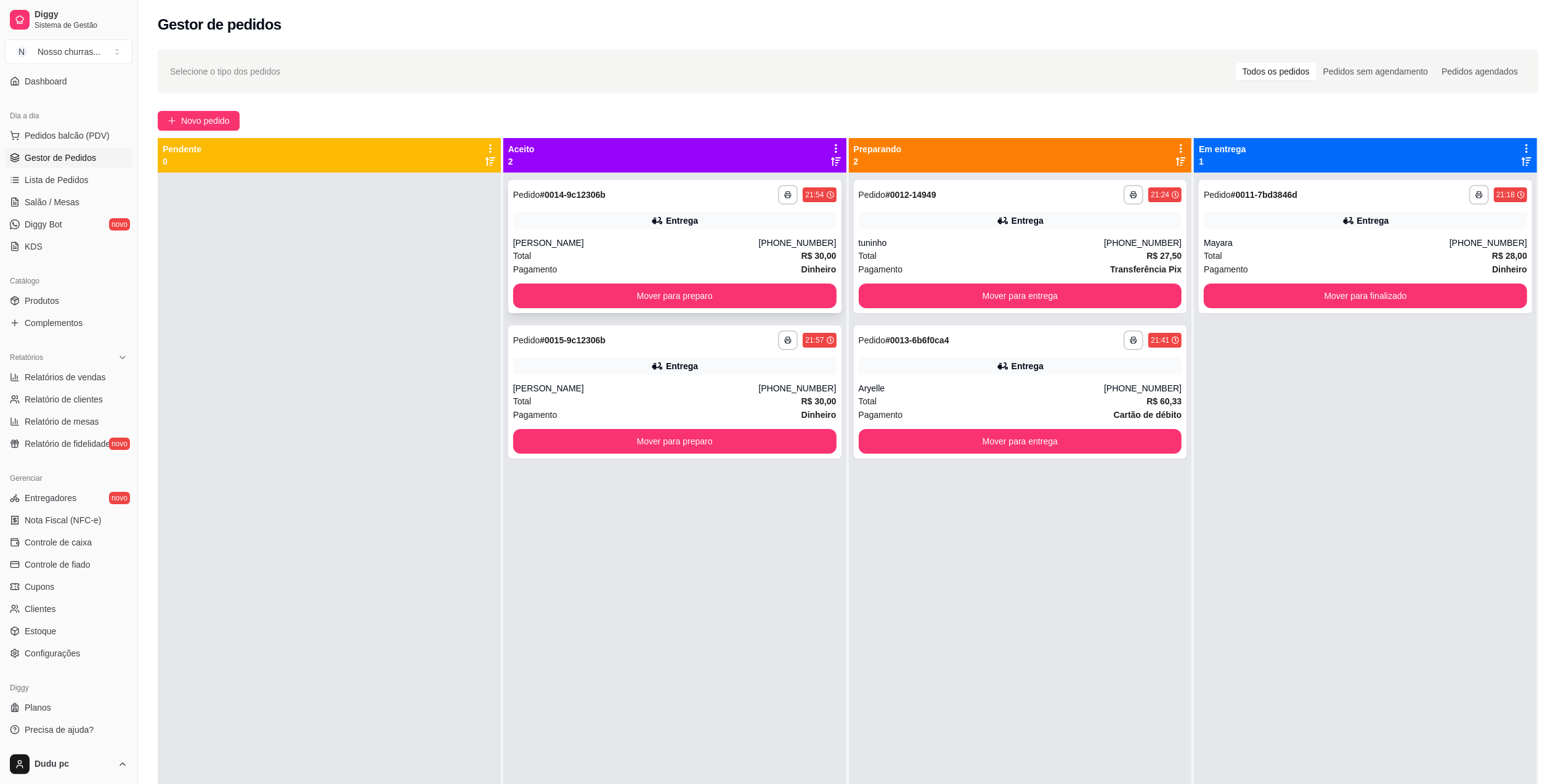
click at [580, 255] on div "Total R$ 30,00" at bounding box center [675, 255] width 323 height 13
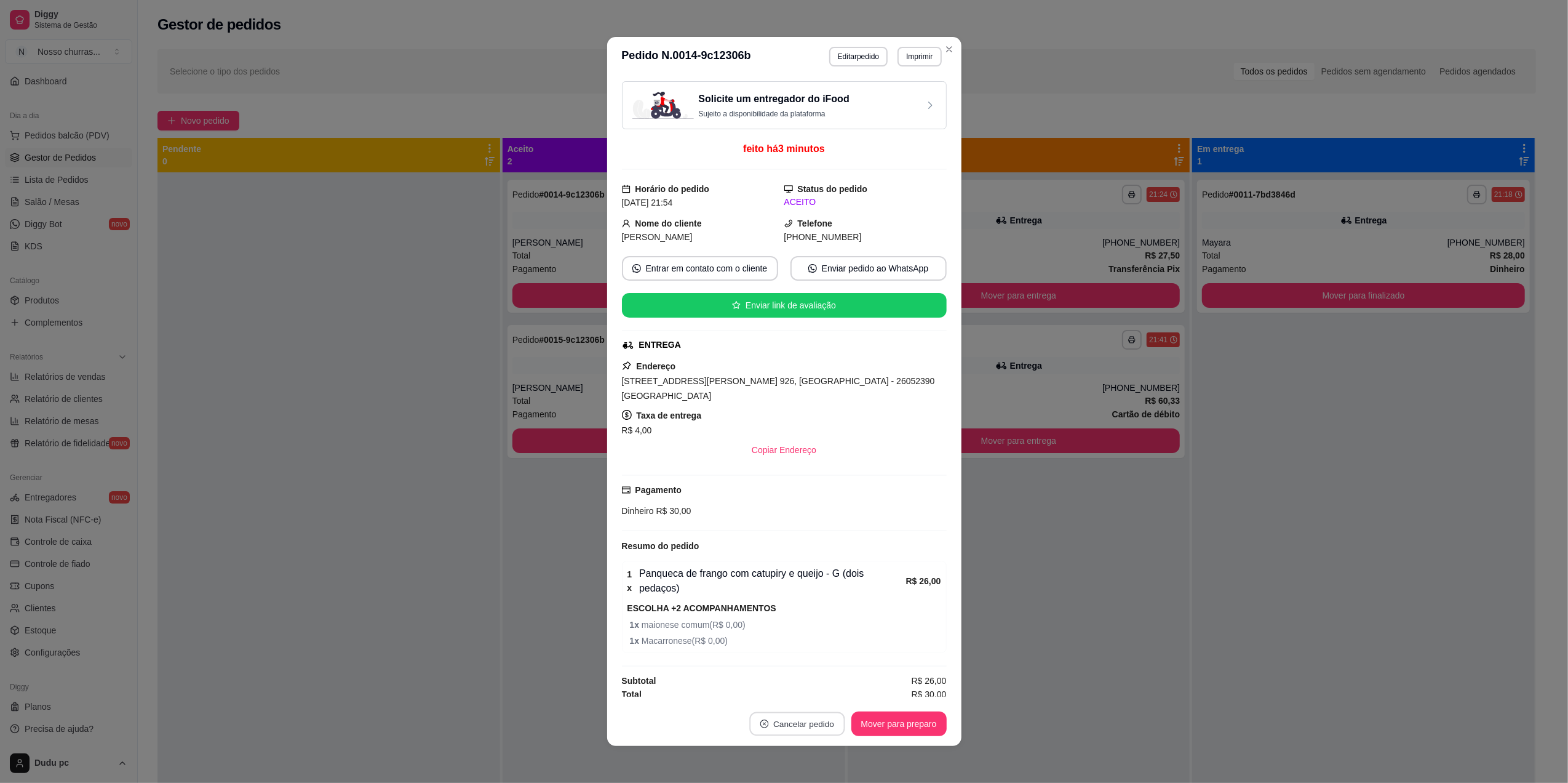
click at [810, 716] on button "Cancelar pedido" at bounding box center [797, 724] width 95 height 24
click at [822, 681] on button "Sim" at bounding box center [831, 683] width 48 height 24
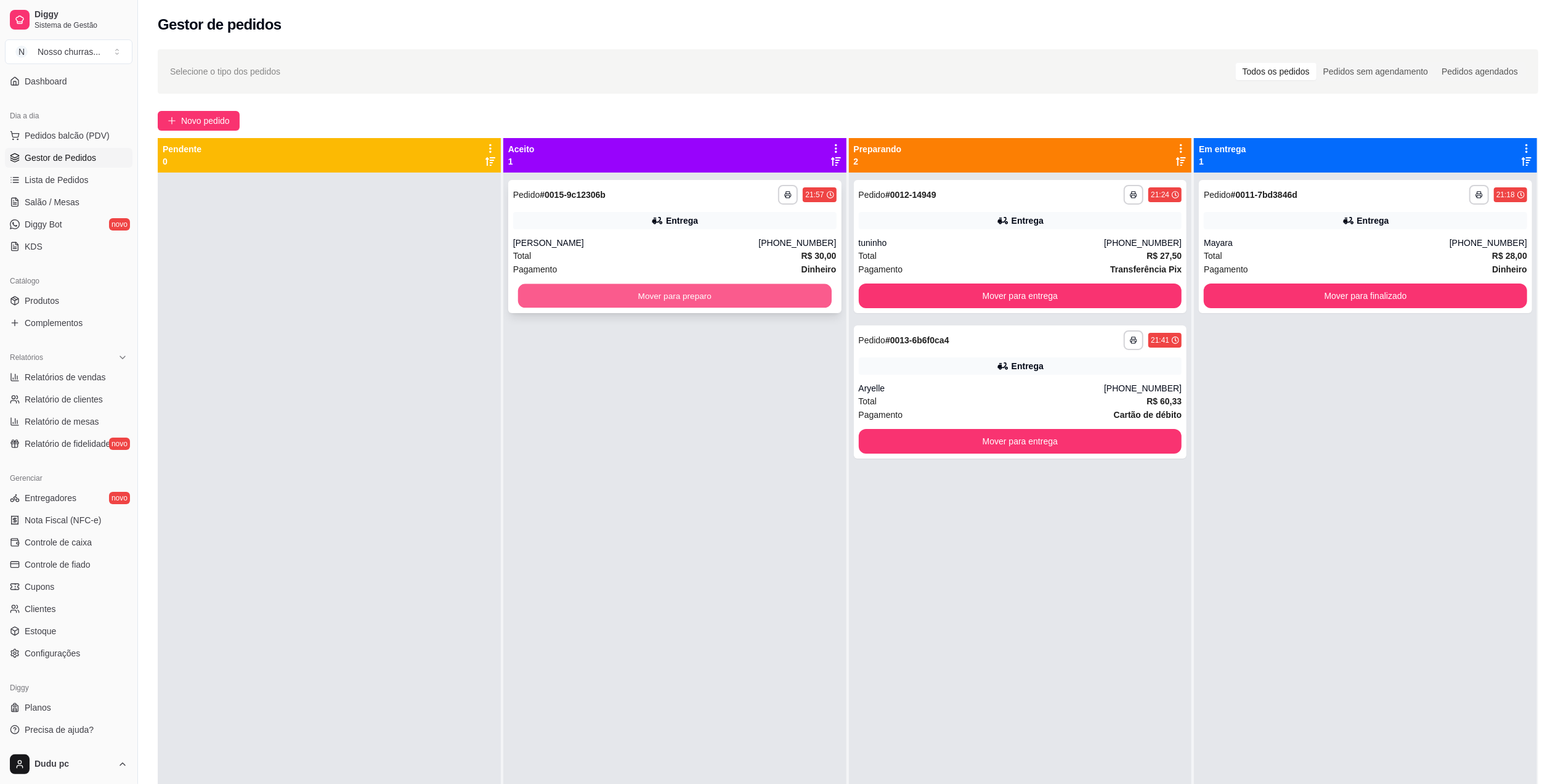
click at [761, 299] on button "Mover para preparo" at bounding box center [675, 296] width 313 height 24
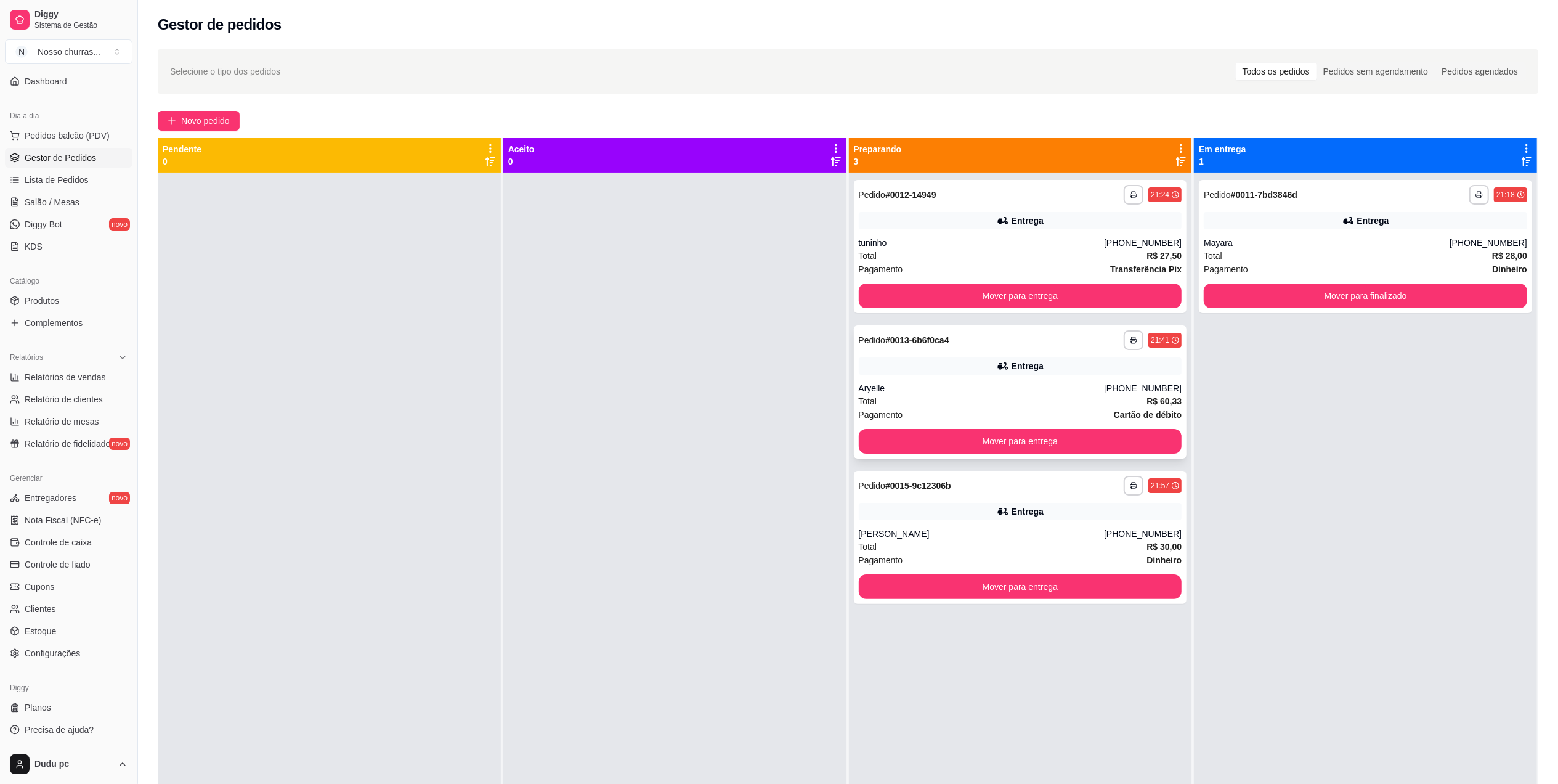
click at [1082, 385] on div "Aryelle" at bounding box center [982, 388] width 246 height 13
click at [1122, 211] on div "**********" at bounding box center [1021, 246] width 333 height 133
click at [1108, 372] on div "Entrega" at bounding box center [1020, 366] width 323 height 18
click at [1014, 348] on div "**********" at bounding box center [1020, 340] width 323 height 20
click at [1045, 242] on div "tuninho" at bounding box center [982, 242] width 246 height 13
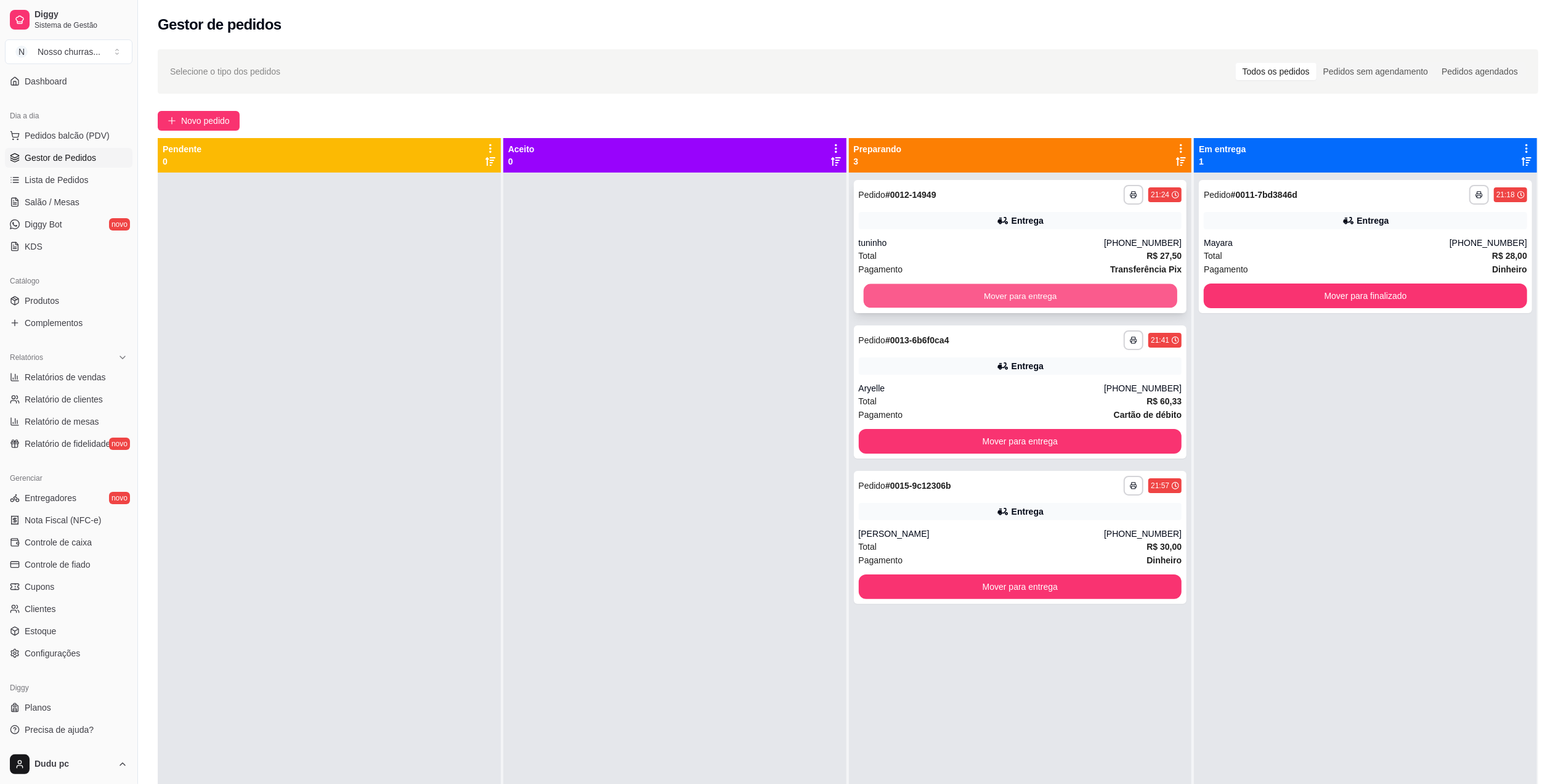
click at [1098, 291] on button "Mover para entrega" at bounding box center [1020, 296] width 313 height 24
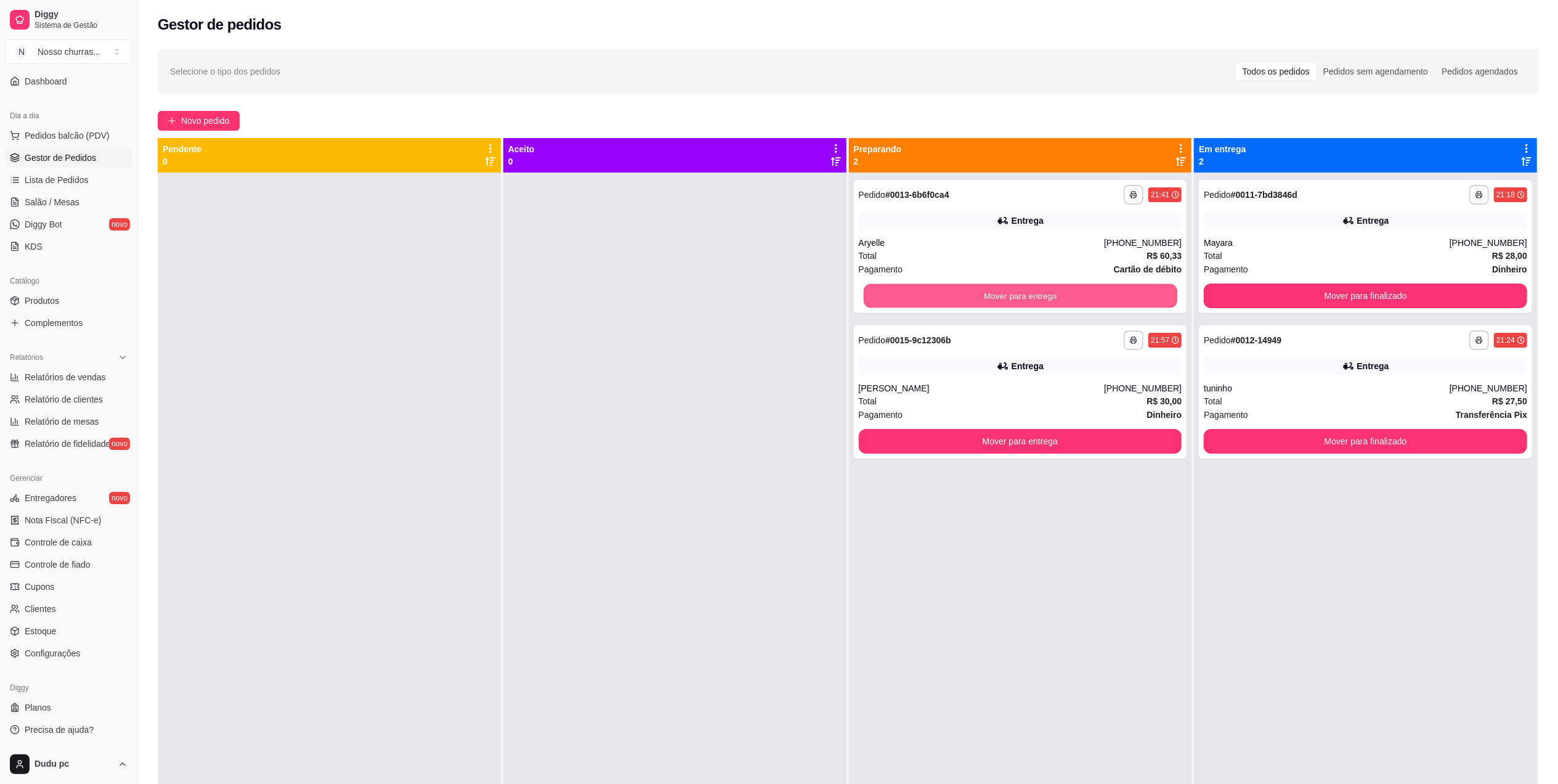
click at [1098, 291] on button "Mover para entrega" at bounding box center [1020, 296] width 313 height 24
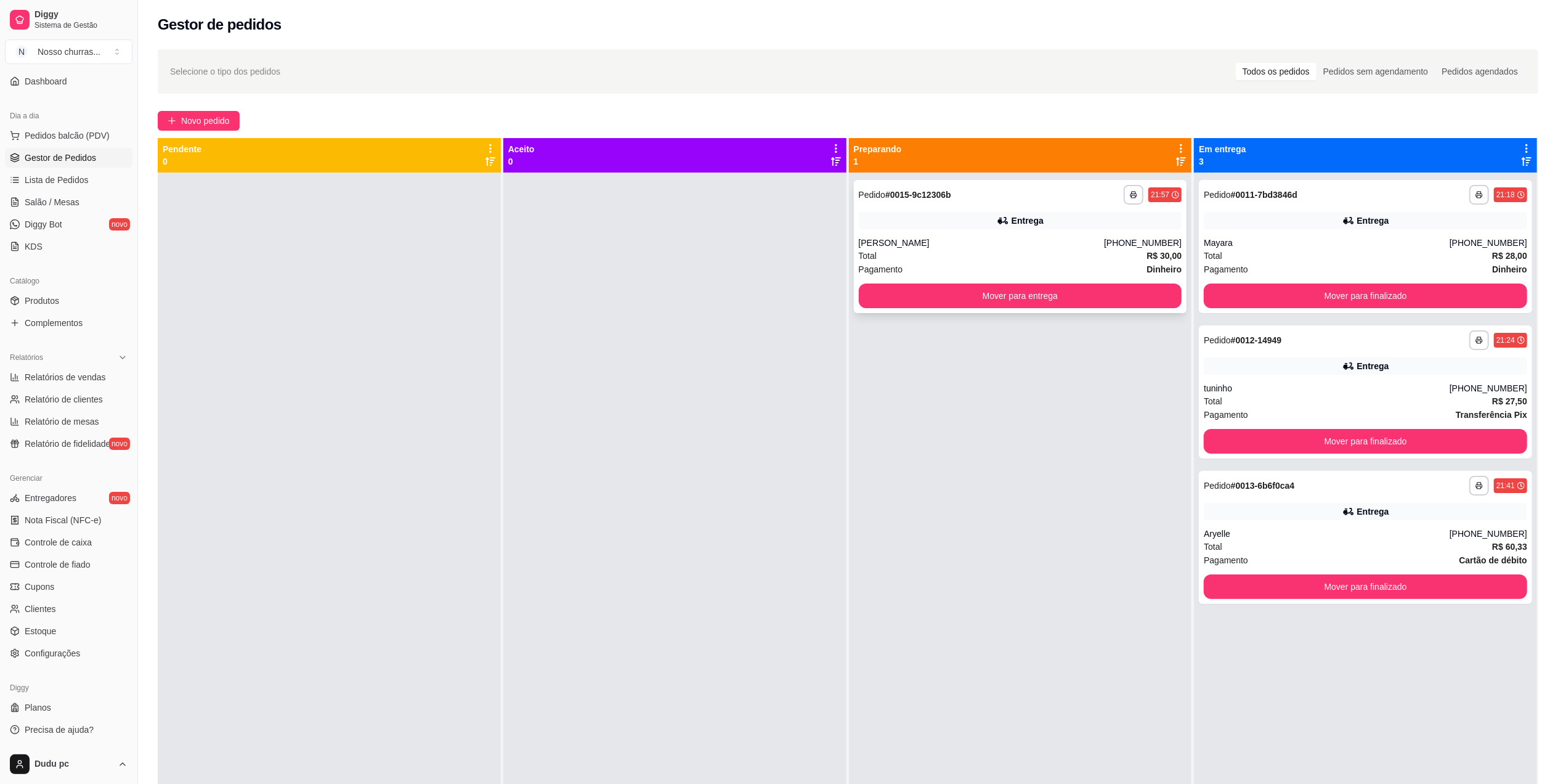
click at [1080, 267] on div "Pagamento Dinheiro" at bounding box center [1020, 269] width 323 height 13
click at [1256, 369] on div "Entrega" at bounding box center [1365, 366] width 323 height 18
click at [1060, 449] on div "**********" at bounding box center [1021, 565] width 343 height 784
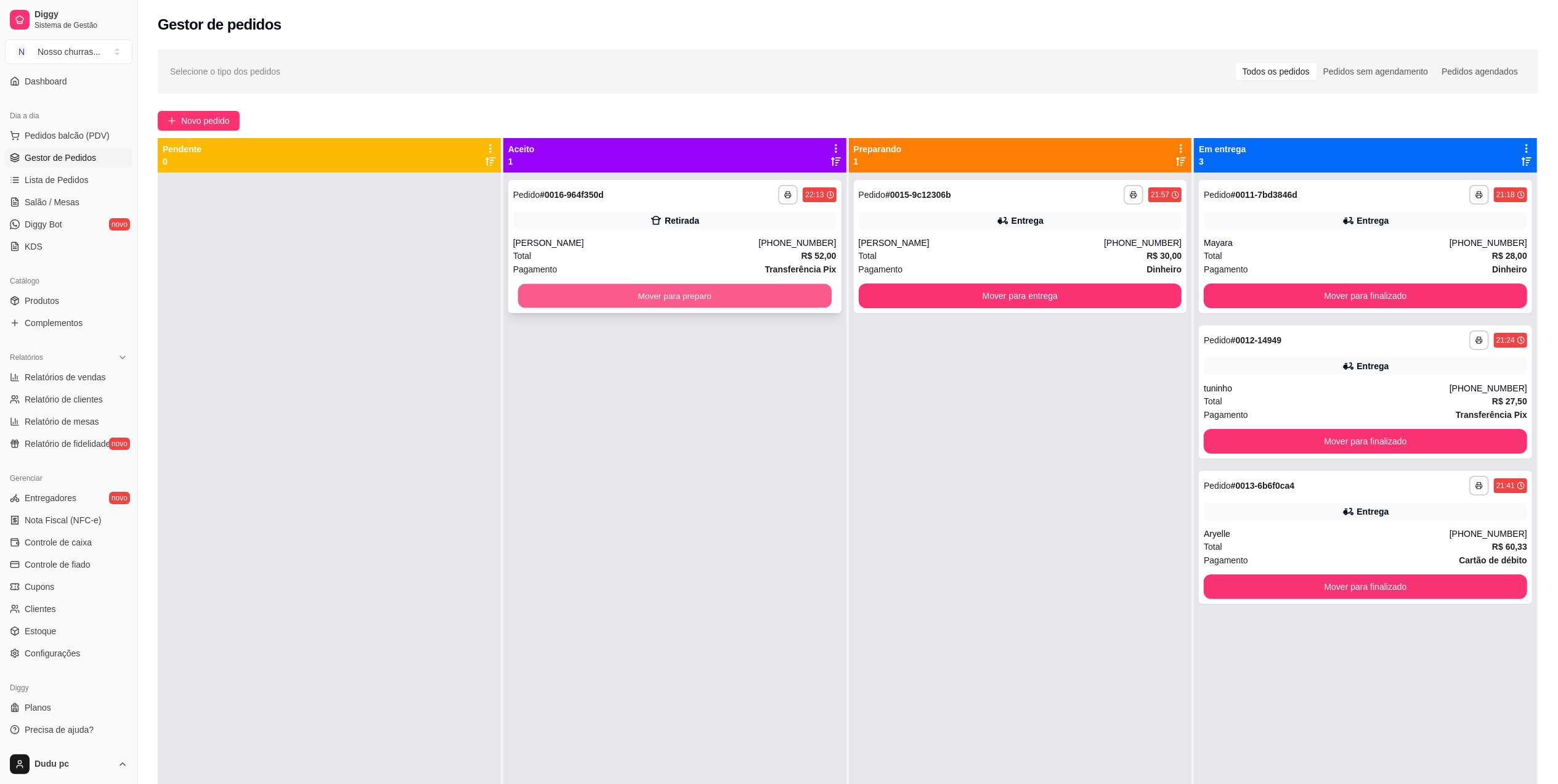
click at [759, 302] on button "Mover para preparo" at bounding box center [675, 296] width 313 height 24
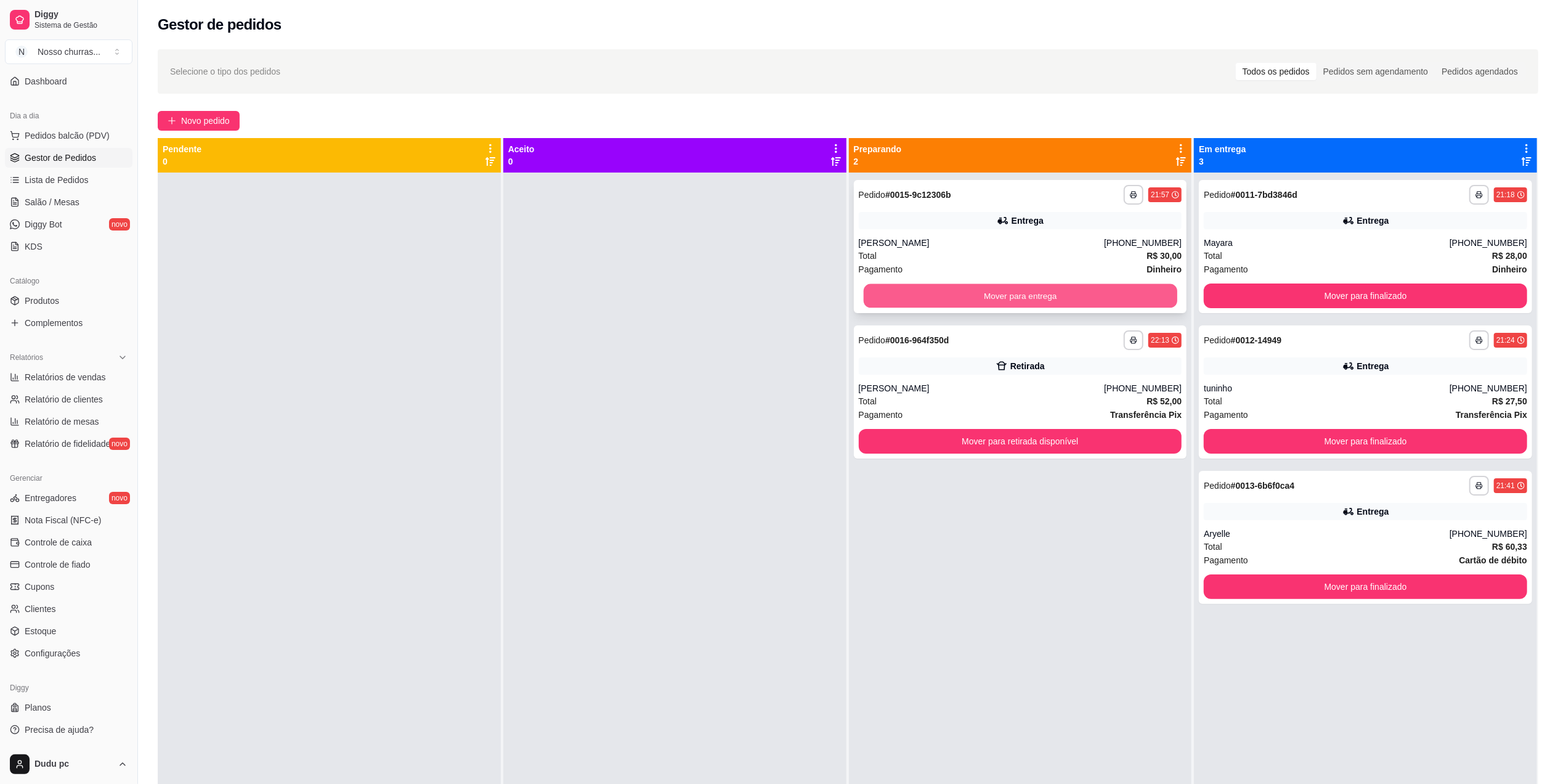
click at [998, 296] on button "Mover para entrega" at bounding box center [1020, 296] width 313 height 24
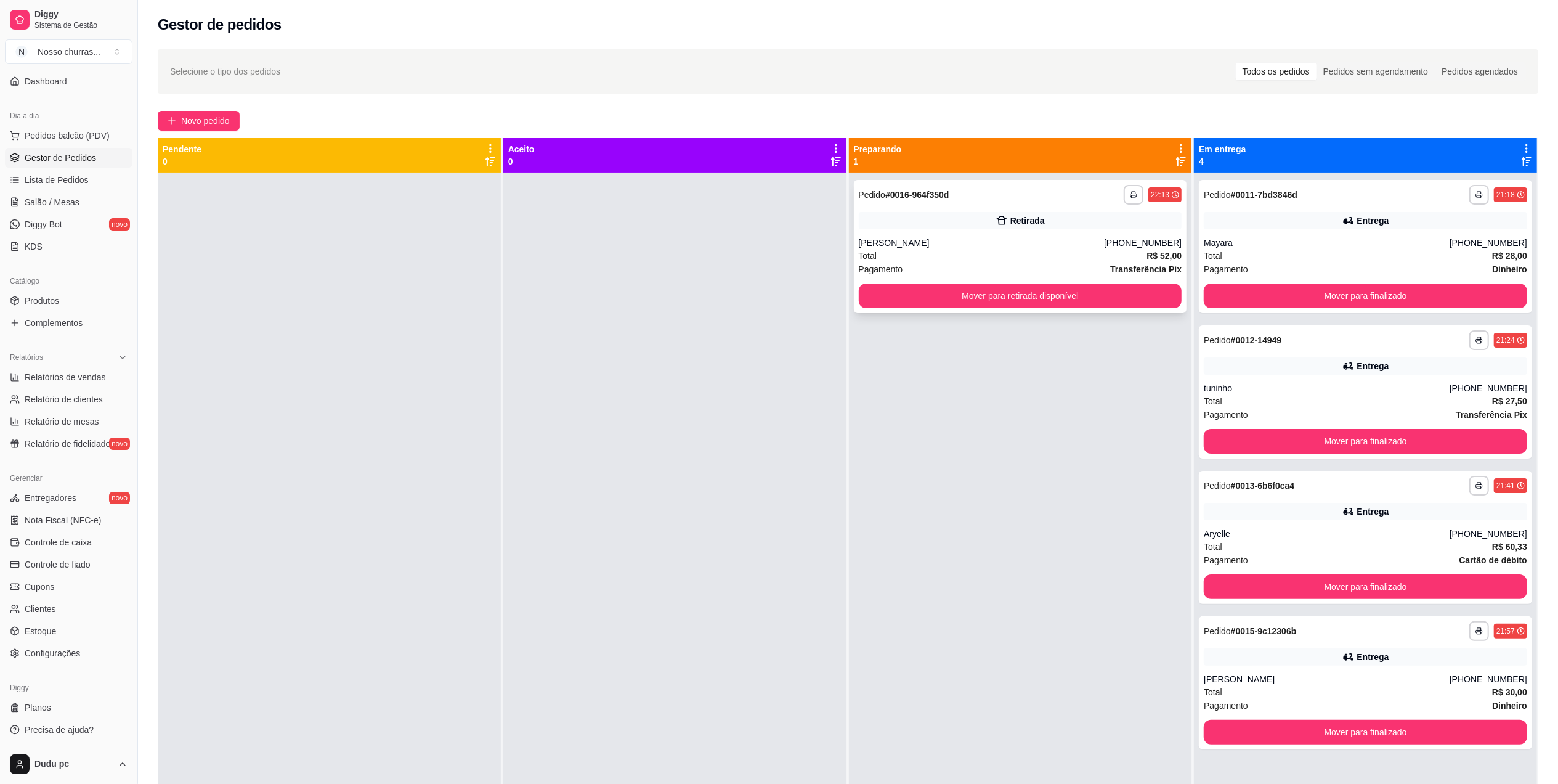
click at [1114, 256] on div "Total R$ 52,00" at bounding box center [1020, 255] width 323 height 13
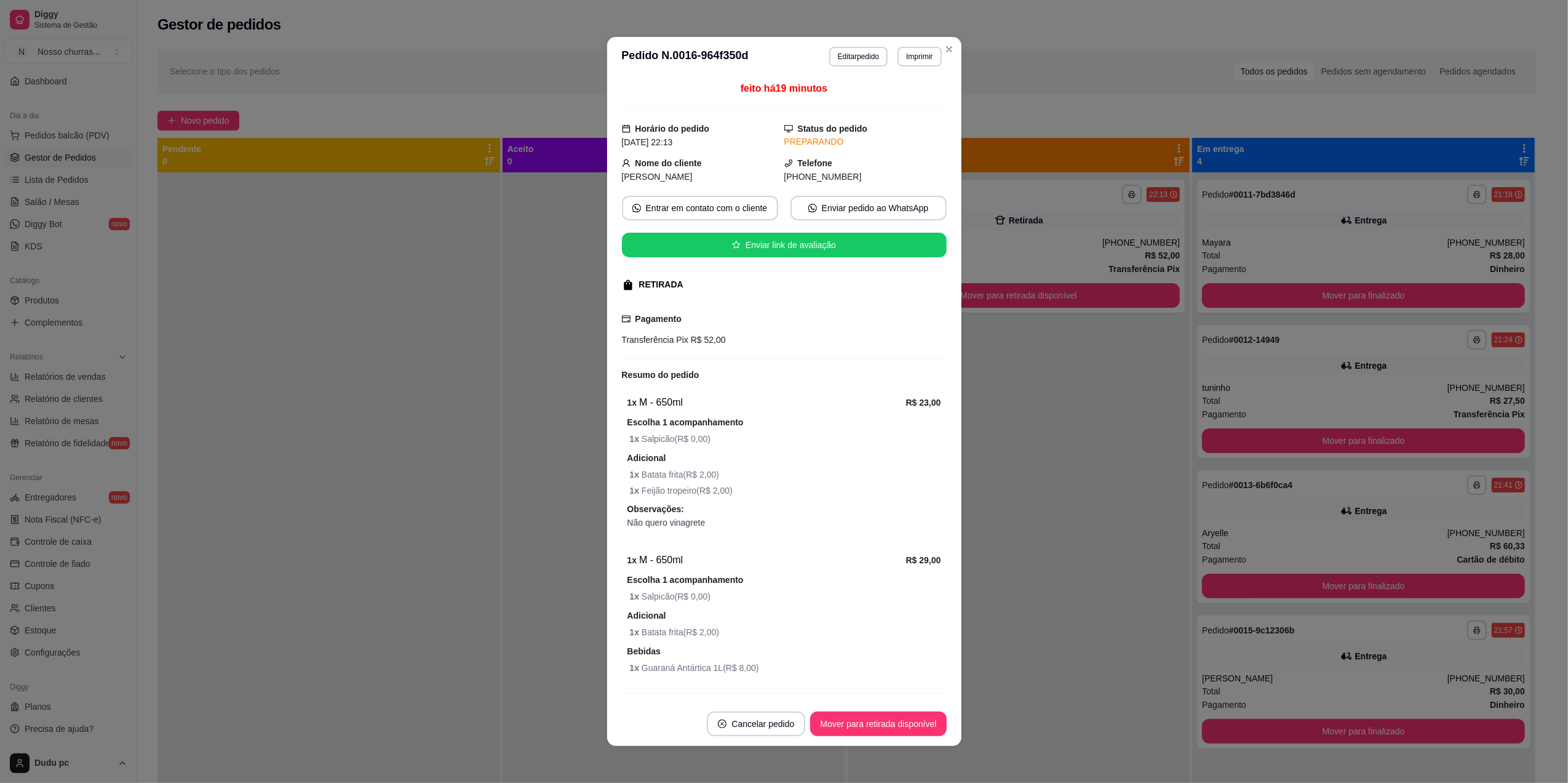
click at [723, 223] on div "feito há 19 minutos Horário do pedido [DATE] 22:13 Status do pedido PREPARANDO …" at bounding box center [784, 389] width 324 height 616
click at [712, 210] on button "Entrar em contato com o cliente" at bounding box center [699, 208] width 151 height 24
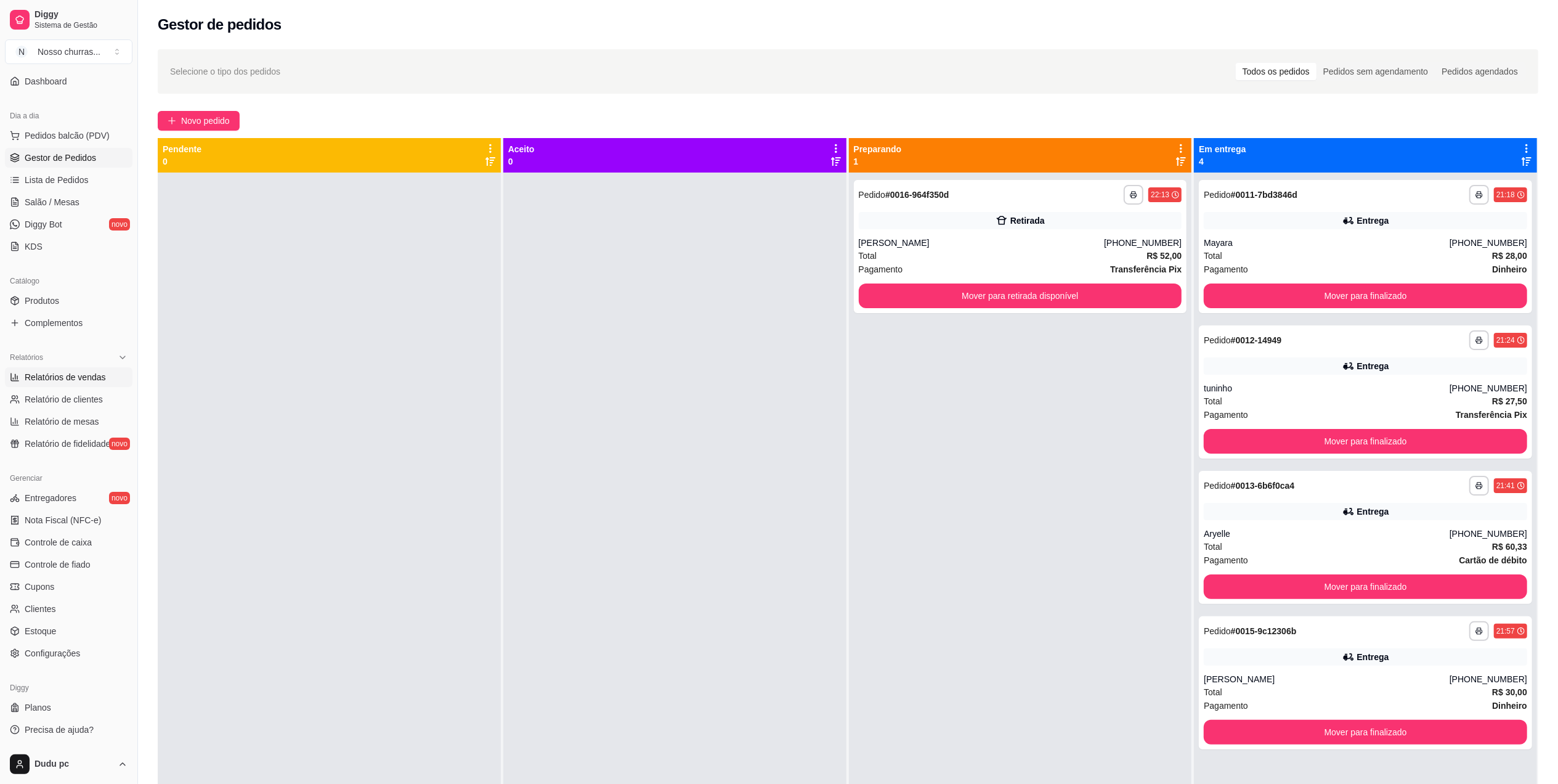
click at [70, 379] on span "Relatórios de vendas" at bounding box center [64, 377] width 81 height 13
select select "ALL"
select select "0"
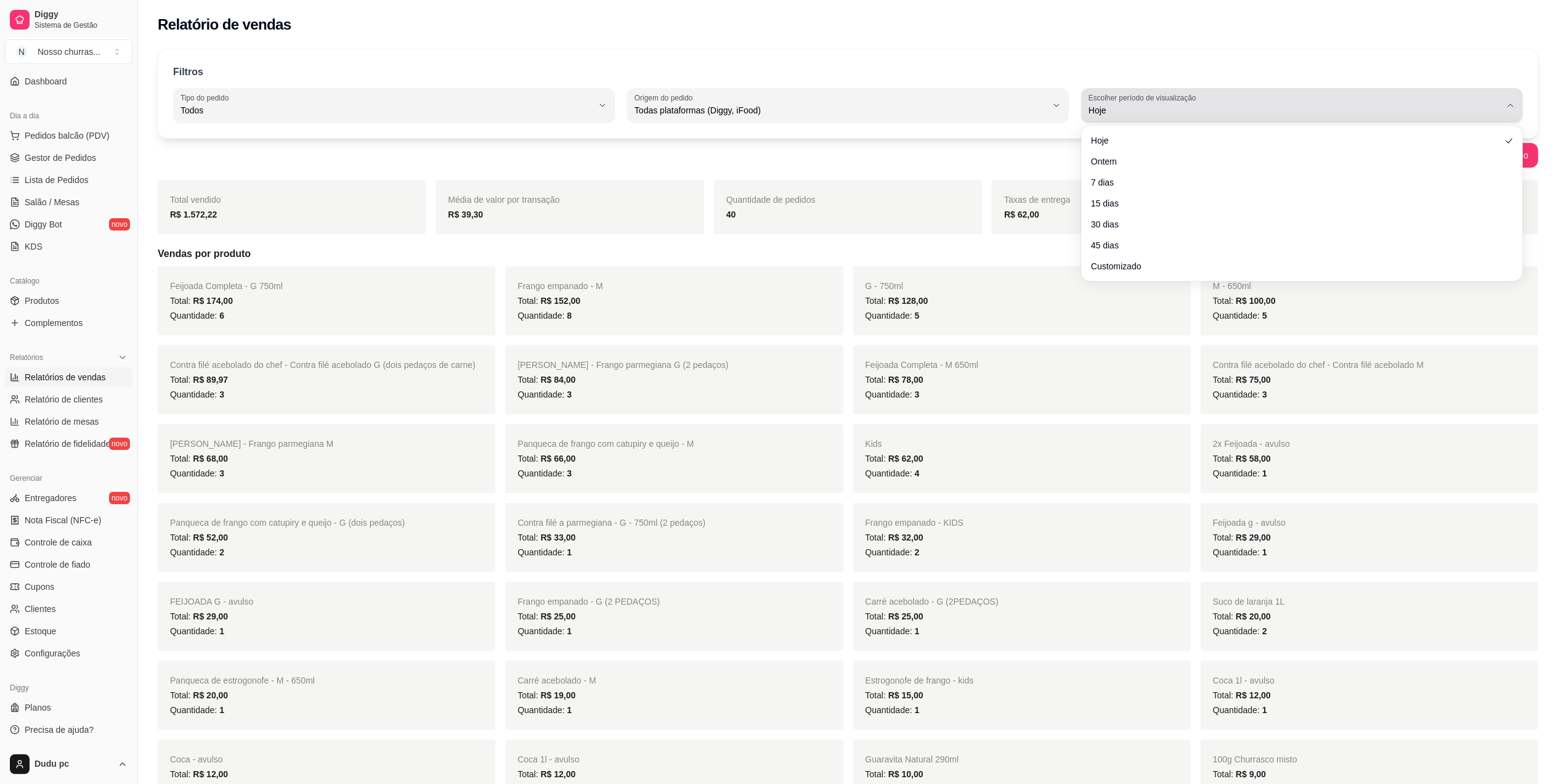
click at [1122, 106] on span "Hoje" at bounding box center [1295, 110] width 412 height 13
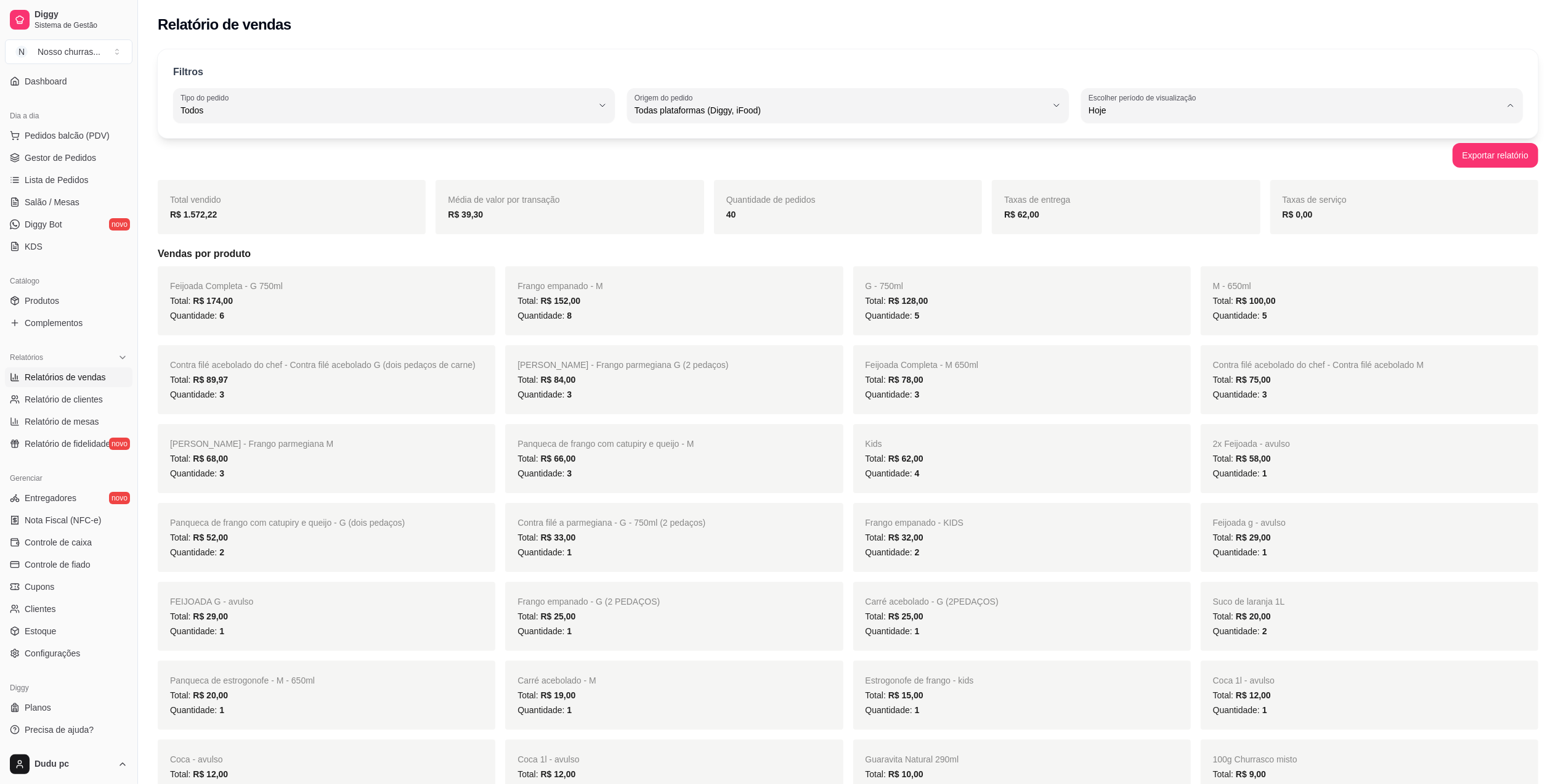
click at [1106, 266] on span "Customizado" at bounding box center [1296, 260] width 393 height 12
type input "-1"
select select "-1"
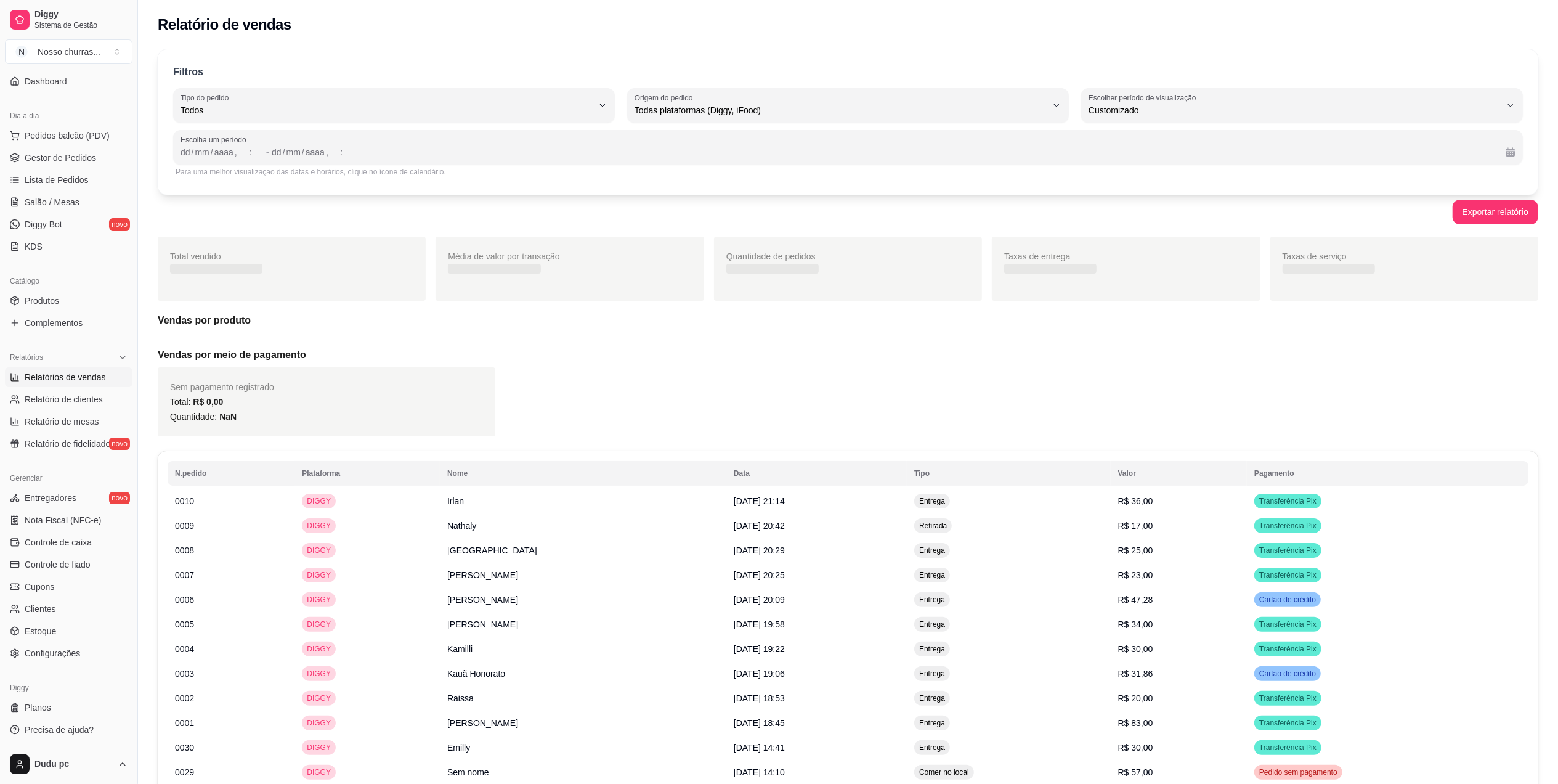
scroll to position [11, 0]
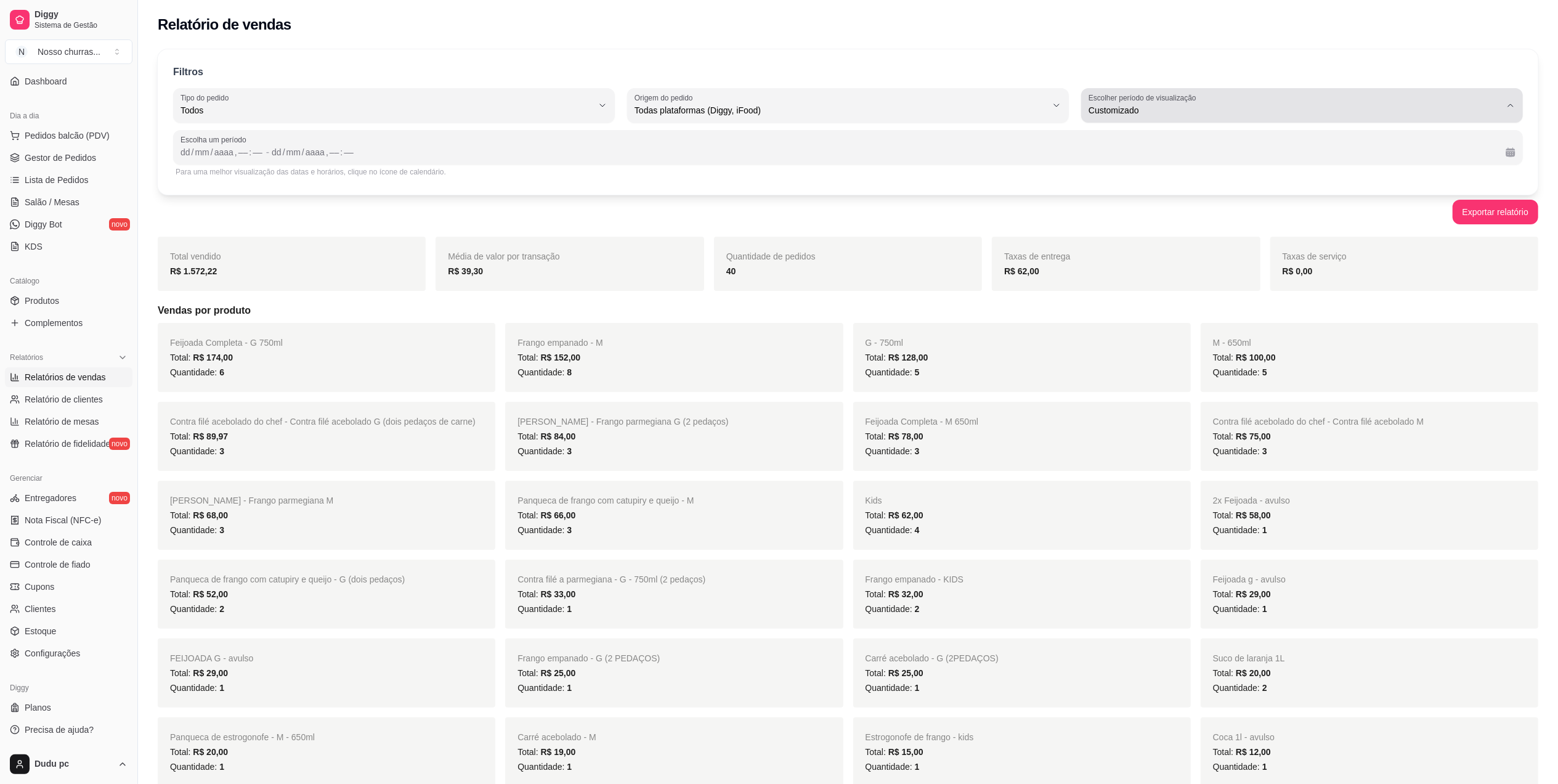
click at [1385, 96] on div "Customizado" at bounding box center [1295, 105] width 412 height 24
click at [1204, 266] on span "Customizado" at bounding box center [1296, 260] width 393 height 12
click at [185, 153] on div "dd" at bounding box center [185, 152] width 13 height 13
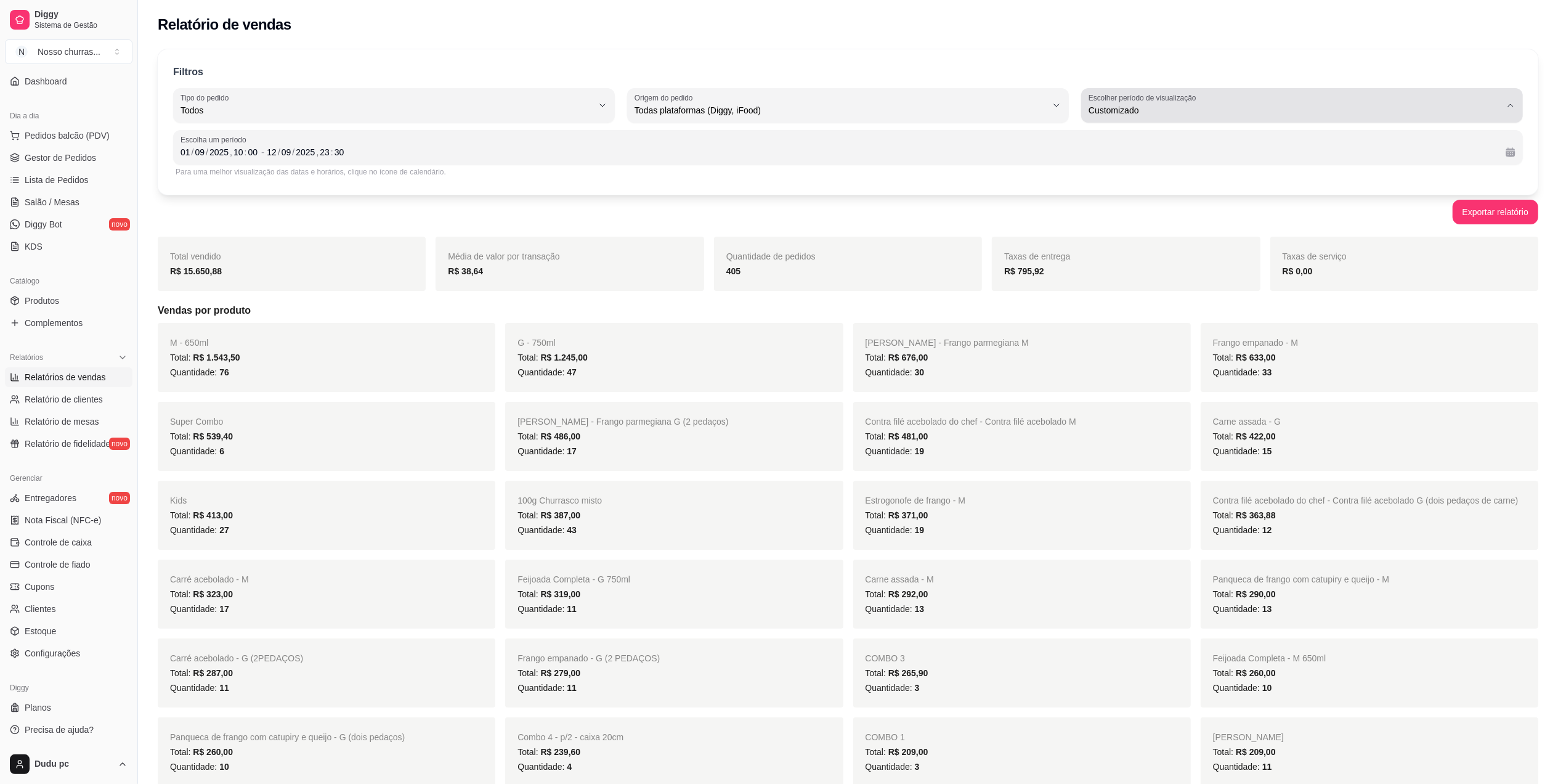
click at [1248, 112] on span "Customizado" at bounding box center [1295, 110] width 412 height 13
click at [1158, 264] on span "Customizado" at bounding box center [1296, 260] width 393 height 12
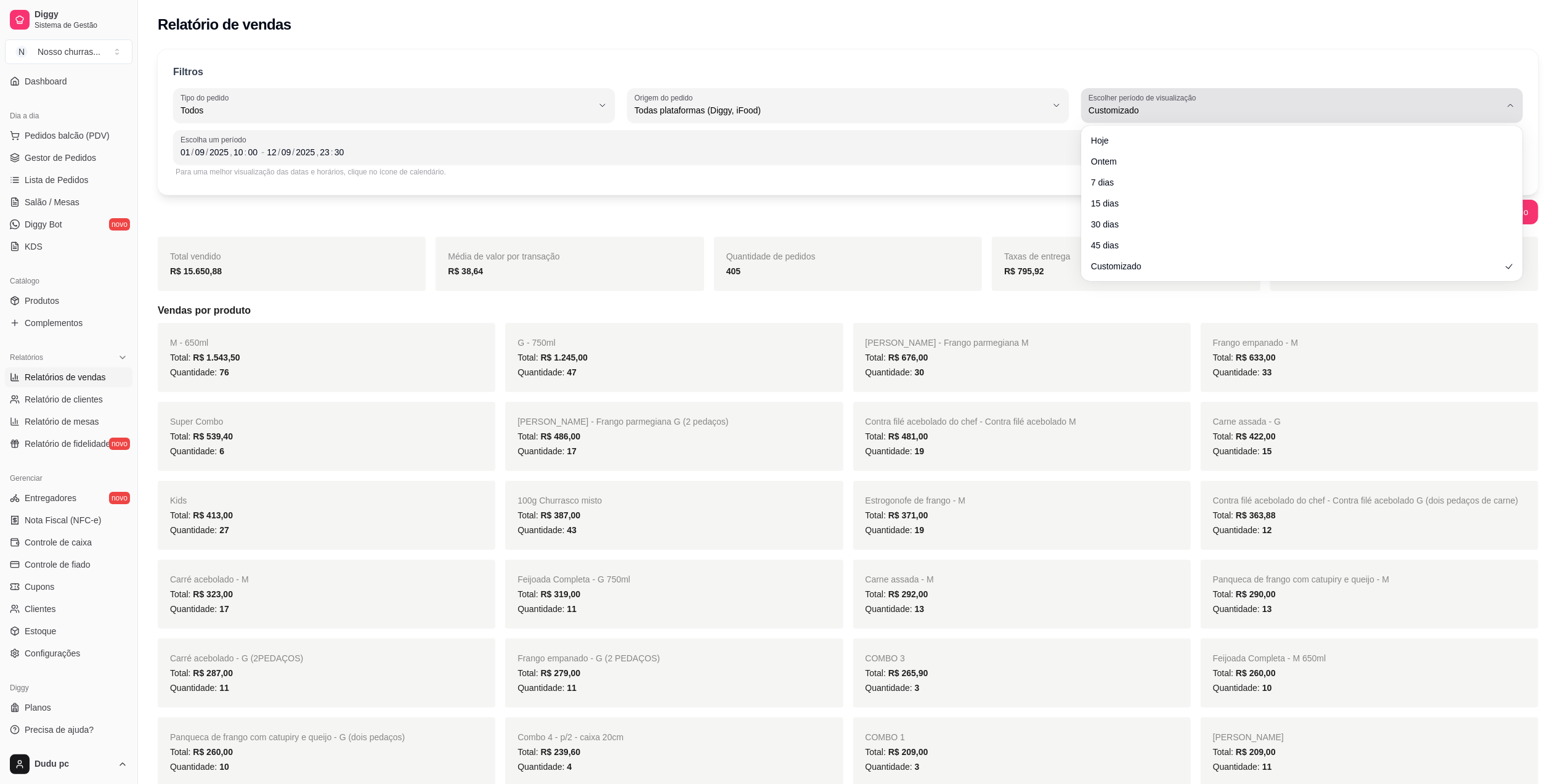
click at [1148, 106] on span "Customizado" at bounding box center [1295, 110] width 412 height 13
click at [178, 143] on div "Escolha um período [DATE] 10 : 00 - [DATE] 23 : 30" at bounding box center [849, 147] width 1350 height 34
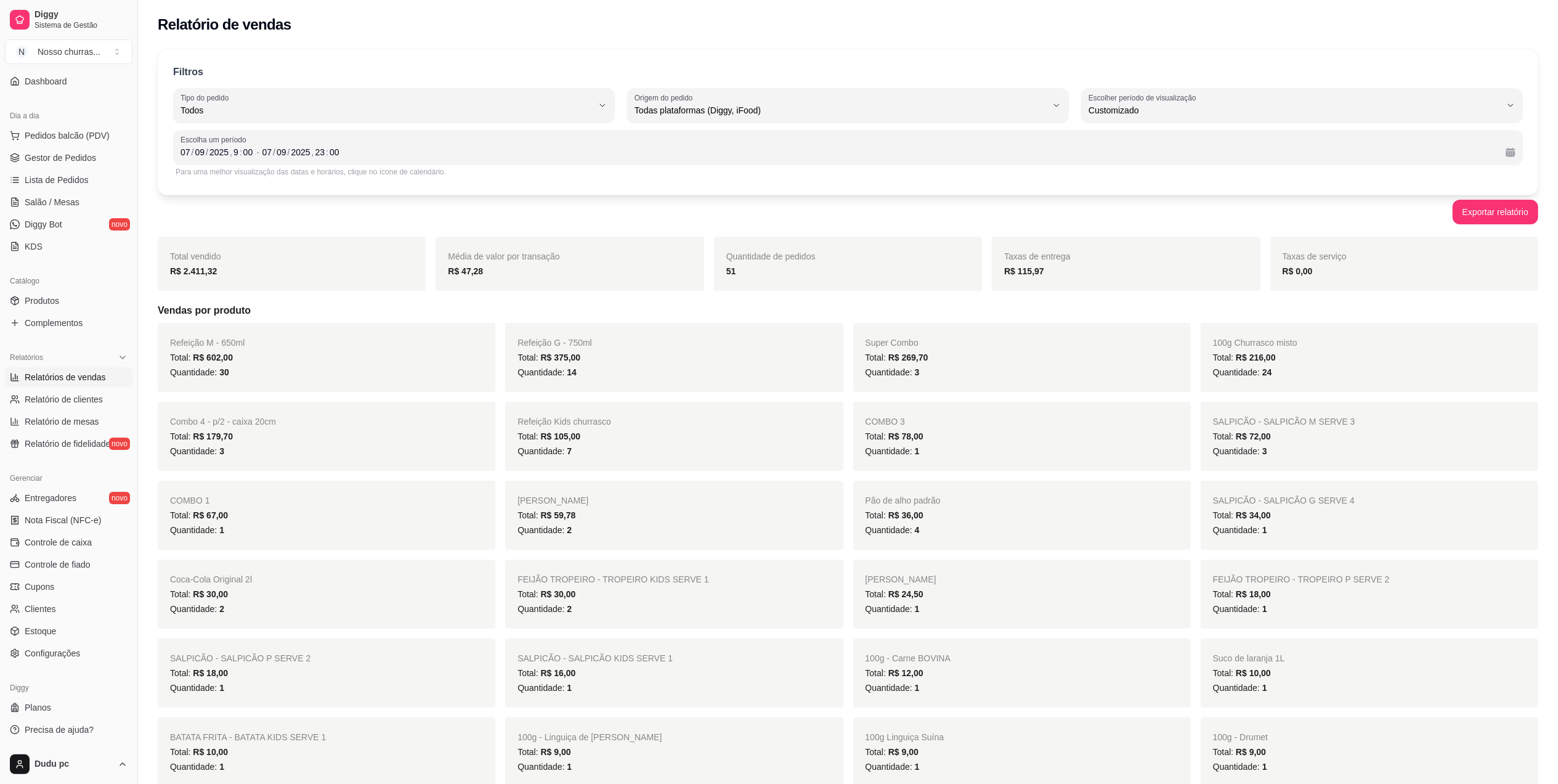
click at [892, 439] on span "R$ 78,00" at bounding box center [906, 436] width 35 height 10
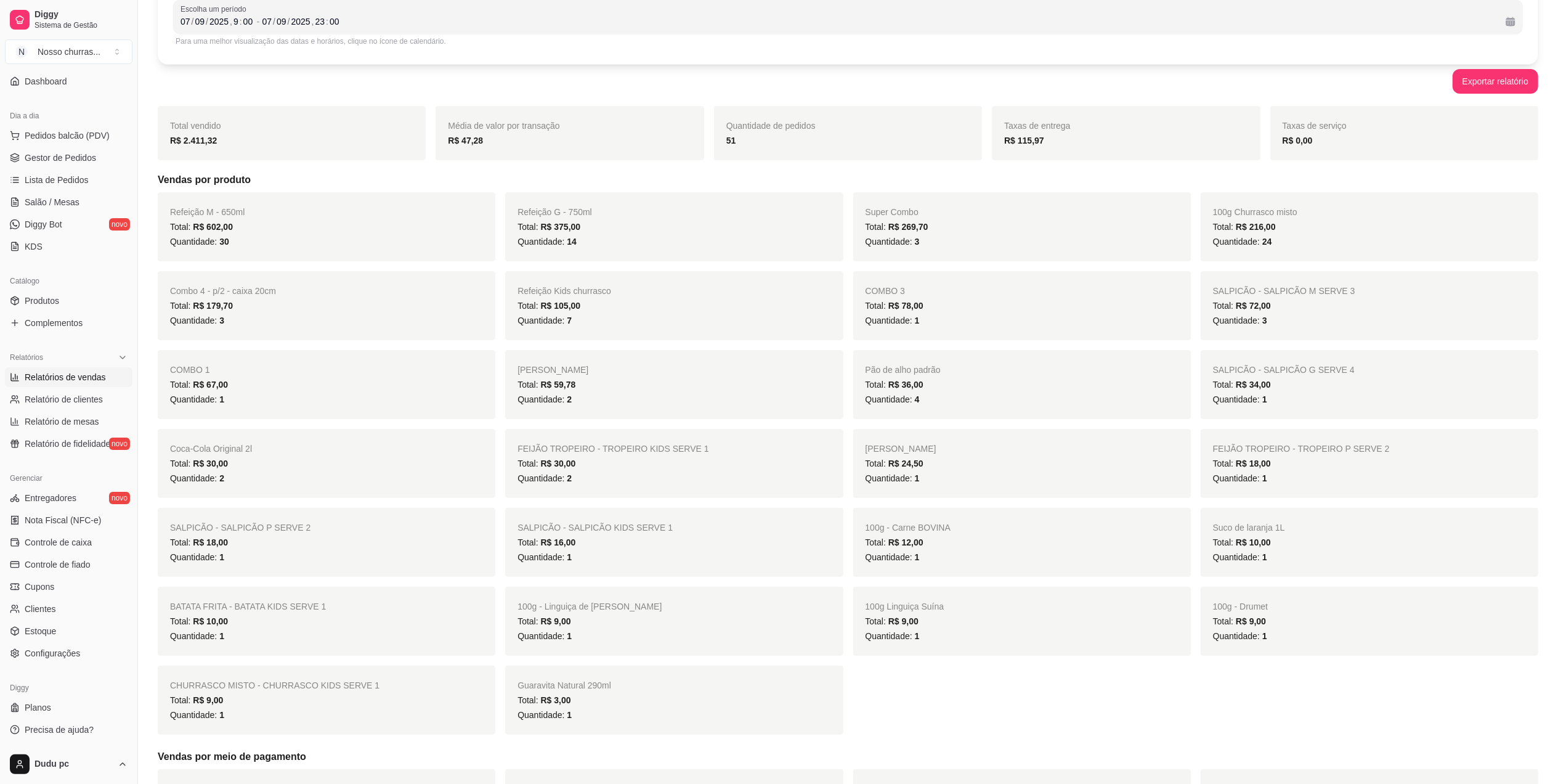
scroll to position [132, 0]
click at [85, 157] on span "Gestor de Pedidos" at bounding box center [59, 157] width 71 height 13
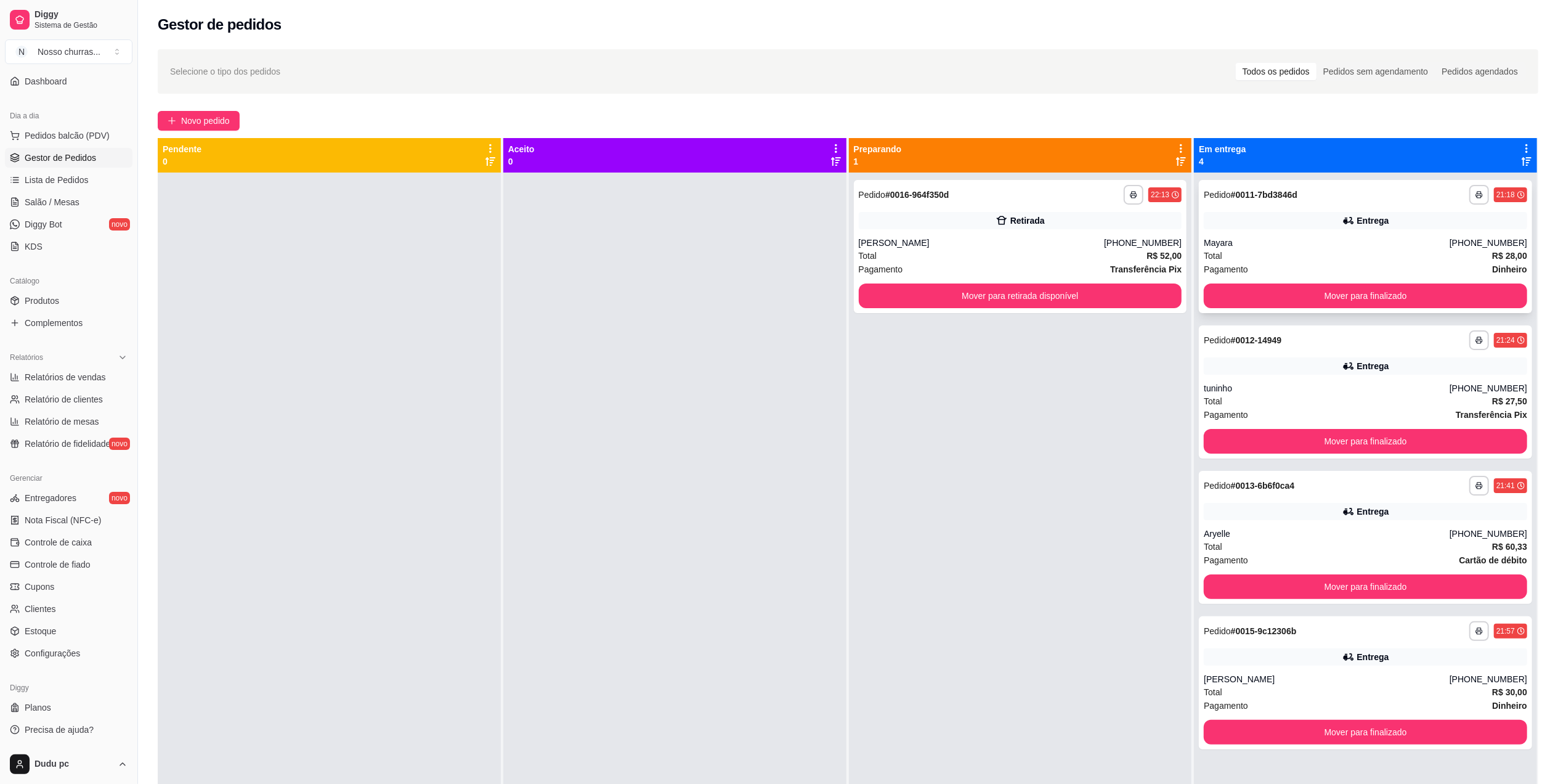
click at [1310, 245] on div "Mayara" at bounding box center [1327, 242] width 246 height 13
click at [908, 193] on strong "# 0016-964f350d" at bounding box center [917, 195] width 64 height 10
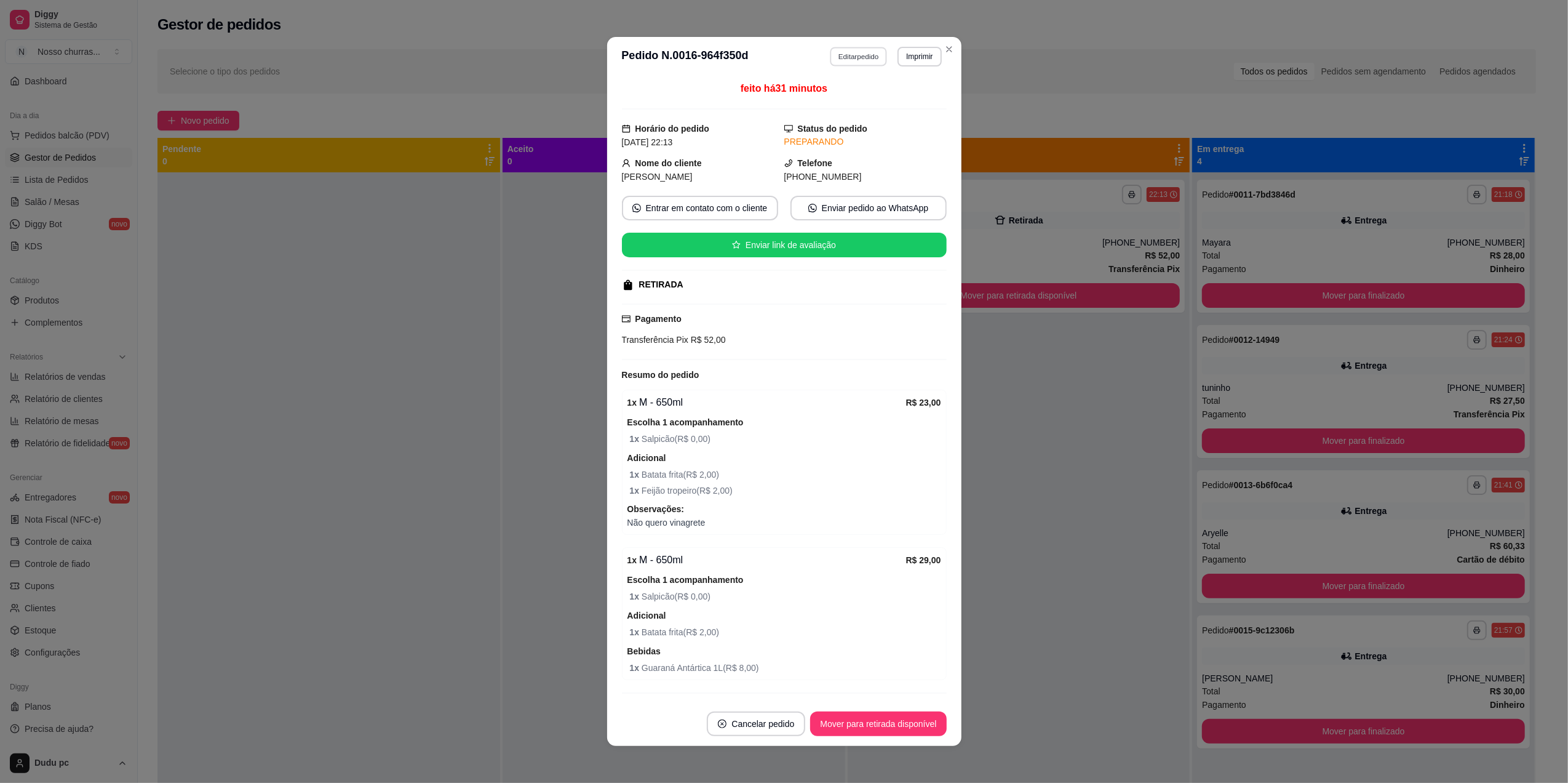
click at [864, 63] on button "Editar pedido" at bounding box center [858, 56] width 57 height 19
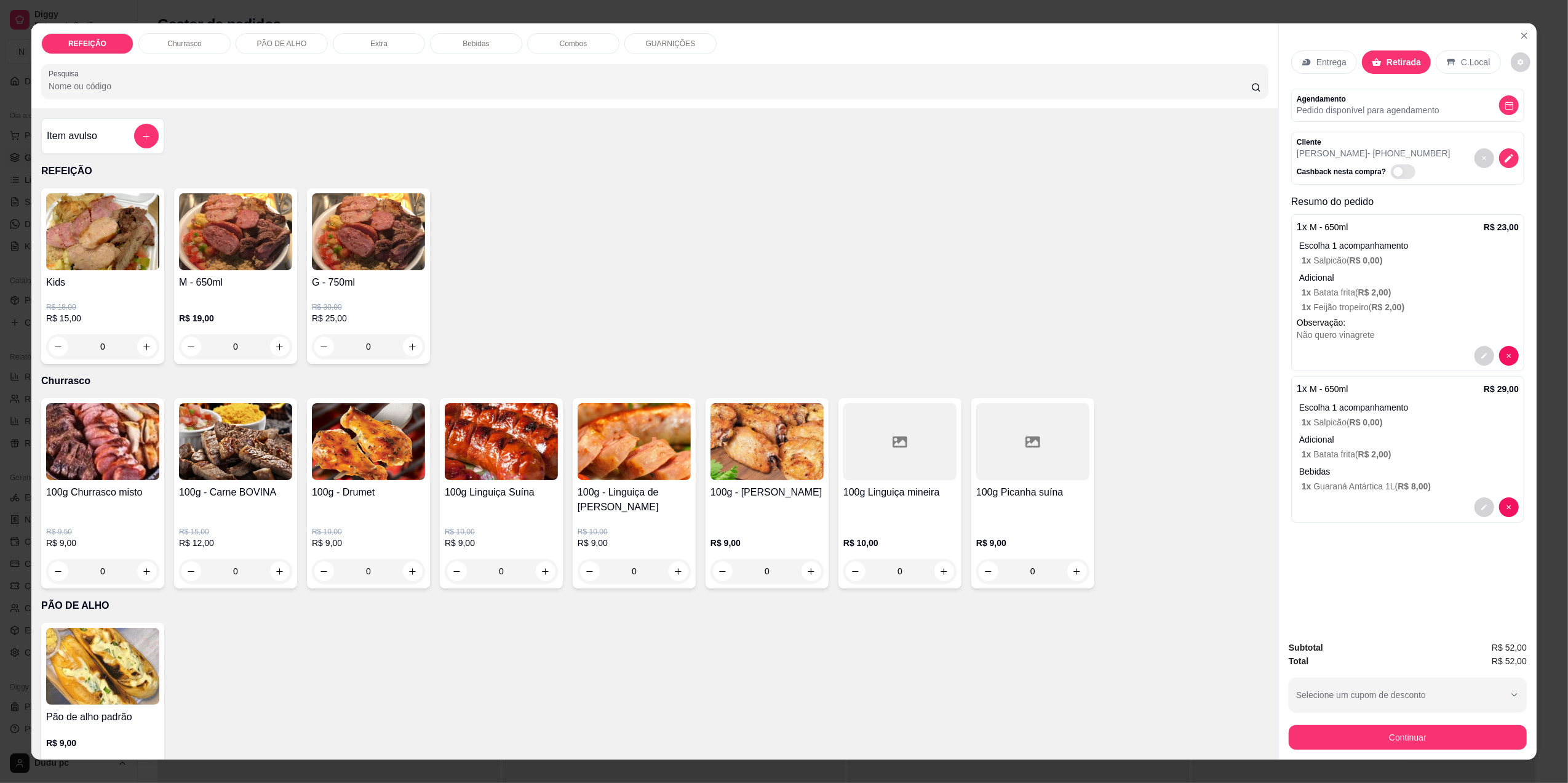
click at [1320, 54] on div "Entrega" at bounding box center [1324, 62] width 66 height 23
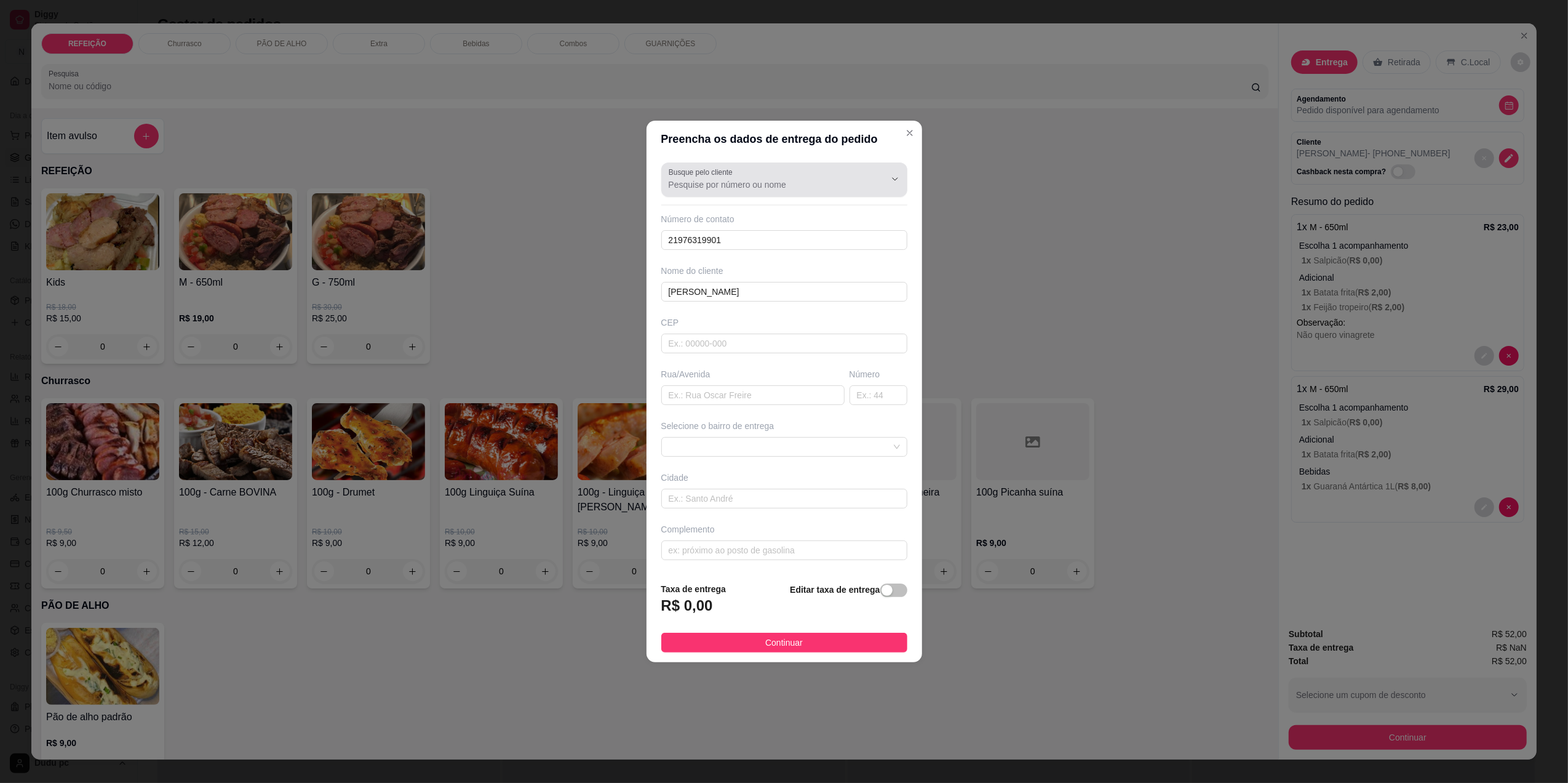
click at [738, 173] on div at bounding box center [784, 179] width 232 height 24
click at [728, 212] on span "[PERSON_NAME]" at bounding box center [772, 212] width 202 height 13
type input "[PERSON_NAME]"
click at [712, 402] on input "text" at bounding box center [753, 395] width 183 height 20
click at [718, 442] on span at bounding box center [784, 447] width 232 height 18
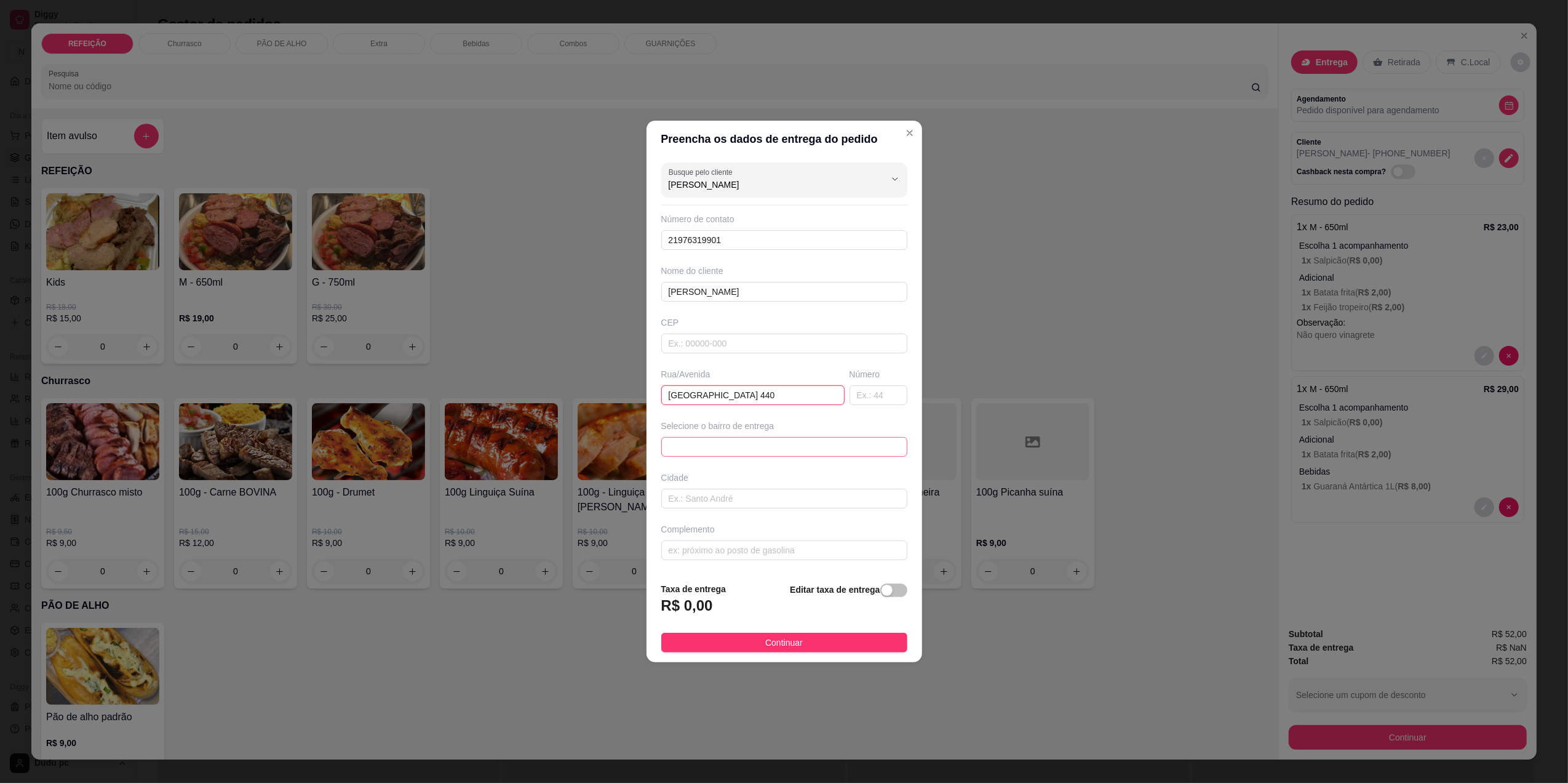
type input "[GEOGRAPHIC_DATA] 440"
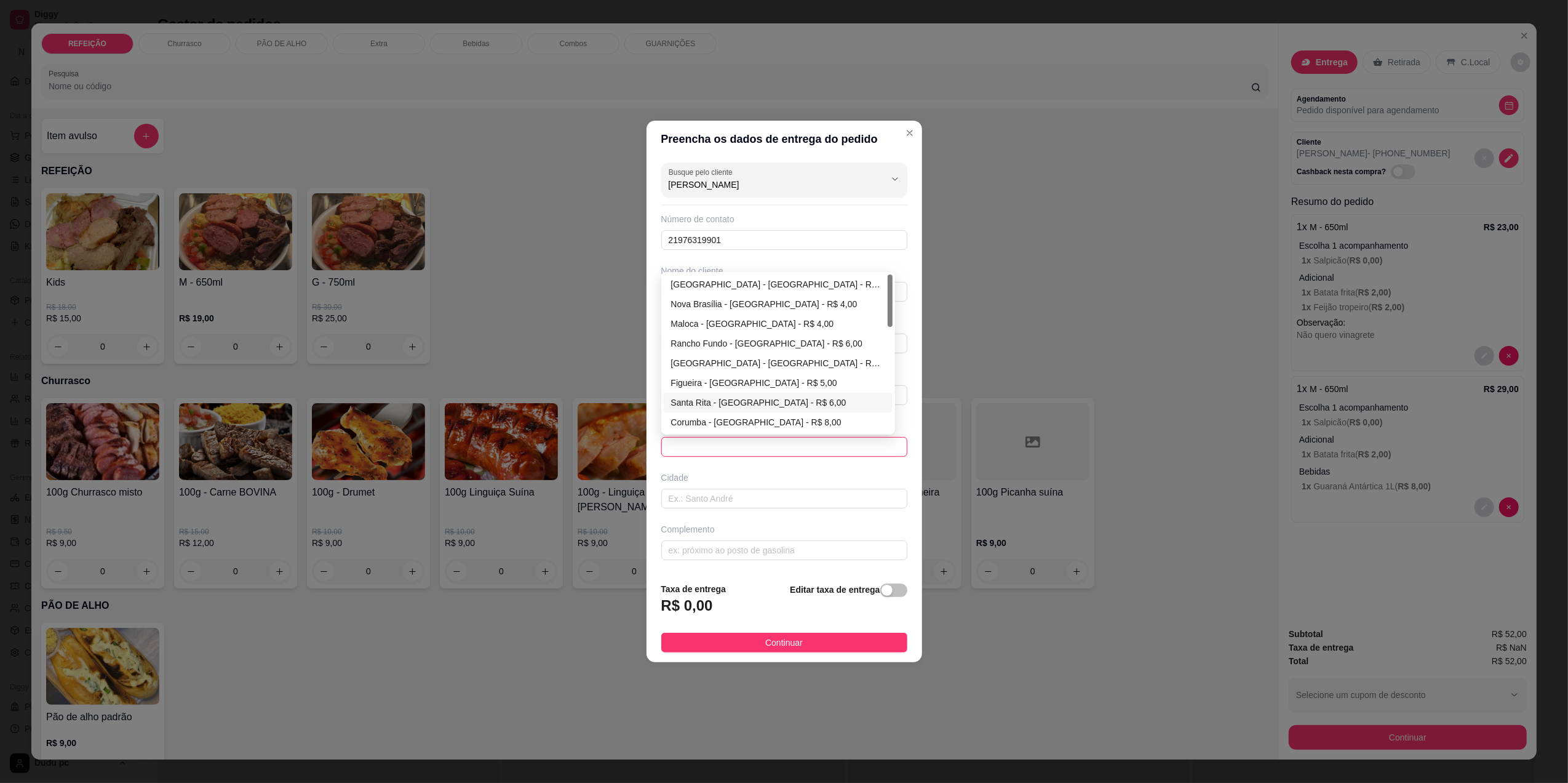
click at [711, 395] on div "Santa Rita - [GEOGRAPHIC_DATA] - R$ 6,00" at bounding box center [779, 402] width 229 height 20
type input "[GEOGRAPHIC_DATA]"
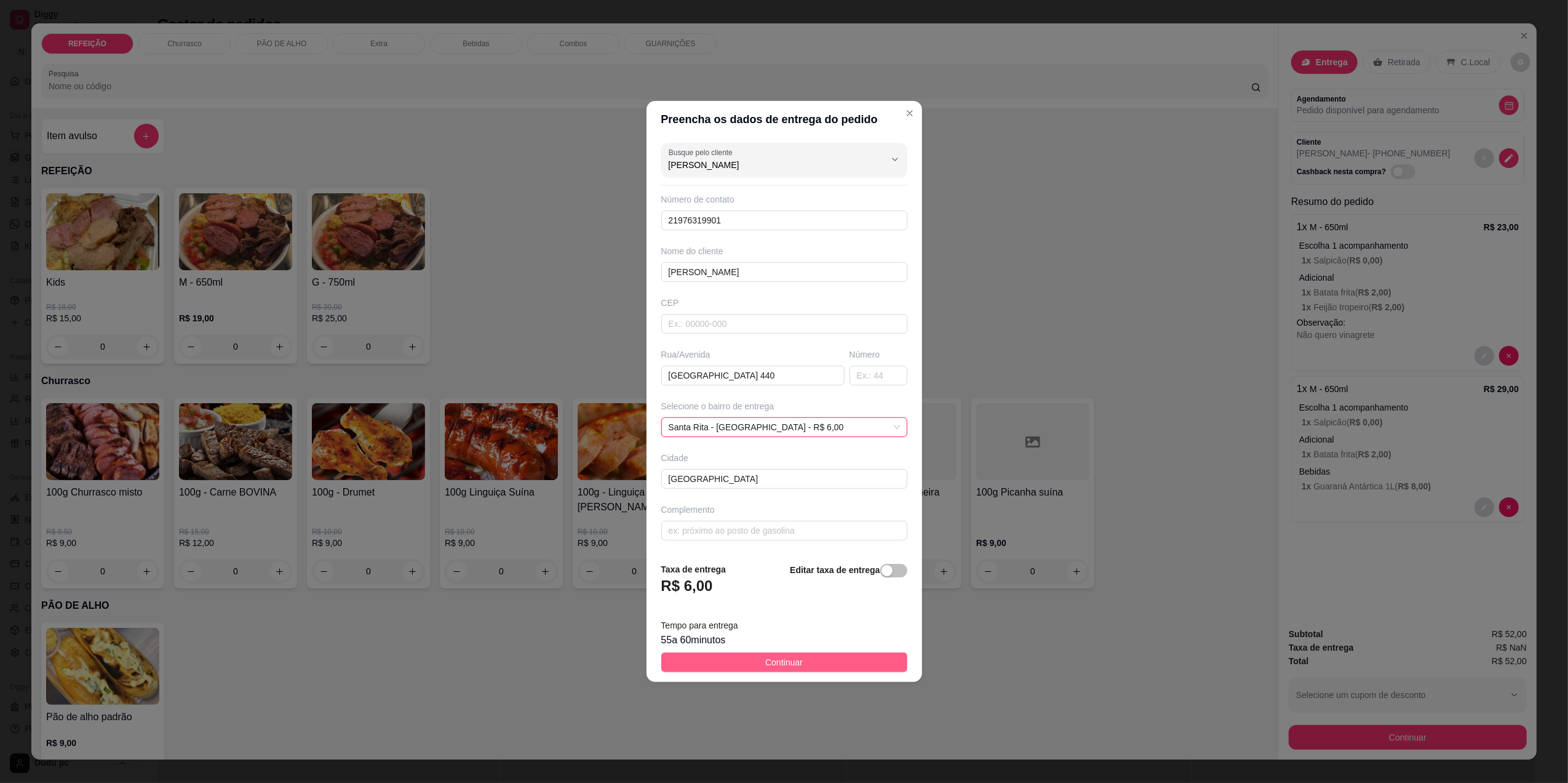
click at [685, 668] on button "Continuar" at bounding box center [784, 663] width 246 height 20
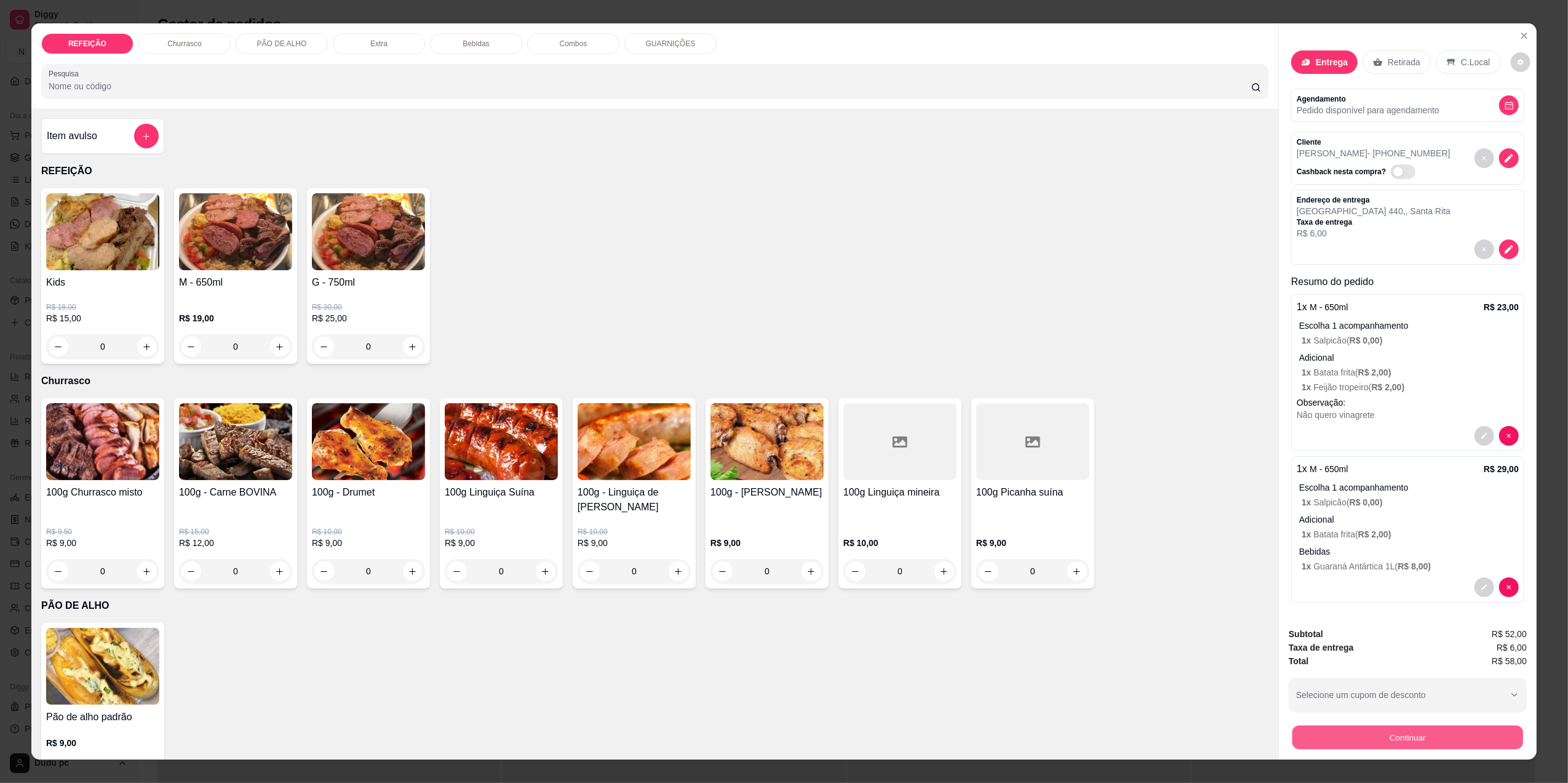
click at [1383, 736] on button "Continuar" at bounding box center [1407, 737] width 231 height 24
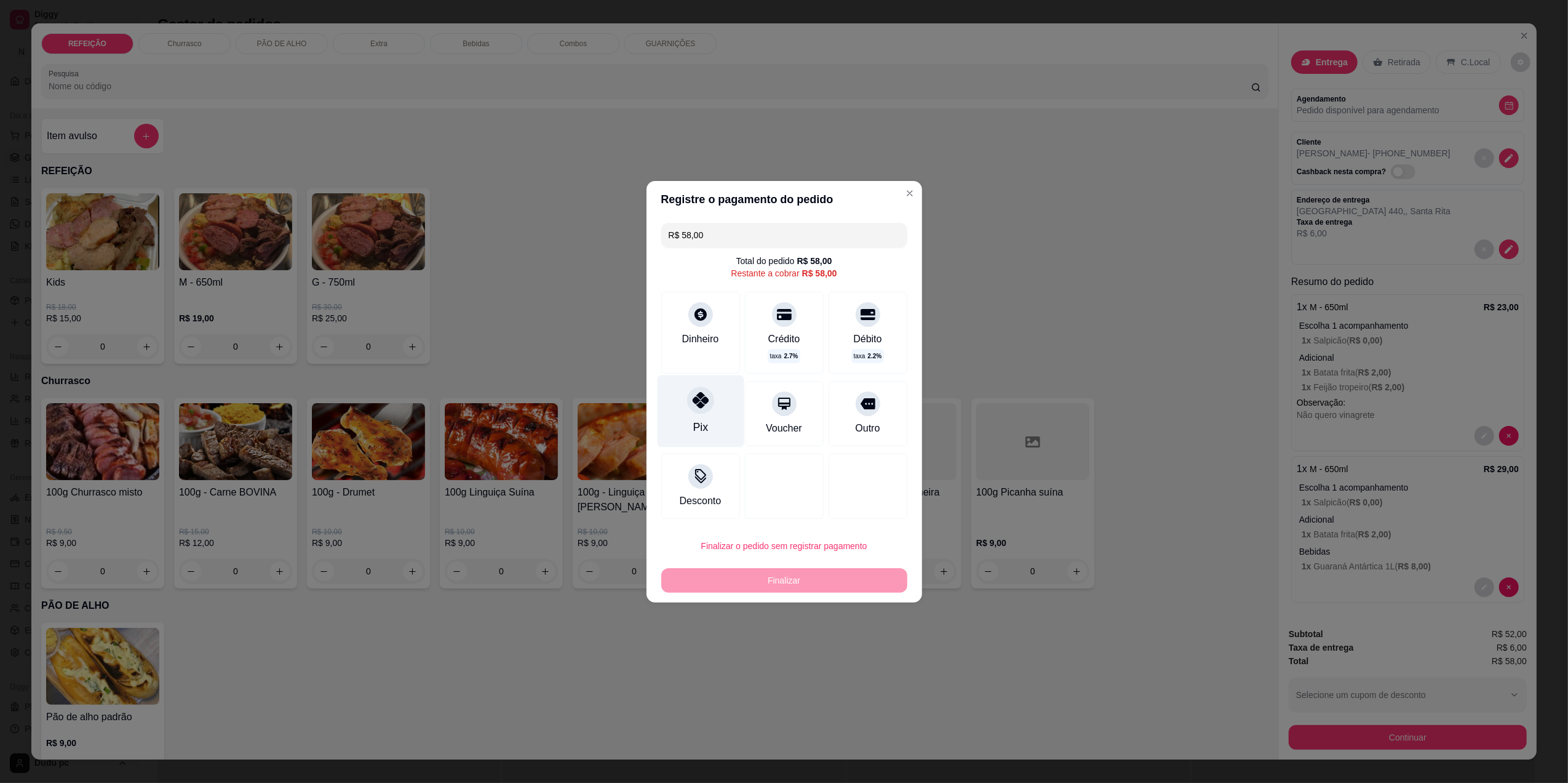
click at [707, 412] on div "Pix" at bounding box center [701, 411] width 87 height 72
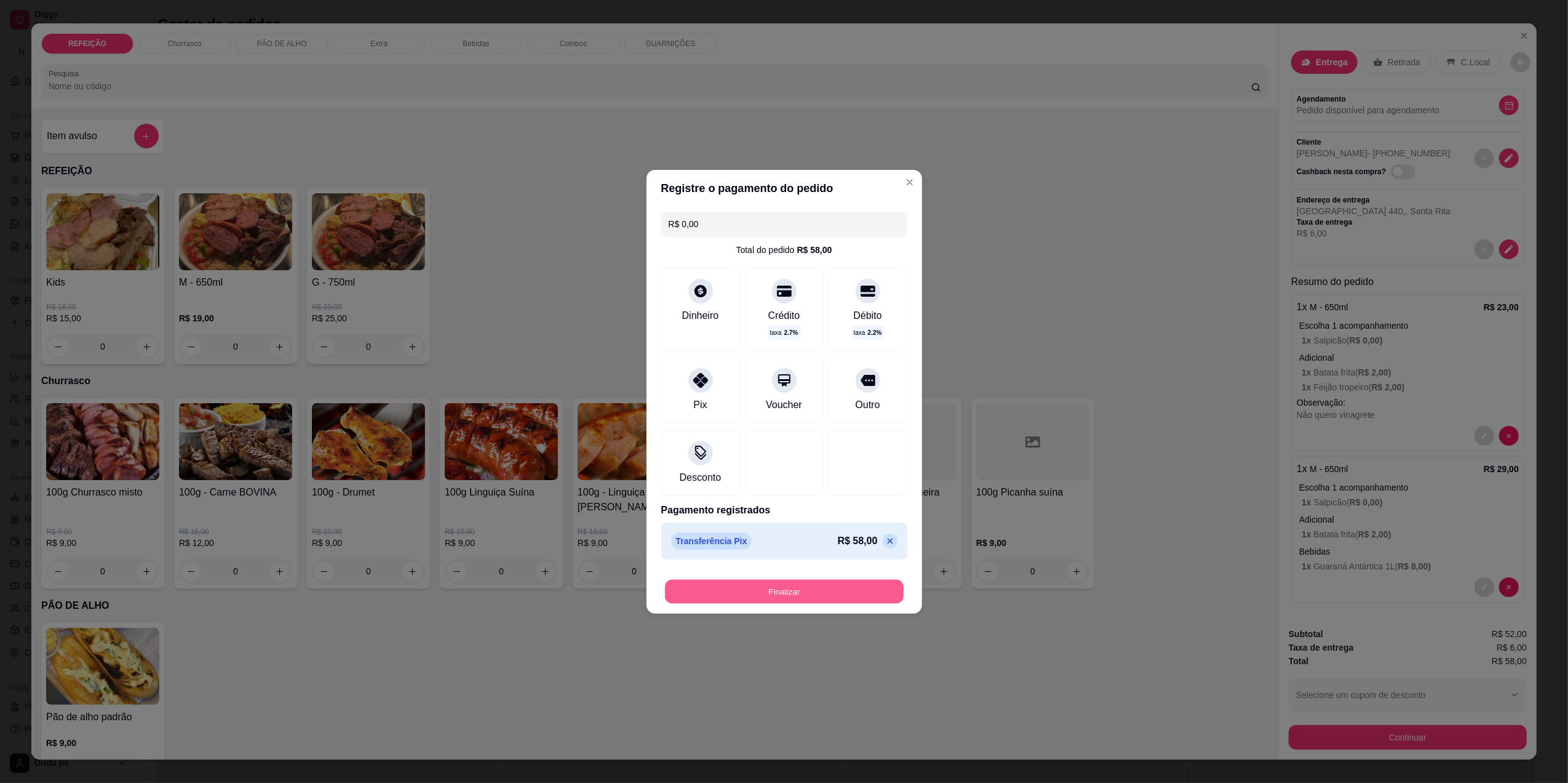
click at [716, 595] on button "Finalizar" at bounding box center [784, 591] width 238 height 24
type input "-R$ 58,00"
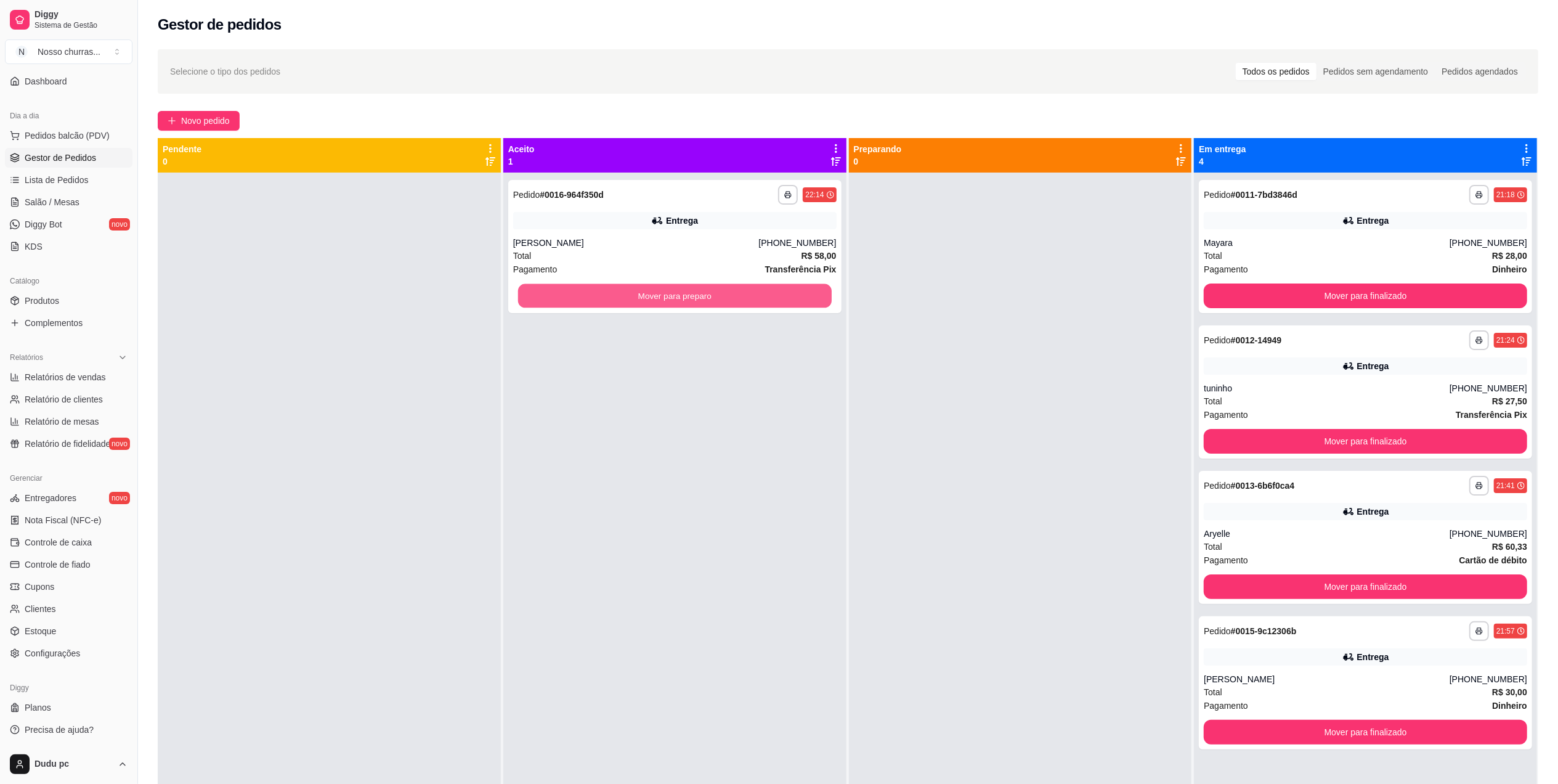
click at [539, 298] on button "Mover para preparo" at bounding box center [675, 296] width 313 height 24
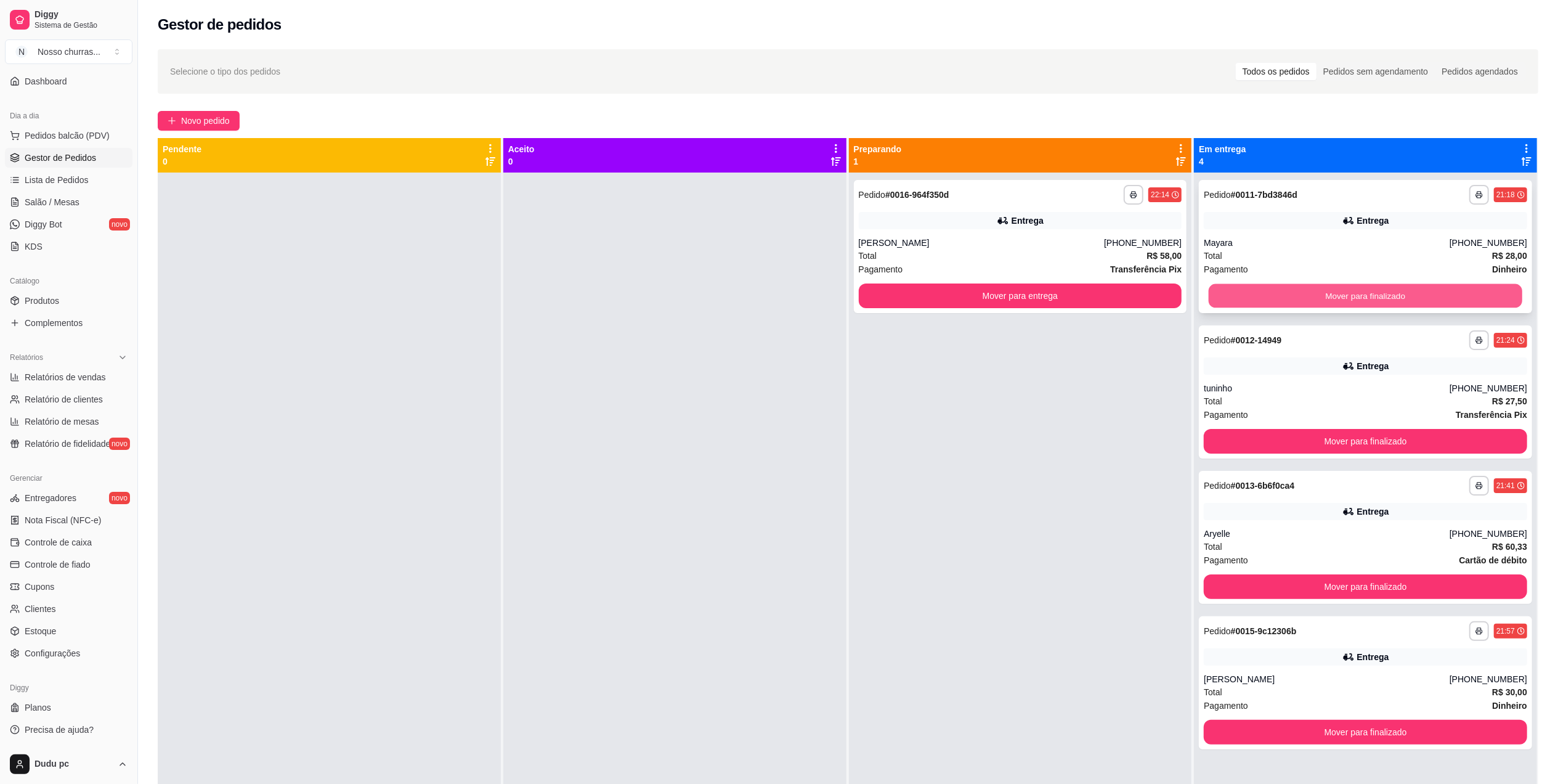
click at [1246, 304] on button "Mover para finalizado" at bounding box center [1365, 296] width 313 height 24
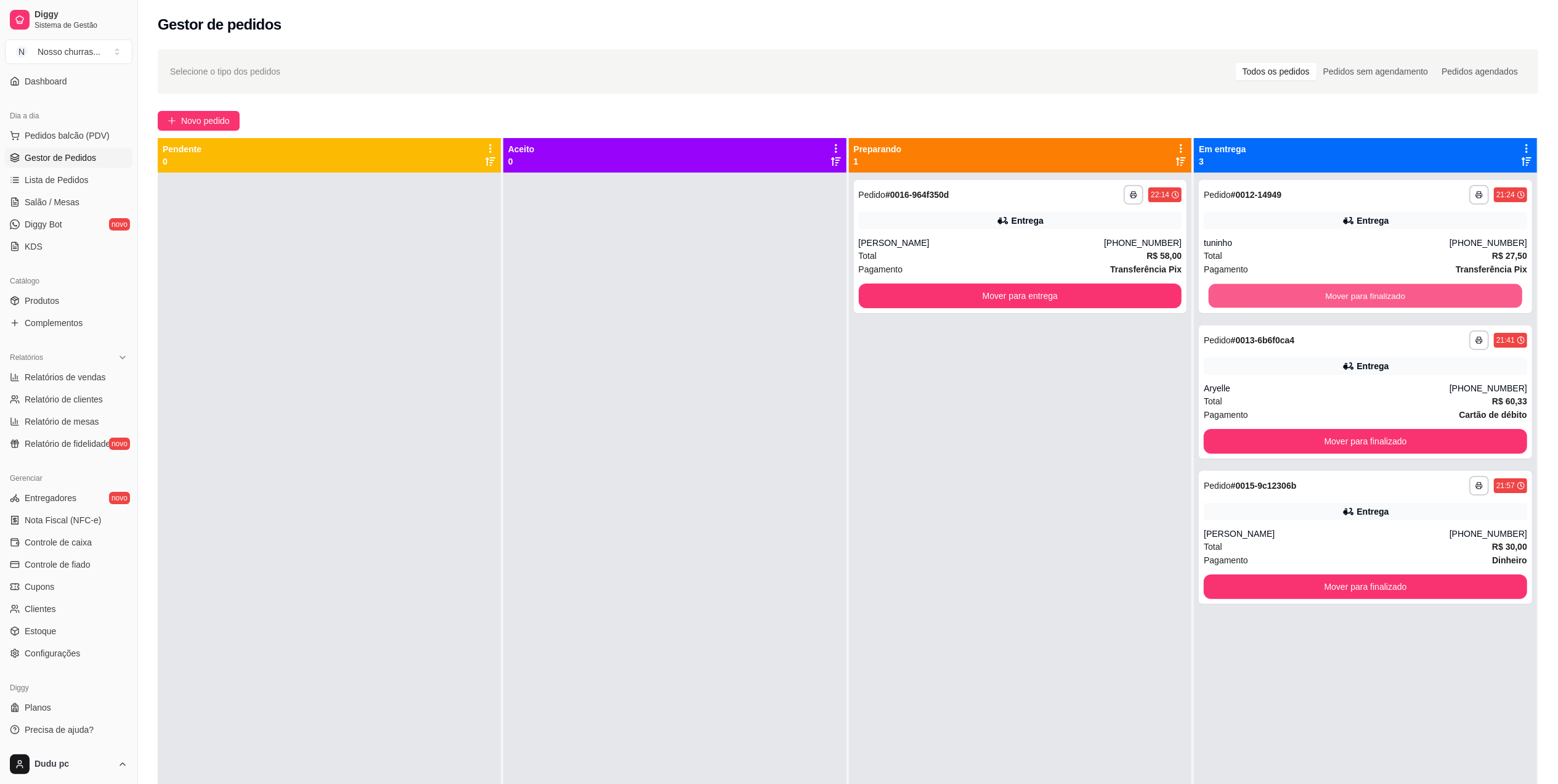
click at [1246, 304] on button "Mover para finalizado" at bounding box center [1365, 296] width 313 height 24
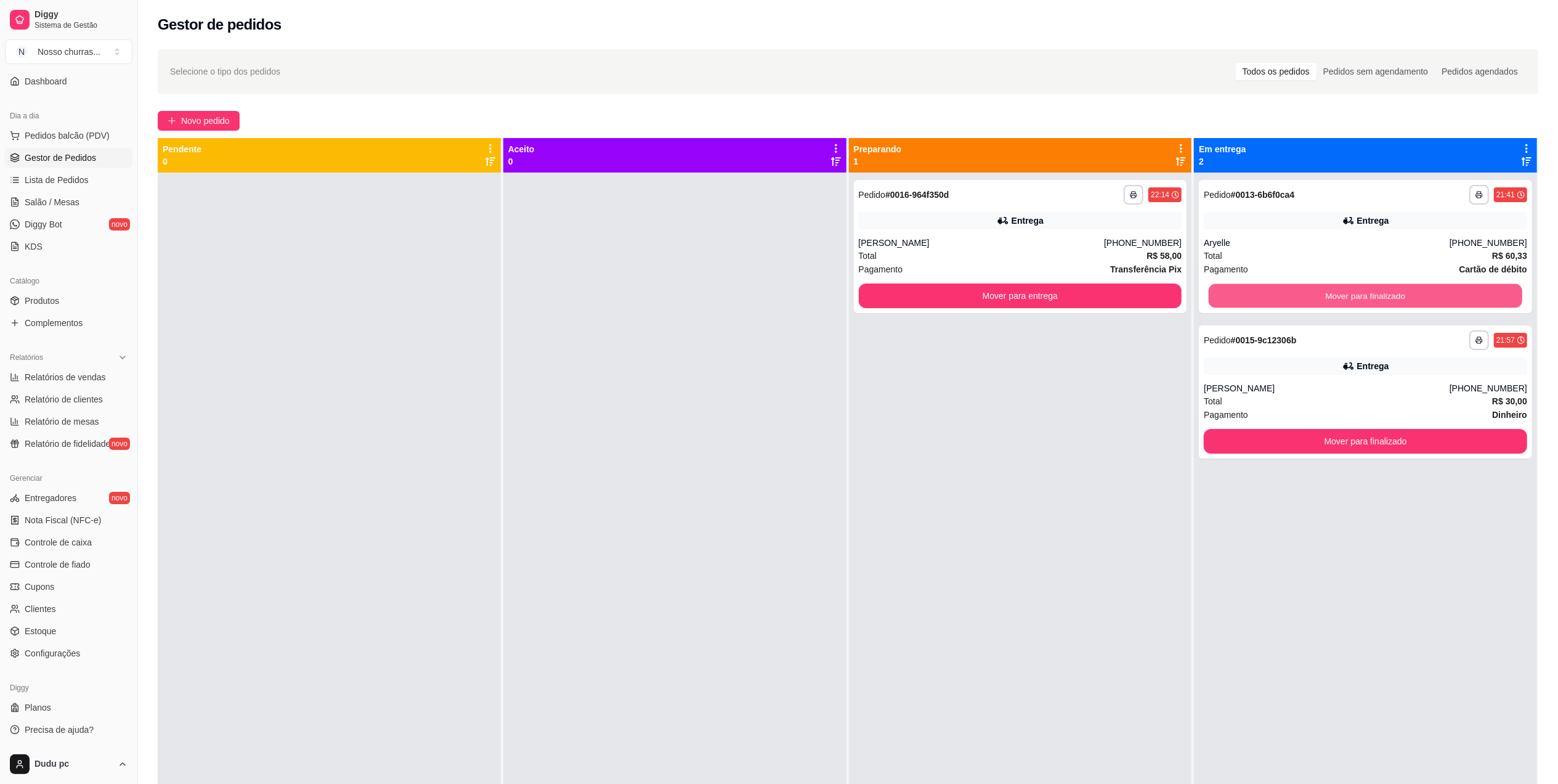
click at [1246, 304] on button "Mover para finalizado" at bounding box center [1365, 296] width 313 height 24
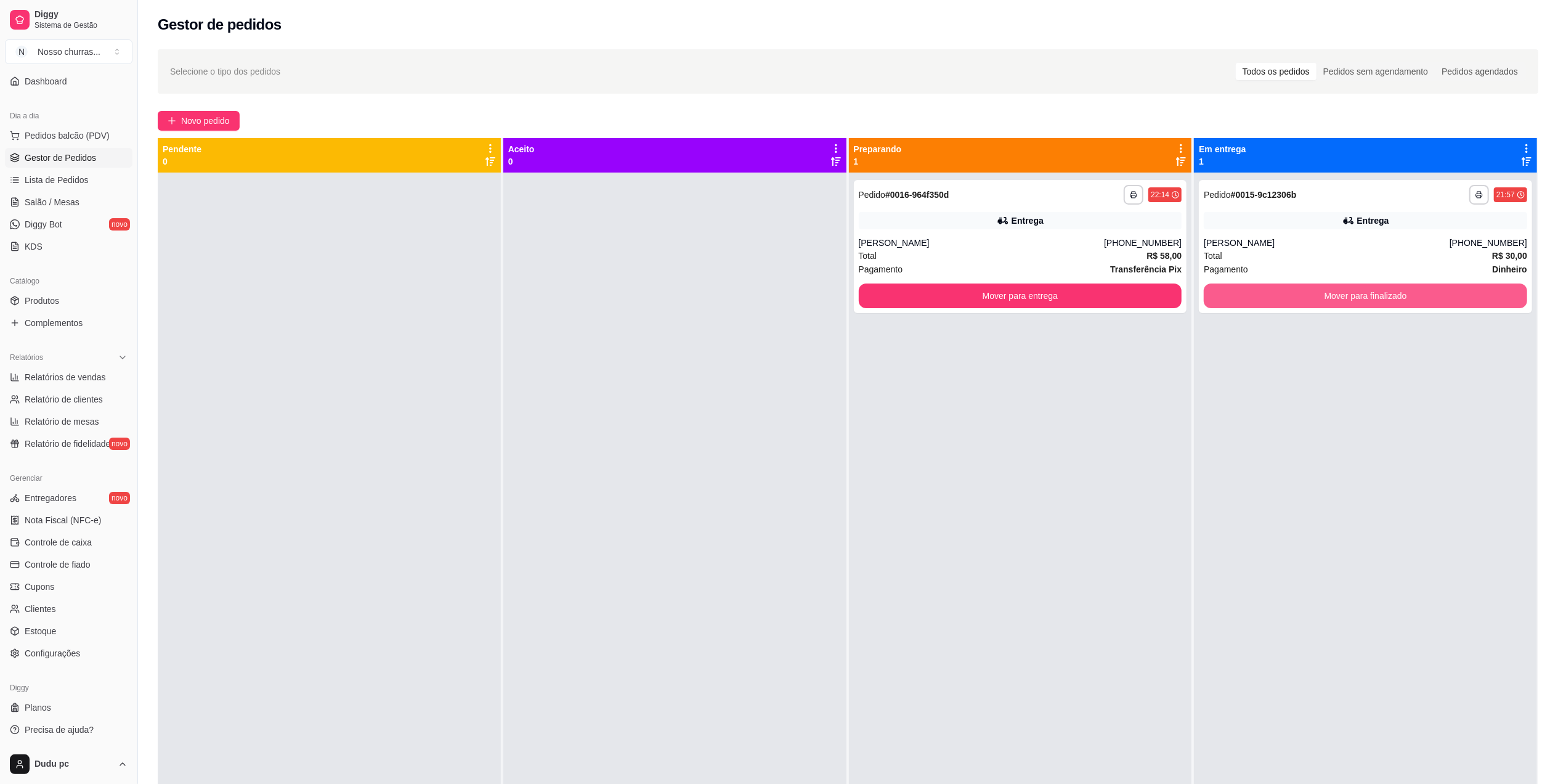
click at [1246, 304] on button "Mover para finalizado" at bounding box center [1365, 295] width 323 height 24
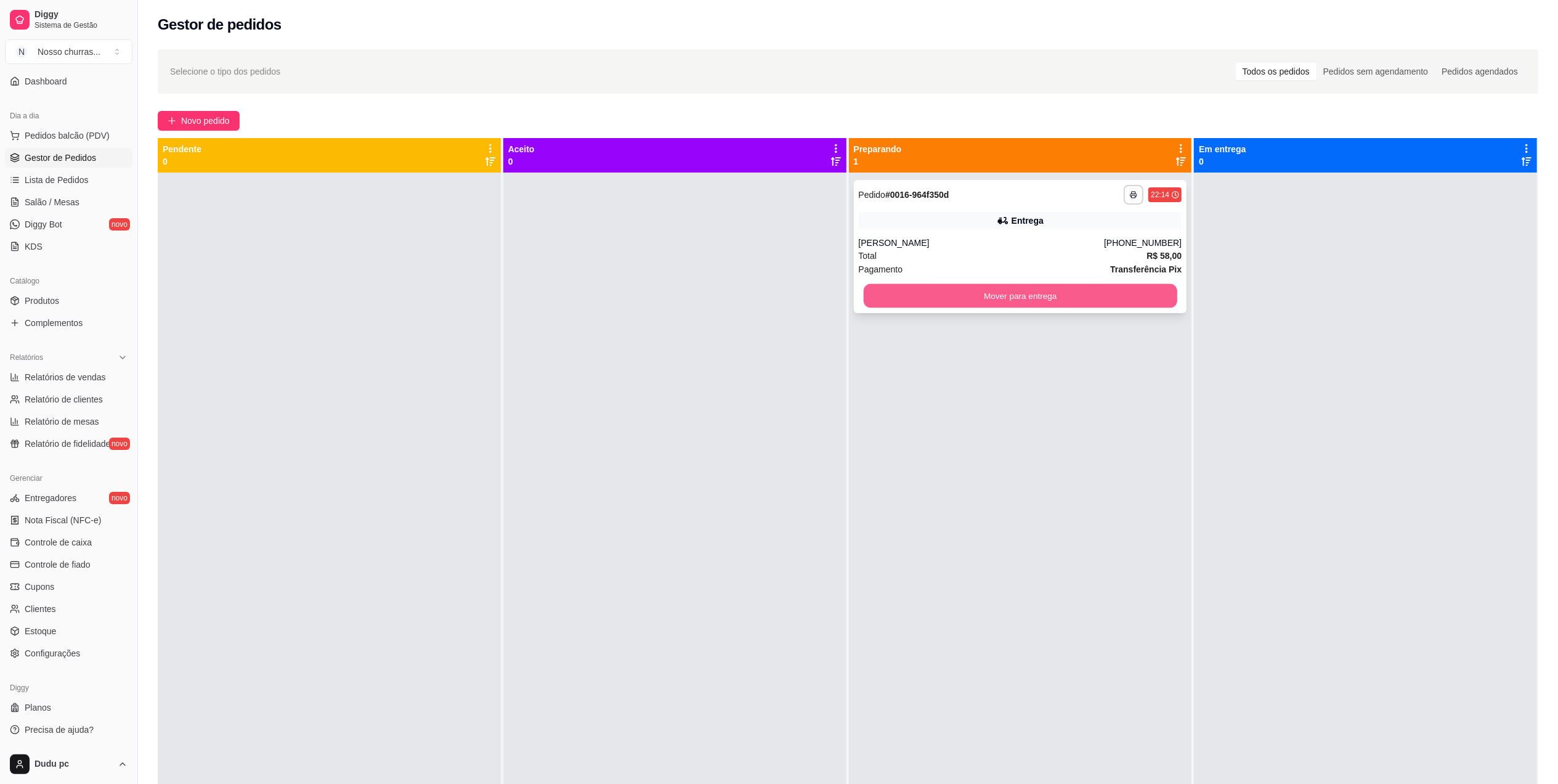
click at [1115, 294] on button "Mover para entrega" at bounding box center [1020, 296] width 313 height 24
